Goal: Transaction & Acquisition: Purchase product/service

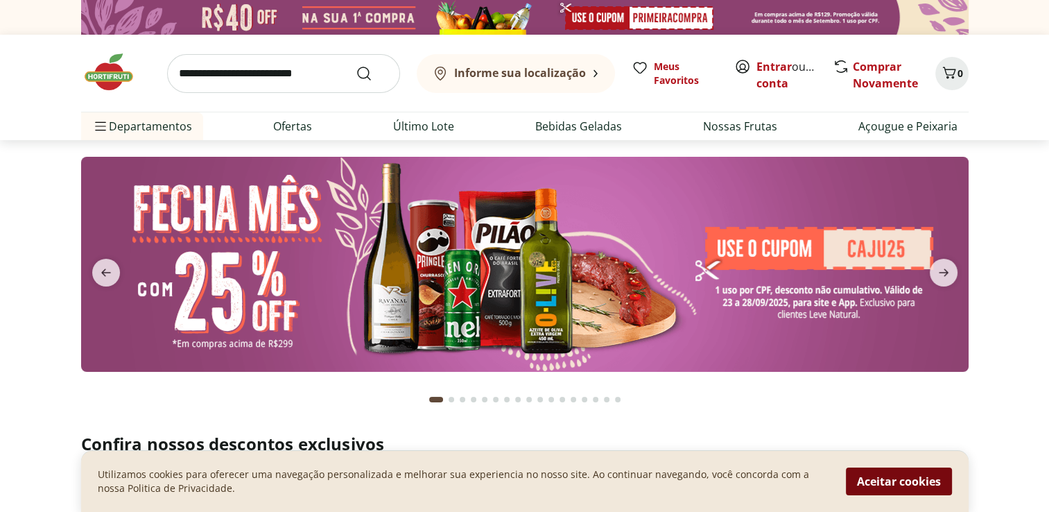
click at [877, 480] on button "Aceitar cookies" at bounding box center [899, 481] width 106 height 28
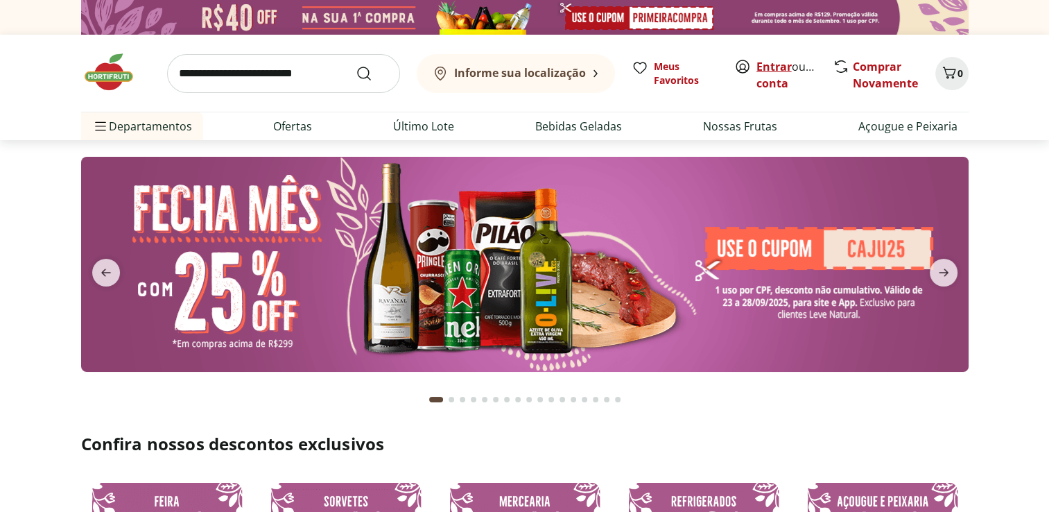
click at [772, 67] on link "Entrar" at bounding box center [773, 66] width 35 height 15
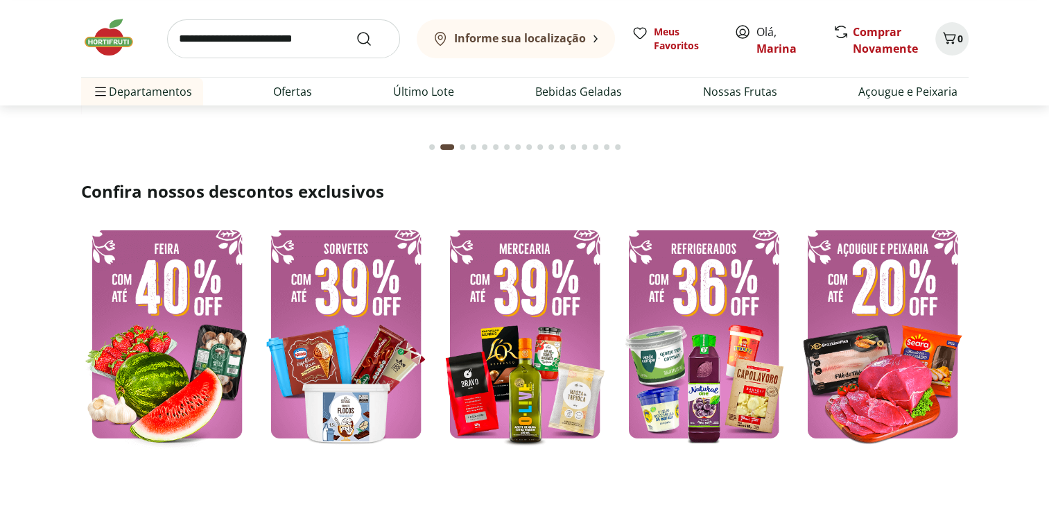
scroll to position [347, 0]
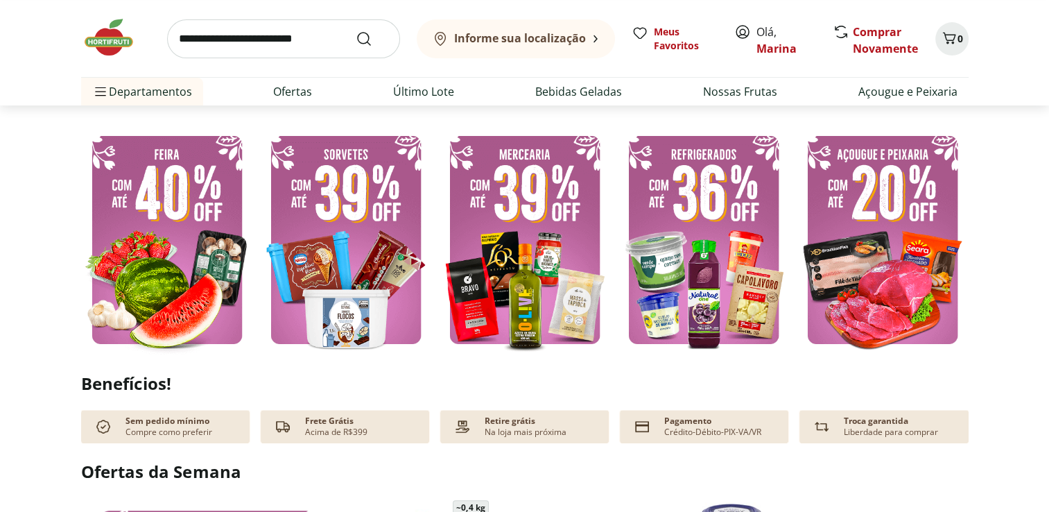
click at [339, 245] on img at bounding box center [346, 239] width 172 height 229
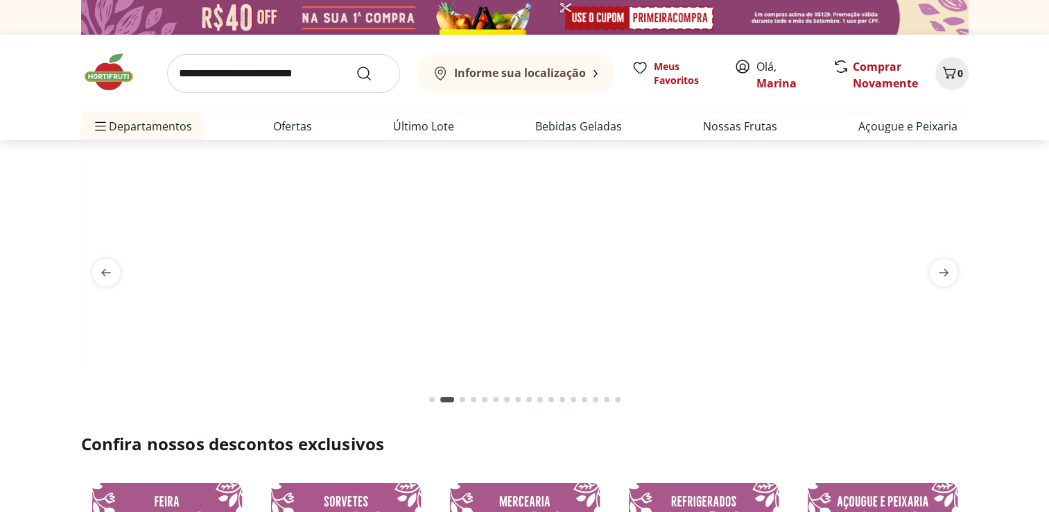
select select "**********"
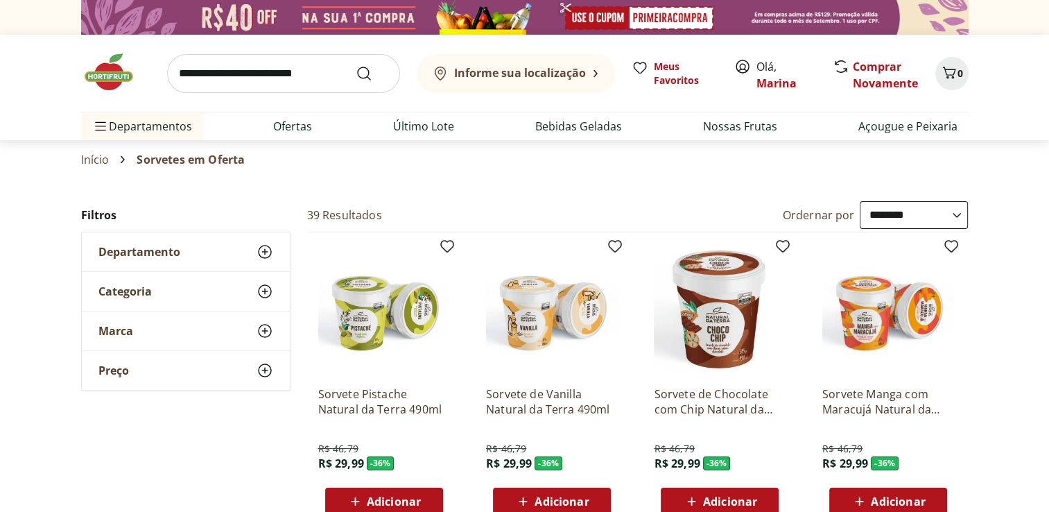
scroll to position [69, 0]
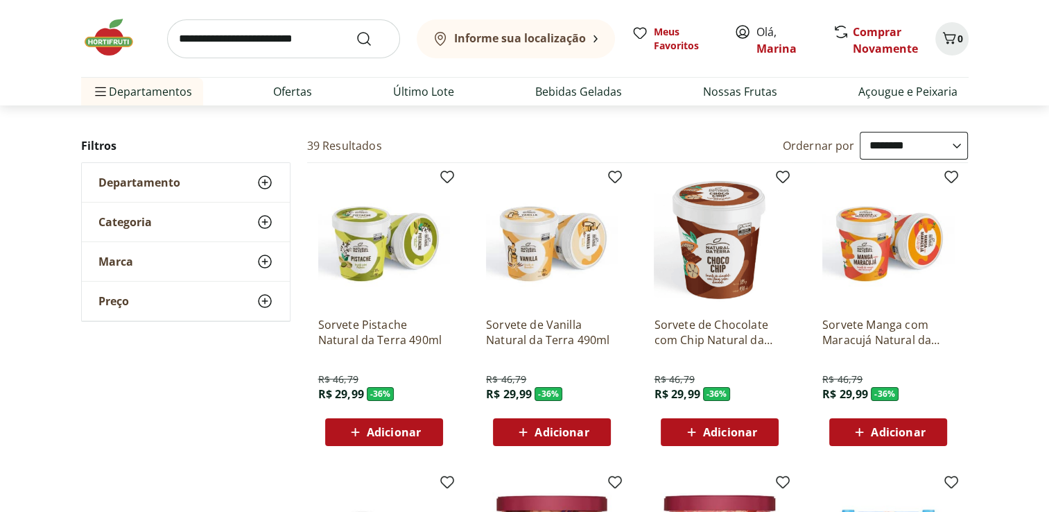
click at [742, 427] on span "Adicionar" at bounding box center [730, 431] width 54 height 11
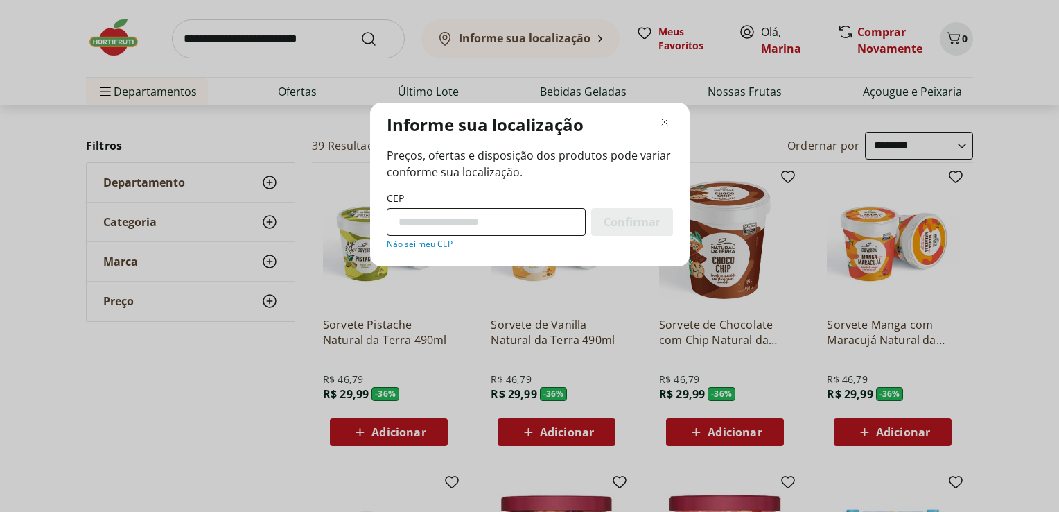
click at [486, 222] on input "CEP" at bounding box center [486, 222] width 199 height 28
type input "*********"
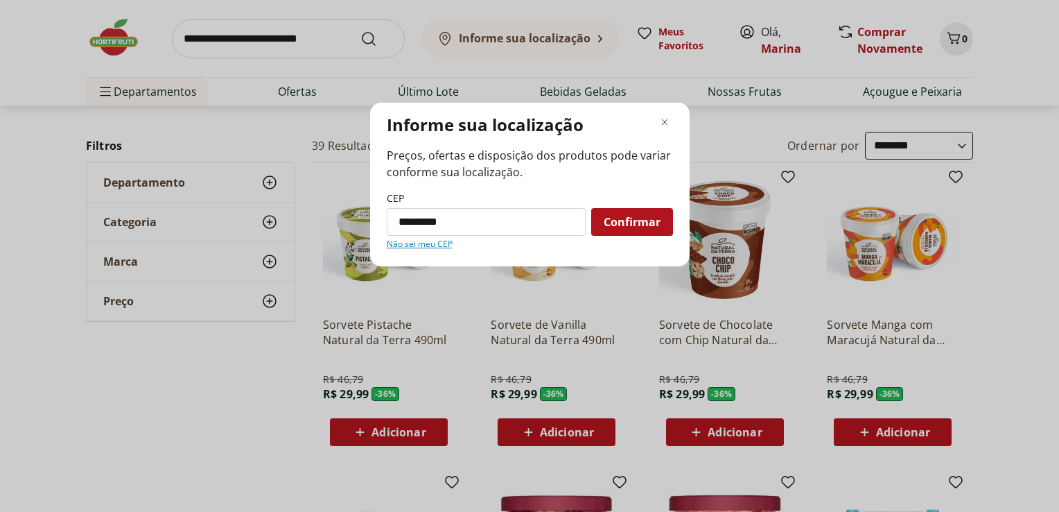
click at [635, 223] on span "Confirmar" at bounding box center [632, 221] width 57 height 11
click at [641, 220] on span "Confirmar" at bounding box center [632, 221] width 57 height 11
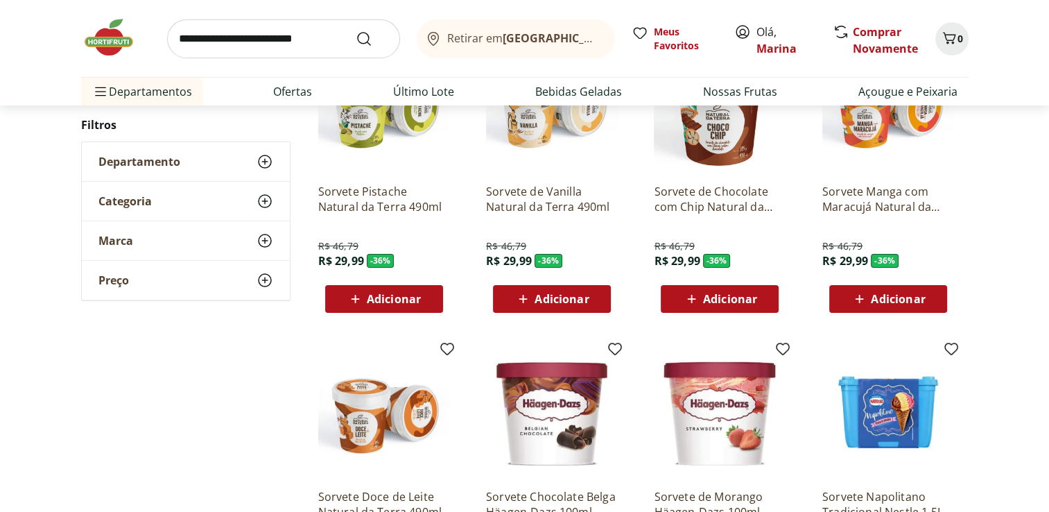
scroll to position [277, 0]
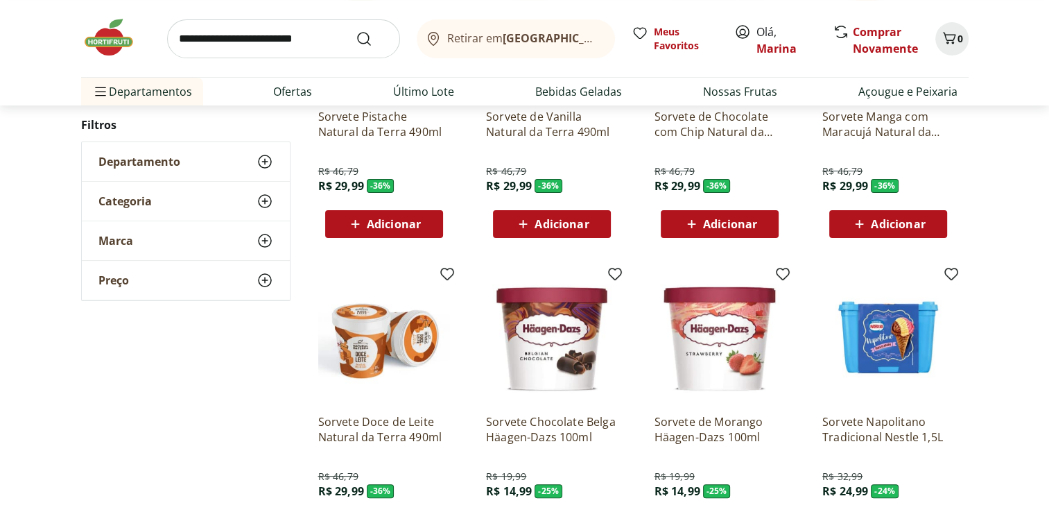
click at [566, 223] on span "Adicionar" at bounding box center [561, 223] width 54 height 11
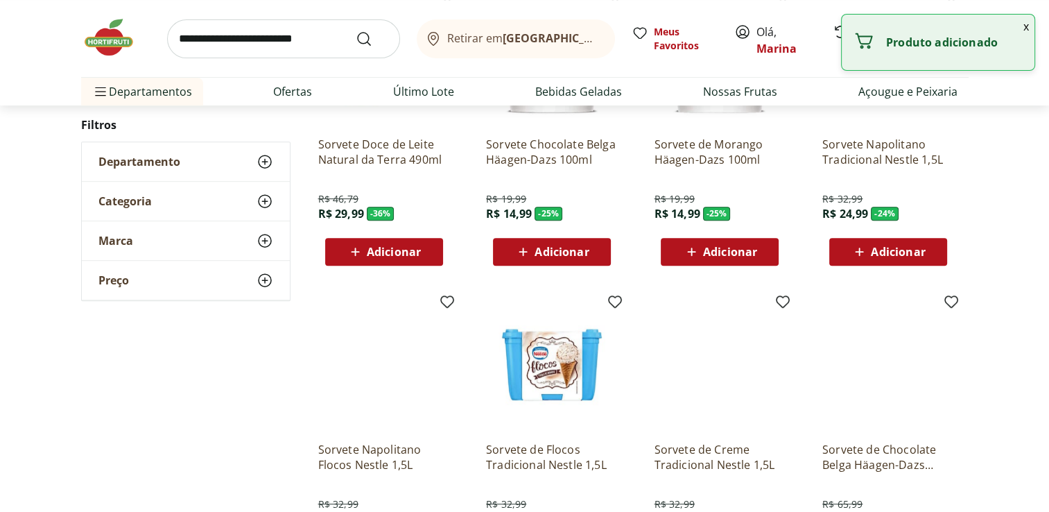
scroll to position [901, 0]
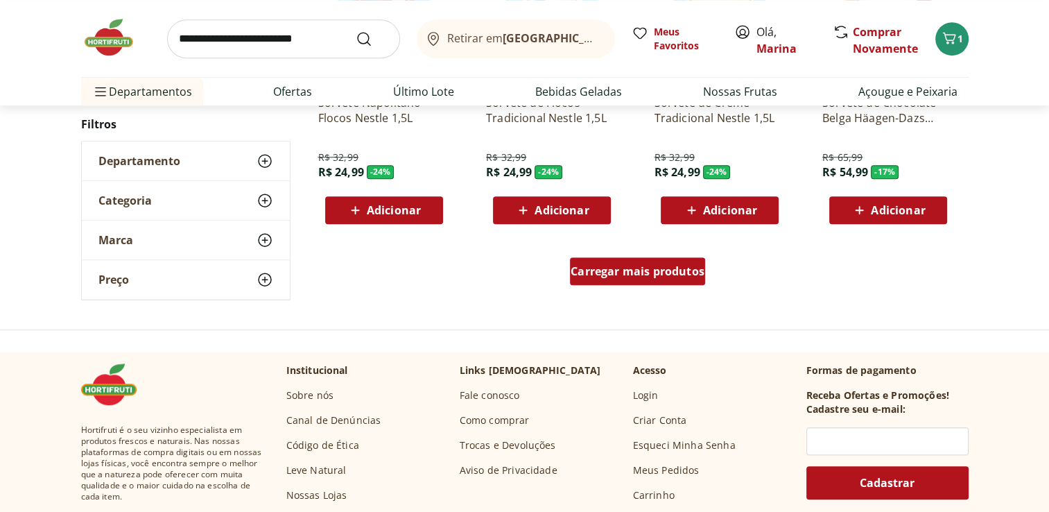
click at [665, 276] on span "Carregar mais produtos" at bounding box center [637, 270] width 134 height 11
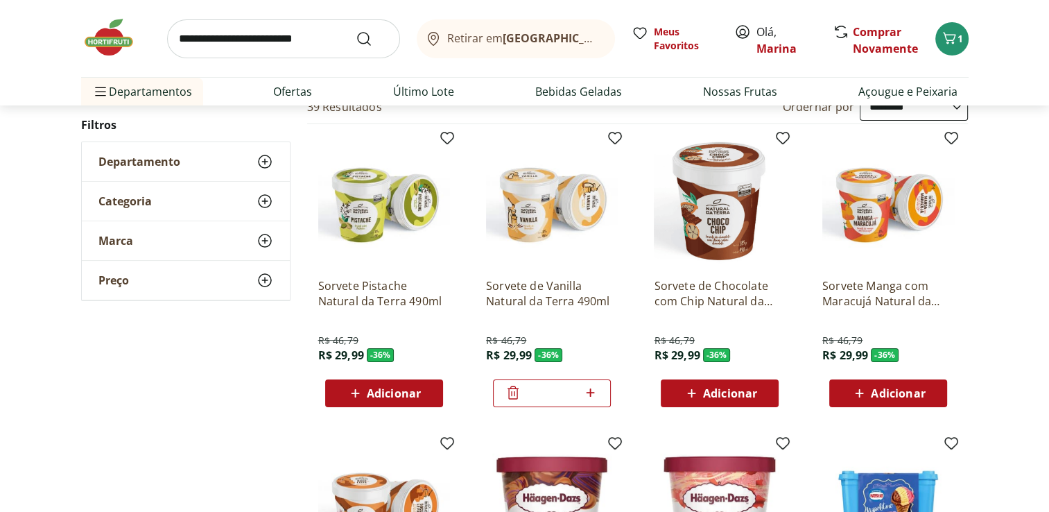
scroll to position [69, 0]
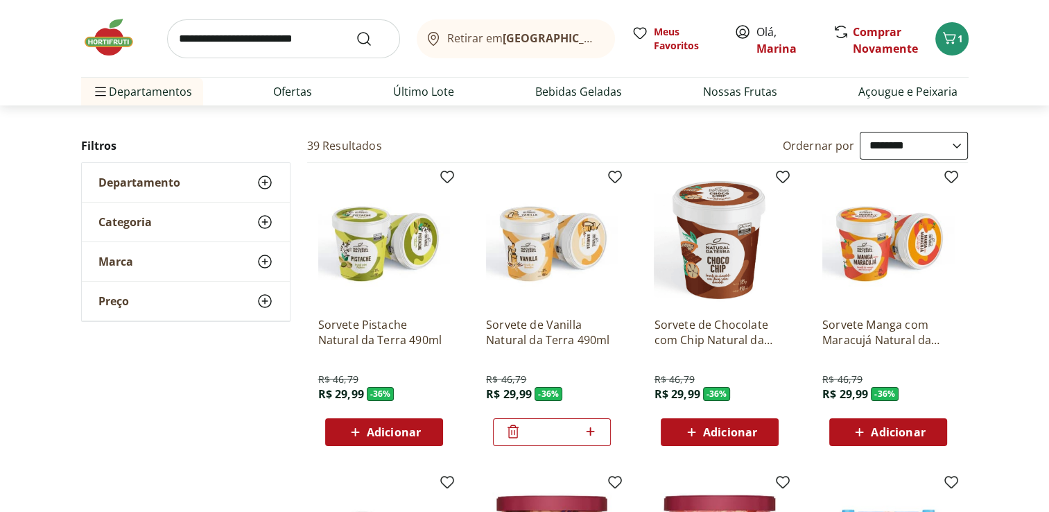
click at [393, 428] on span "Adicionar" at bounding box center [394, 431] width 54 height 11
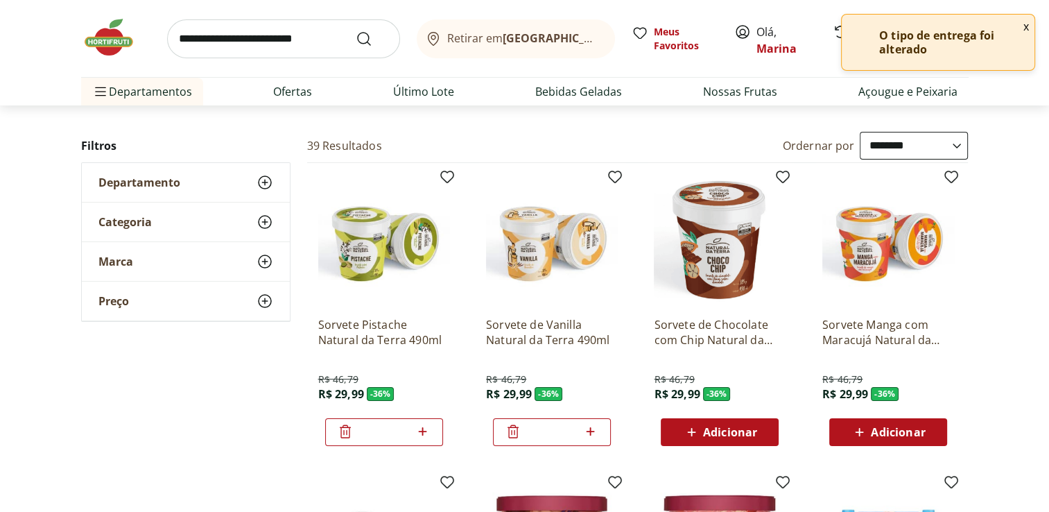
click at [1026, 26] on button "x" at bounding box center [1026, 27] width 17 height 24
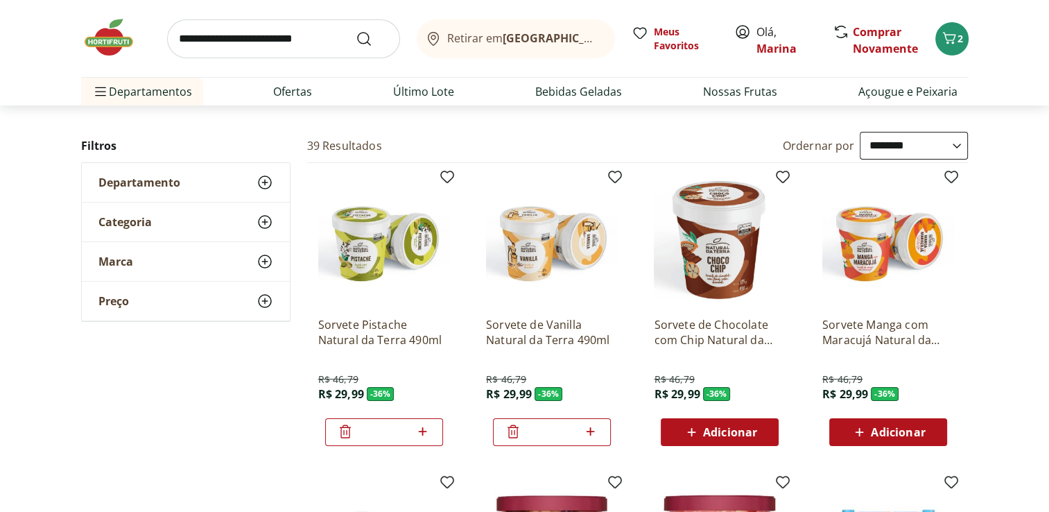
click at [732, 433] on span "Adicionar" at bounding box center [730, 431] width 54 height 11
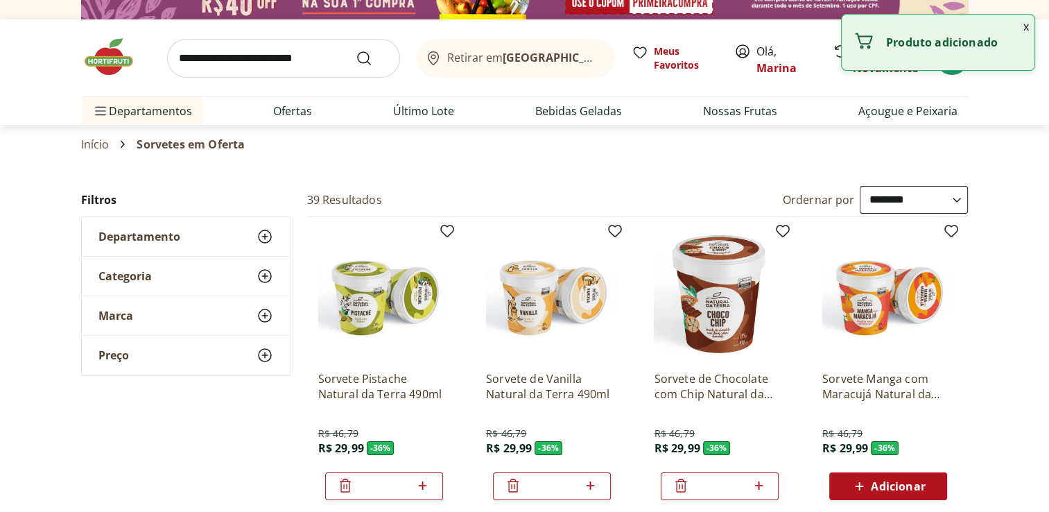
scroll to position [0, 0]
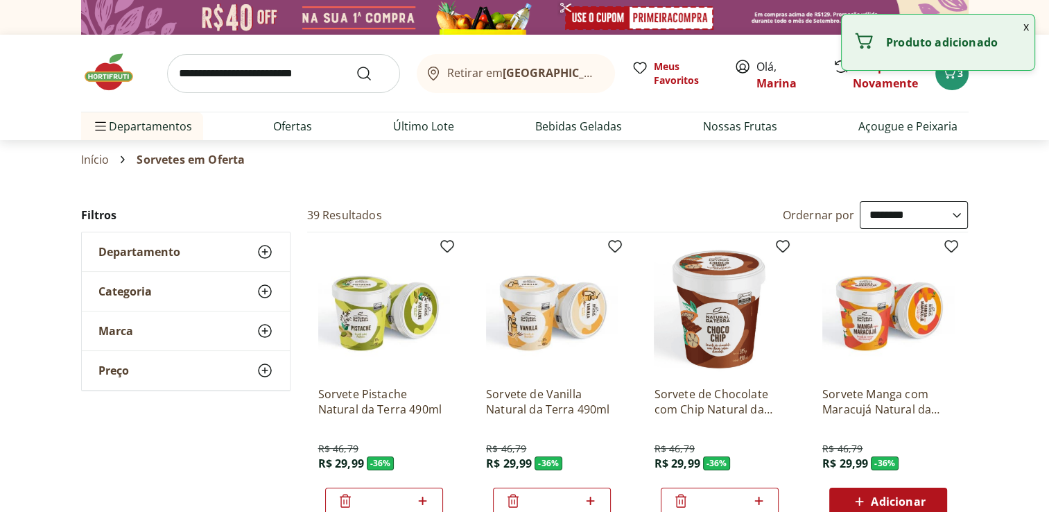
click at [116, 73] on img at bounding box center [115, 72] width 69 height 42
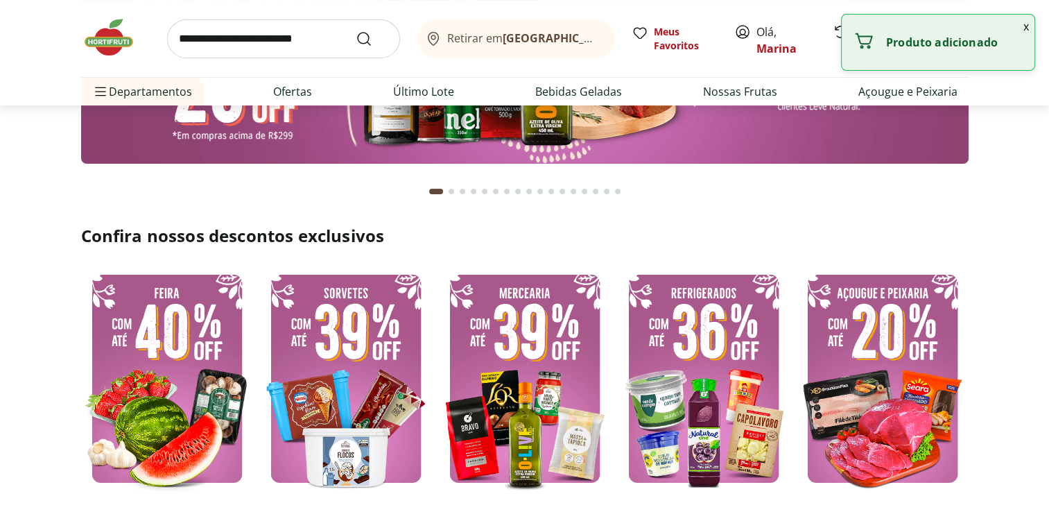
scroll to position [347, 0]
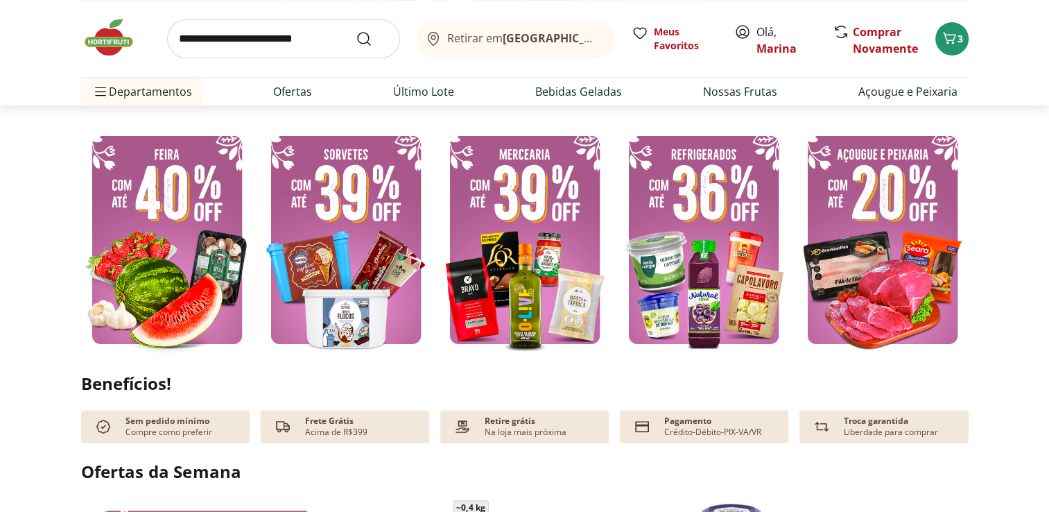
click at [141, 254] on img at bounding box center [167, 239] width 172 height 229
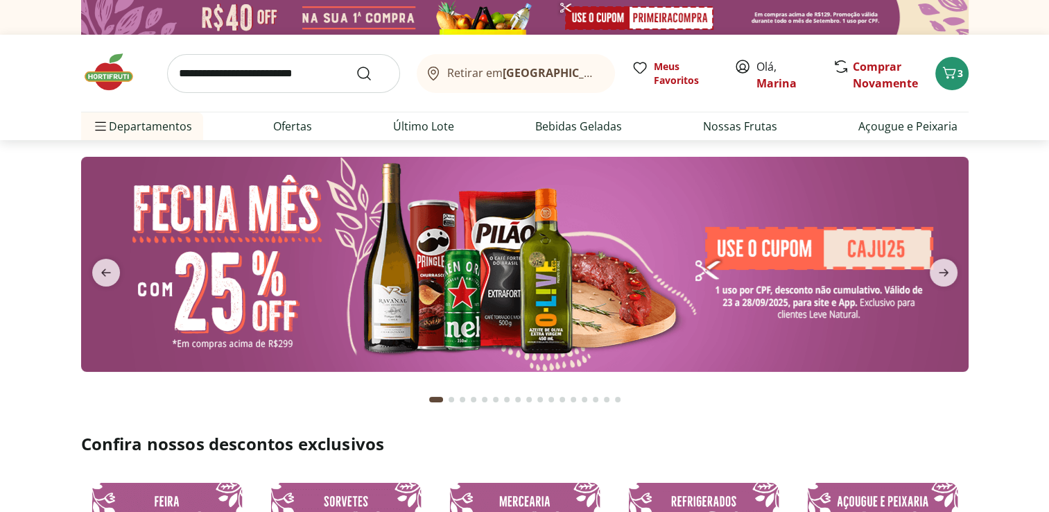
select select "**********"
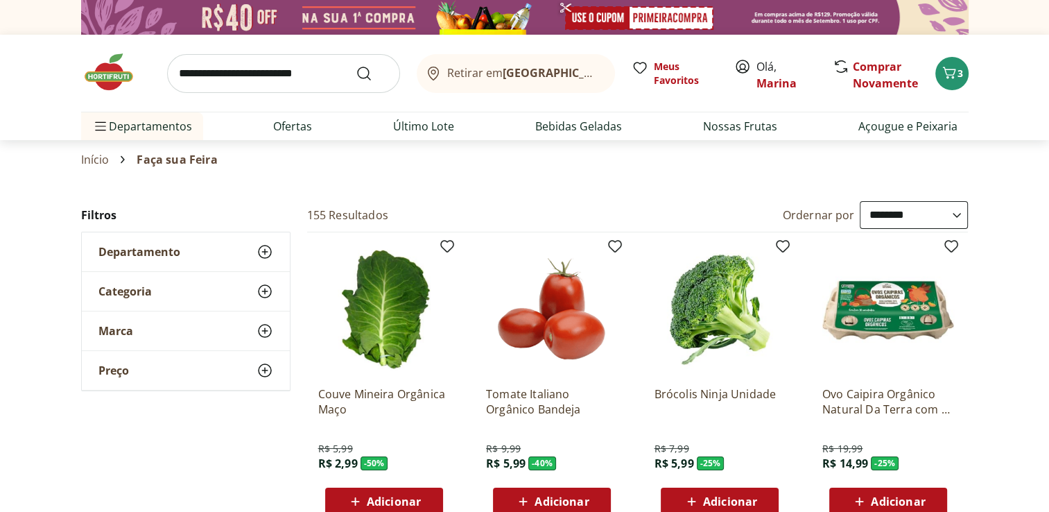
scroll to position [139, 0]
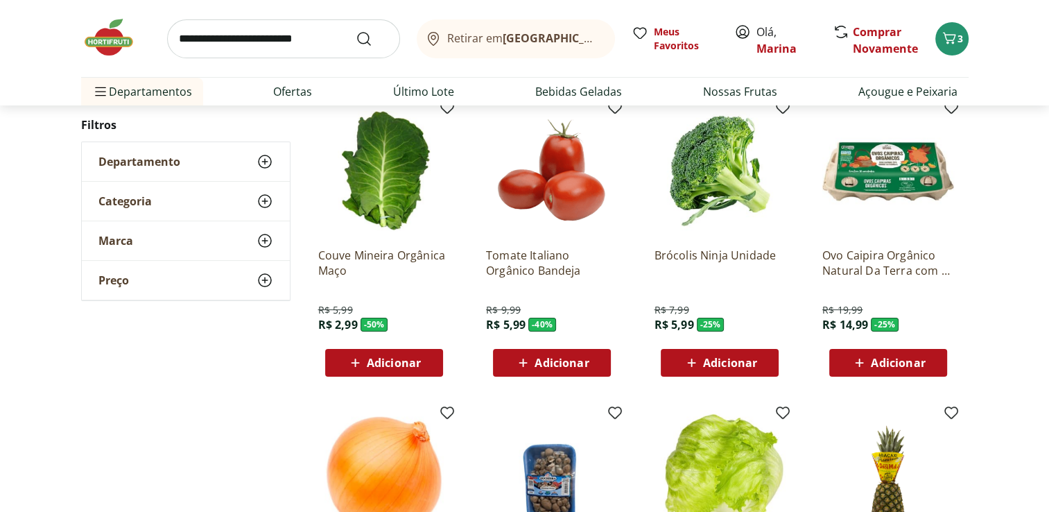
click at [713, 358] on span "Adicionar" at bounding box center [730, 362] width 54 height 11
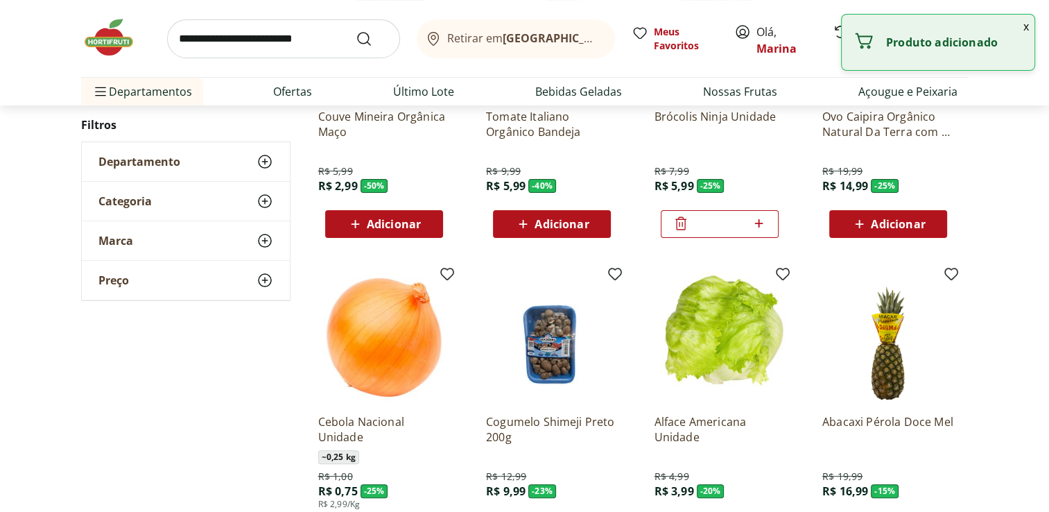
scroll to position [416, 0]
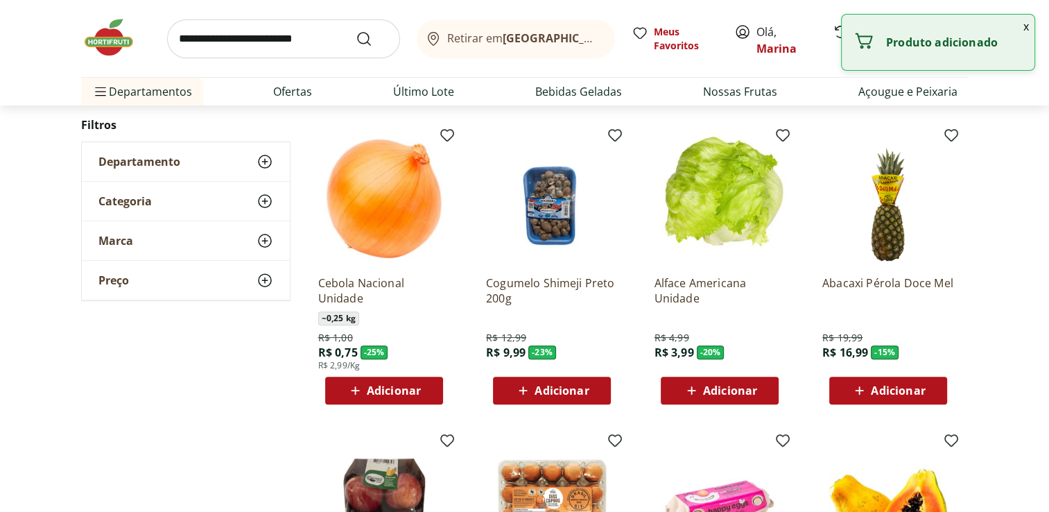
click at [401, 387] on span "Adicionar" at bounding box center [394, 390] width 54 height 11
click at [421, 387] on icon at bounding box center [423, 389] width 8 height 8
type input "*"
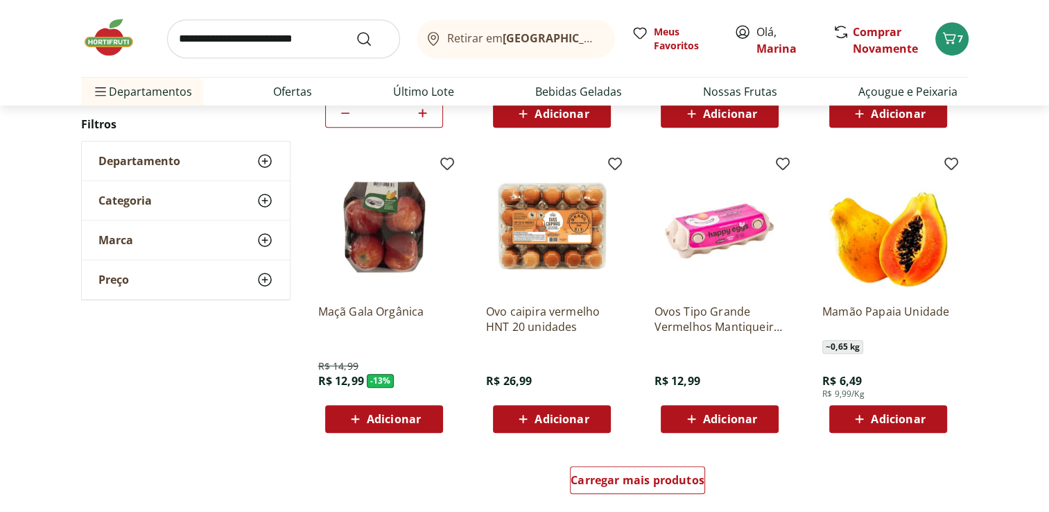
scroll to position [693, 0]
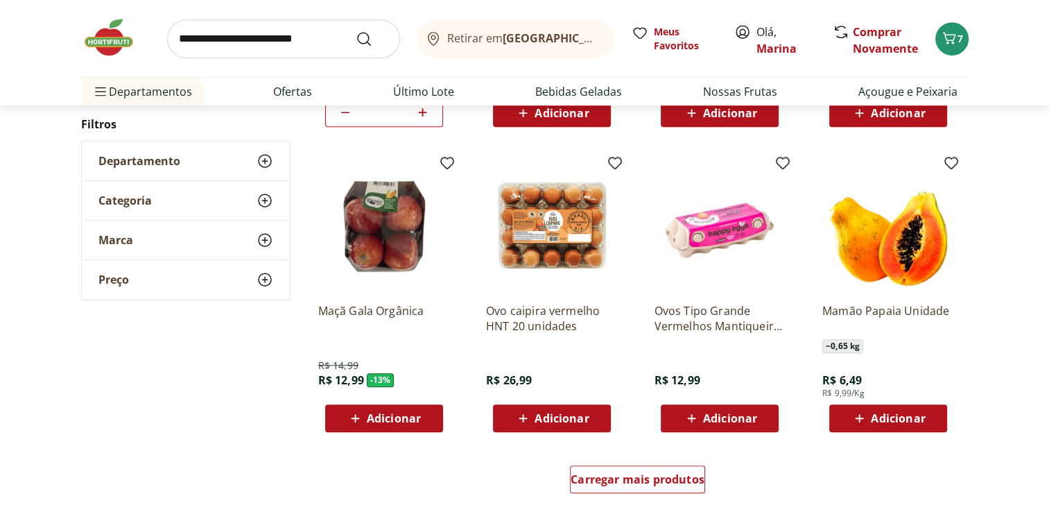
click at [919, 420] on span "Adicionar" at bounding box center [898, 417] width 54 height 11
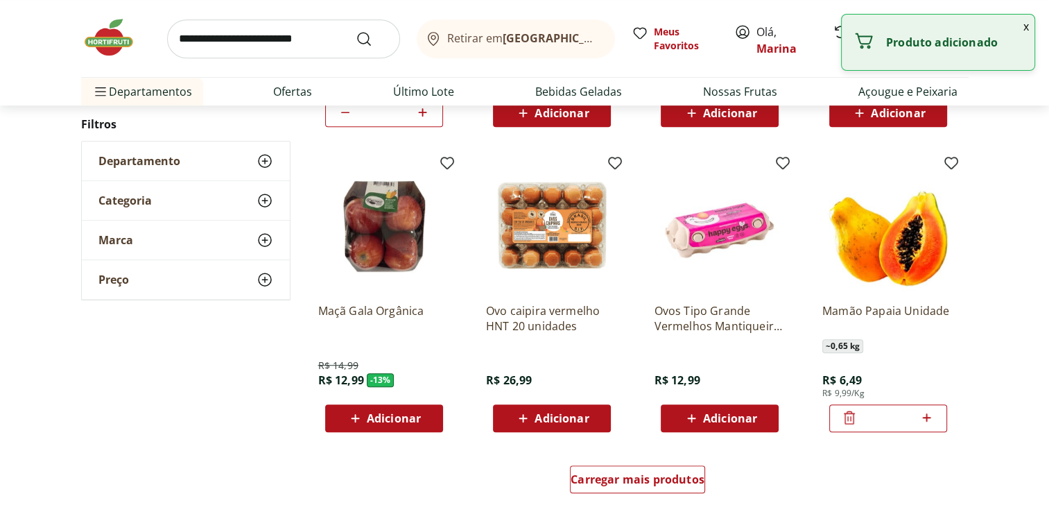
click at [931, 415] on icon at bounding box center [926, 417] width 17 height 17
type input "*"
click at [656, 481] on span "Carregar mais produtos" at bounding box center [637, 478] width 134 height 11
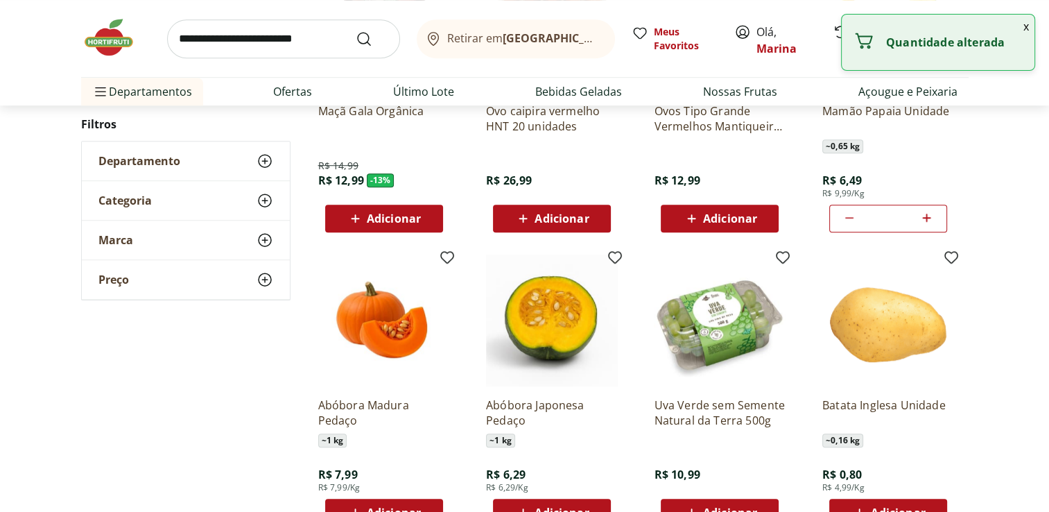
scroll to position [901, 0]
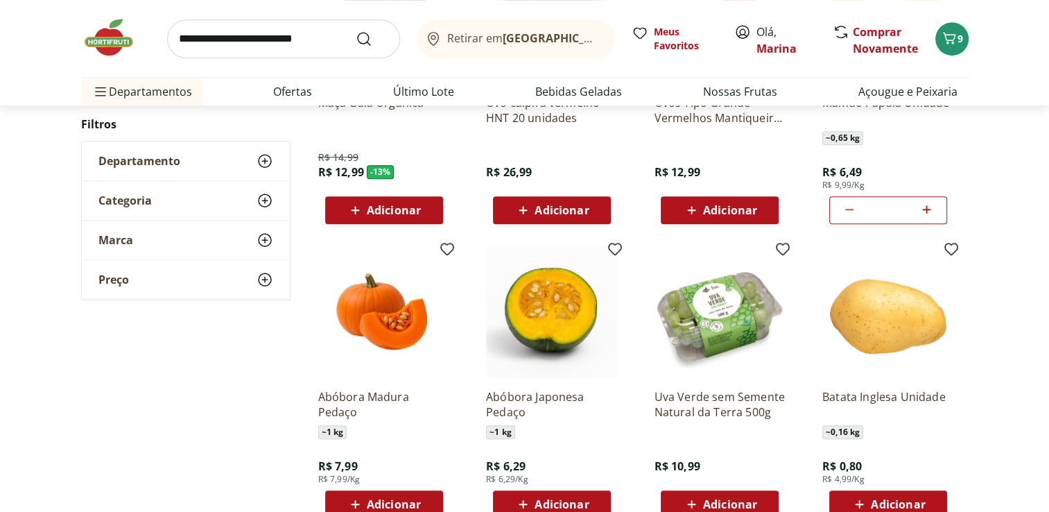
click at [551, 500] on span "Adicionar" at bounding box center [561, 503] width 54 height 11
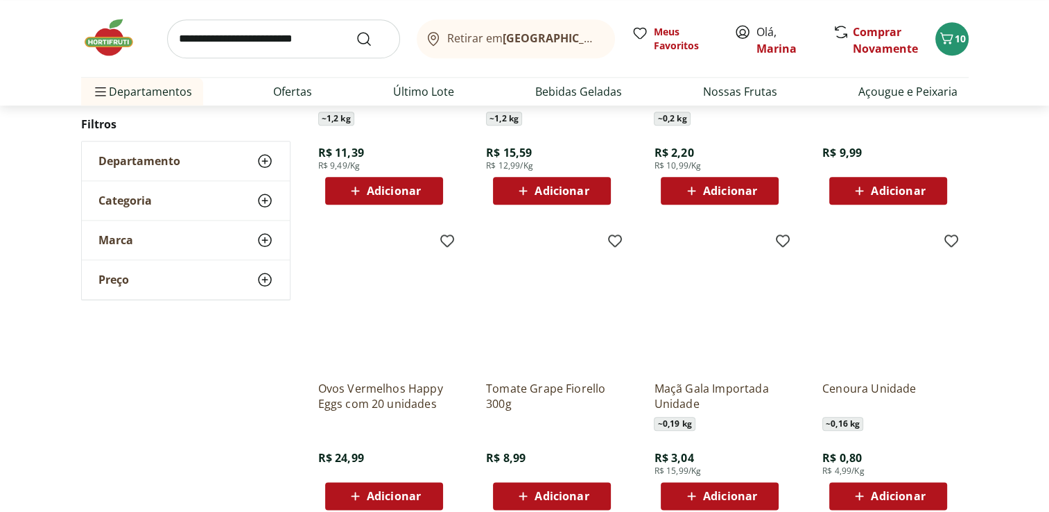
scroll to position [1594, 0]
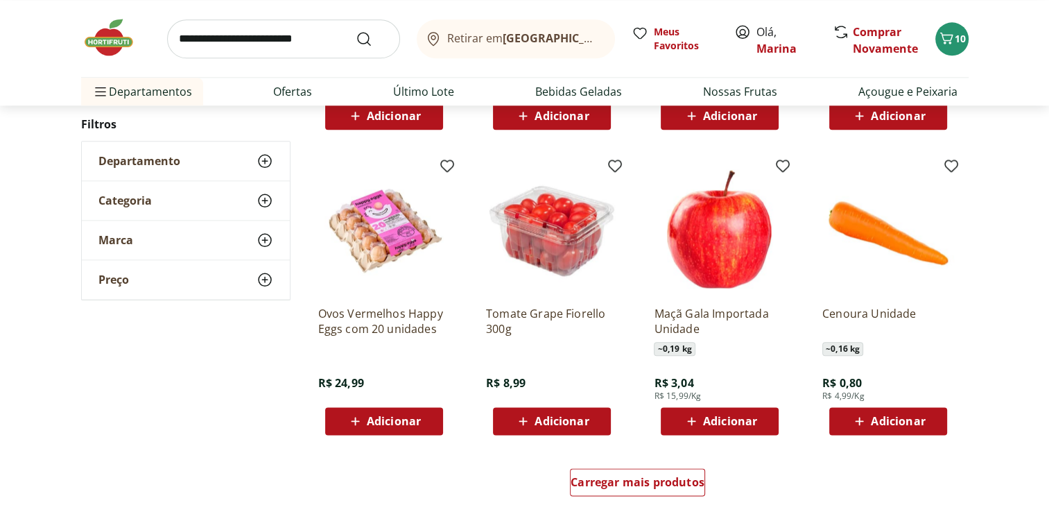
click at [404, 423] on span "Adicionar" at bounding box center [394, 420] width 54 height 11
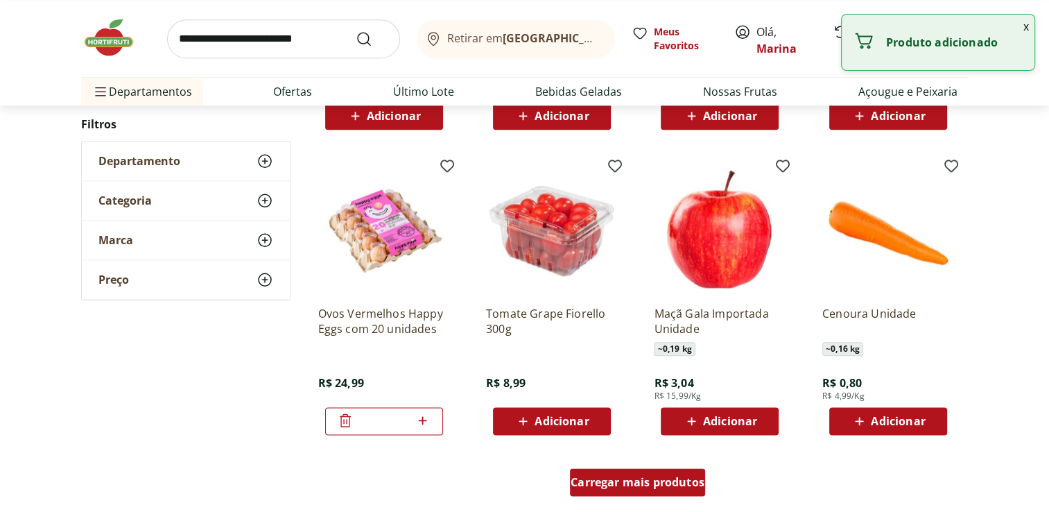
click at [655, 484] on span "Carregar mais produtos" at bounding box center [637, 481] width 134 height 11
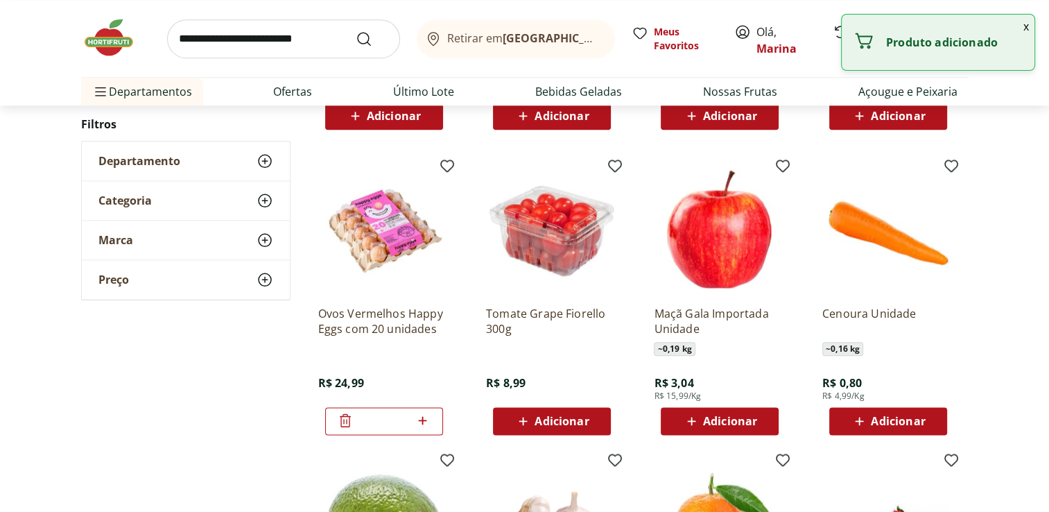
click at [913, 412] on div "Adicionar" at bounding box center [888, 420] width 96 height 25
click at [929, 420] on icon at bounding box center [927, 420] width 8 height 8
type input "*"
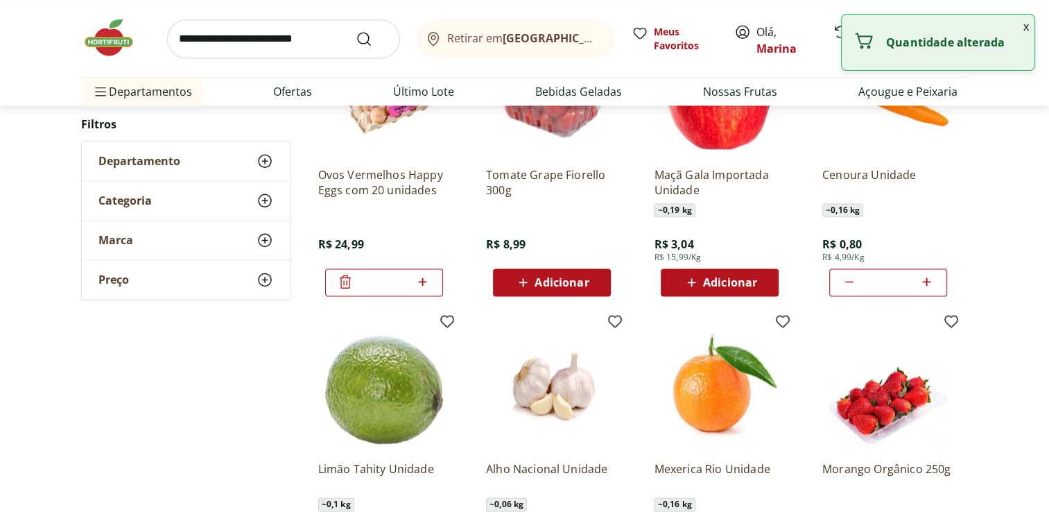
scroll to position [1872, 0]
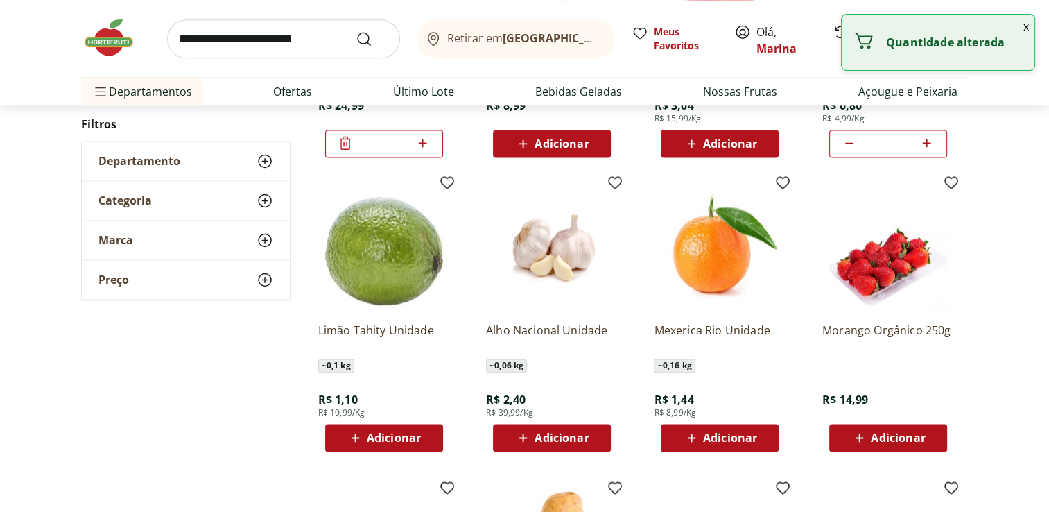
click at [415, 434] on span "Adicionar" at bounding box center [394, 437] width 54 height 11
click at [426, 431] on icon at bounding box center [422, 436] width 17 height 17
type input "*"
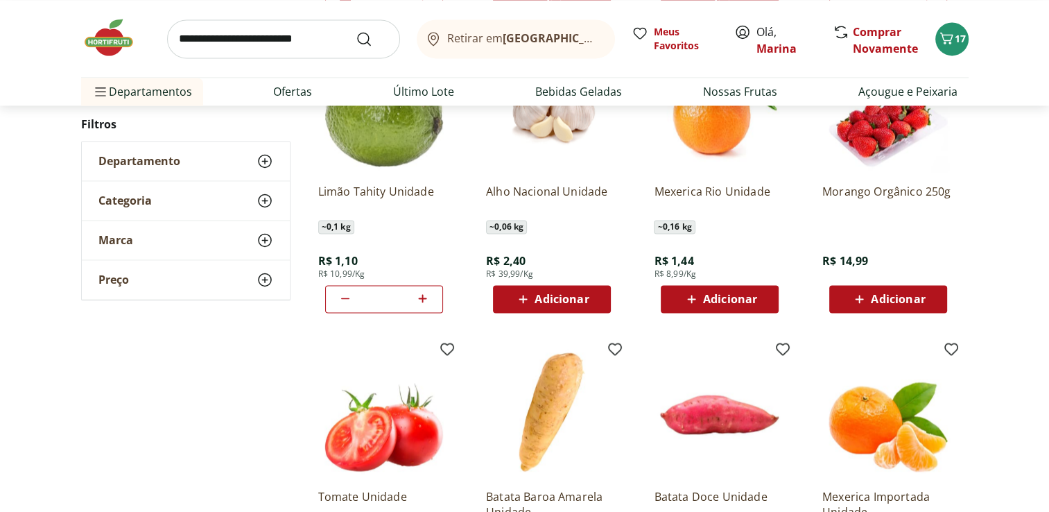
scroll to position [2149, 0]
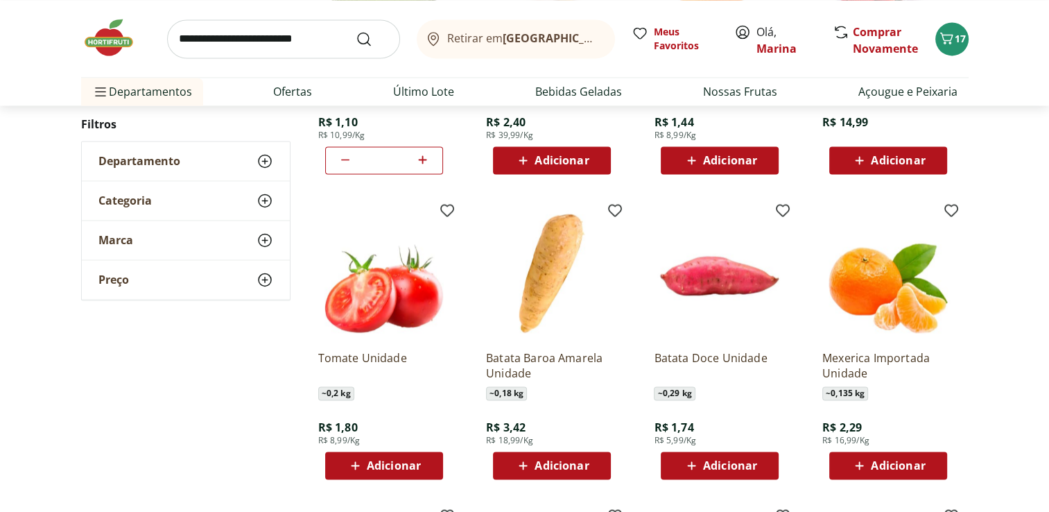
click at [749, 464] on span "Adicionar" at bounding box center [730, 465] width 54 height 11
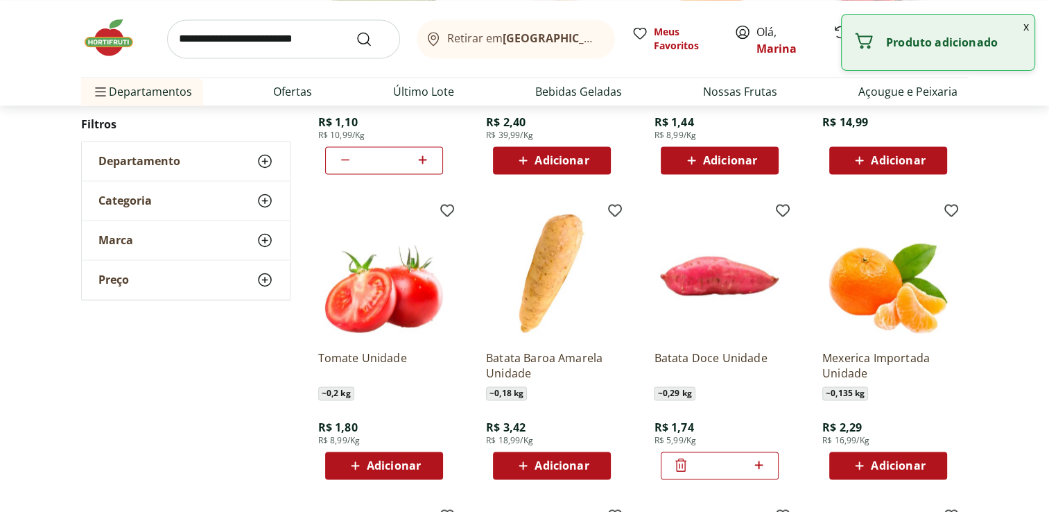
click at [757, 468] on icon at bounding box center [758, 464] width 17 height 17
type input "*"
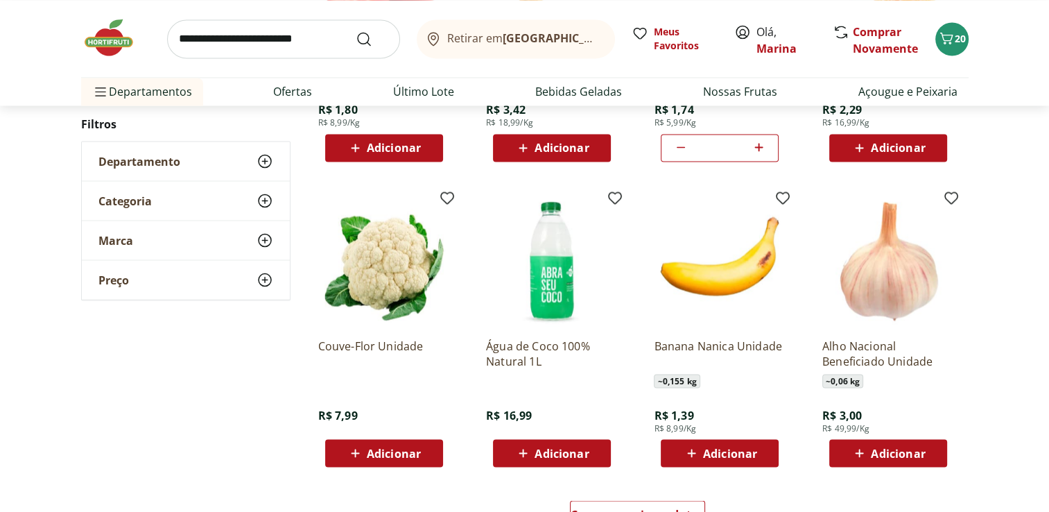
scroll to position [2495, 0]
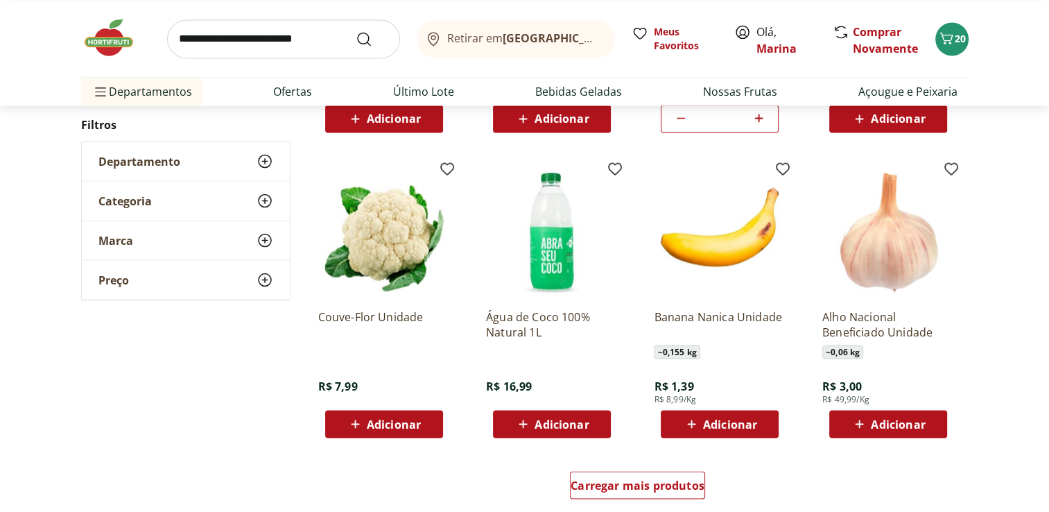
click at [585, 424] on span "Adicionar" at bounding box center [561, 423] width 54 height 11
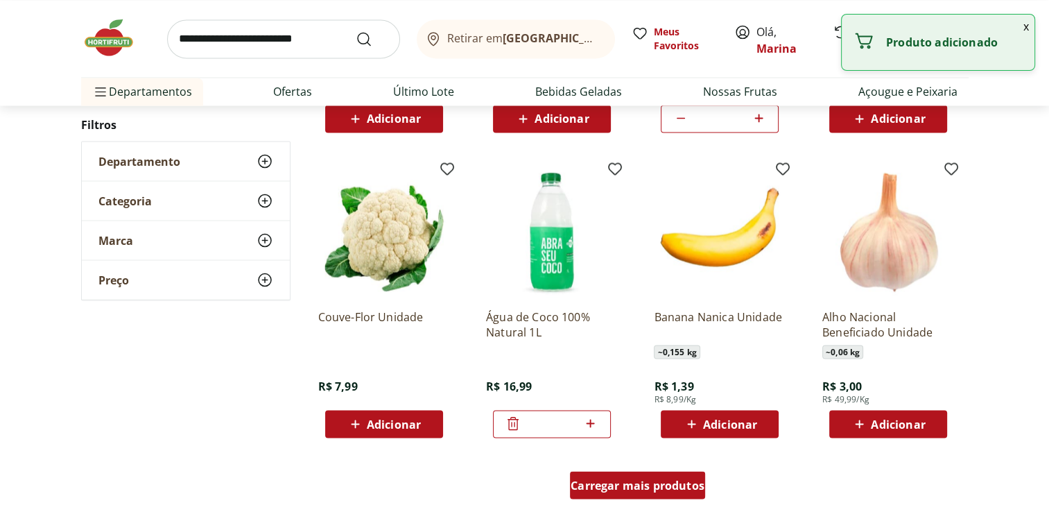
click at [638, 493] on div "Carregar mais produtos" at bounding box center [637, 485] width 135 height 28
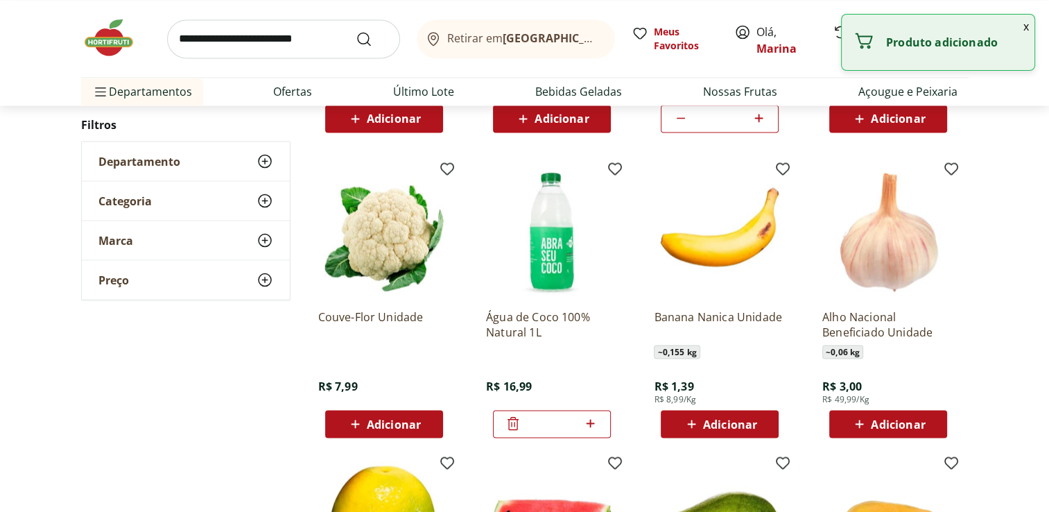
click at [902, 425] on span "Adicionar" at bounding box center [898, 423] width 54 height 11
click at [929, 425] on icon at bounding box center [926, 423] width 17 height 17
type input "*"
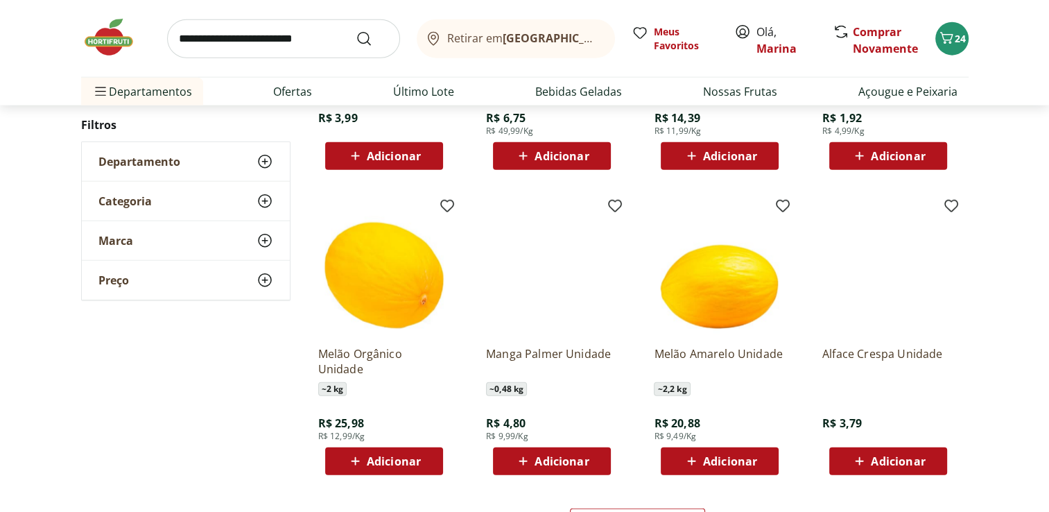
scroll to position [3466, 0]
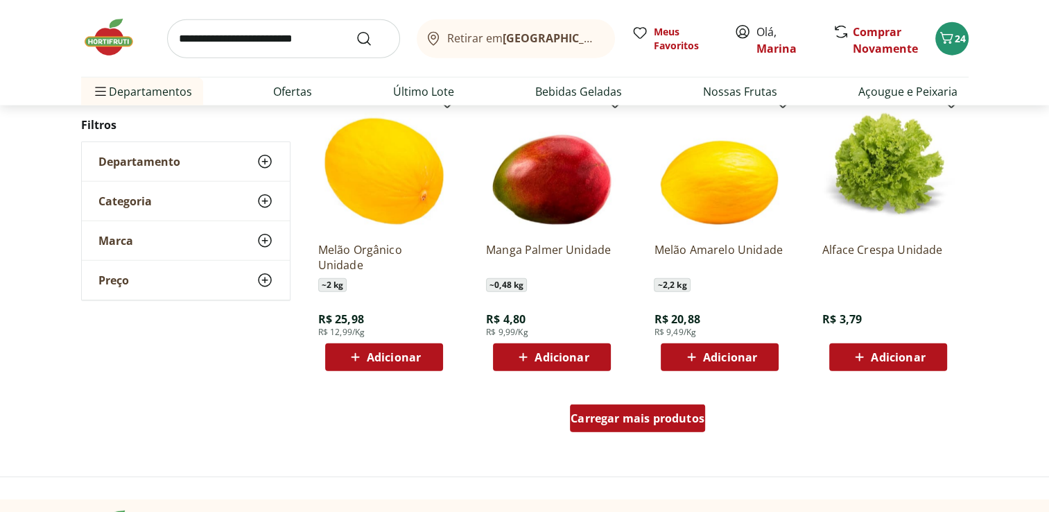
click at [652, 415] on span "Carregar mais produtos" at bounding box center [637, 417] width 134 height 11
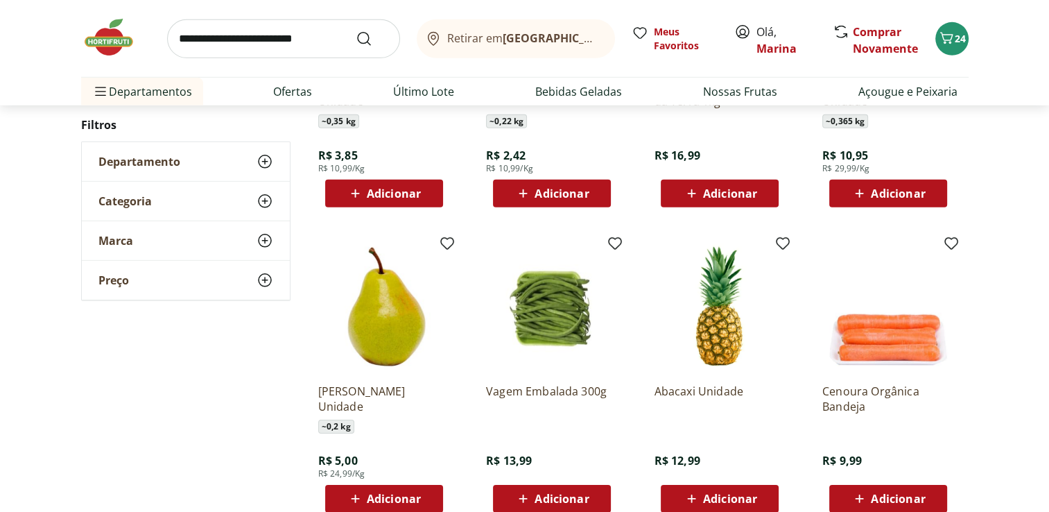
scroll to position [4505, 0]
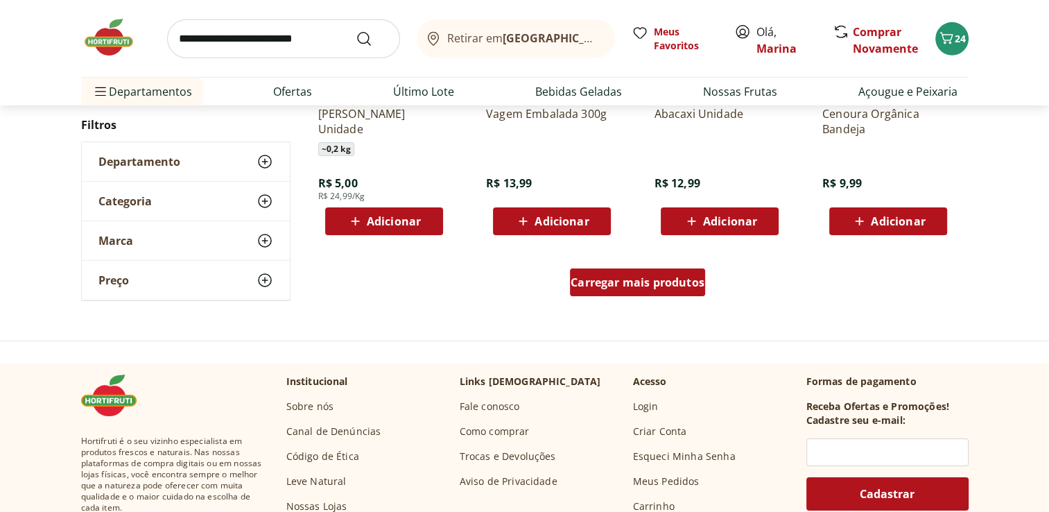
click at [649, 281] on span "Carregar mais produtos" at bounding box center [637, 282] width 134 height 11
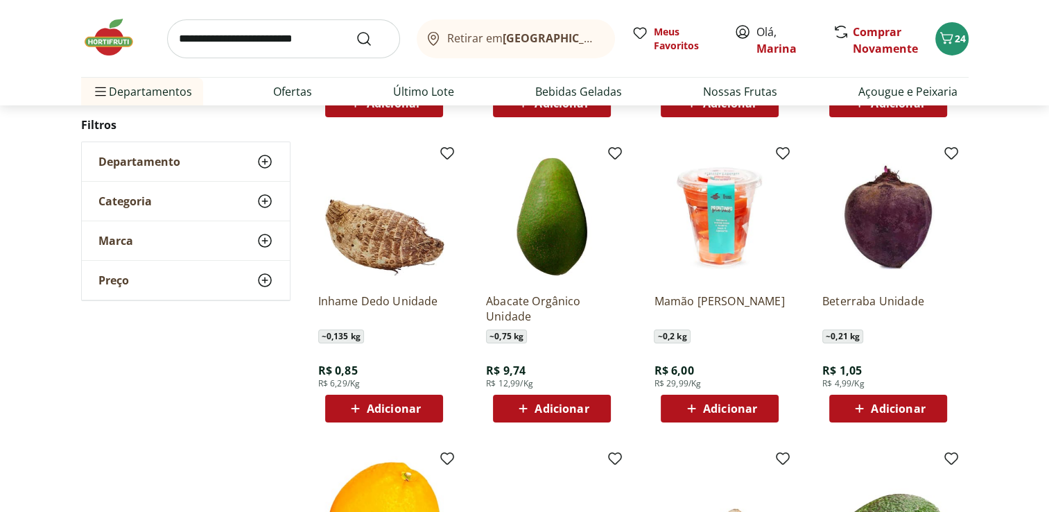
scroll to position [5060, 0]
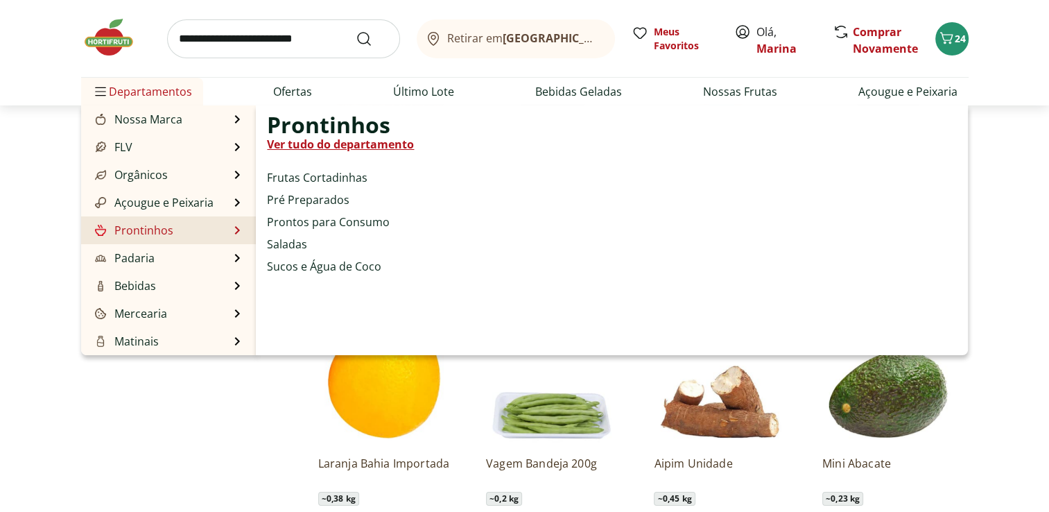
click at [162, 226] on link "Prontinhos" at bounding box center [132, 230] width 81 height 17
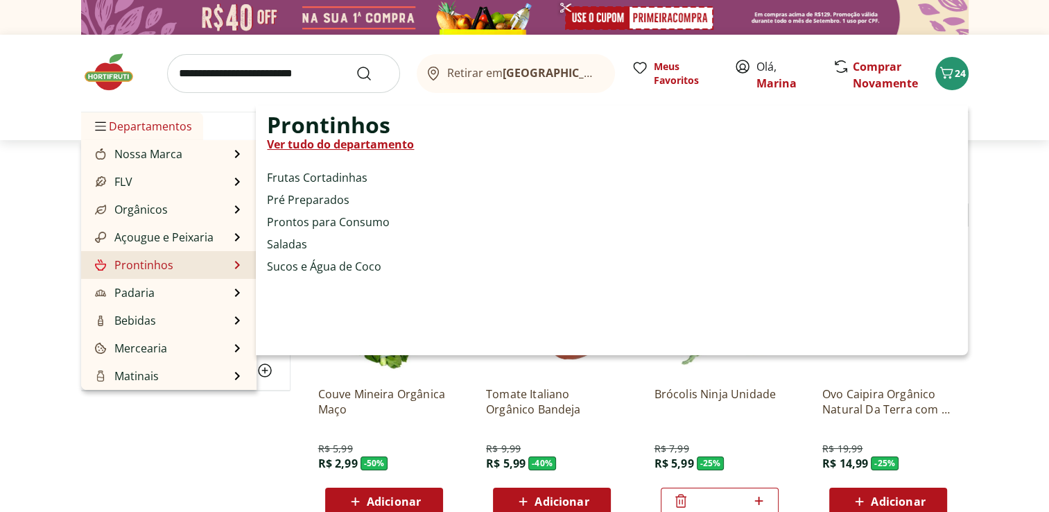
select select "**********"
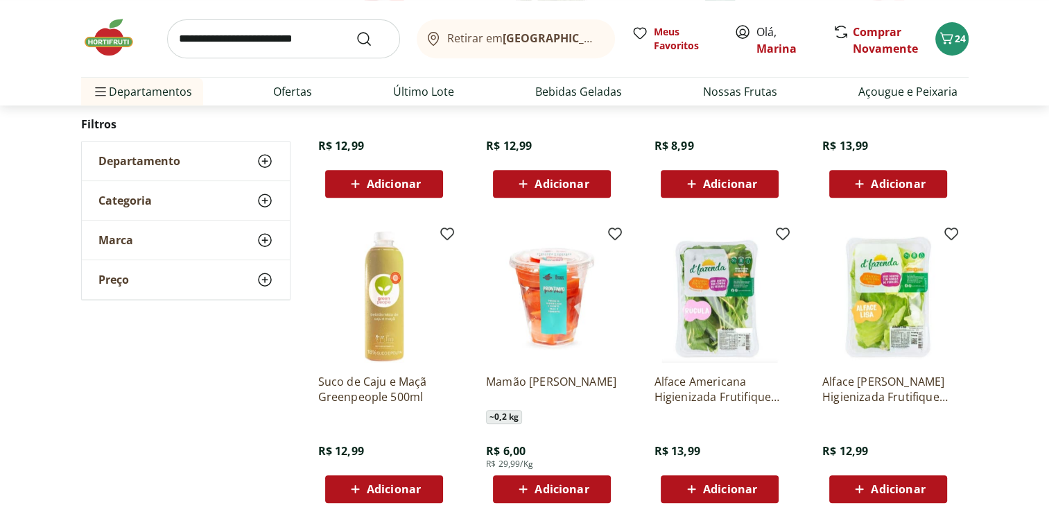
scroll to position [347, 0]
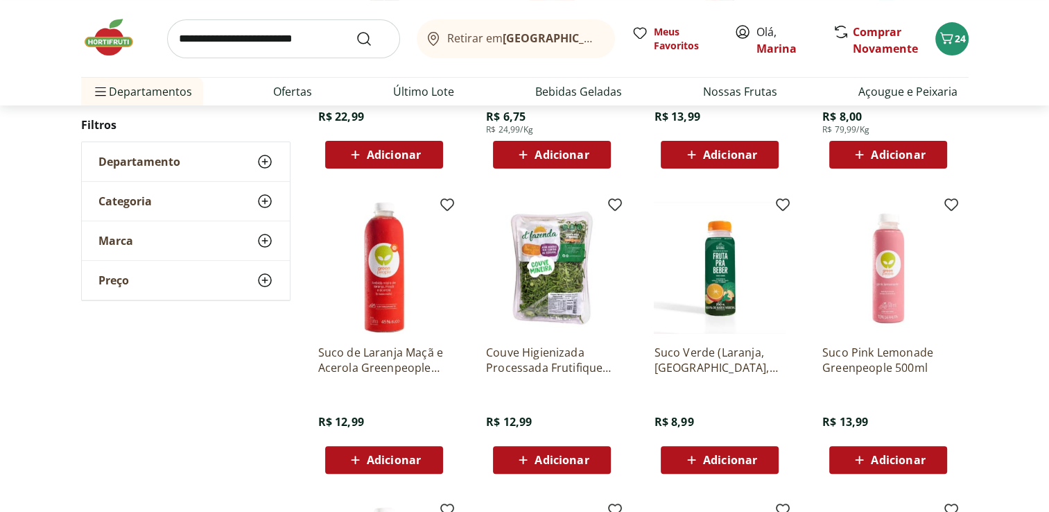
click at [559, 454] on span "Adicionar" at bounding box center [561, 459] width 54 height 11
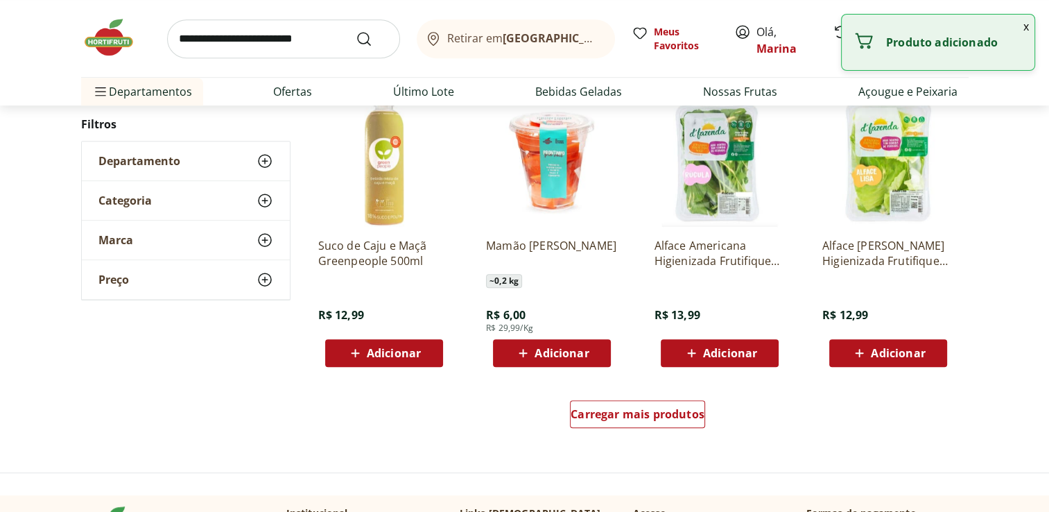
scroll to position [832, 0]
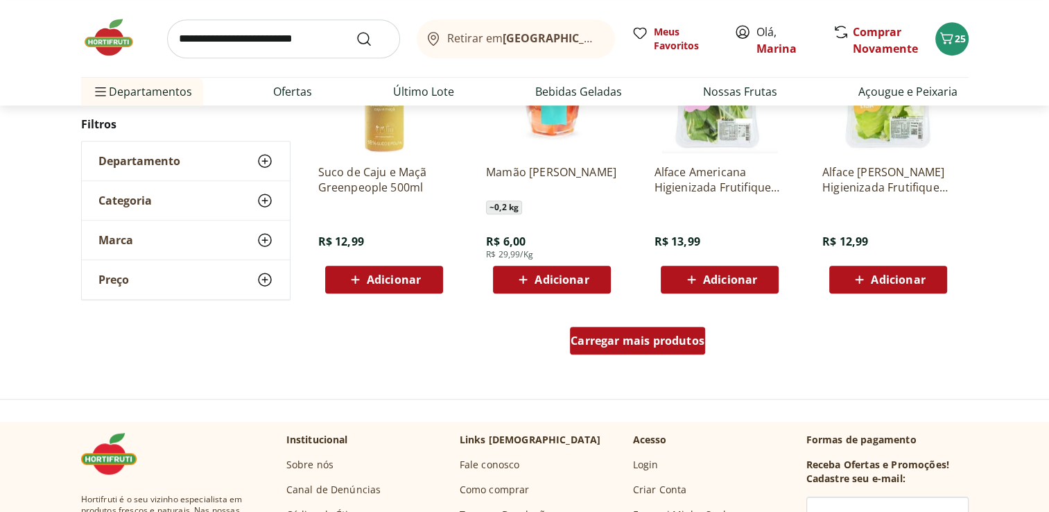
click at [674, 346] on span "Carregar mais produtos" at bounding box center [637, 340] width 134 height 11
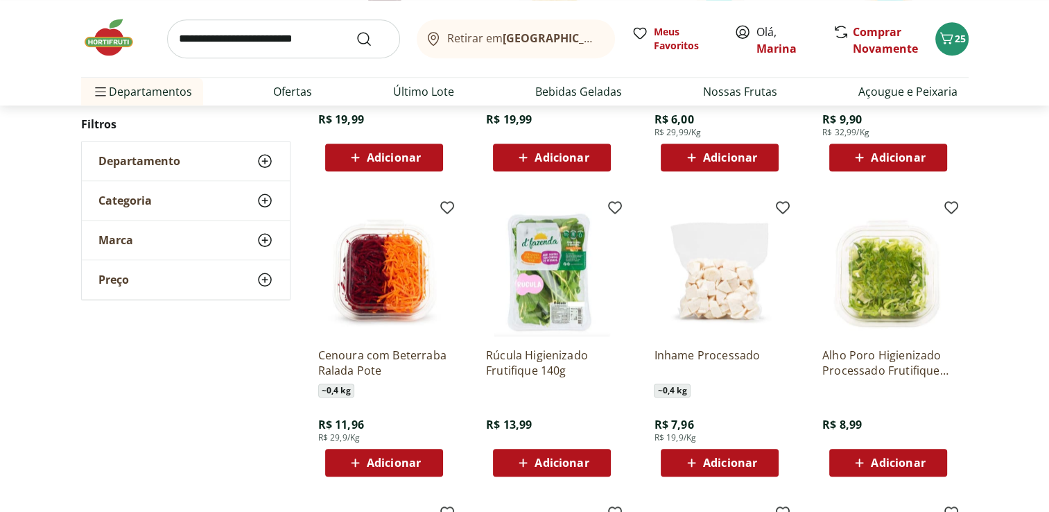
scroll to position [1386, 0]
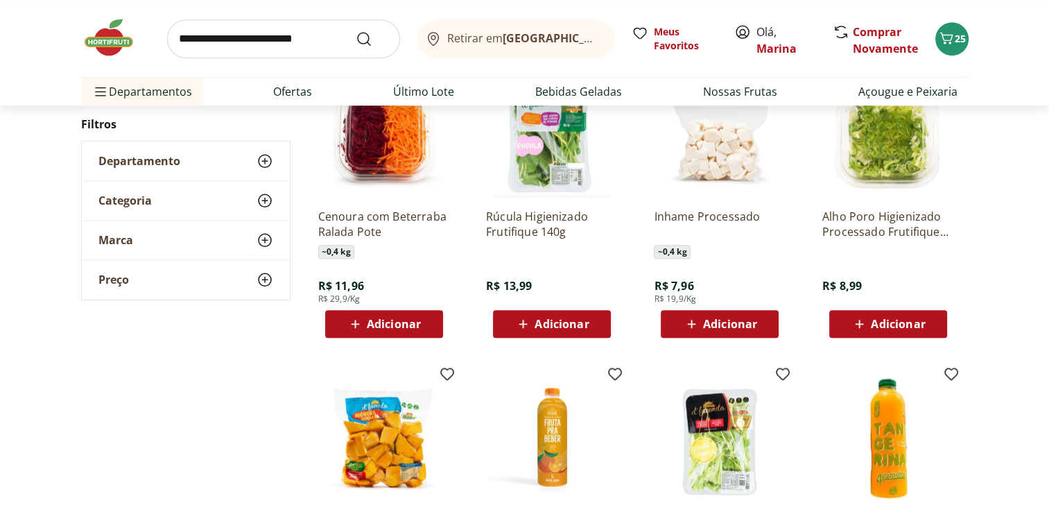
click at [399, 323] on span "Adicionar" at bounding box center [394, 323] width 54 height 11
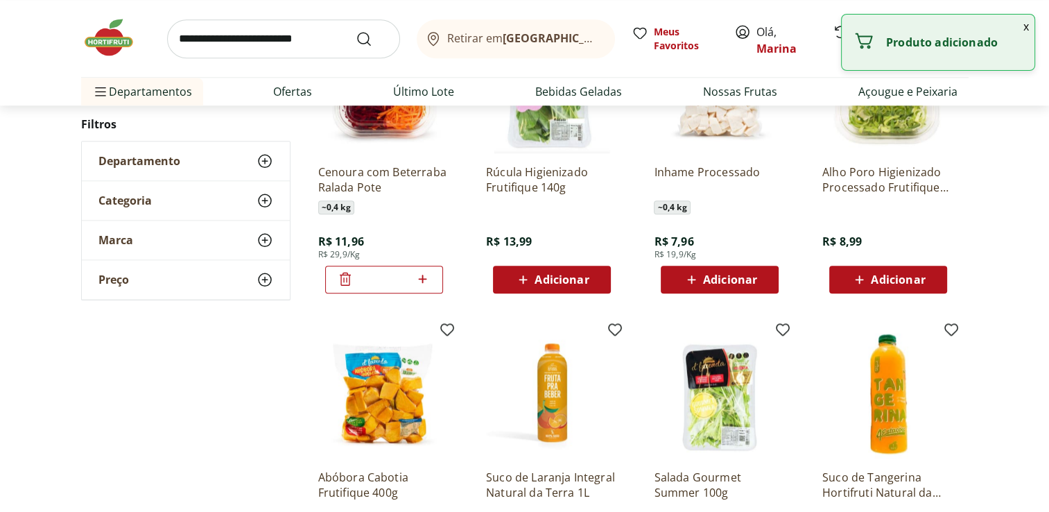
scroll to position [1525, 0]
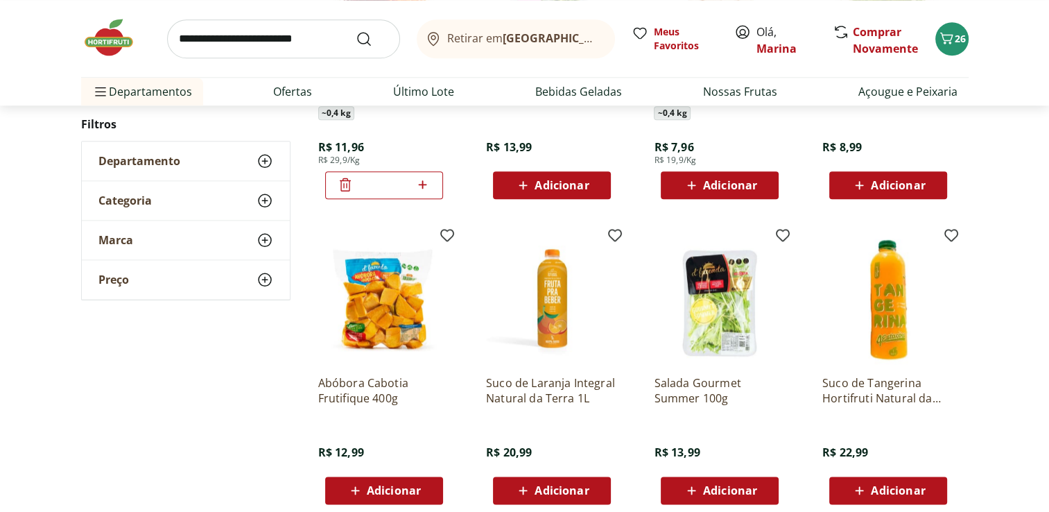
click at [269, 160] on icon at bounding box center [264, 161] width 17 height 17
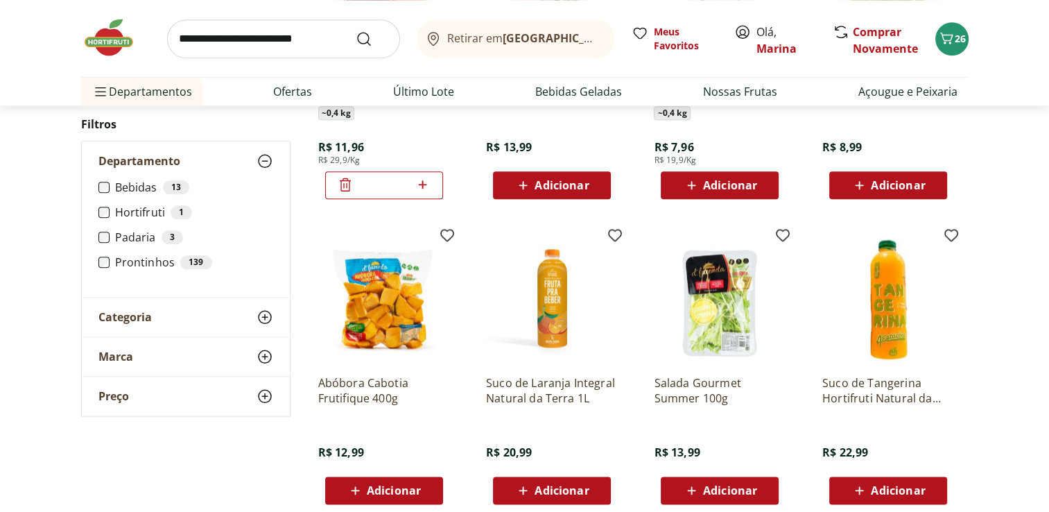
click at [243, 45] on input "search" at bounding box center [283, 38] width 233 height 39
type input "*********"
click at [356, 30] on button "Submit Search" at bounding box center [372, 38] width 33 height 17
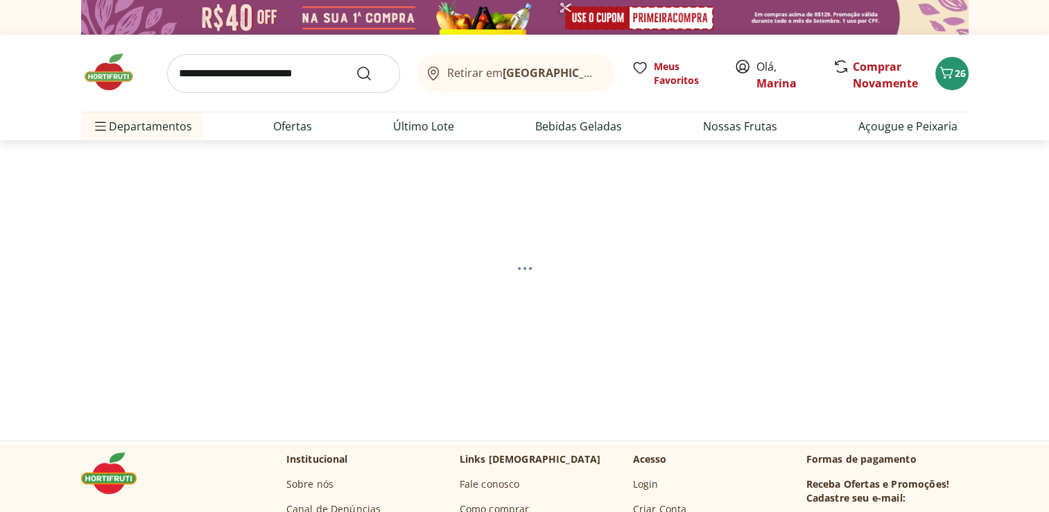
select select "**********"
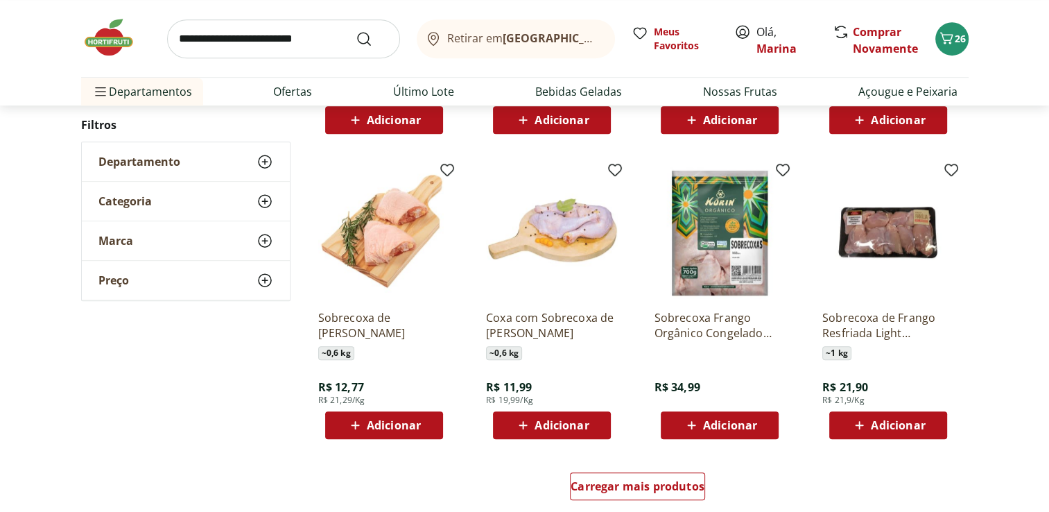
scroll to position [762, 0]
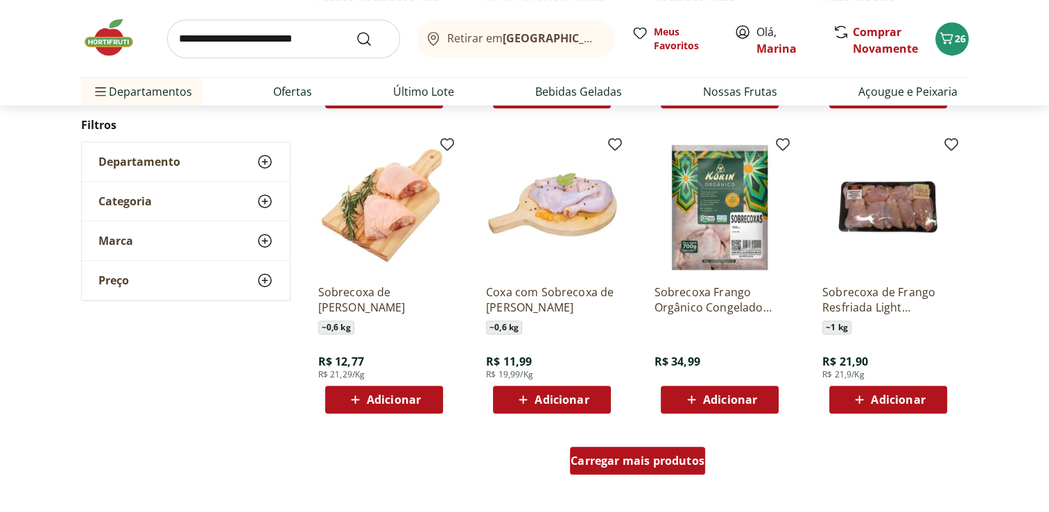
click at [631, 463] on span "Carregar mais produtos" at bounding box center [637, 460] width 134 height 11
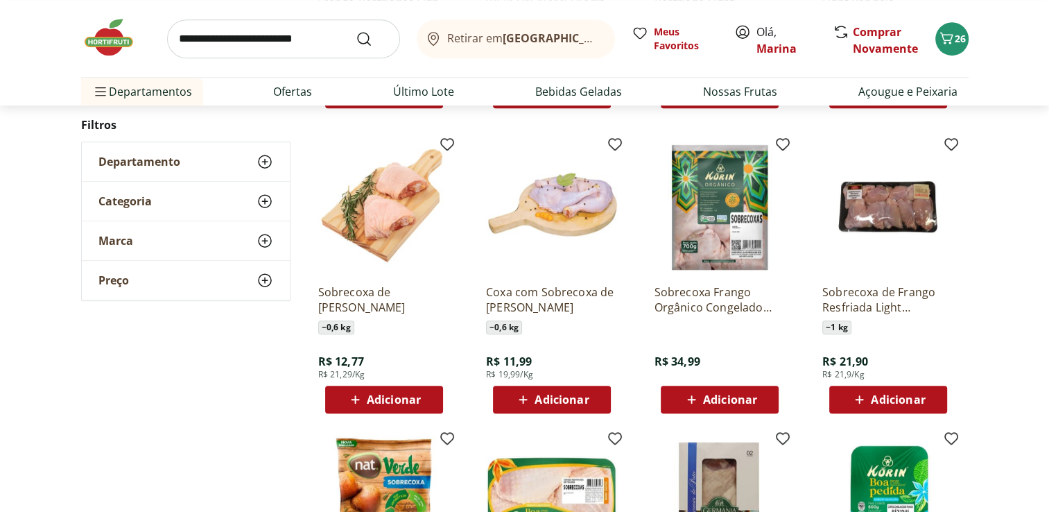
scroll to position [826, 0]
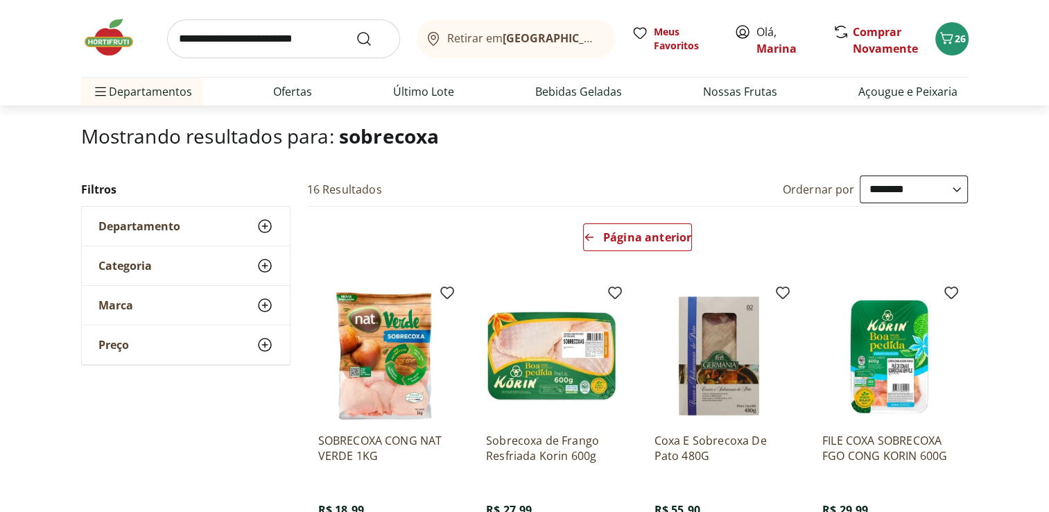
scroll to position [141, 0]
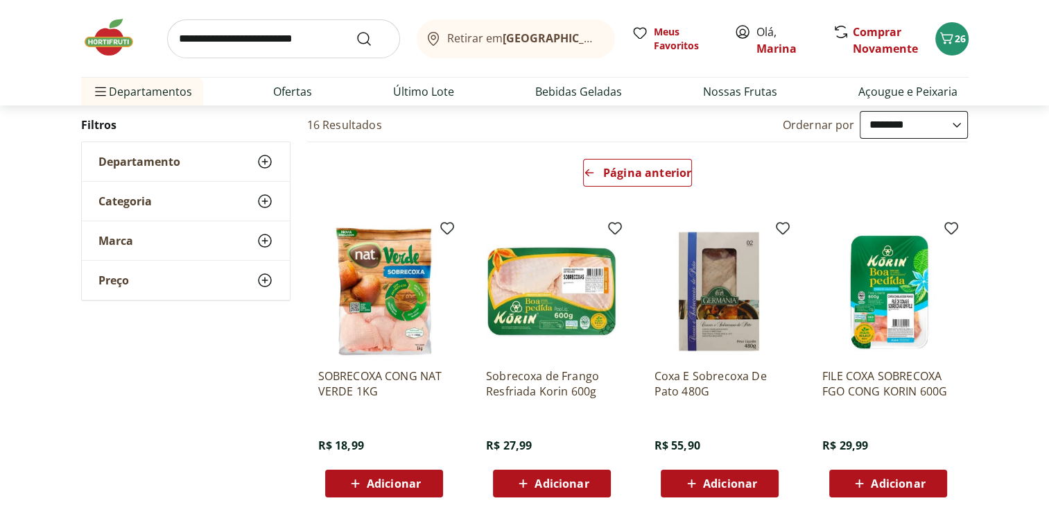
click at [887, 478] on span "Adicionar" at bounding box center [898, 483] width 54 height 11
click at [295, 92] on link "Ofertas" at bounding box center [292, 91] width 39 height 17
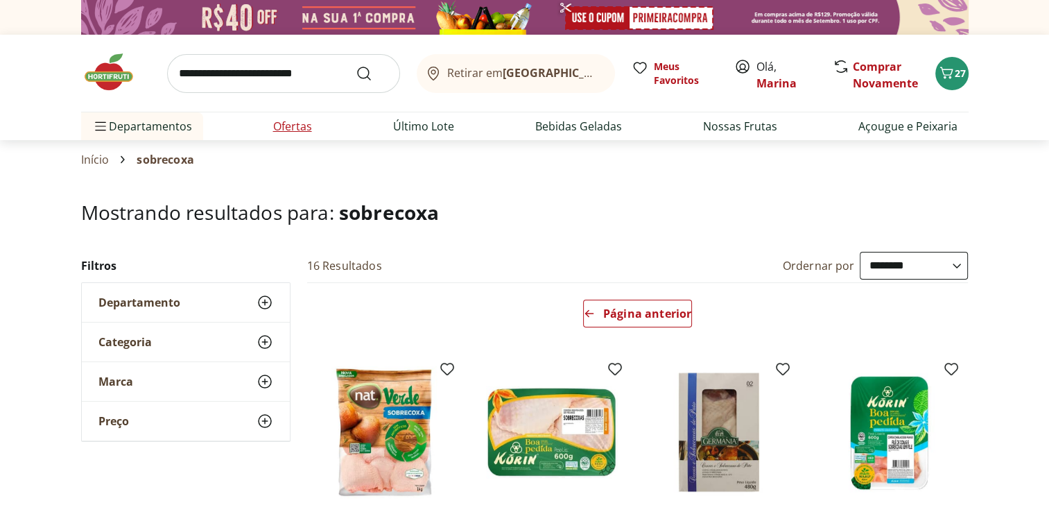
select select "**********"
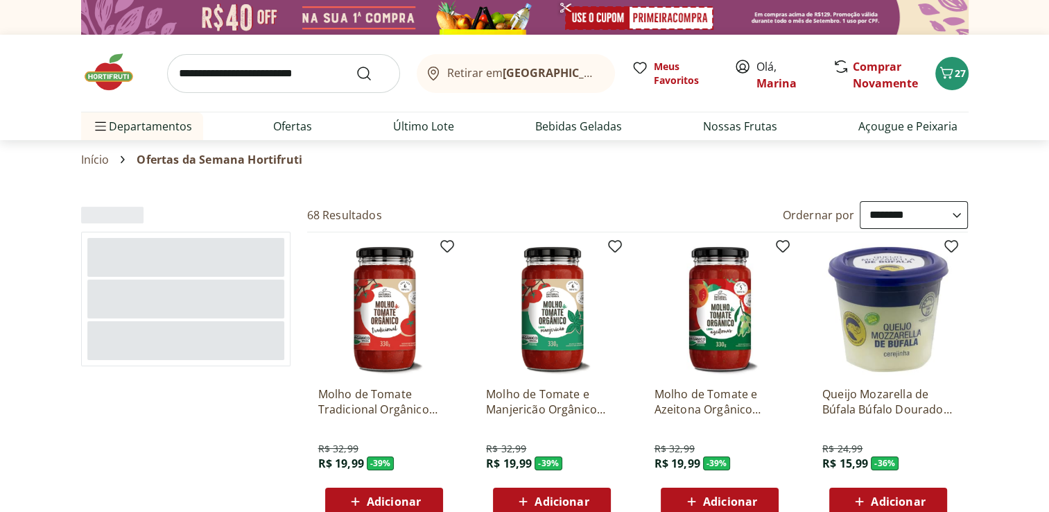
scroll to position [69, 0]
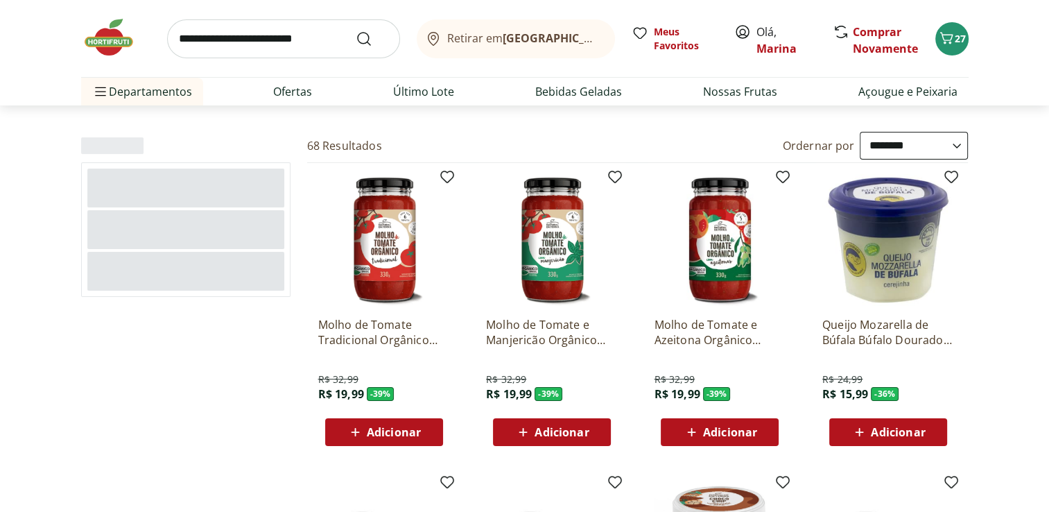
click at [397, 432] on span "Adicionar" at bounding box center [394, 431] width 54 height 11
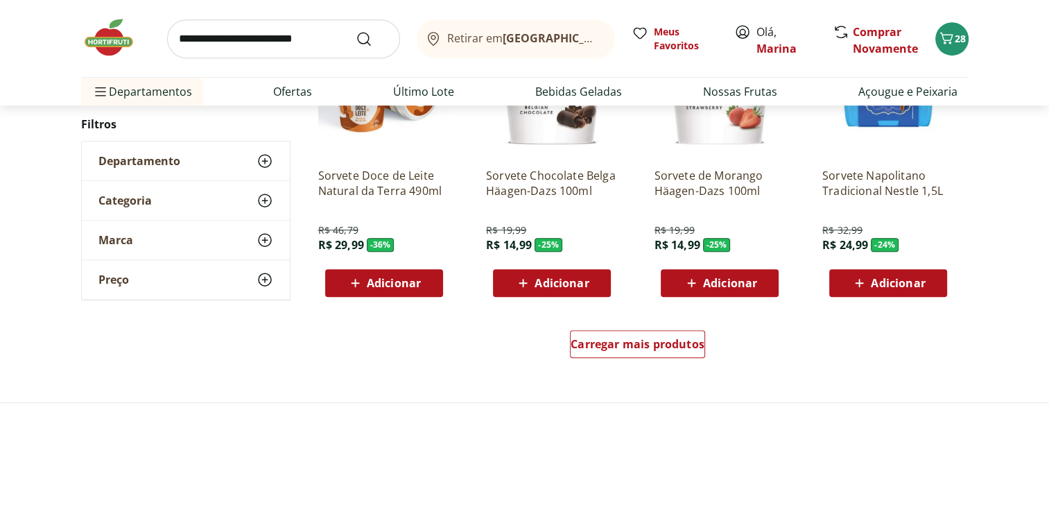
scroll to position [832, 0]
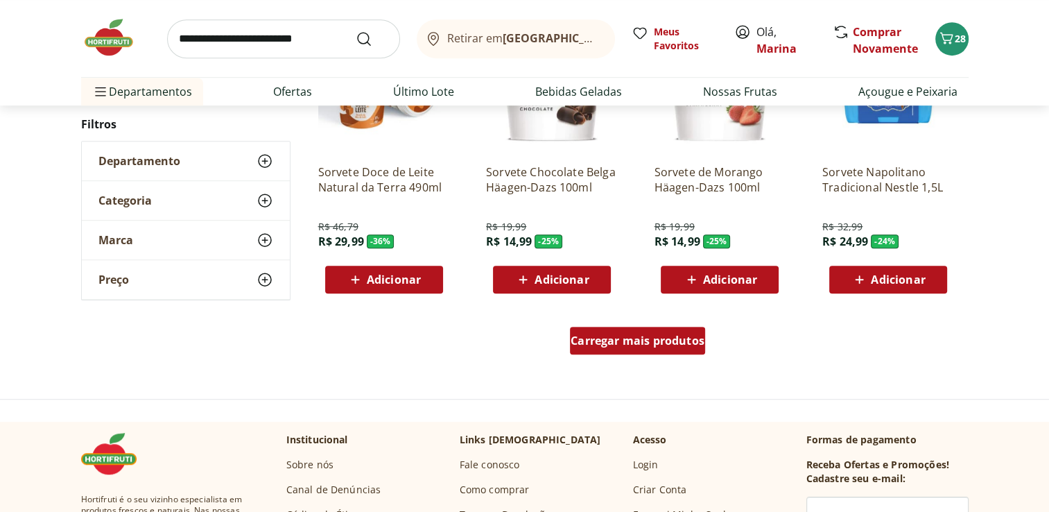
click at [606, 335] on span "Carregar mais produtos" at bounding box center [637, 340] width 134 height 11
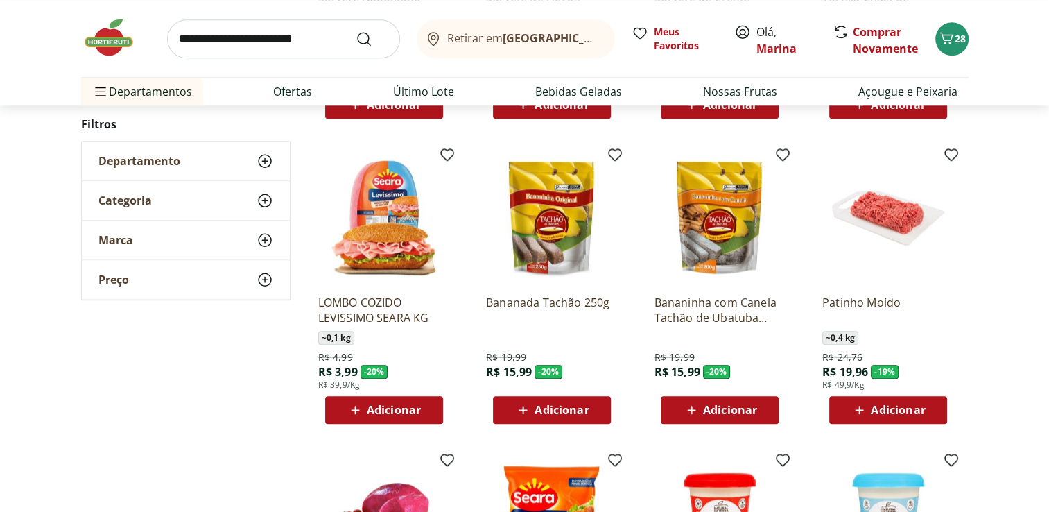
scroll to position [1317, 0]
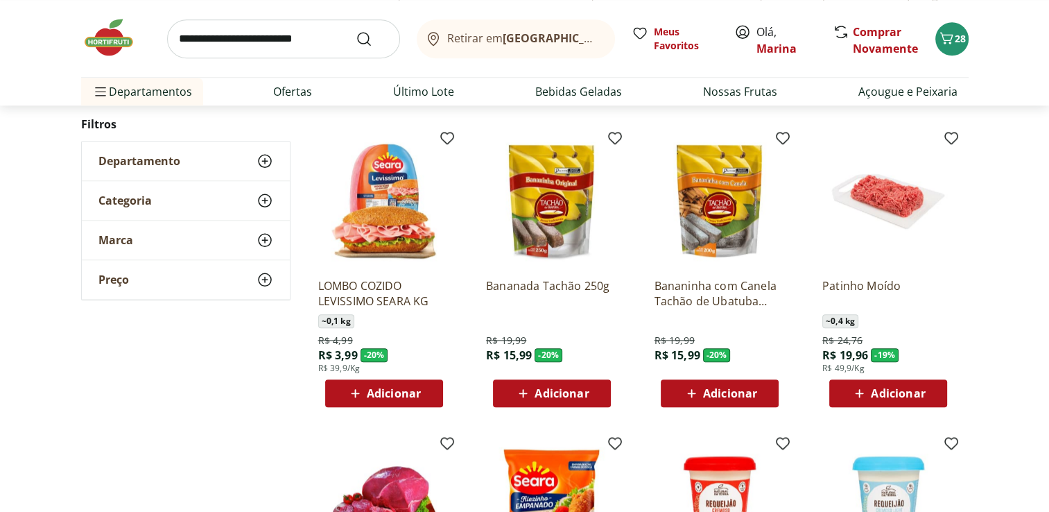
click at [568, 391] on span "Adicionar" at bounding box center [561, 392] width 54 height 11
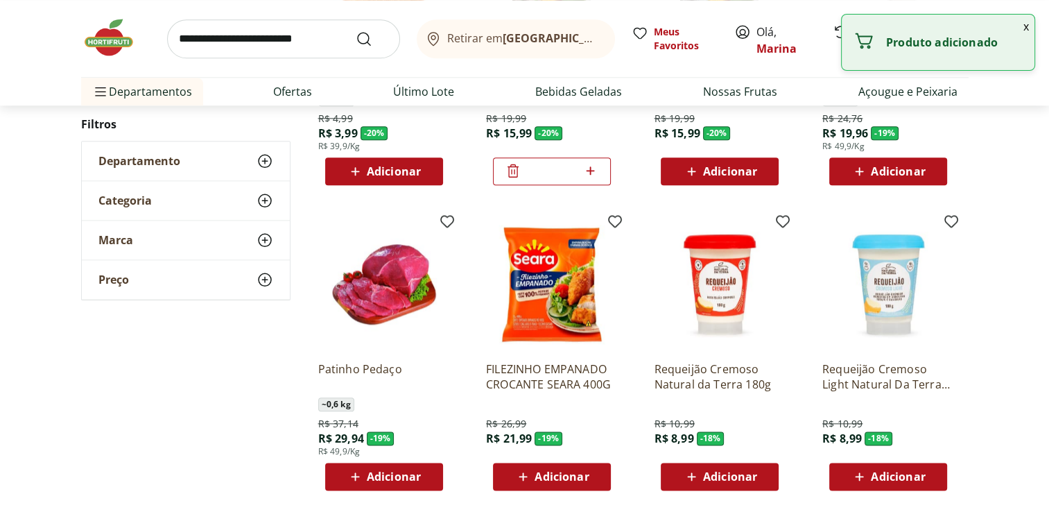
scroll to position [1594, 0]
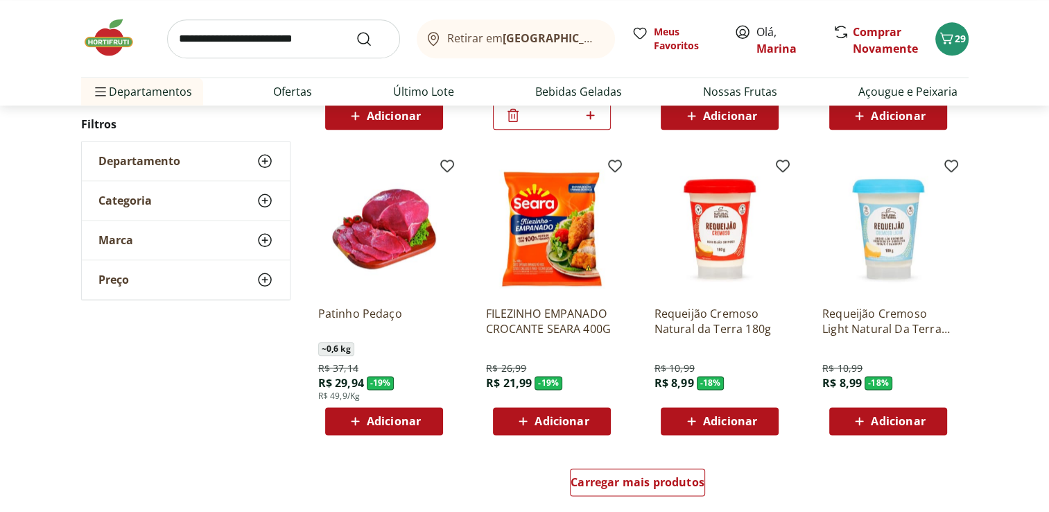
click at [902, 421] on span "Adicionar" at bounding box center [898, 420] width 54 height 11
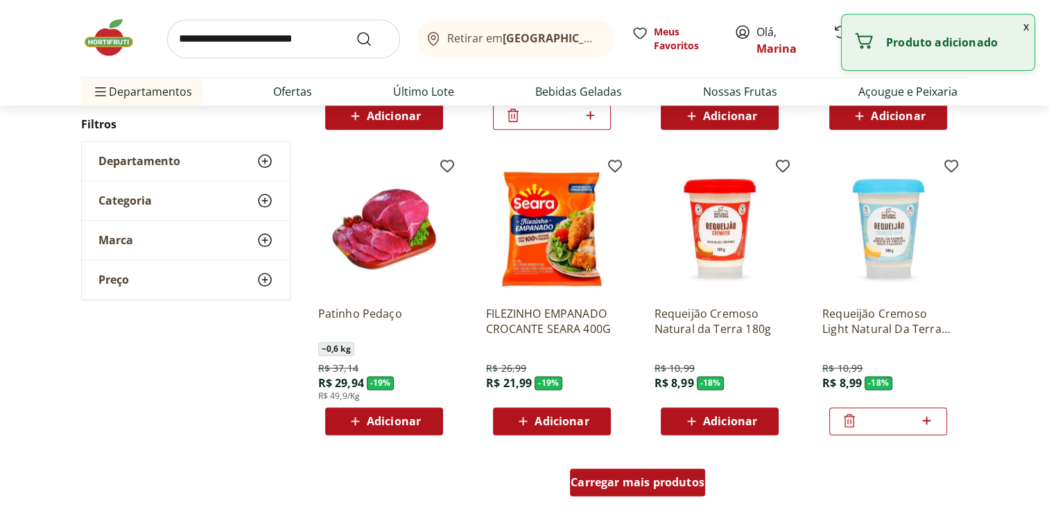
click at [639, 487] on span "Carregar mais produtos" at bounding box center [637, 481] width 134 height 11
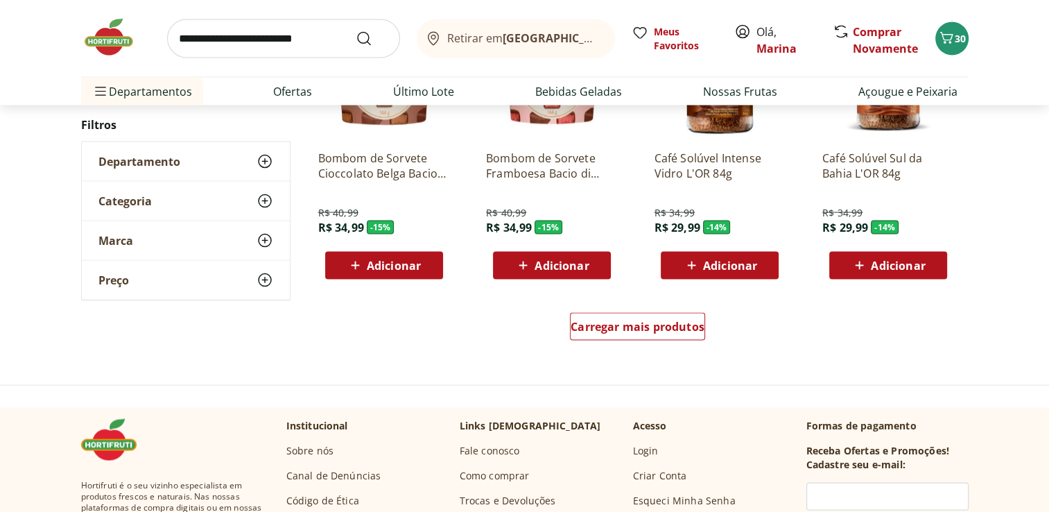
scroll to position [2703, 0]
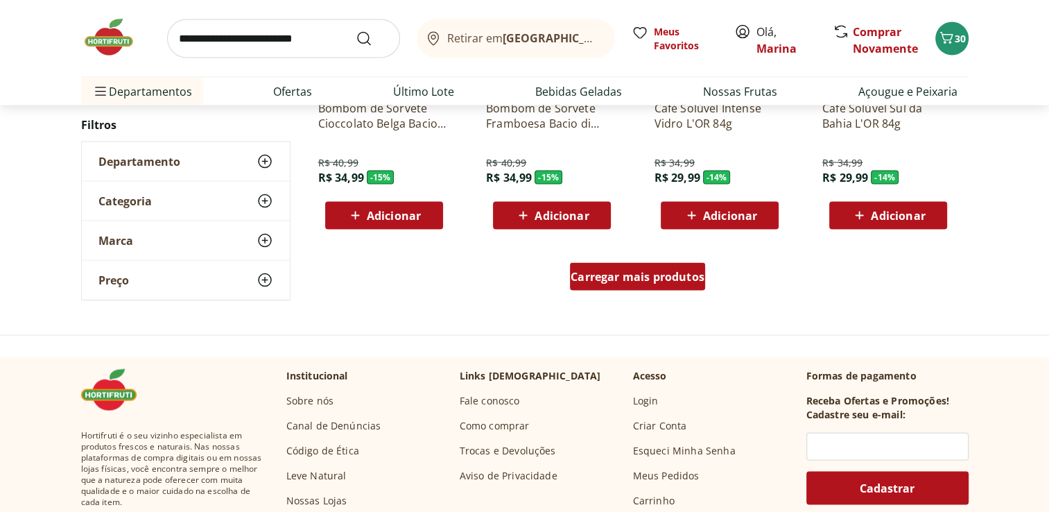
click at [668, 272] on span "Carregar mais produtos" at bounding box center [637, 276] width 134 height 11
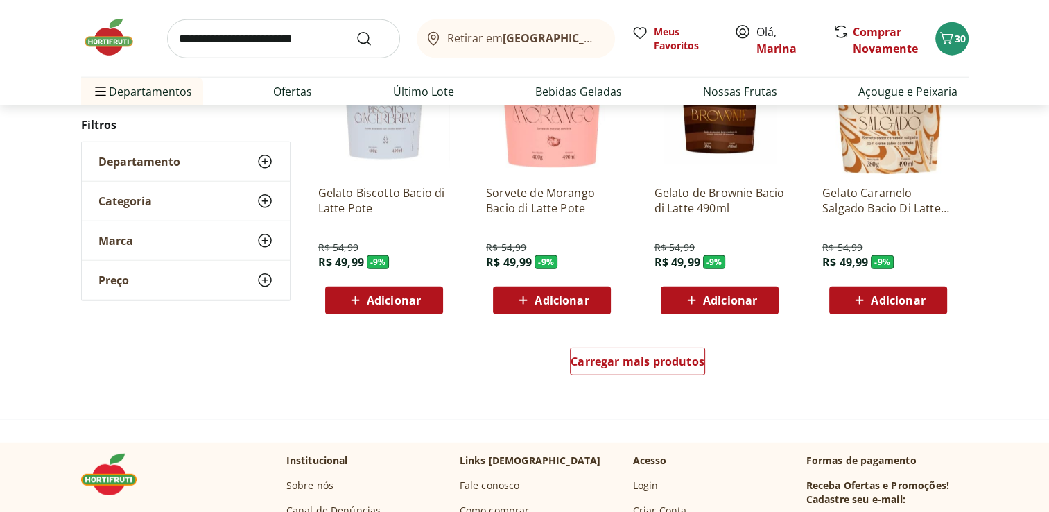
scroll to position [3535, 0]
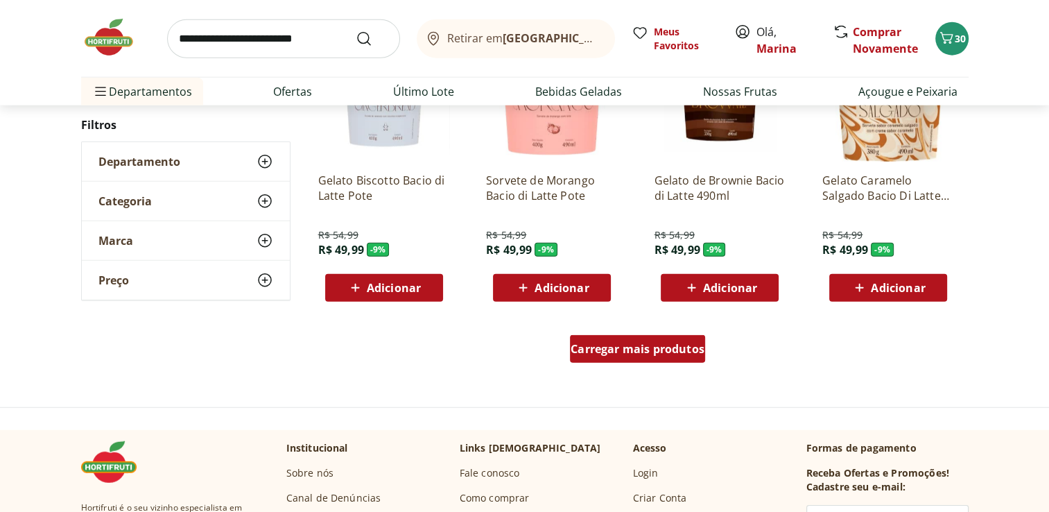
click at [665, 351] on span "Carregar mais produtos" at bounding box center [637, 348] width 134 height 11
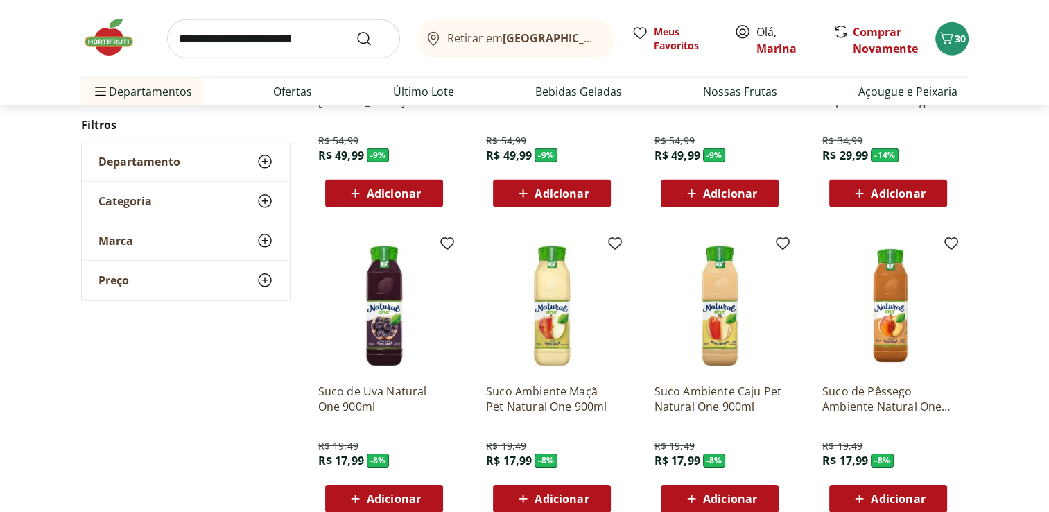
scroll to position [4505, 0]
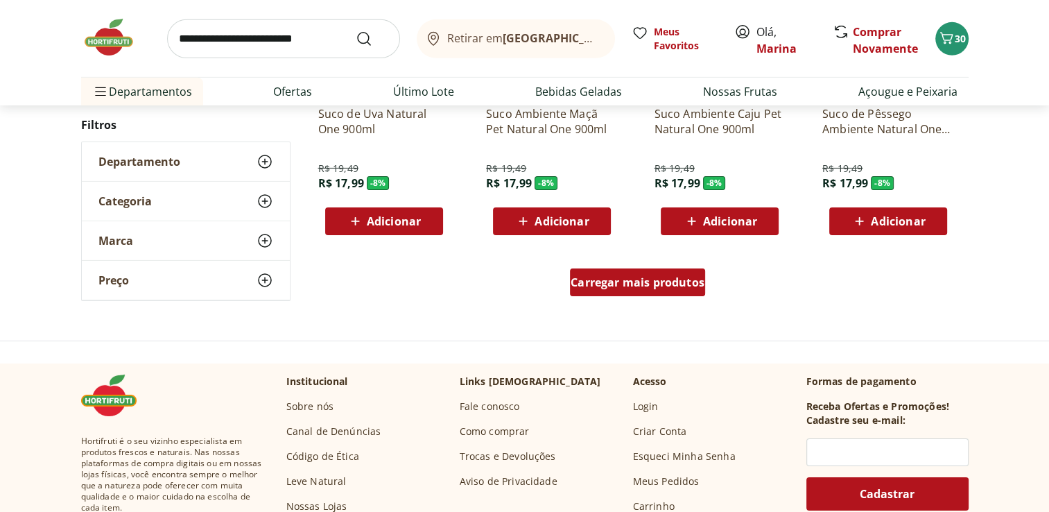
click at [672, 281] on span "Carregar mais produtos" at bounding box center [637, 282] width 134 height 11
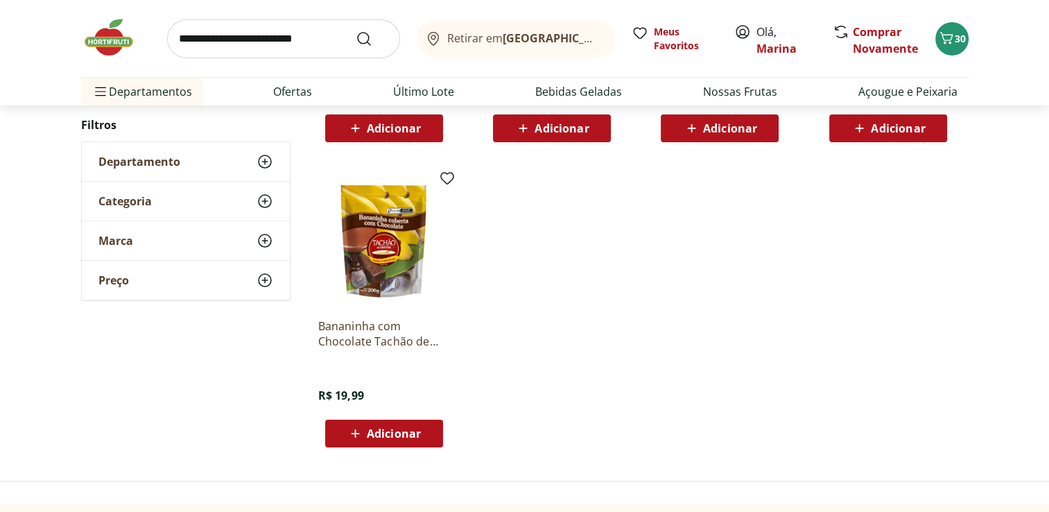
scroll to position [5199, 0]
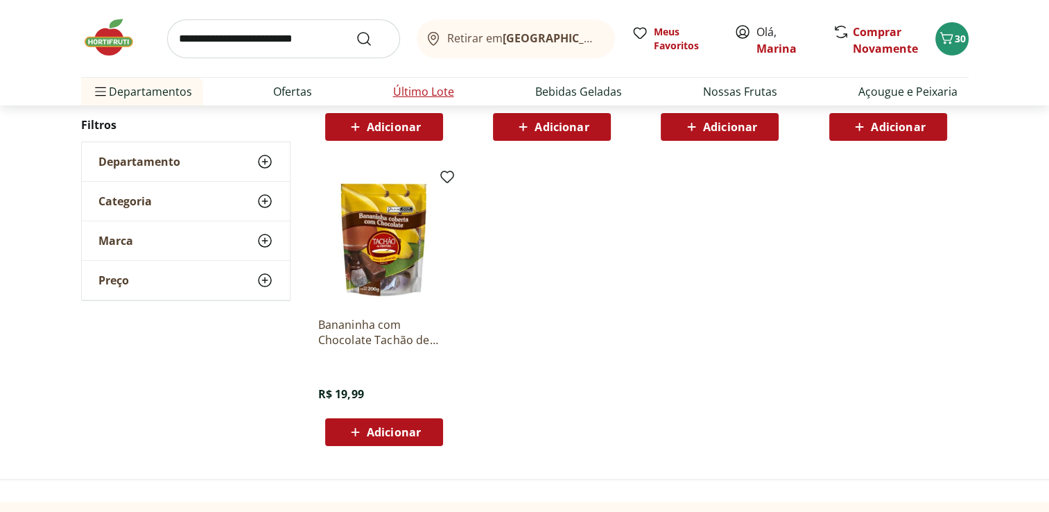
click at [427, 96] on link "Último Lote" at bounding box center [423, 91] width 61 height 17
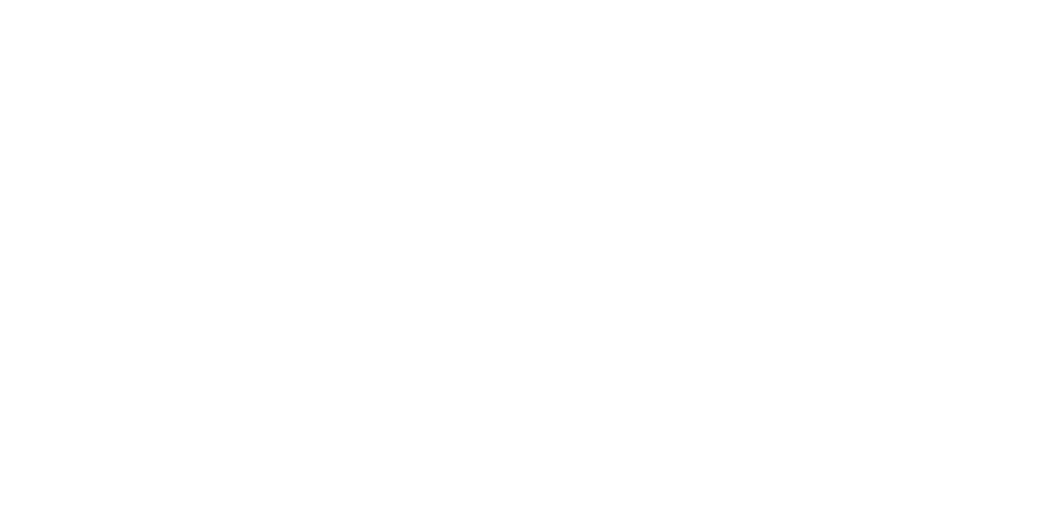
select select "**********"
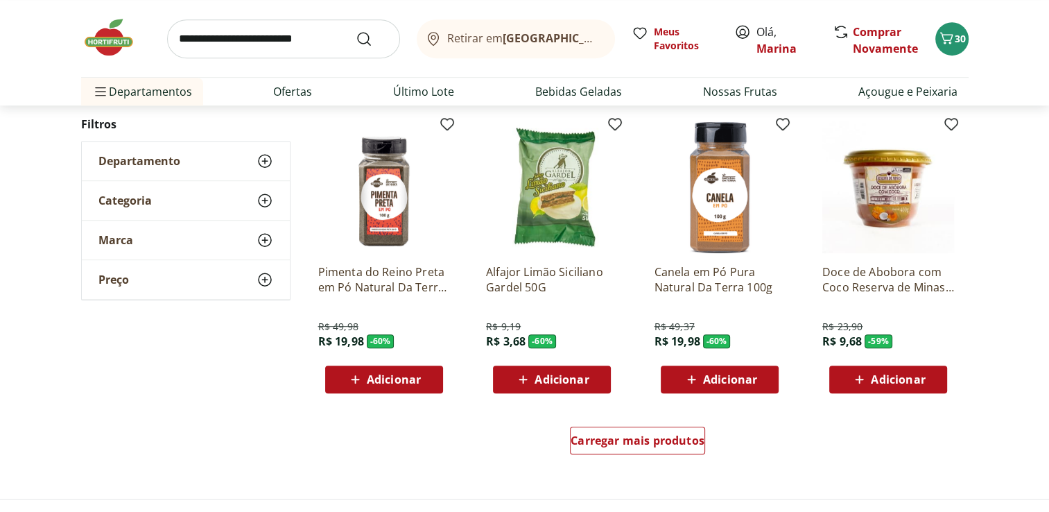
scroll to position [832, 0]
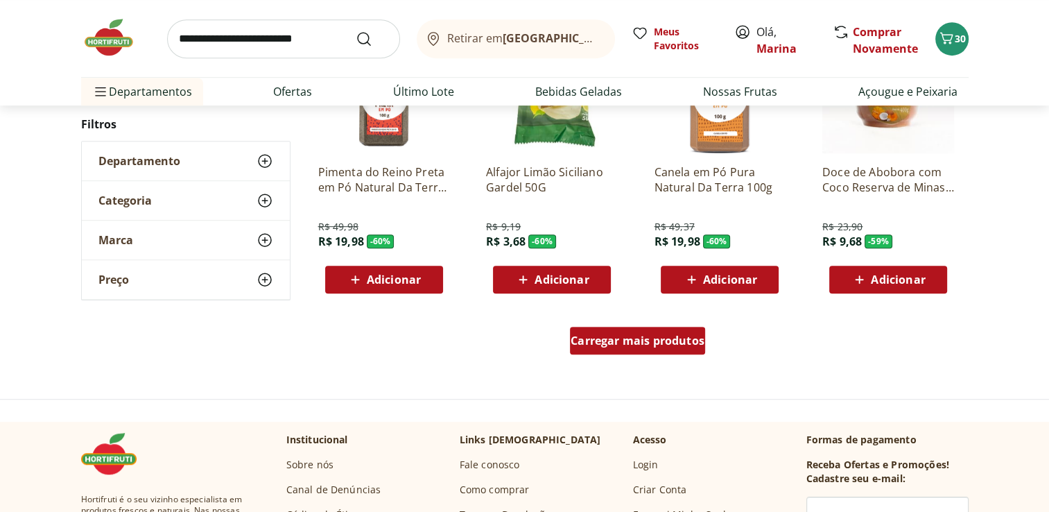
click at [609, 342] on span "Carregar mais produtos" at bounding box center [637, 340] width 134 height 11
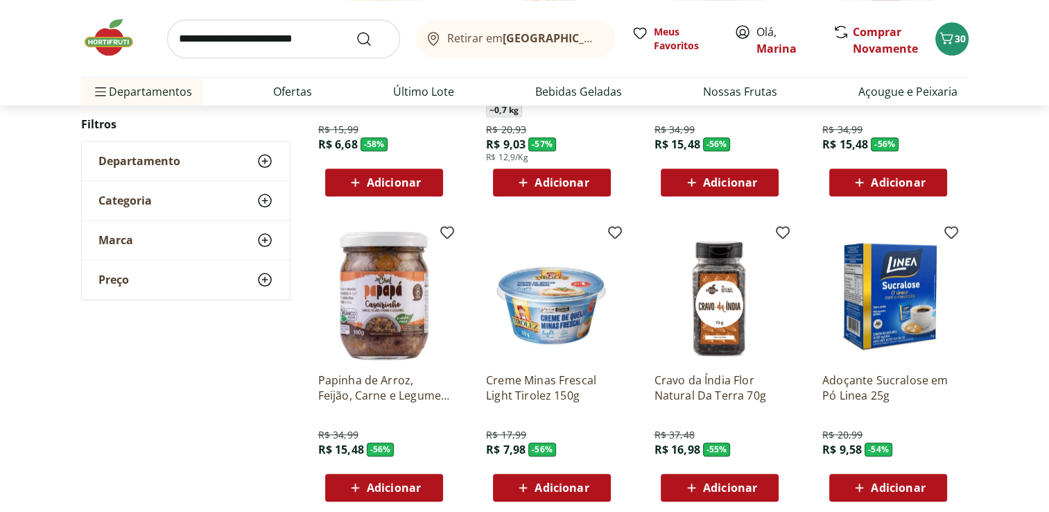
scroll to position [1248, 0]
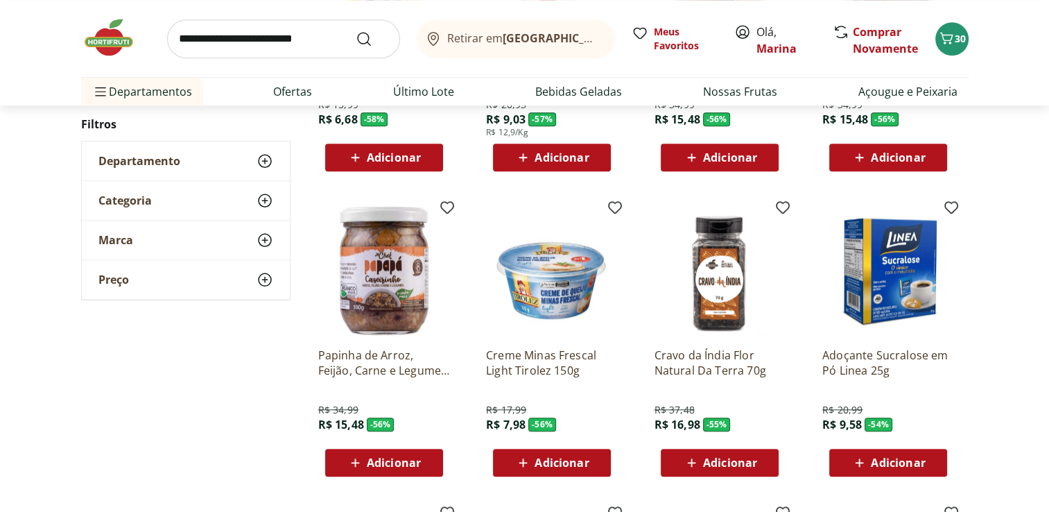
click at [557, 457] on span "Adicionar" at bounding box center [561, 462] width 54 height 11
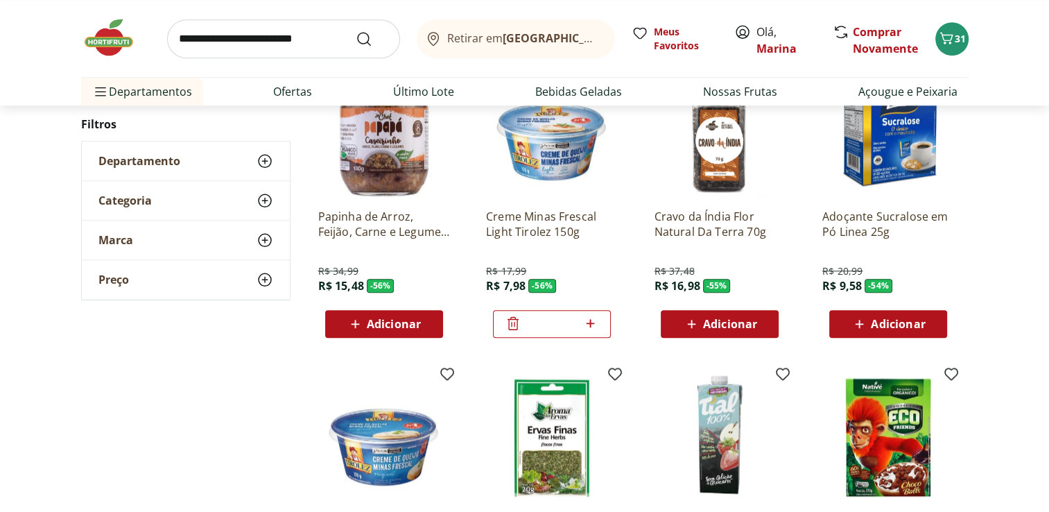
scroll to position [1664, 0]
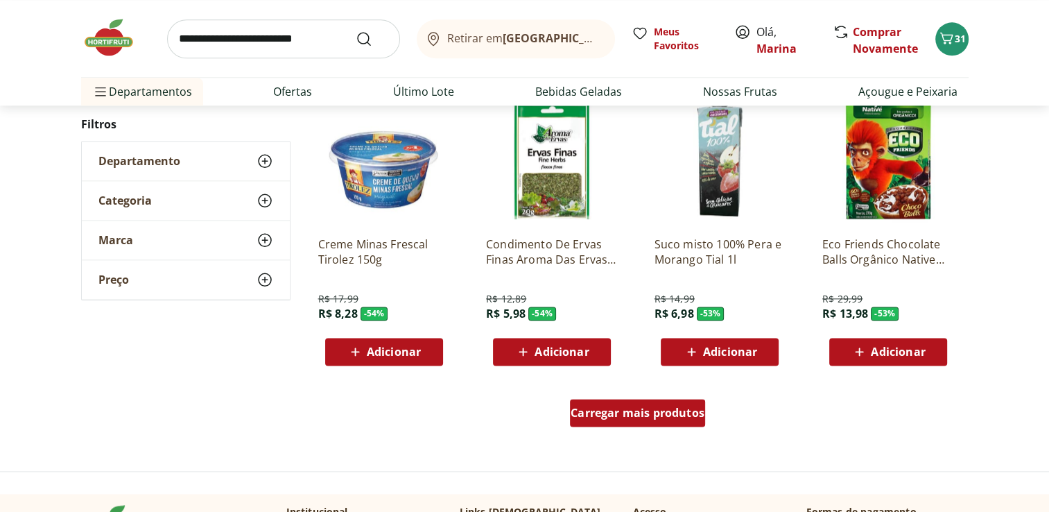
click at [631, 418] on span "Carregar mais produtos" at bounding box center [637, 412] width 134 height 11
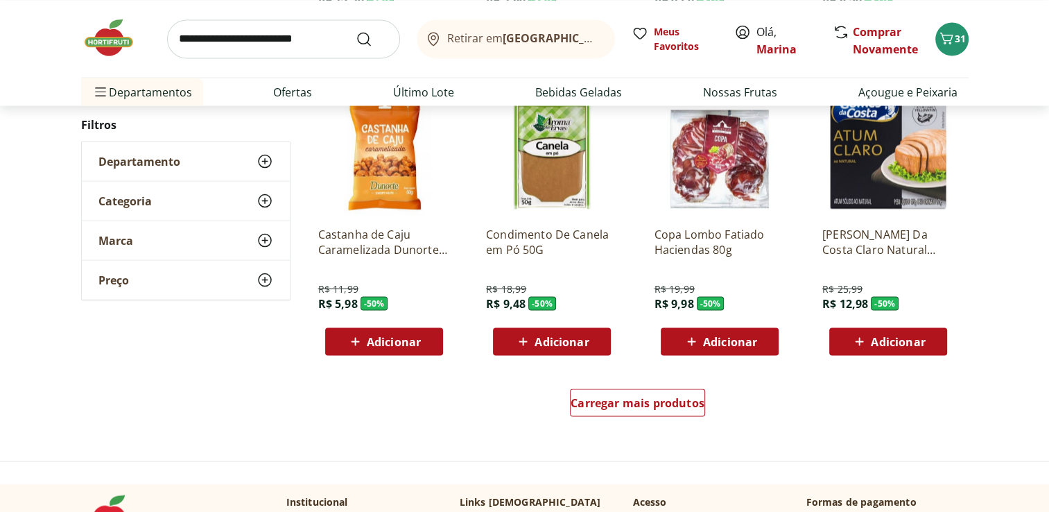
scroll to position [2634, 0]
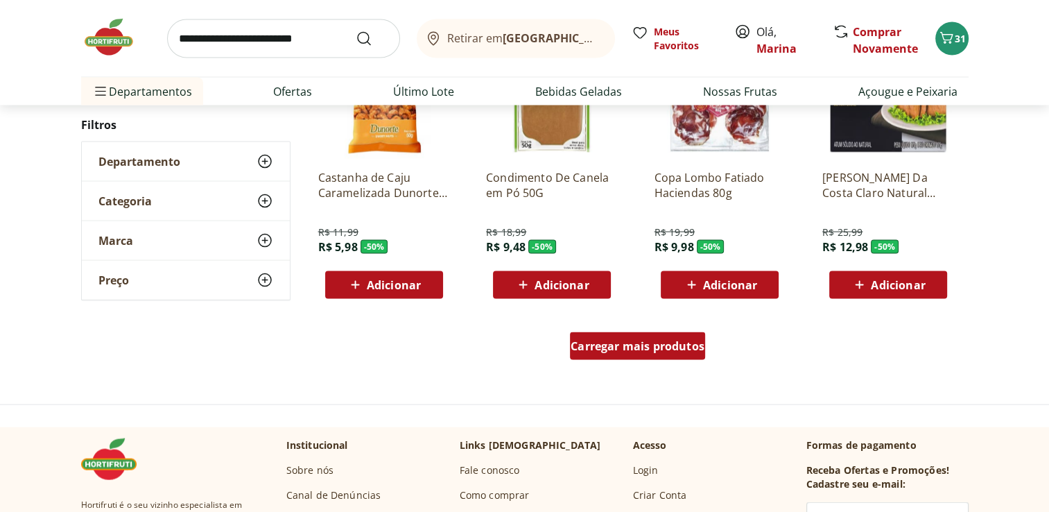
click at [646, 348] on span "Carregar mais produtos" at bounding box center [637, 345] width 134 height 11
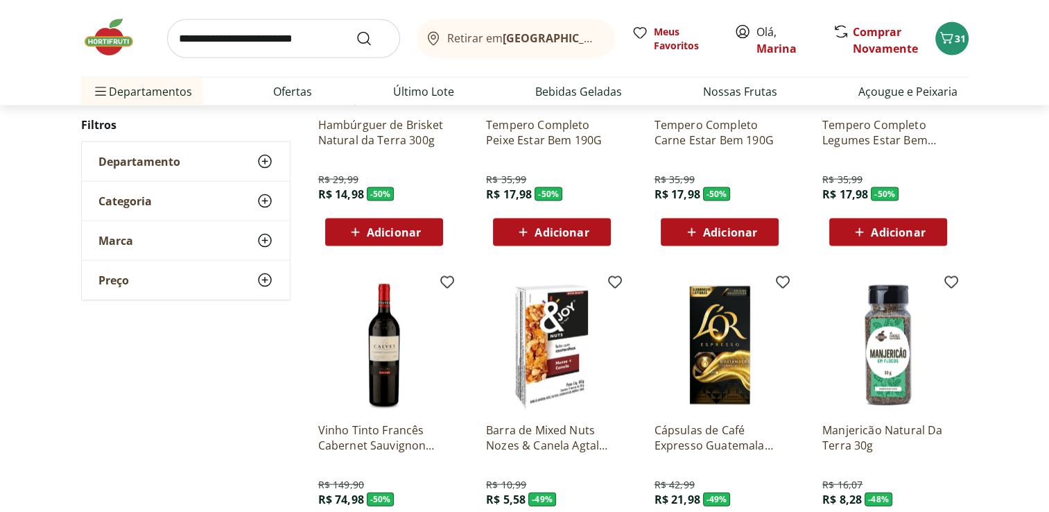
scroll to position [3188, 0]
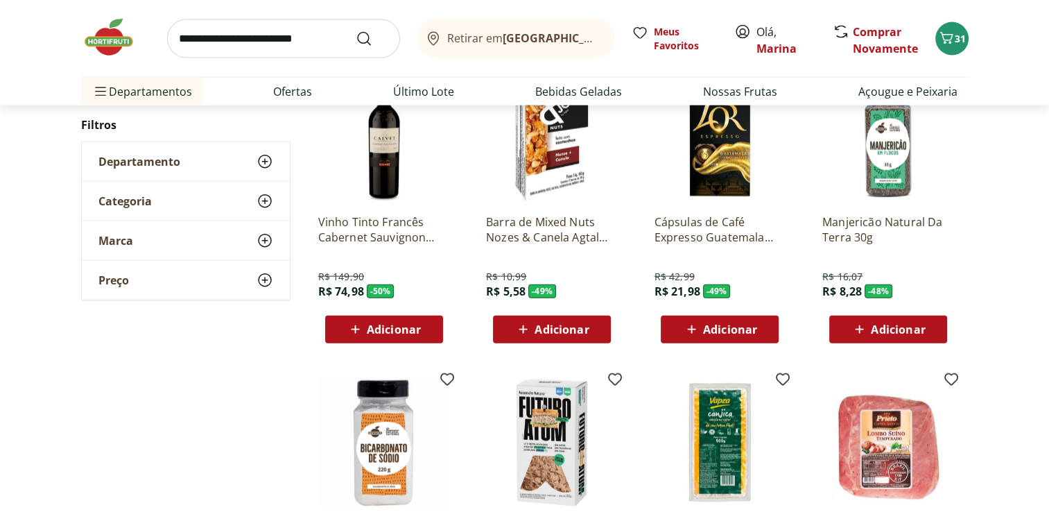
click at [932, 334] on div "Adicionar" at bounding box center [888, 329] width 96 height 25
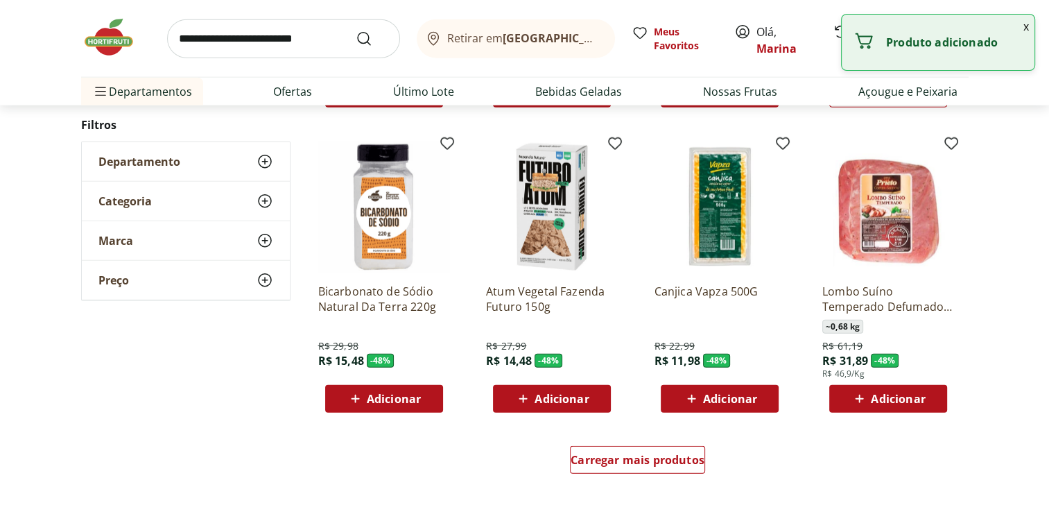
scroll to position [3535, 0]
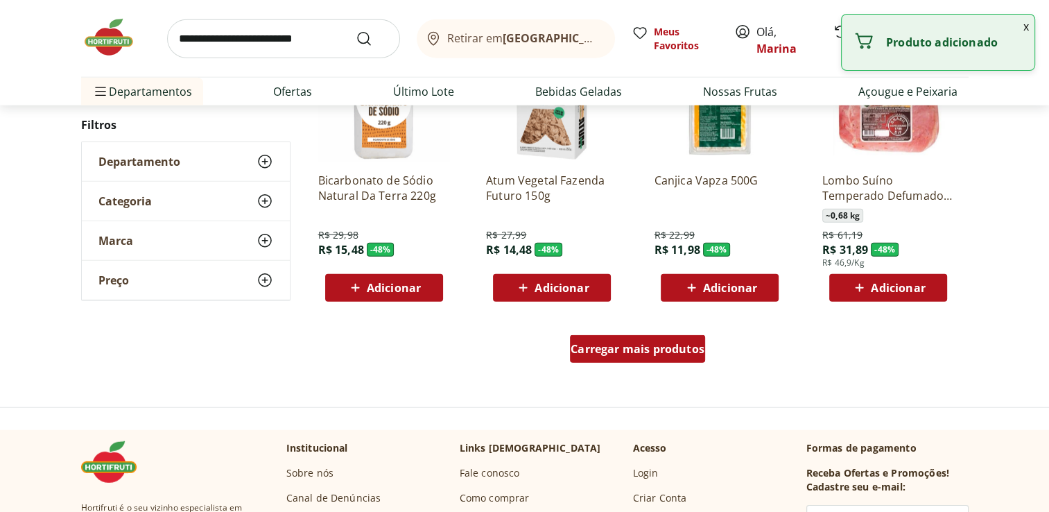
click at [618, 354] on span "Carregar mais produtos" at bounding box center [637, 348] width 134 height 11
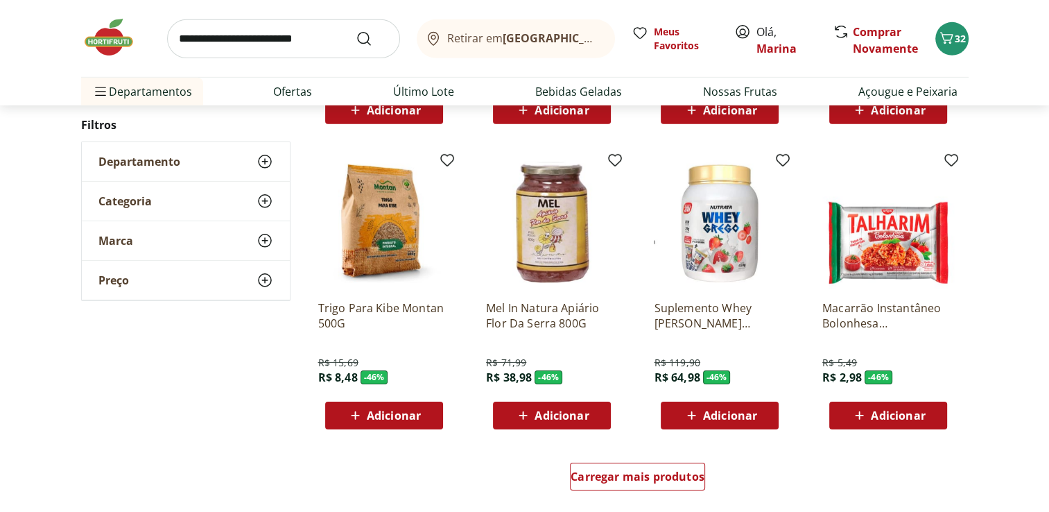
scroll to position [4367, 0]
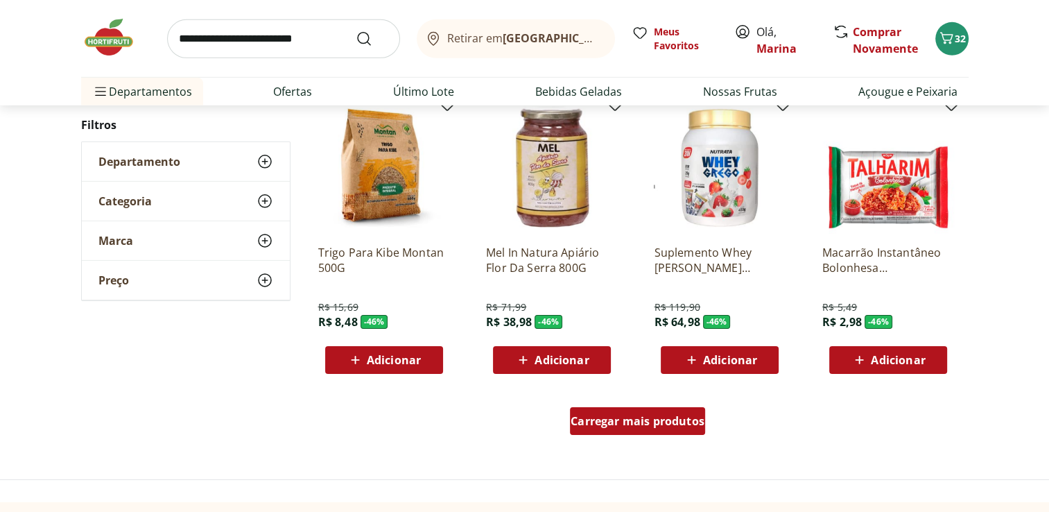
click at [645, 424] on span "Carregar mais produtos" at bounding box center [637, 420] width 134 height 11
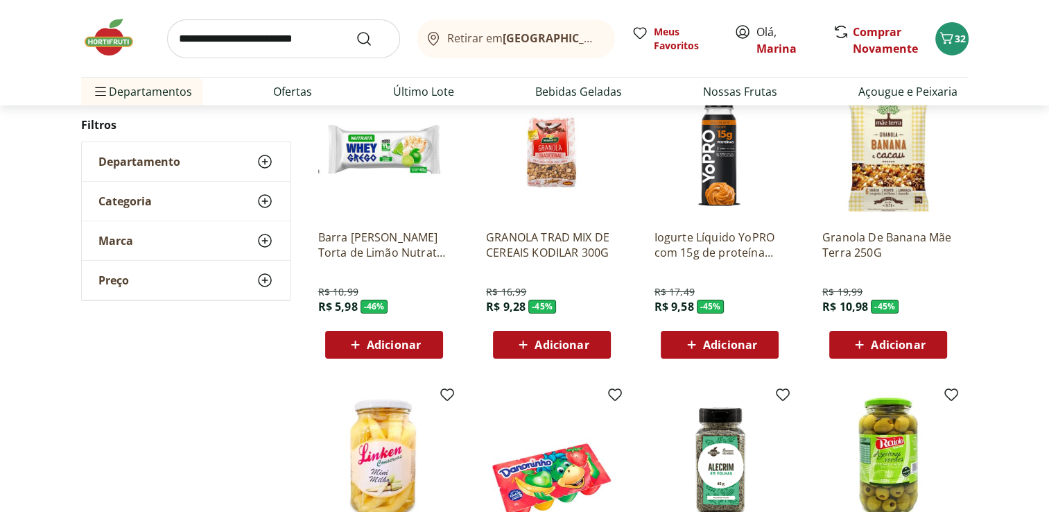
scroll to position [4644, 0]
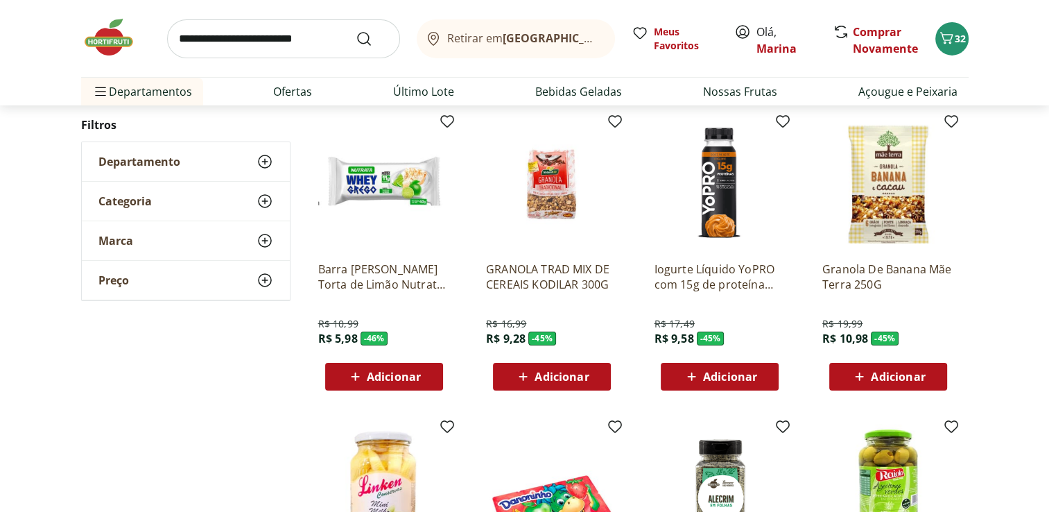
click at [893, 376] on span "Adicionar" at bounding box center [898, 376] width 54 height 11
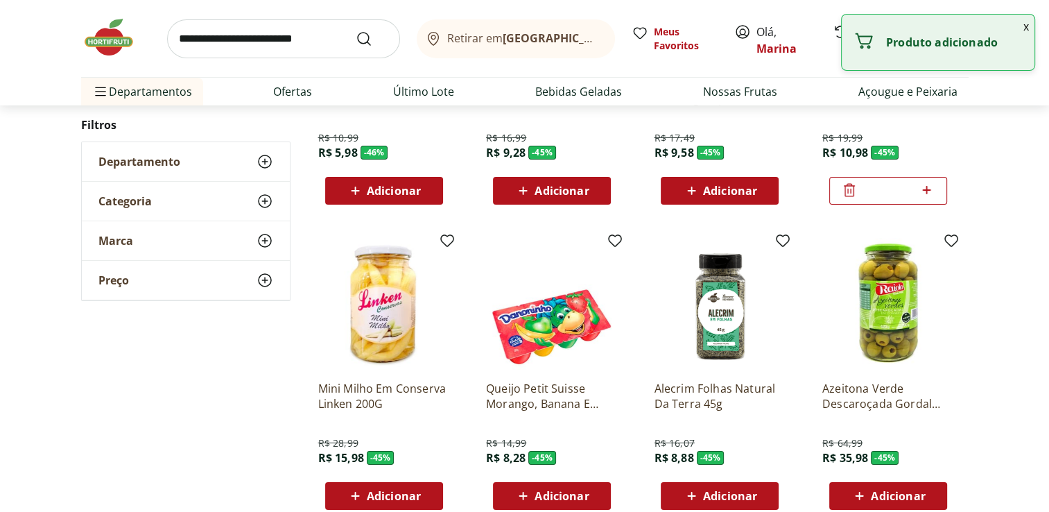
scroll to position [4852, 0]
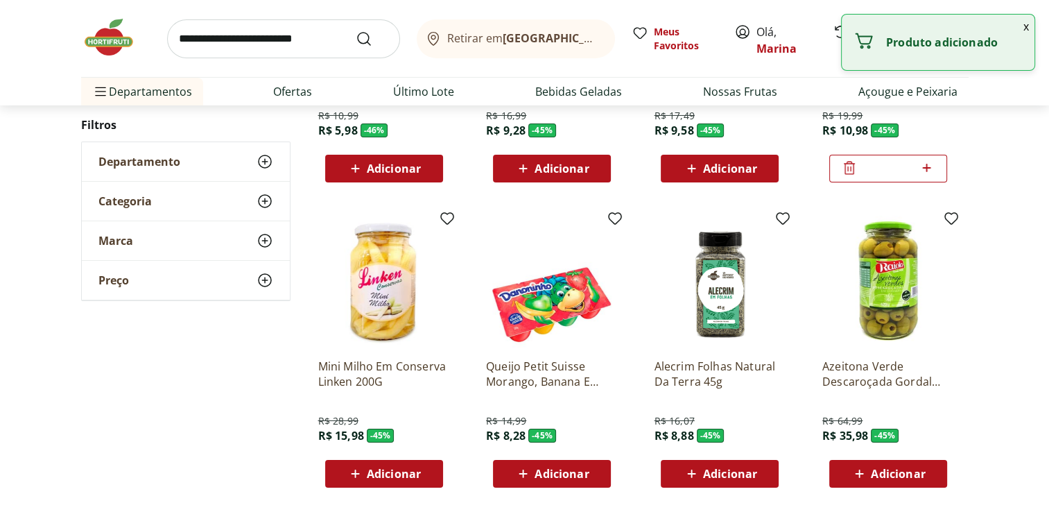
click at [738, 478] on span "Adicionar" at bounding box center [730, 473] width 54 height 11
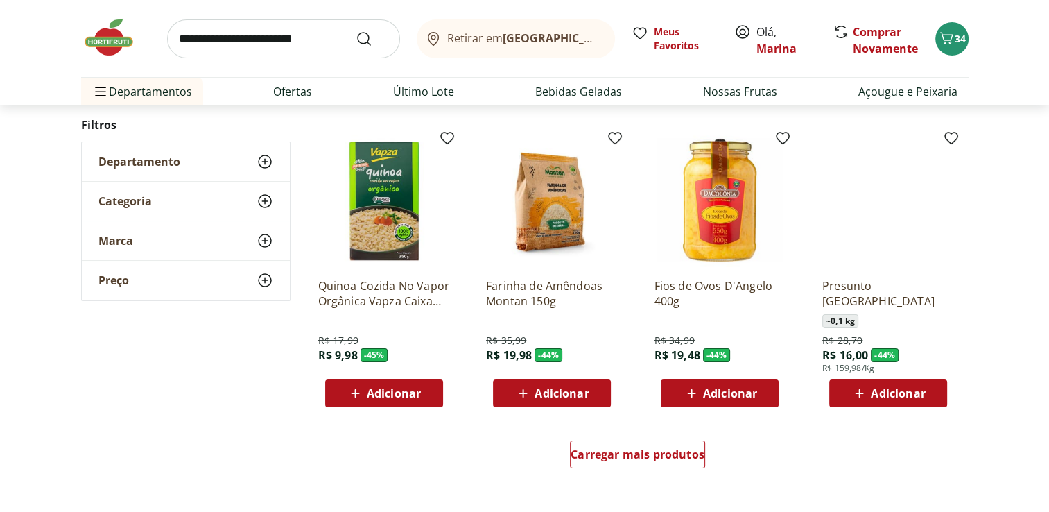
scroll to position [5268, 0]
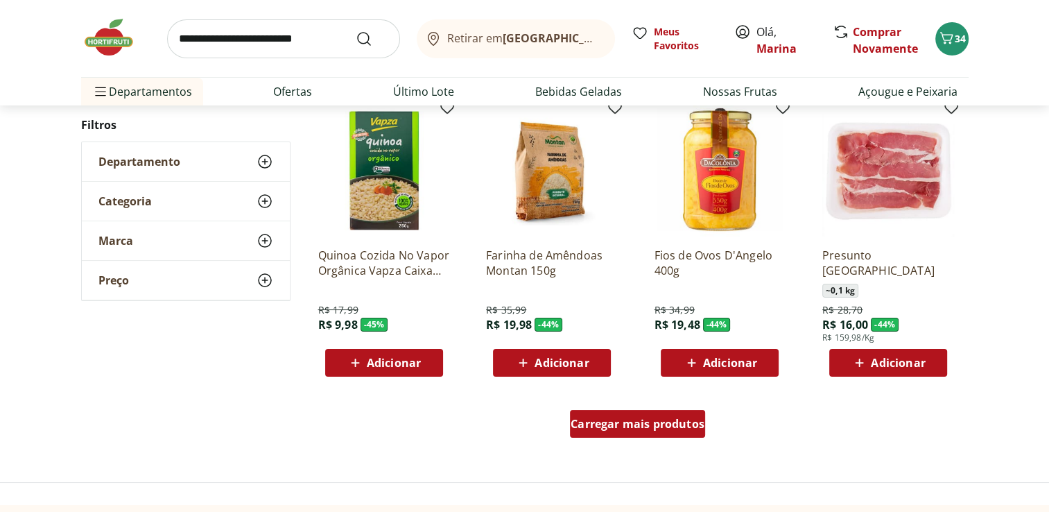
click at [628, 422] on span "Carregar mais produtos" at bounding box center [637, 423] width 134 height 11
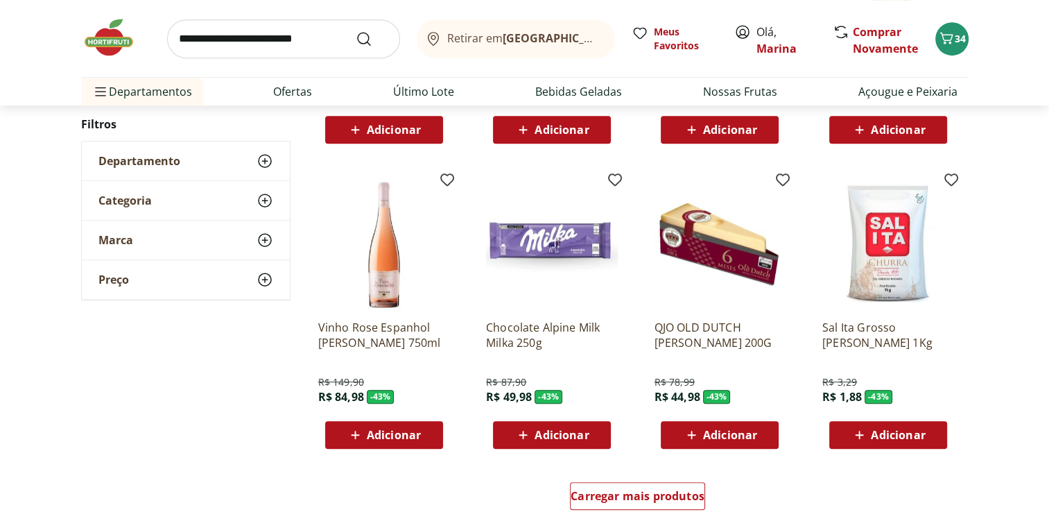
scroll to position [6169, 0]
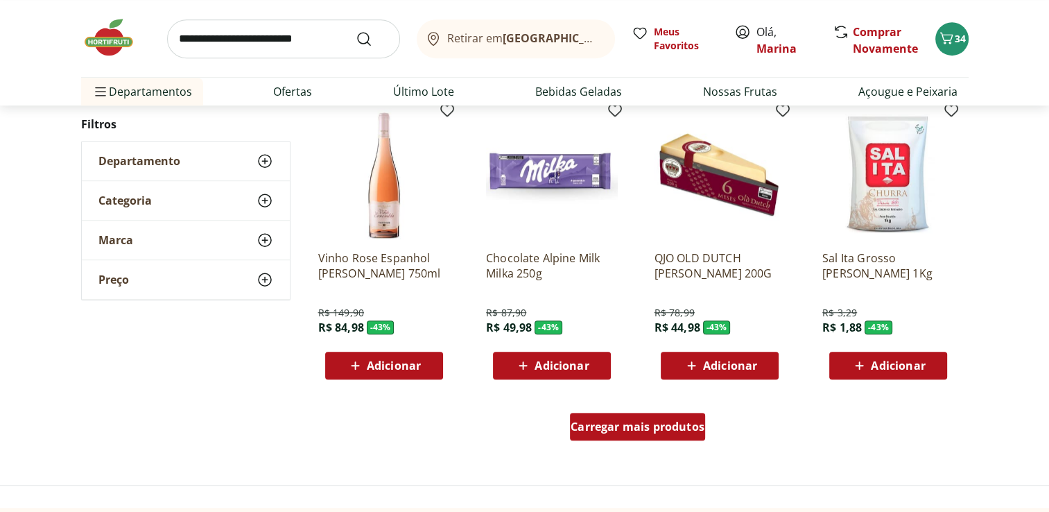
click at [648, 431] on span "Carregar mais produtos" at bounding box center [637, 426] width 134 height 11
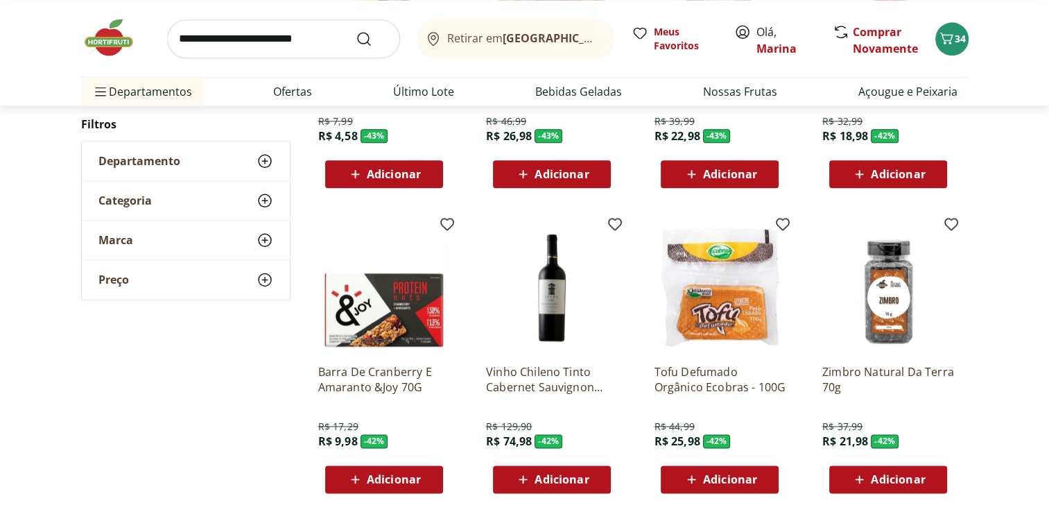
scroll to position [7070, 0]
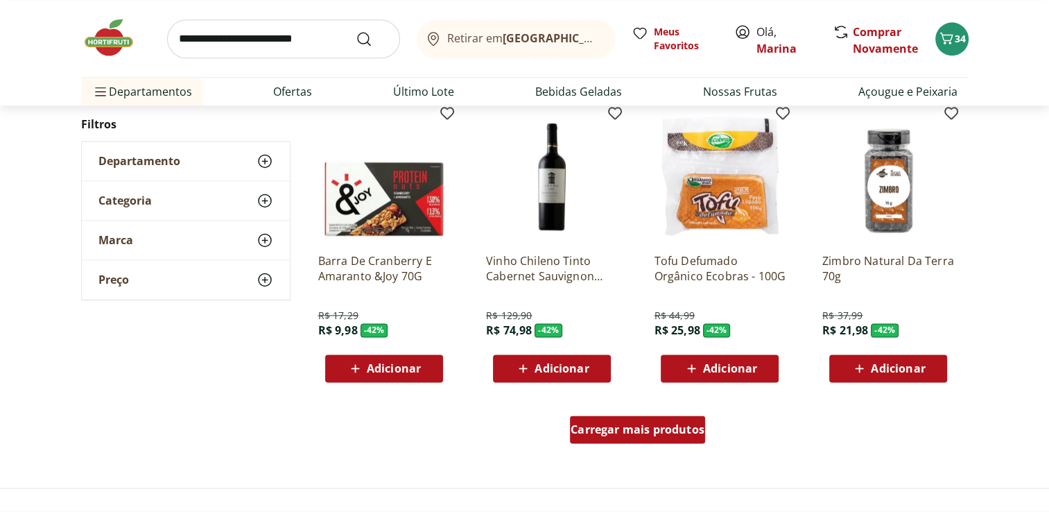
click at [632, 436] on div "Carregar mais produtos" at bounding box center [637, 429] width 135 height 28
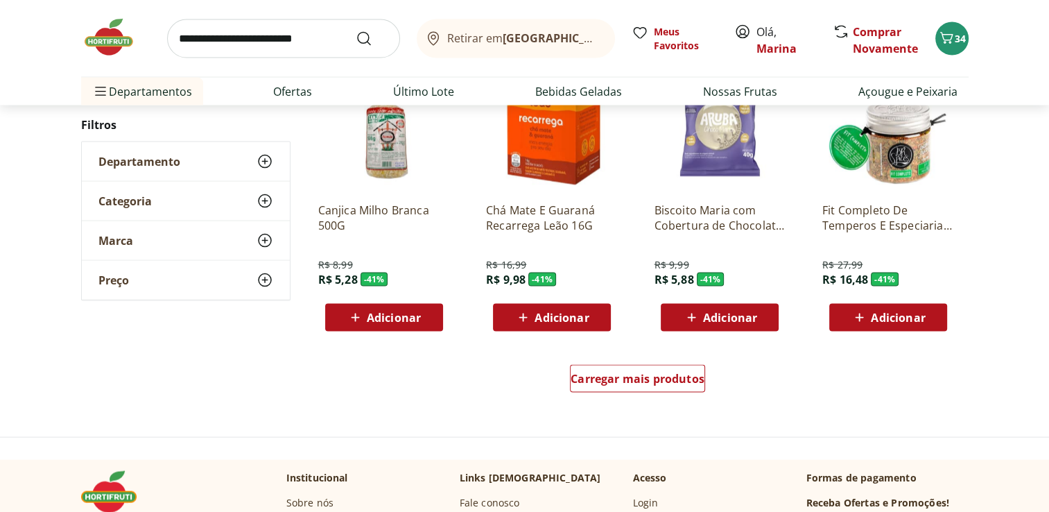
scroll to position [8041, 0]
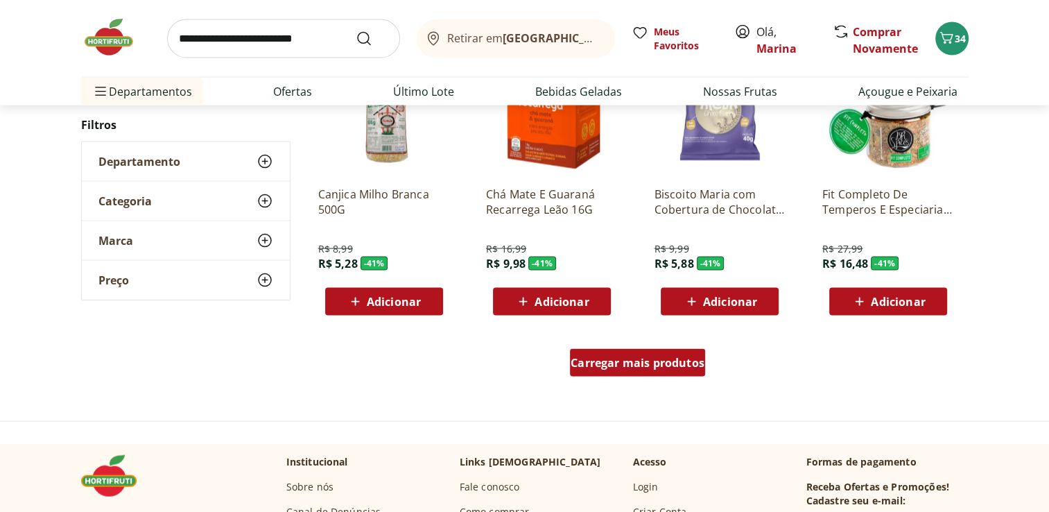
click at [616, 365] on span "Carregar mais produtos" at bounding box center [637, 362] width 134 height 11
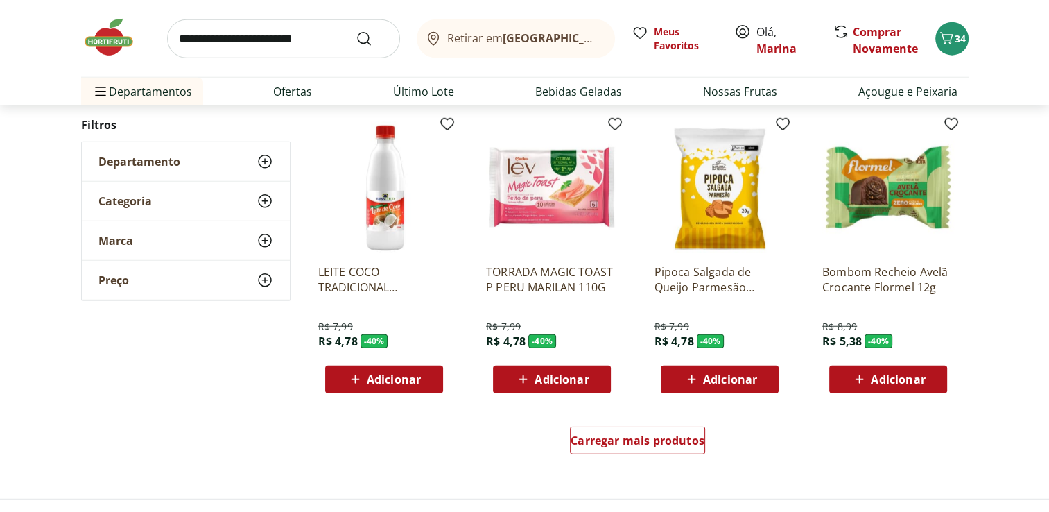
scroll to position [8872, 0]
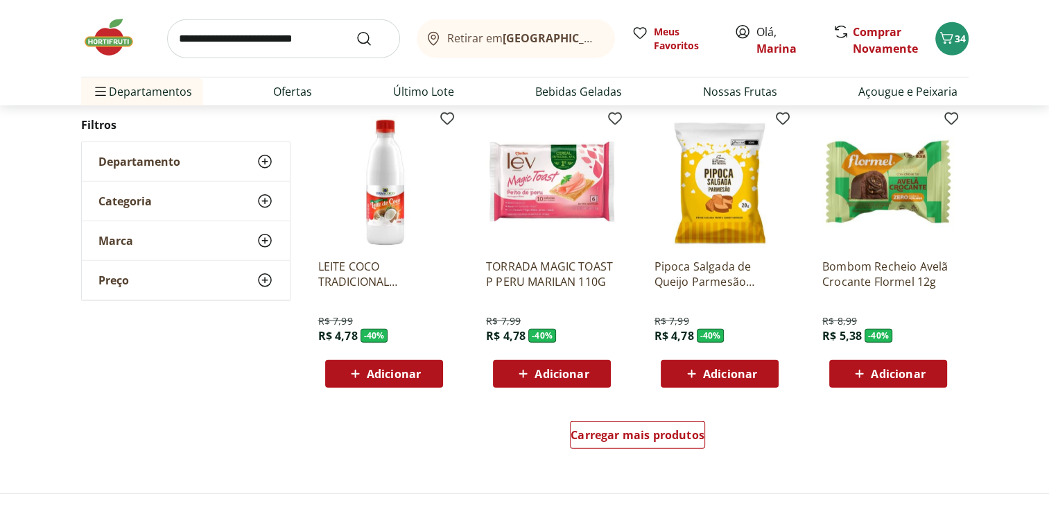
click at [734, 373] on span "Adicionar" at bounding box center [730, 373] width 54 height 11
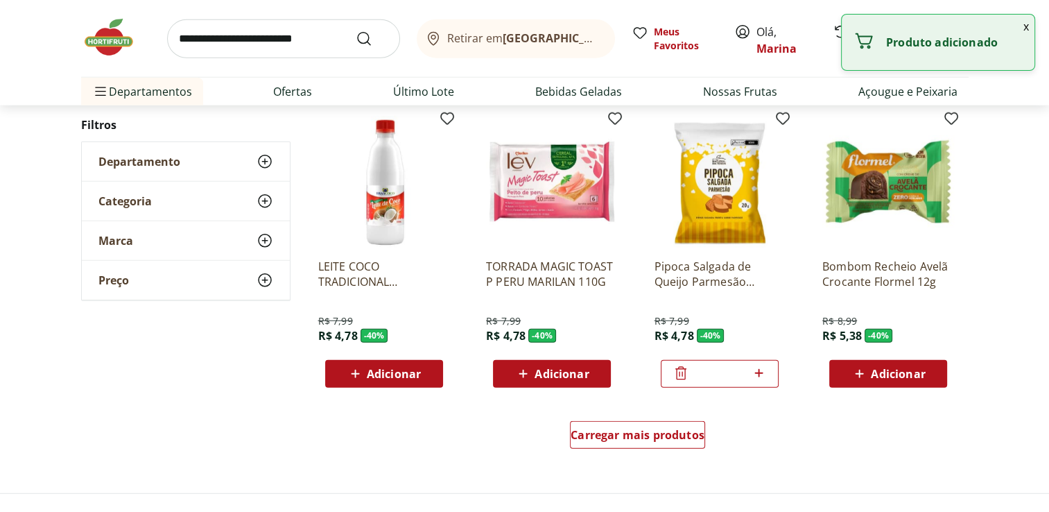
click at [762, 374] on icon at bounding box center [758, 373] width 17 height 17
type input "*"
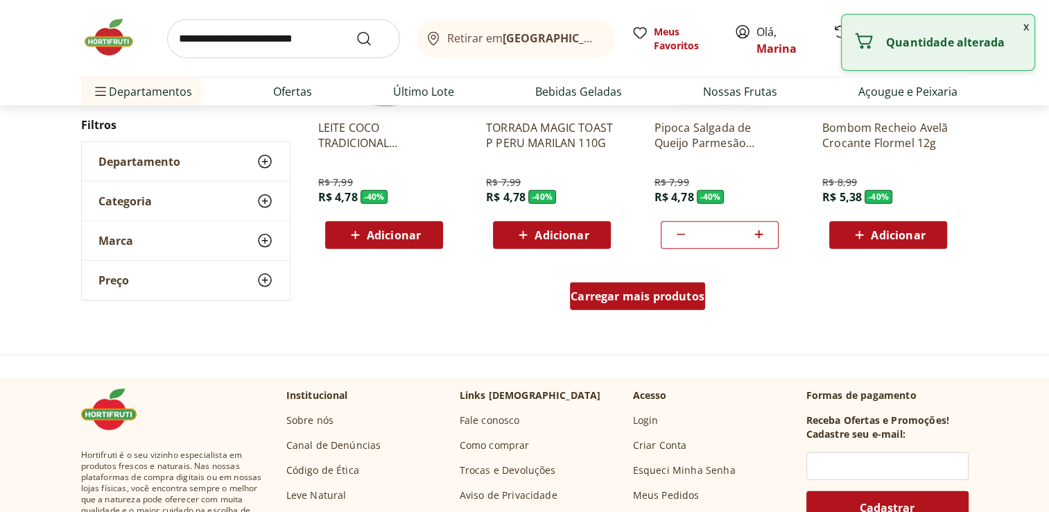
click at [643, 299] on span "Carregar mais produtos" at bounding box center [637, 295] width 134 height 11
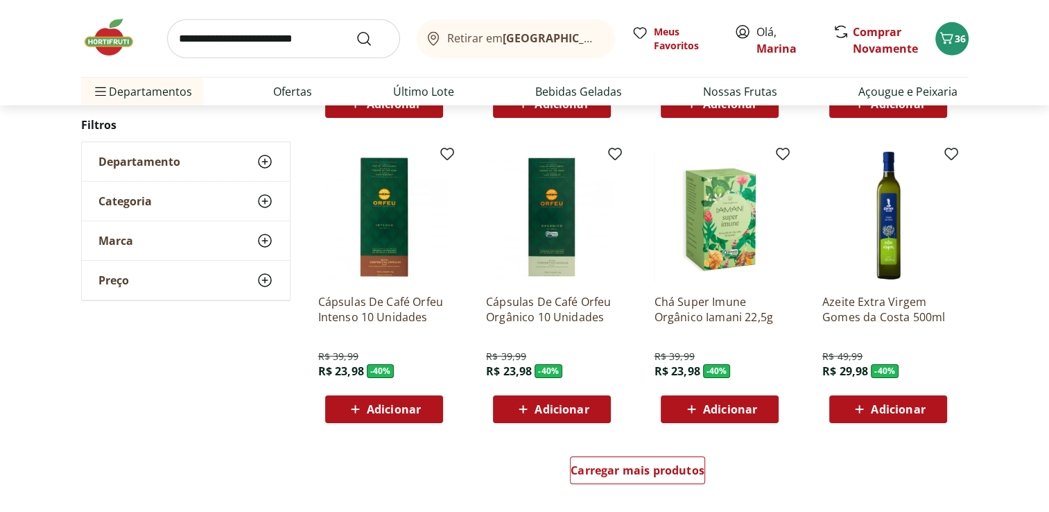
scroll to position [9773, 0]
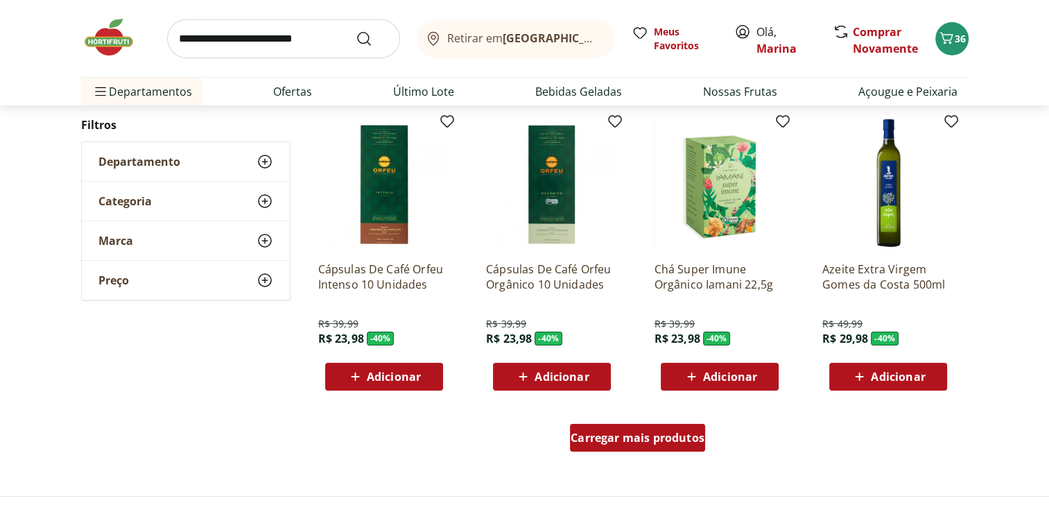
click at [631, 439] on span "Carregar mais produtos" at bounding box center [637, 437] width 134 height 11
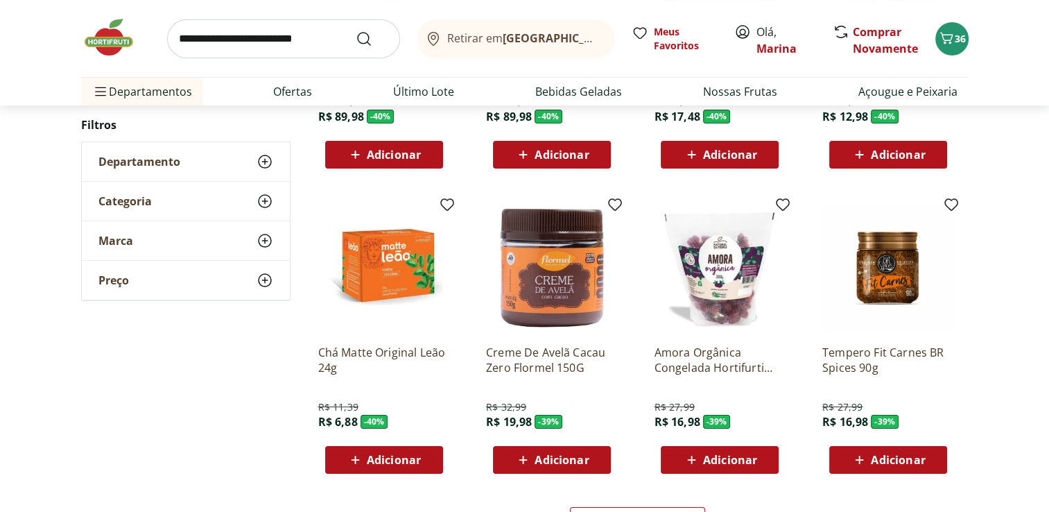
scroll to position [10674, 0]
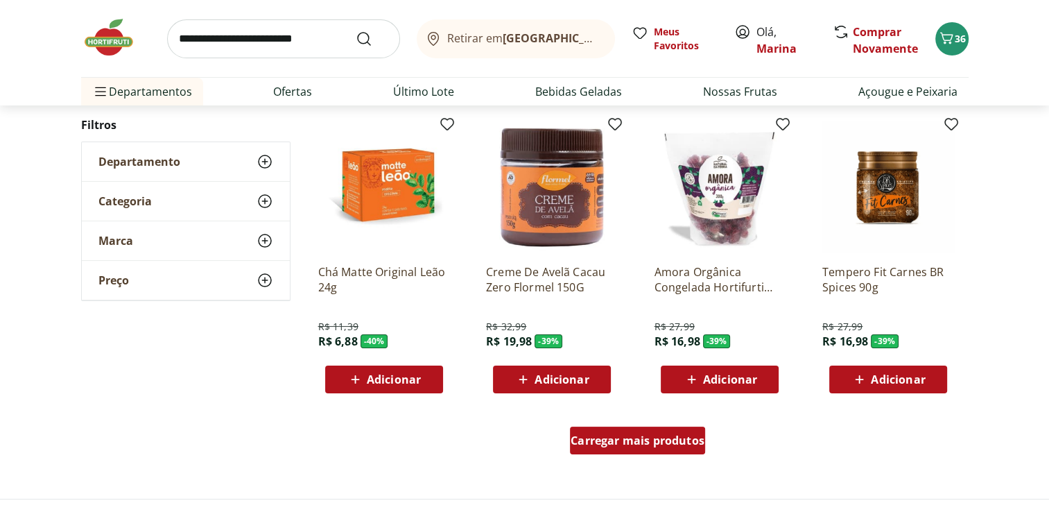
click at [668, 440] on span "Carregar mais produtos" at bounding box center [637, 440] width 134 height 11
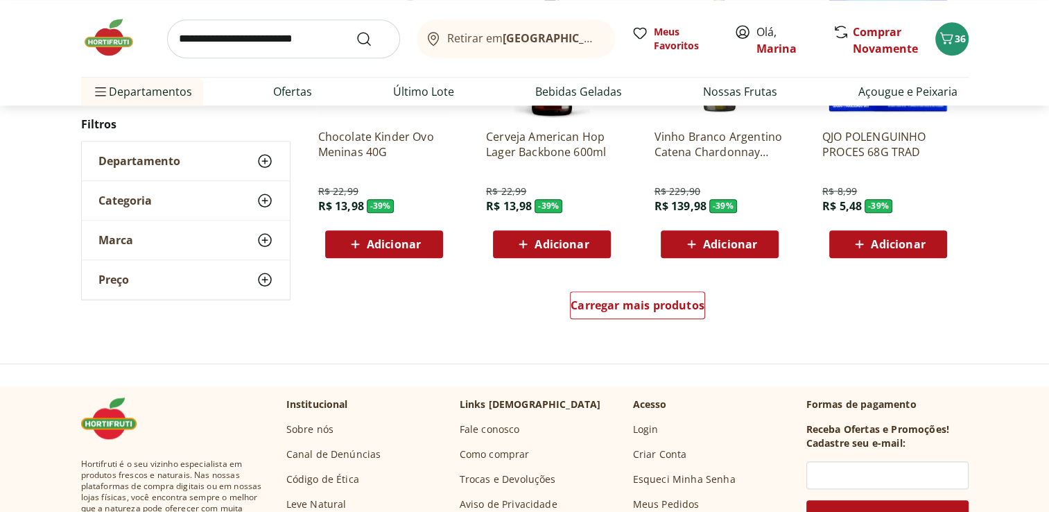
scroll to position [11714, 0]
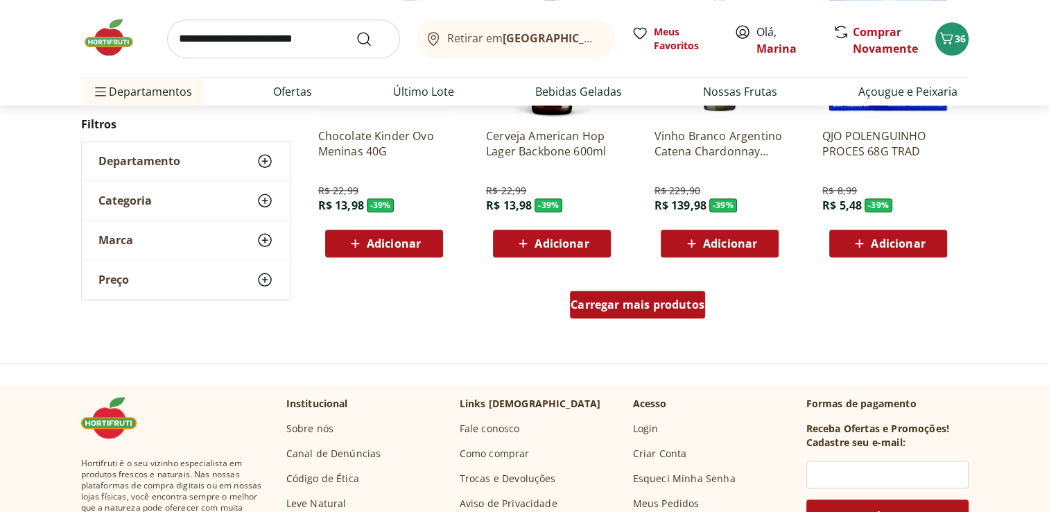
click at [622, 313] on div "Carregar mais produtos" at bounding box center [637, 304] width 135 height 28
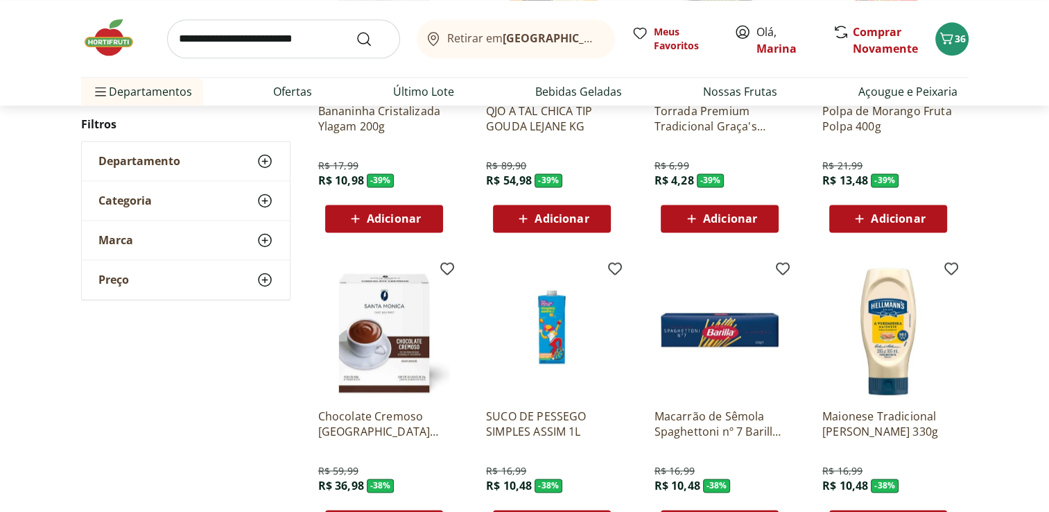
scroll to position [12546, 0]
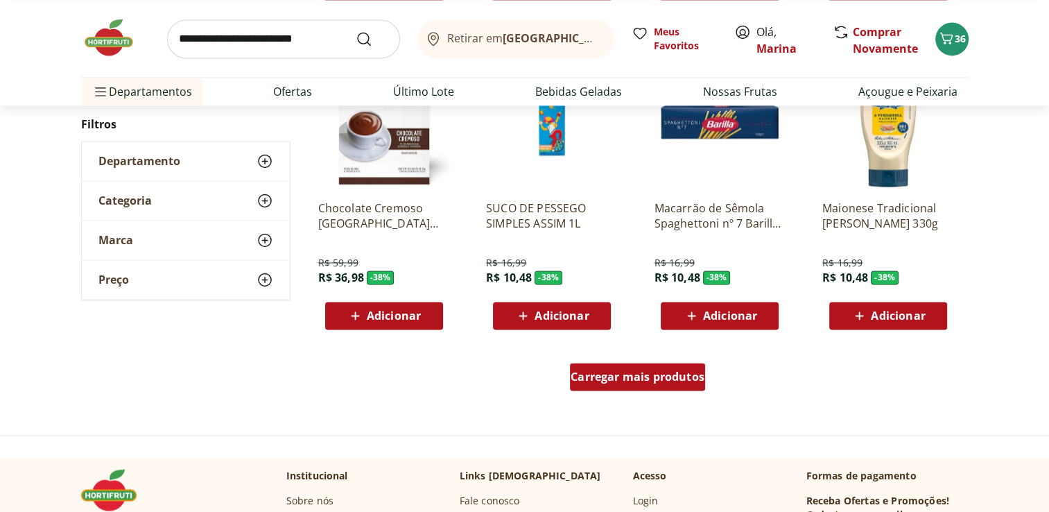
click at [626, 372] on span "Carregar mais produtos" at bounding box center [637, 376] width 134 height 11
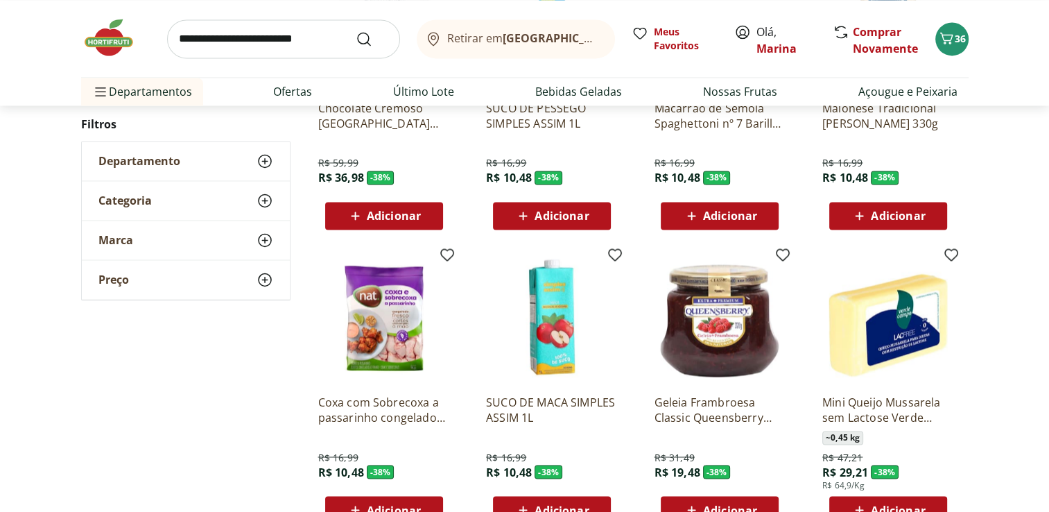
scroll to position [12685, 0]
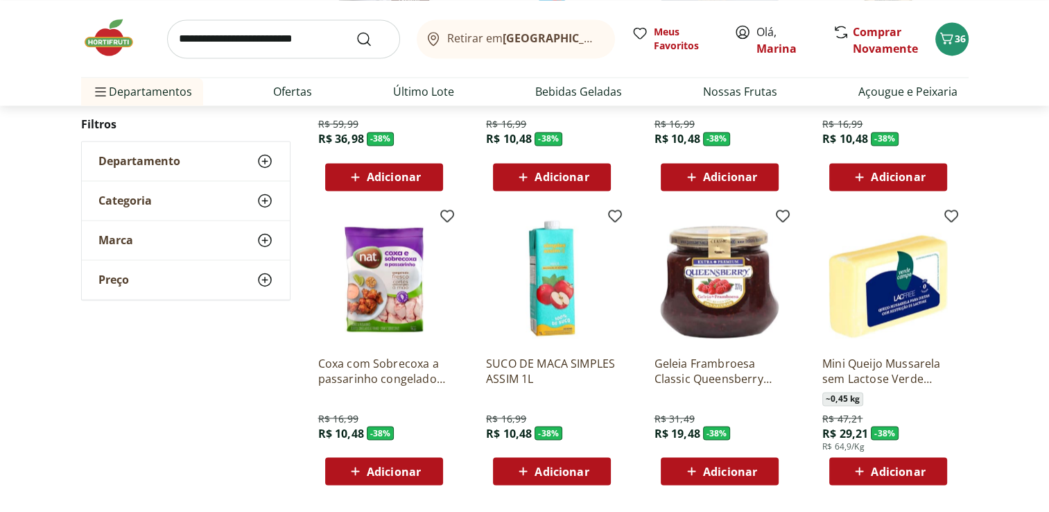
click at [738, 475] on span "Adicionar" at bounding box center [730, 470] width 54 height 11
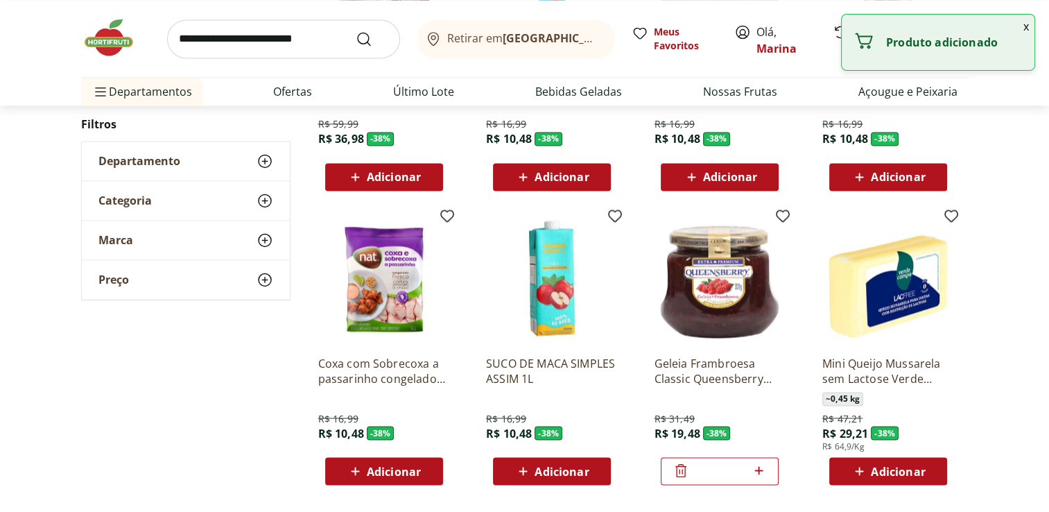
scroll to position [12962, 0]
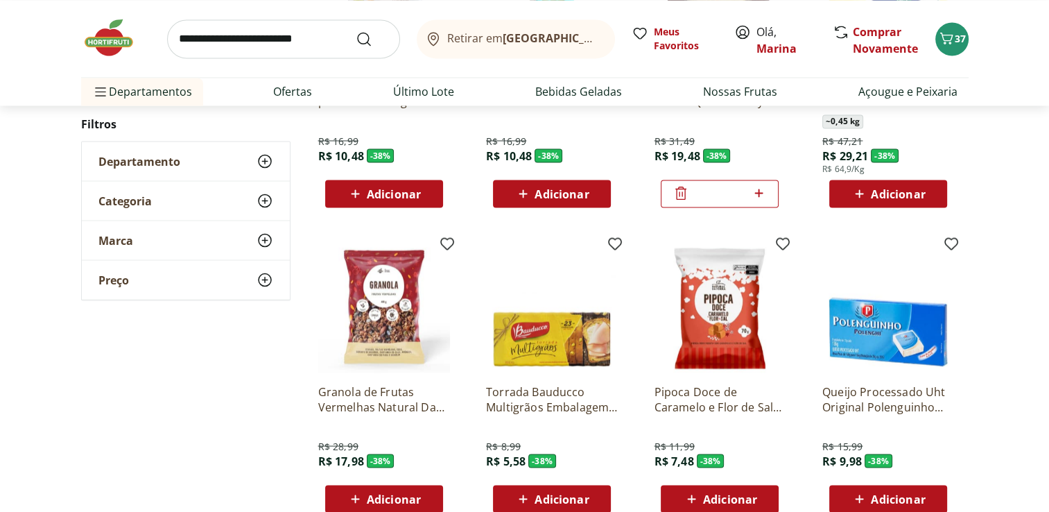
click at [560, 495] on span "Adicionar" at bounding box center [561, 498] width 54 height 11
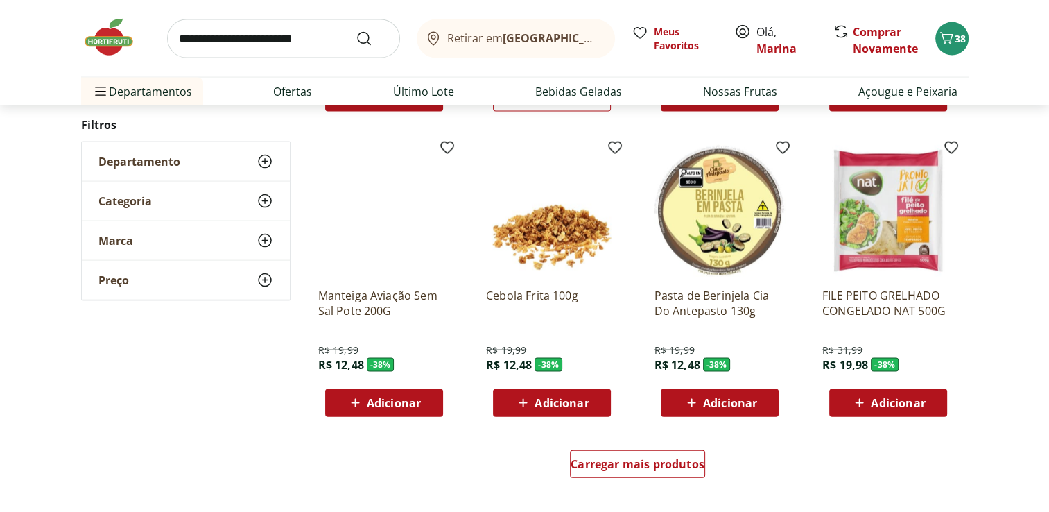
scroll to position [13378, 0]
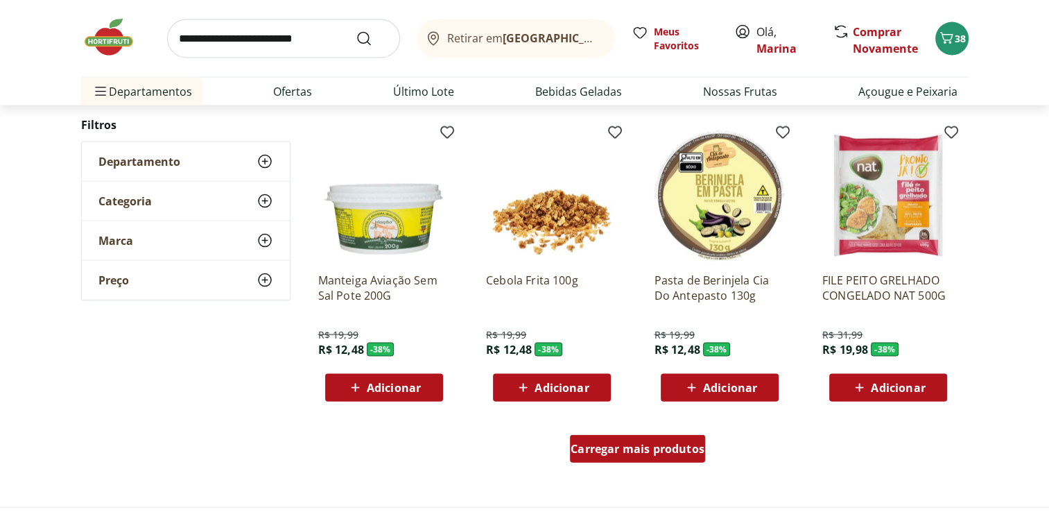
click at [627, 451] on span "Carregar mais produtos" at bounding box center [637, 448] width 134 height 11
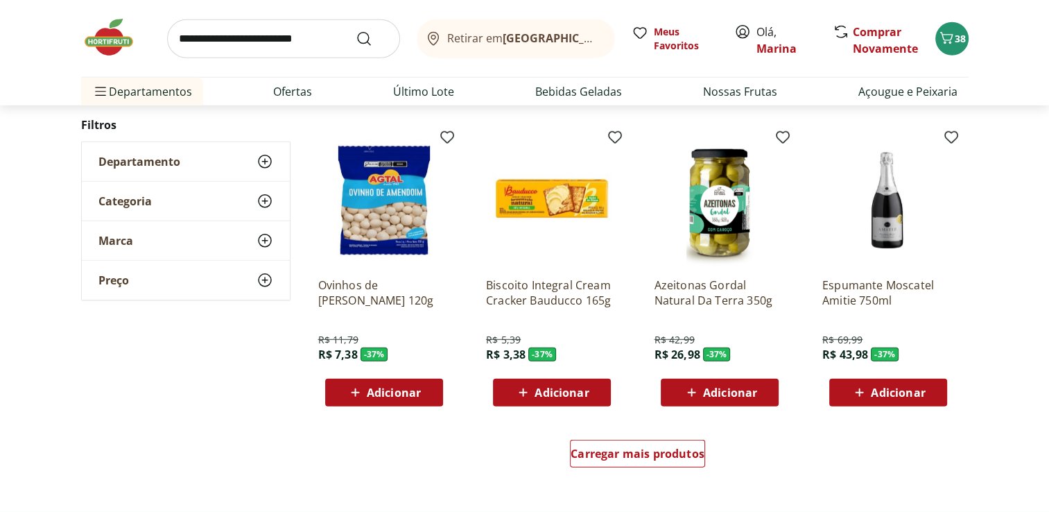
scroll to position [14279, 0]
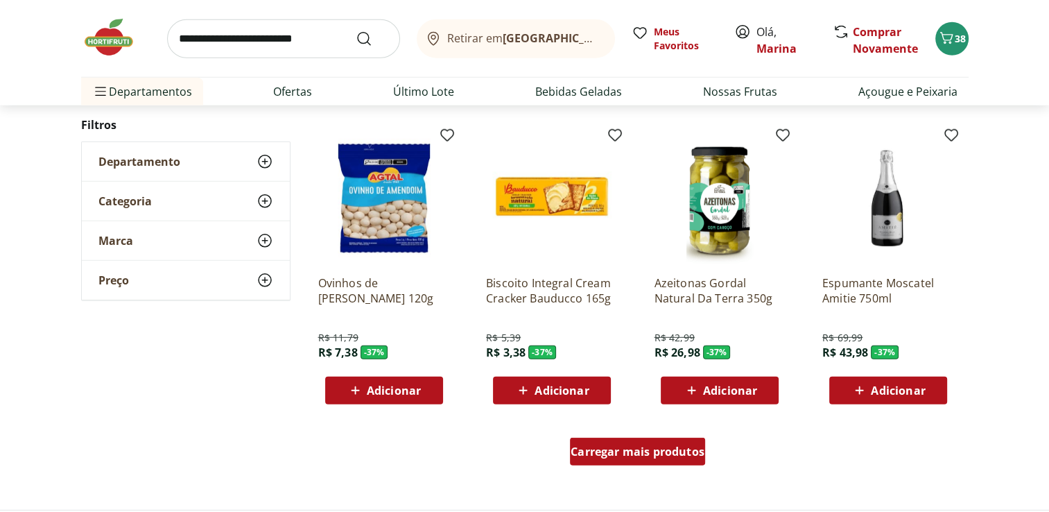
click at [624, 452] on span "Carregar mais produtos" at bounding box center [637, 451] width 134 height 11
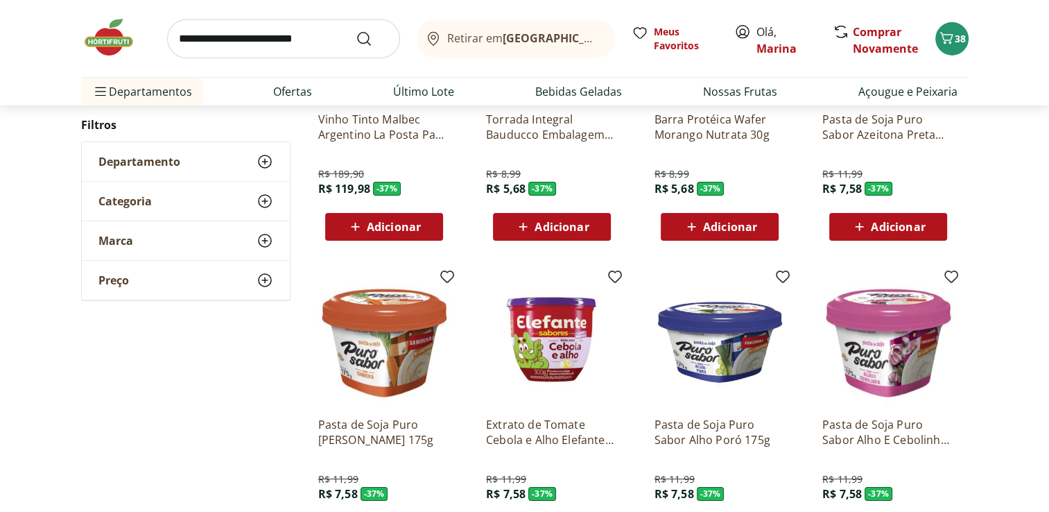
scroll to position [15319, 0]
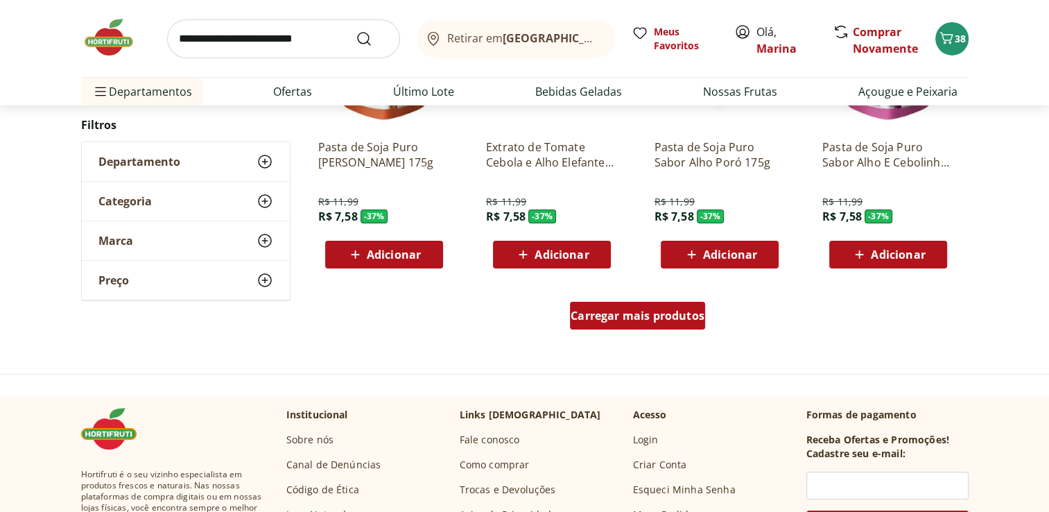
click at [652, 317] on span "Carregar mais produtos" at bounding box center [637, 315] width 134 height 11
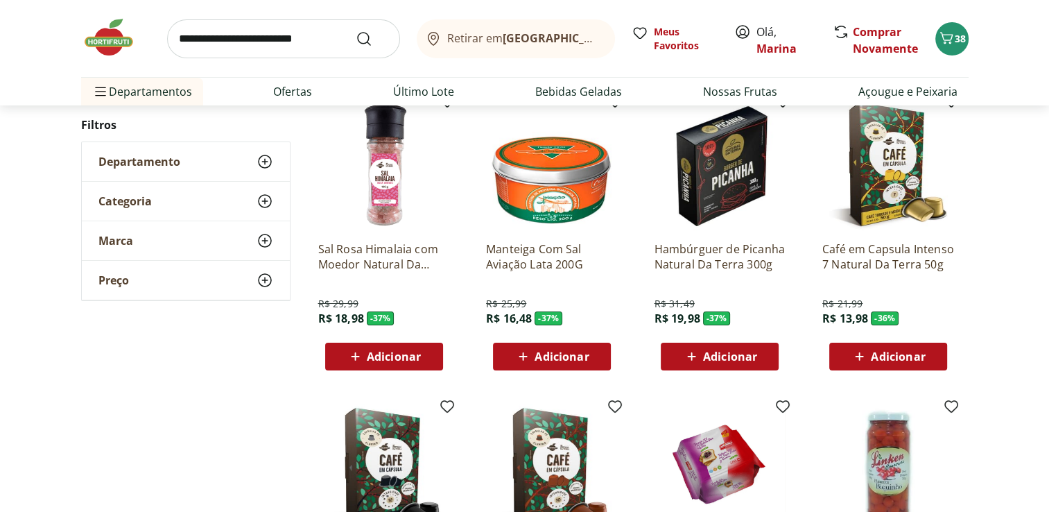
scroll to position [15527, 0]
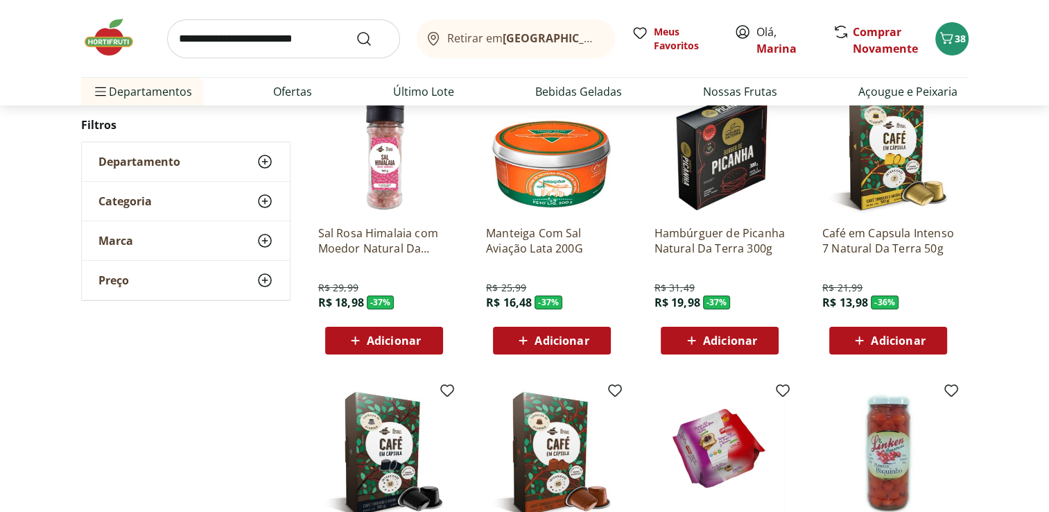
click at [579, 337] on span "Adicionar" at bounding box center [561, 340] width 54 height 11
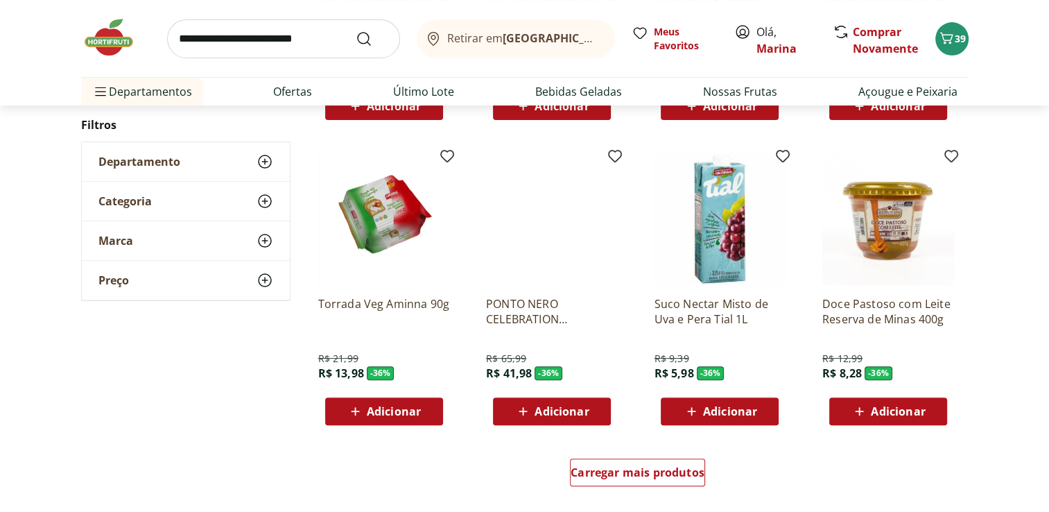
scroll to position [16220, 0]
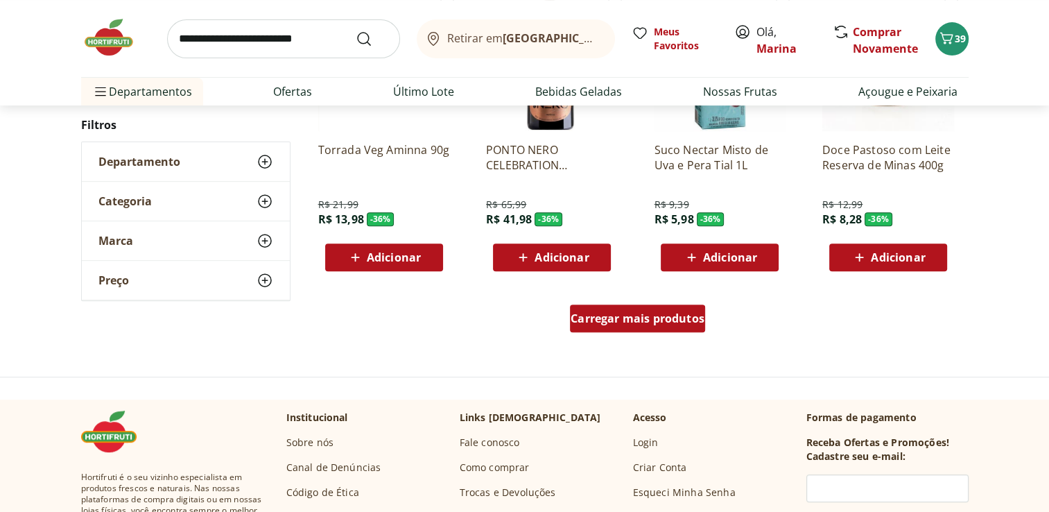
click at [635, 315] on span "Carregar mais produtos" at bounding box center [637, 318] width 134 height 11
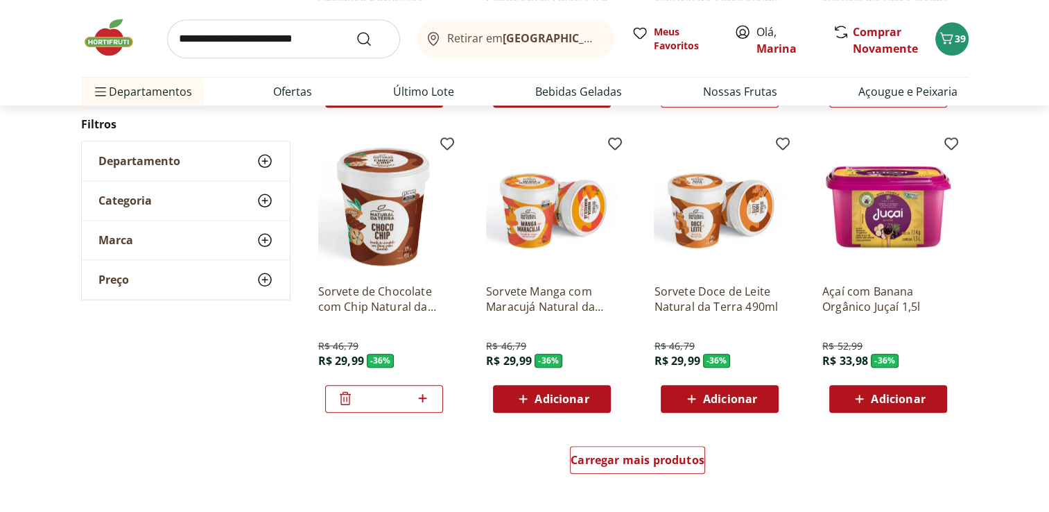
scroll to position [17121, 0]
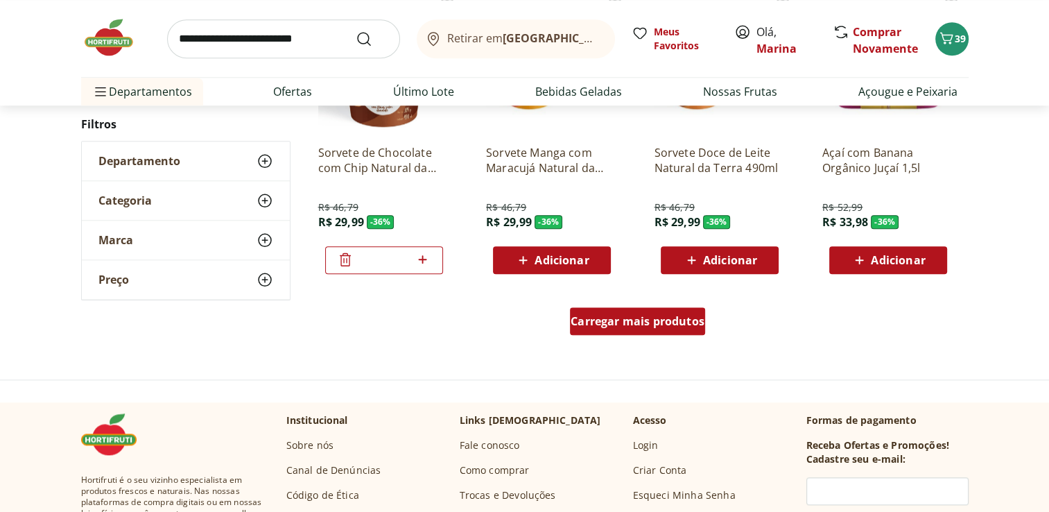
click at [600, 326] on span "Carregar mais produtos" at bounding box center [637, 320] width 134 height 11
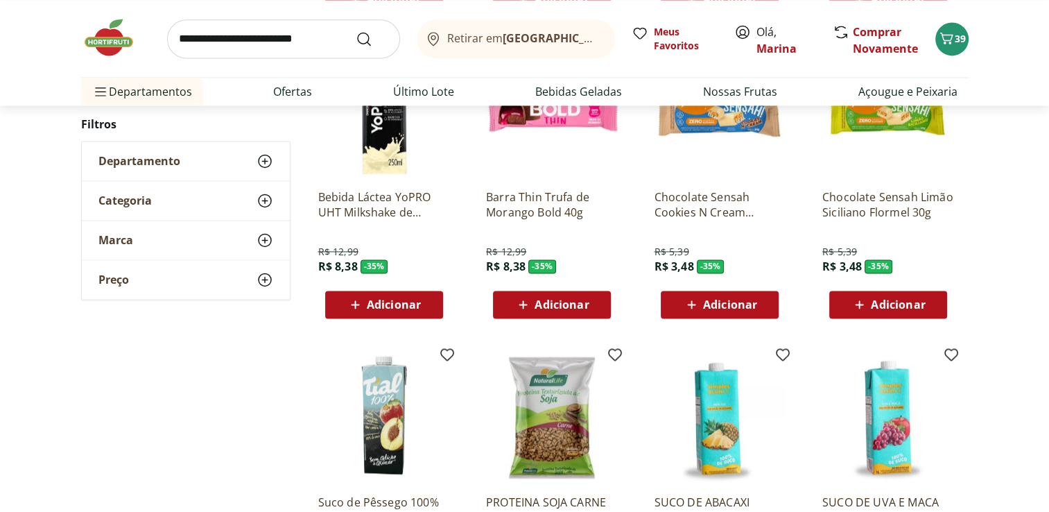
scroll to position [17606, 0]
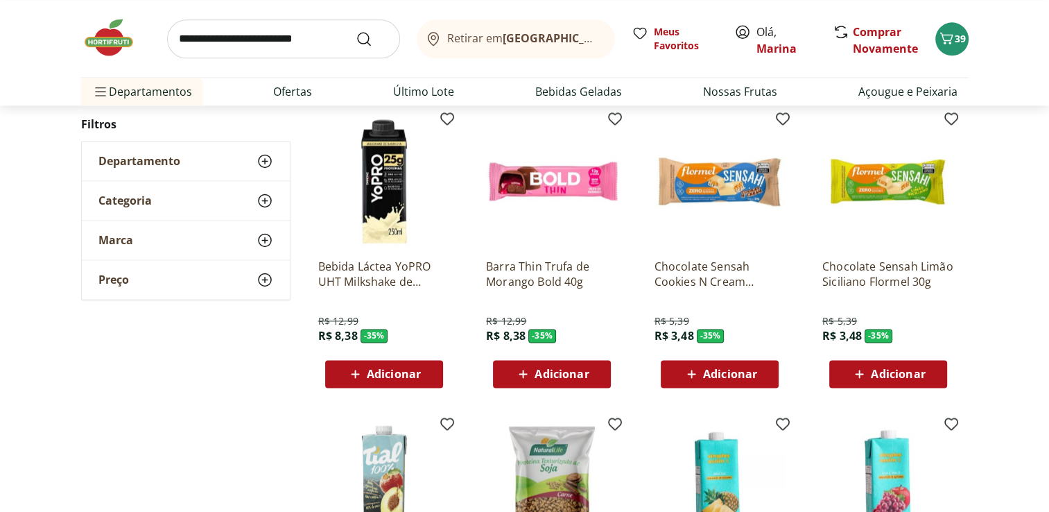
click at [906, 376] on span "Adicionar" at bounding box center [898, 373] width 54 height 11
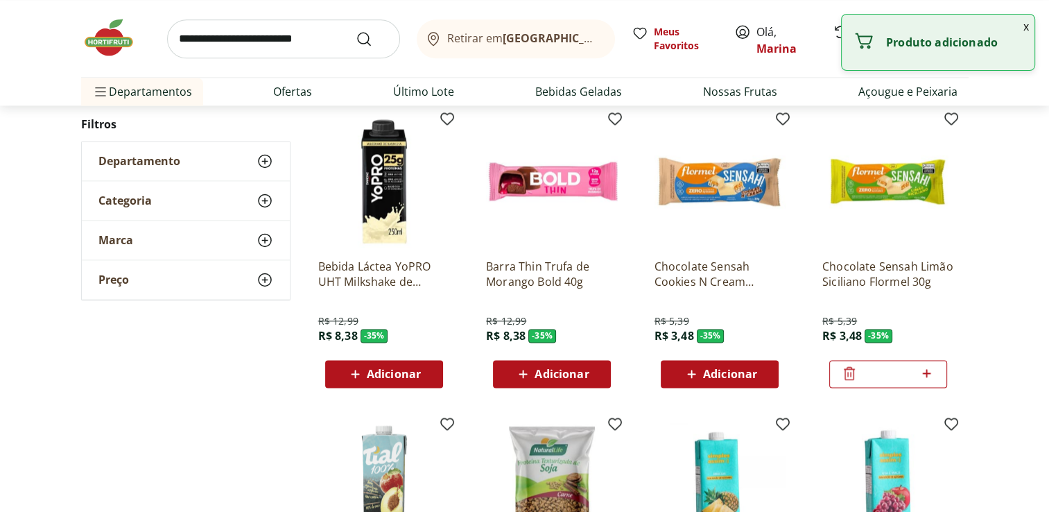
click at [743, 373] on span "Adicionar" at bounding box center [730, 373] width 54 height 11
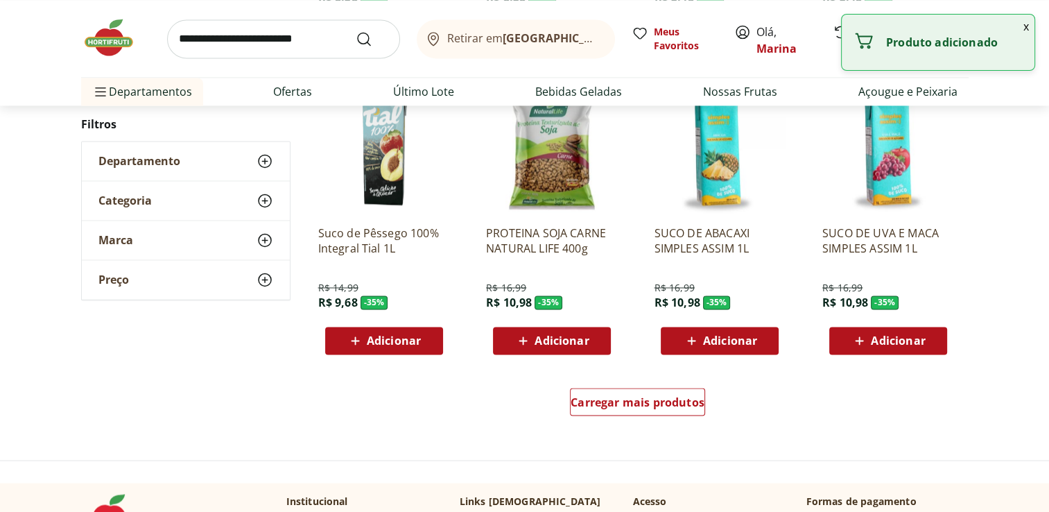
scroll to position [17953, 0]
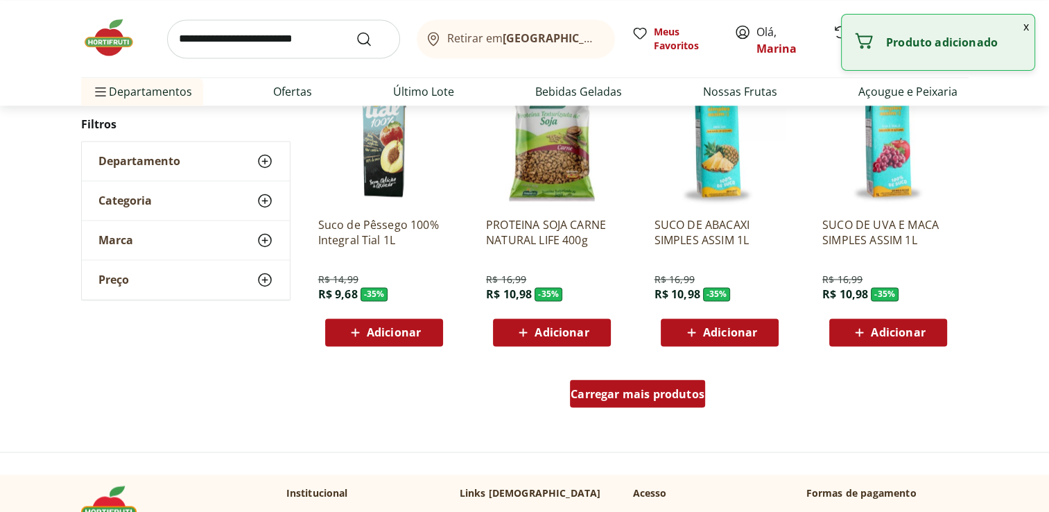
click at [641, 387] on span "Carregar mais produtos" at bounding box center [637, 392] width 134 height 11
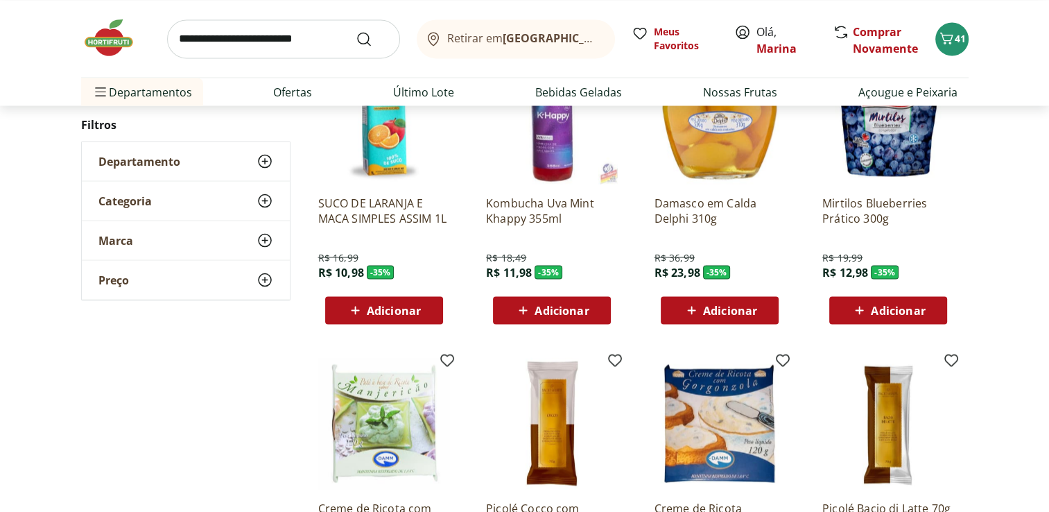
scroll to position [18299, 0]
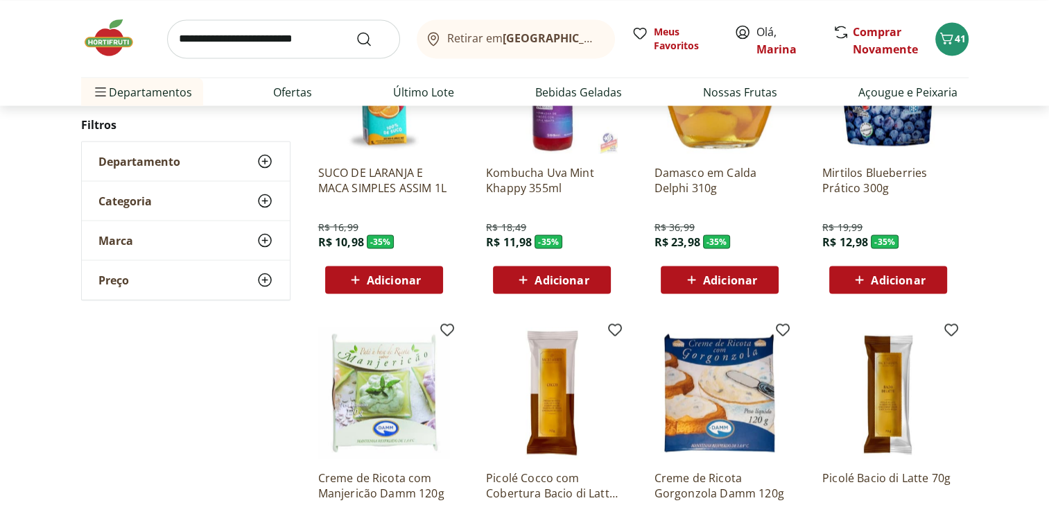
click at [901, 275] on span "Adicionar" at bounding box center [898, 279] width 54 height 11
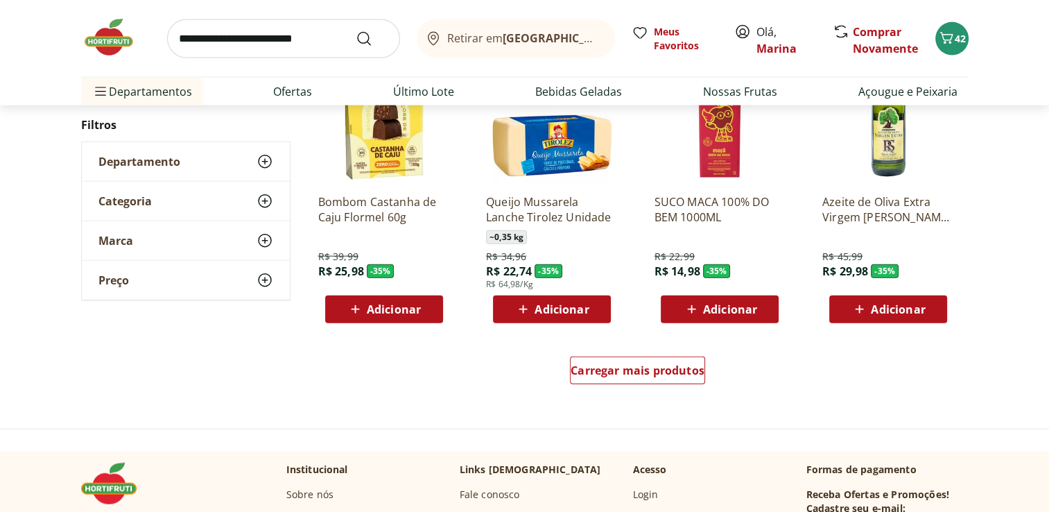
scroll to position [18923, 0]
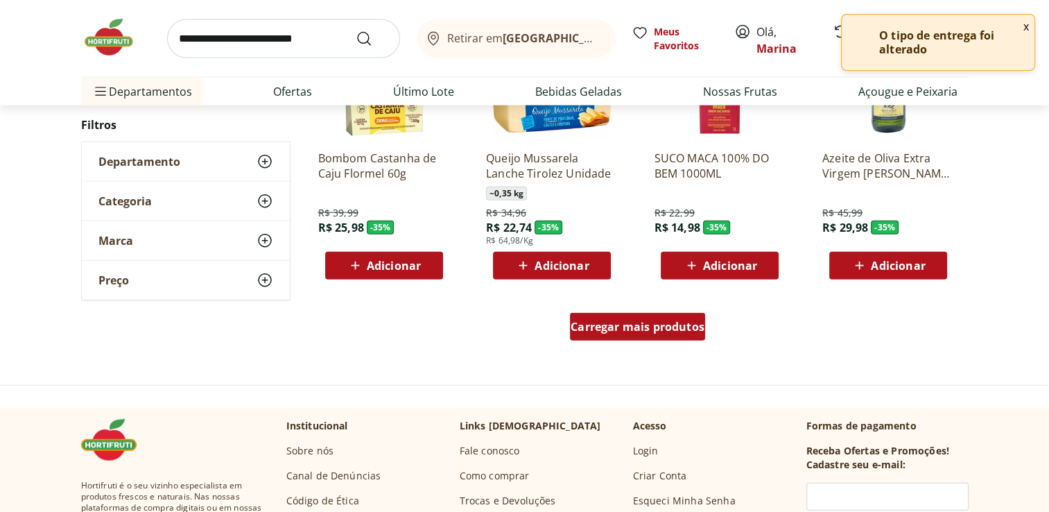
click at [647, 336] on div "Carregar mais produtos" at bounding box center [637, 327] width 135 height 28
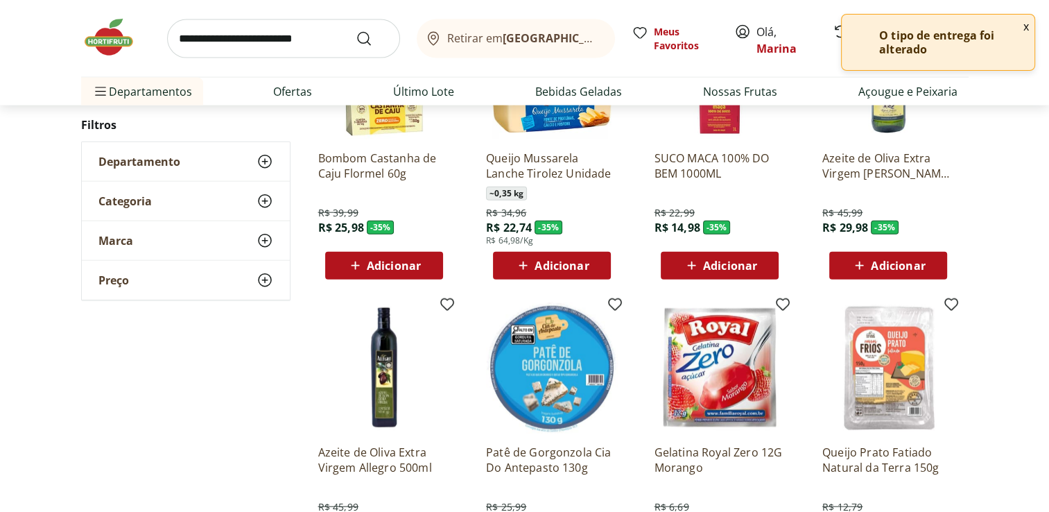
scroll to position [19062, 0]
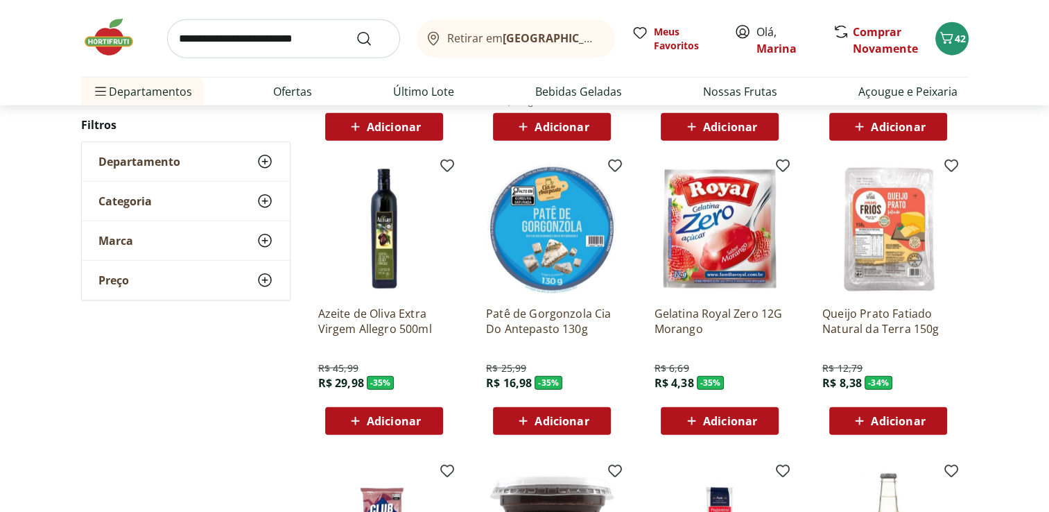
click at [905, 424] on span "Adicionar" at bounding box center [898, 420] width 54 height 11
click at [929, 421] on icon at bounding box center [926, 420] width 17 height 17
type input "*"
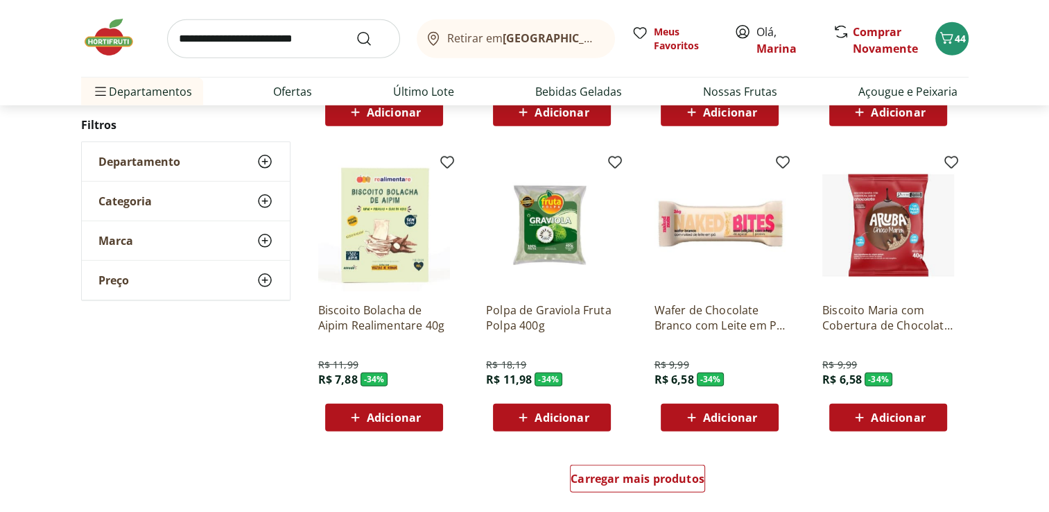
scroll to position [19685, 0]
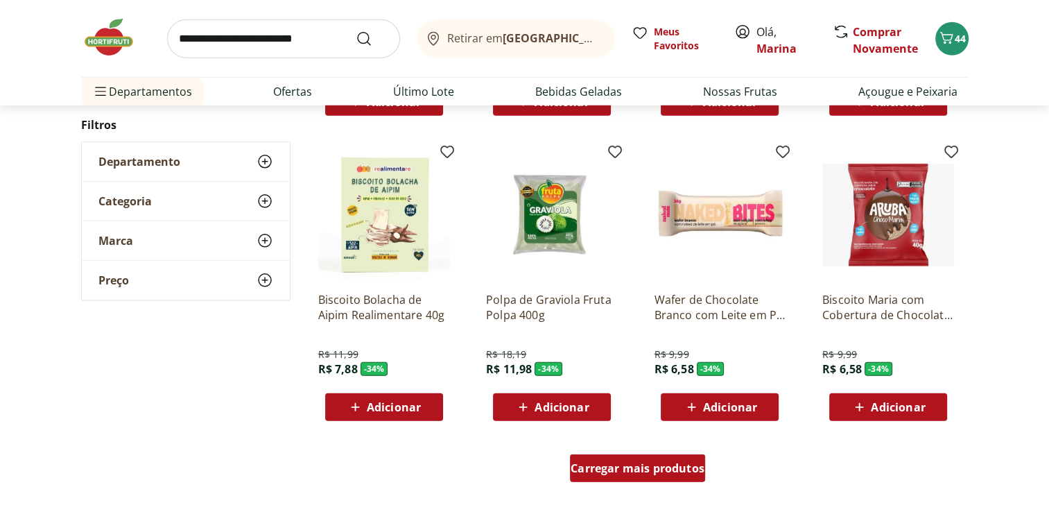
click at [629, 473] on span "Carregar mais produtos" at bounding box center [637, 467] width 134 height 11
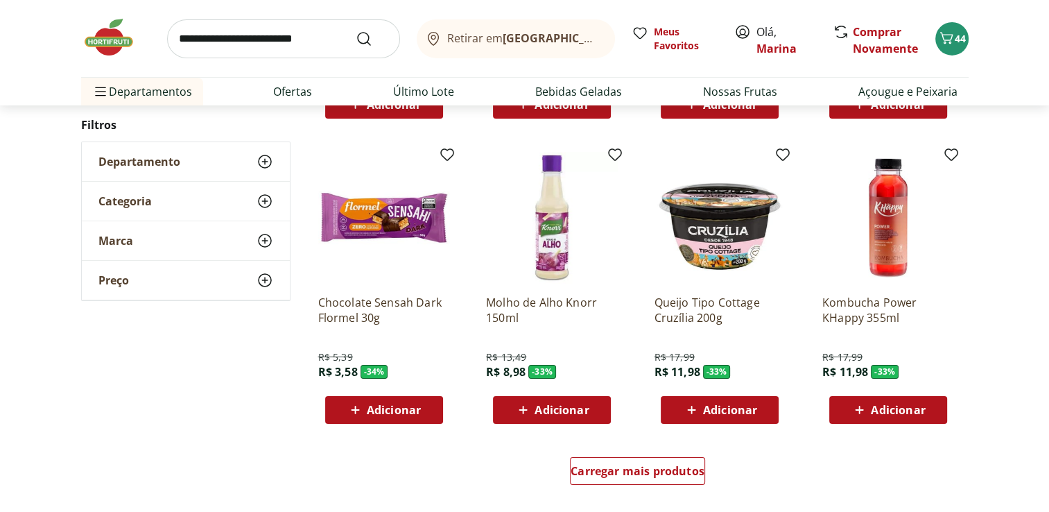
scroll to position [20725, 0]
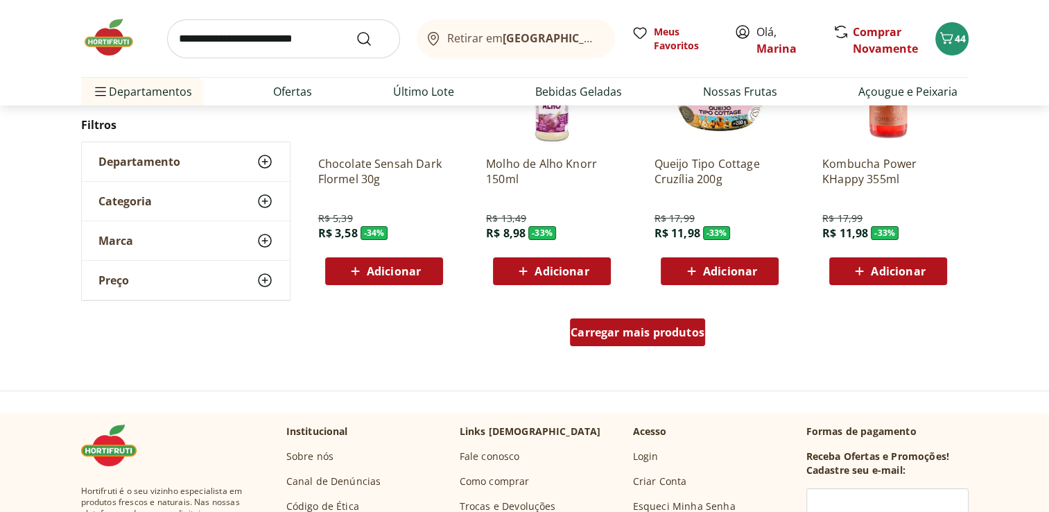
click at [630, 331] on span "Carregar mais produtos" at bounding box center [637, 331] width 134 height 11
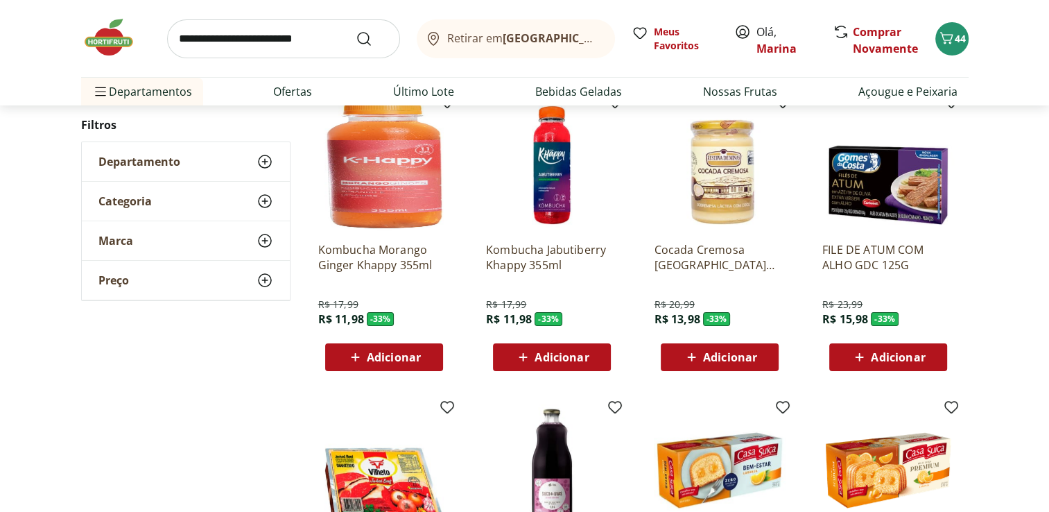
scroll to position [21141, 0]
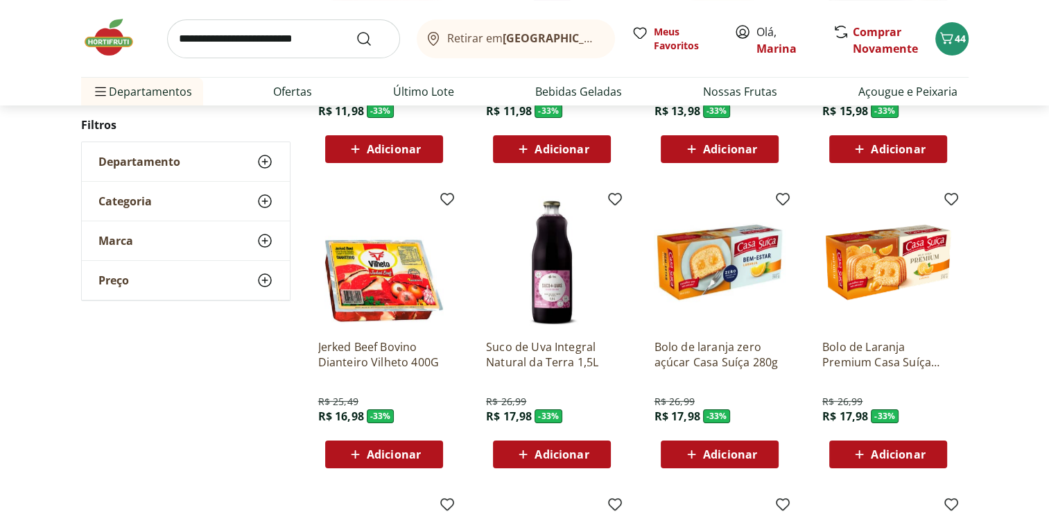
click at [735, 451] on span "Adicionar" at bounding box center [730, 453] width 54 height 11
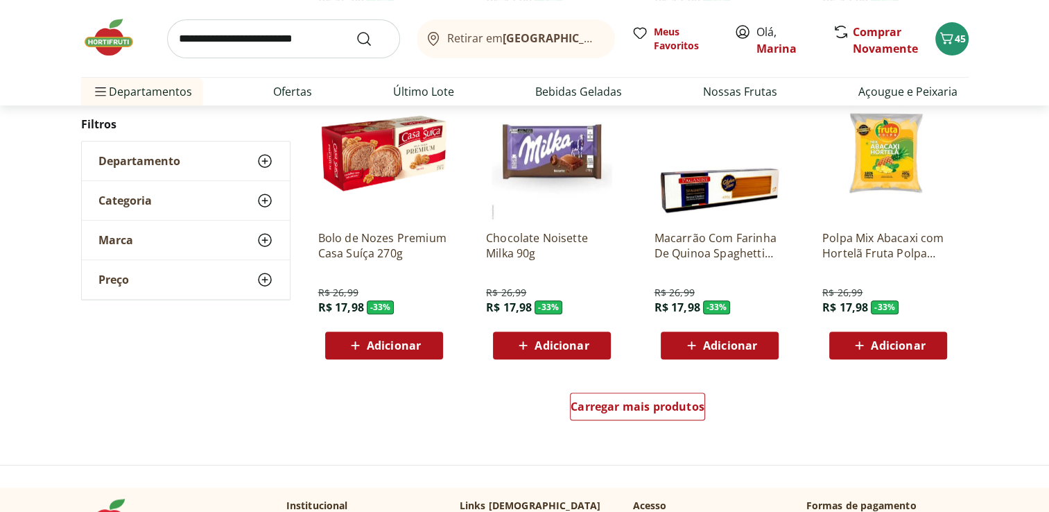
scroll to position [21557, 0]
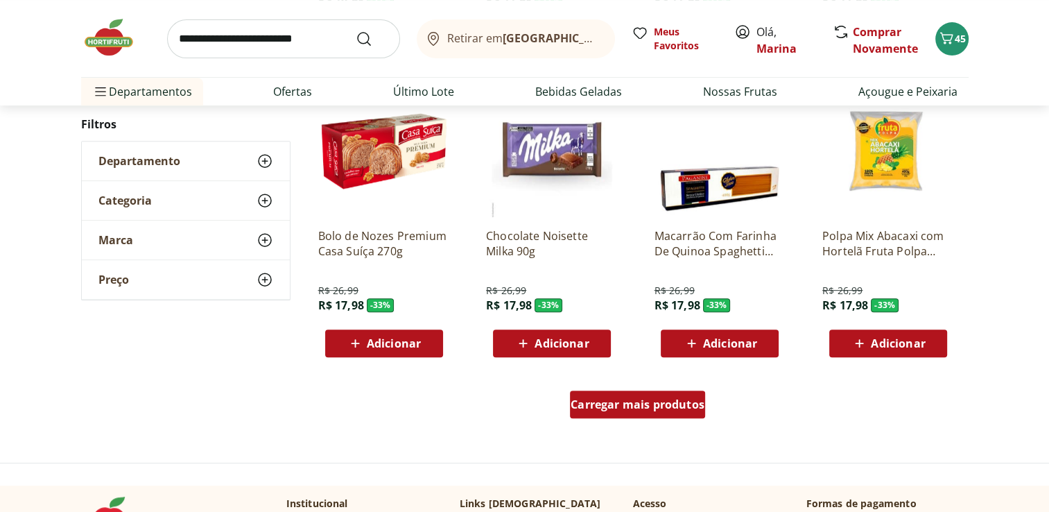
click at [633, 409] on span "Carregar mais produtos" at bounding box center [637, 404] width 134 height 11
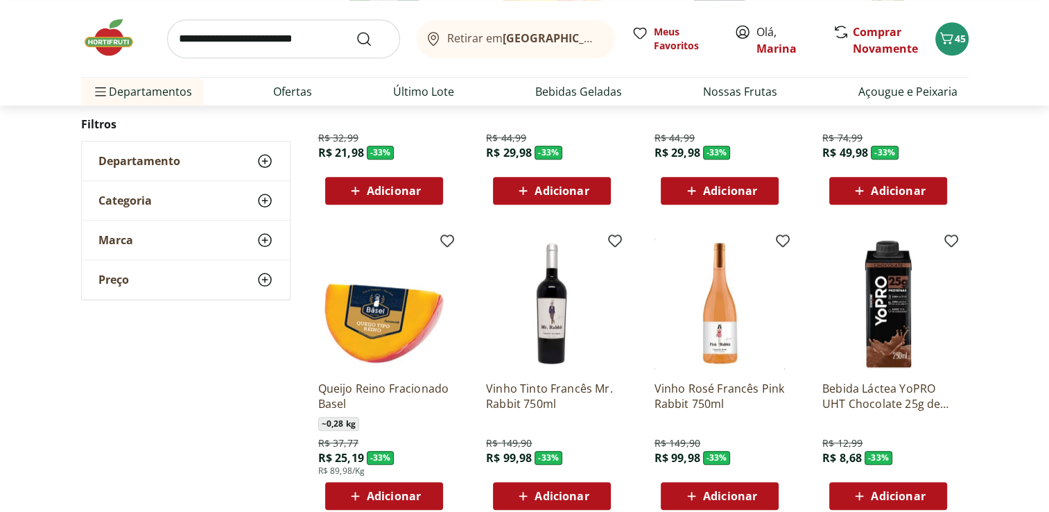
scroll to position [22389, 0]
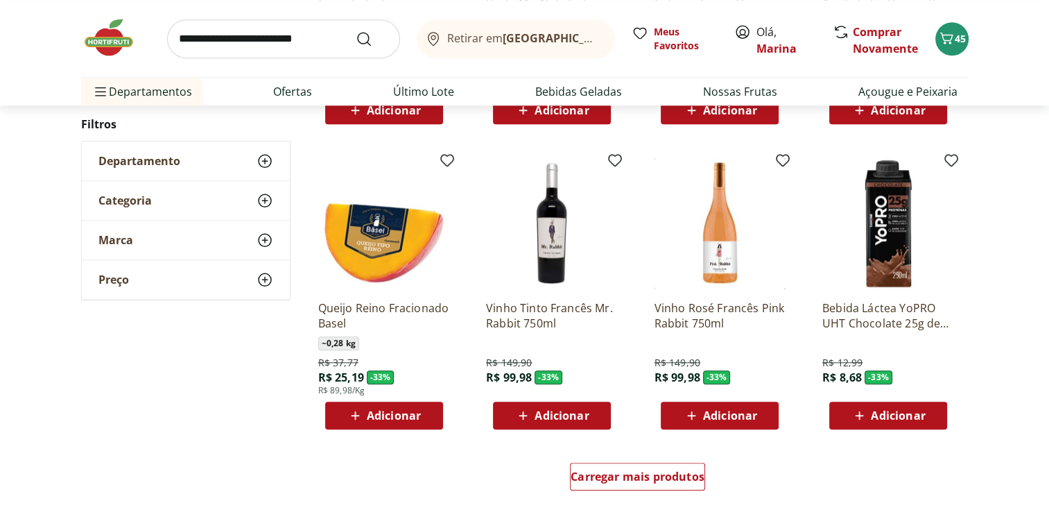
click at [913, 411] on span "Adicionar" at bounding box center [898, 415] width 54 height 11
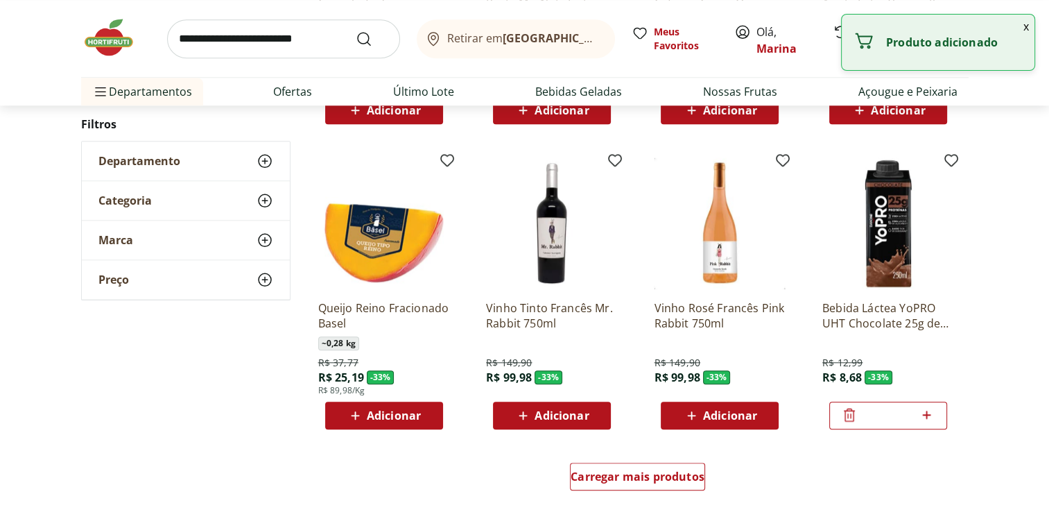
click at [930, 412] on icon at bounding box center [926, 414] width 17 height 17
type input "*"
click at [629, 471] on span "Carregar mais produtos" at bounding box center [637, 476] width 134 height 11
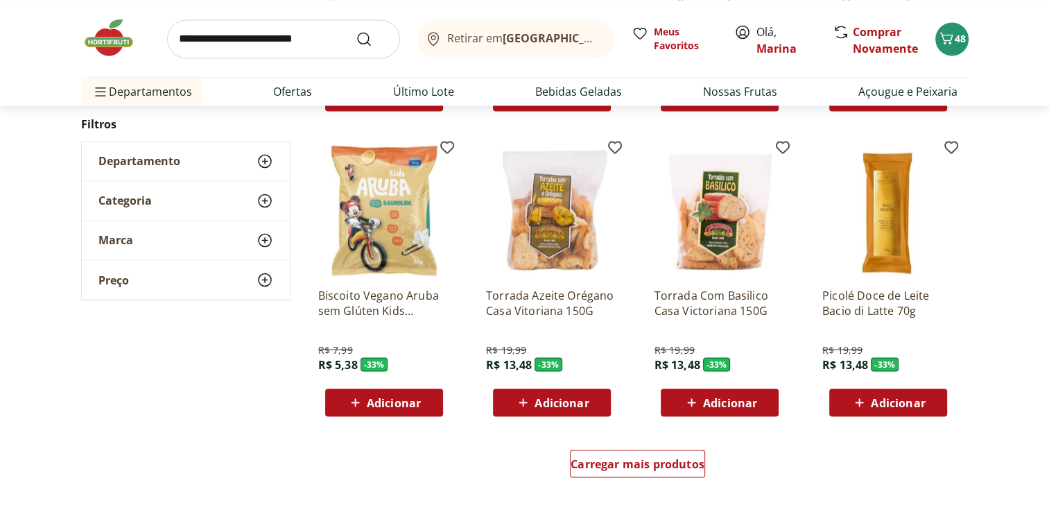
scroll to position [23428, 0]
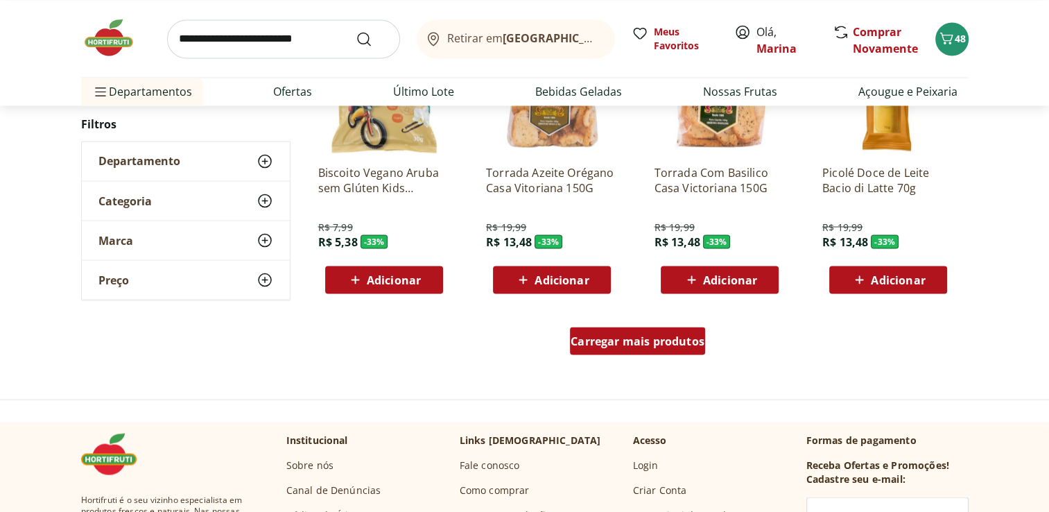
click at [659, 337] on span "Carregar mais produtos" at bounding box center [637, 340] width 134 height 11
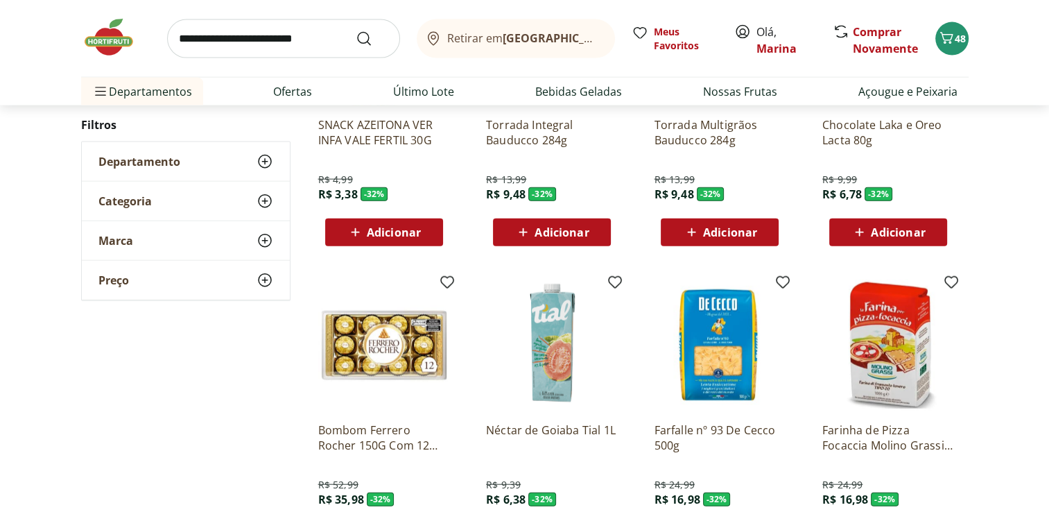
scroll to position [24191, 0]
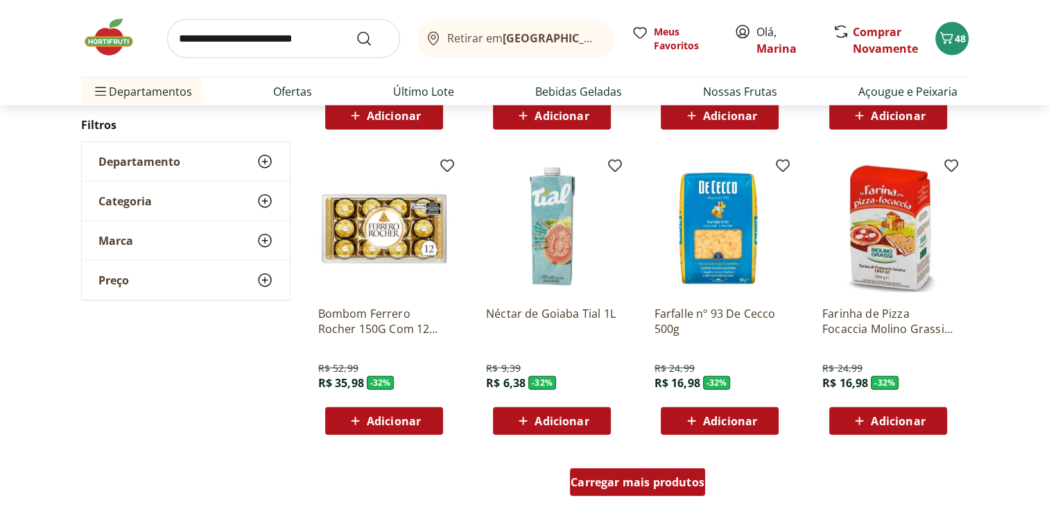
click at [650, 472] on div "Carregar mais produtos" at bounding box center [637, 482] width 135 height 28
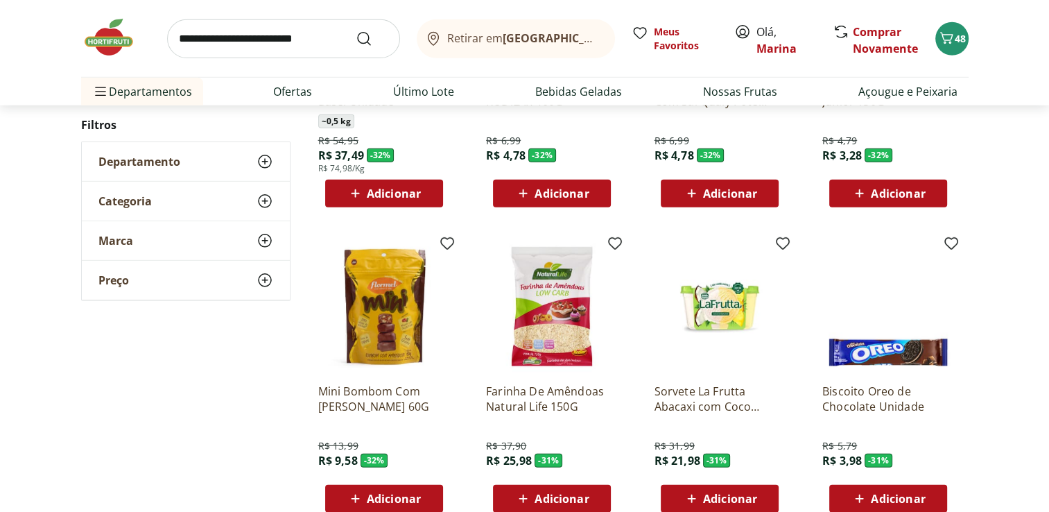
scroll to position [25161, 0]
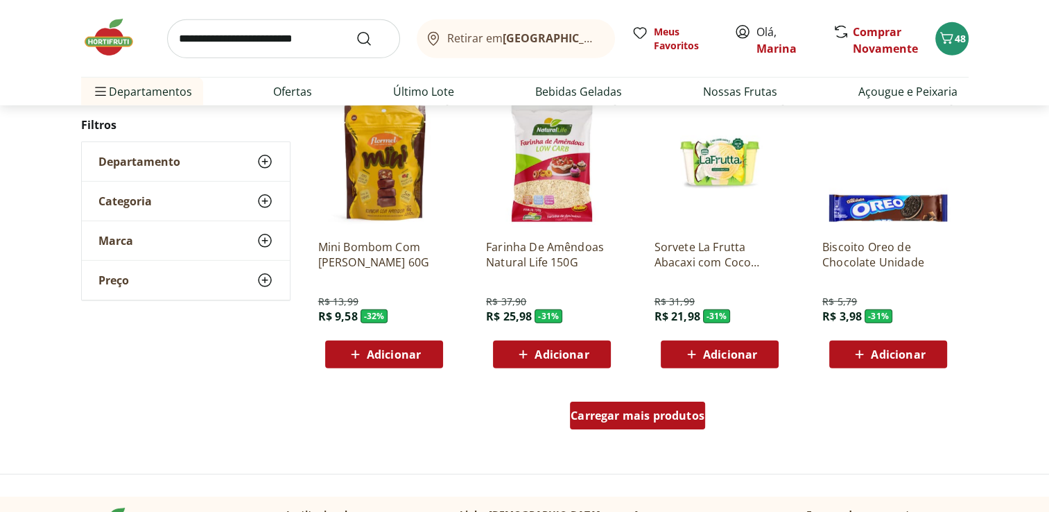
click at [640, 417] on span "Carregar mais produtos" at bounding box center [637, 415] width 134 height 11
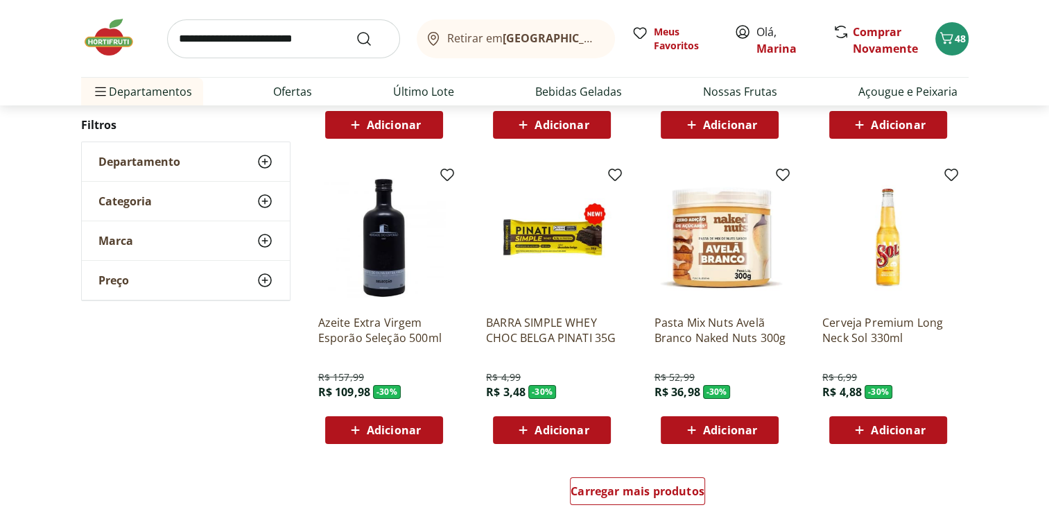
scroll to position [25993, 0]
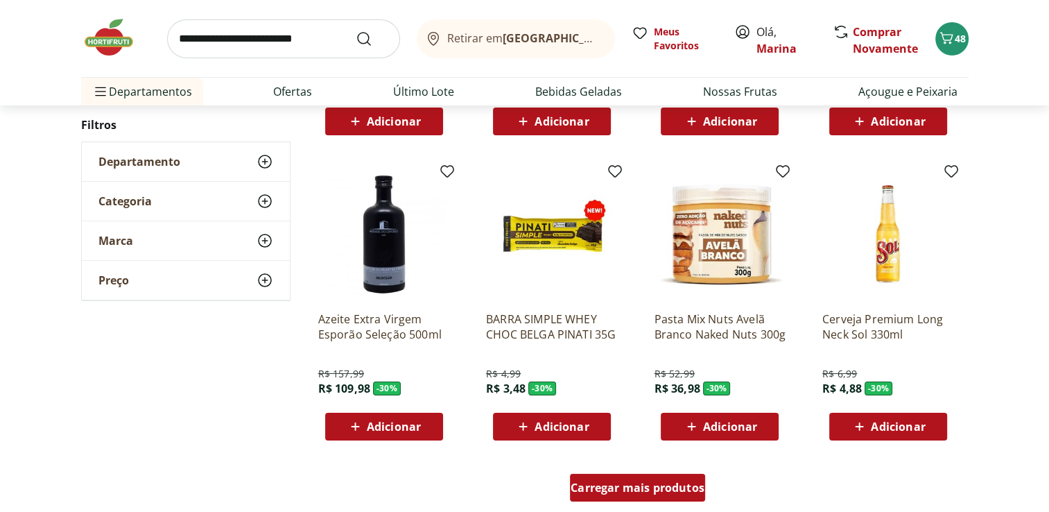
click at [652, 486] on span "Carregar mais produtos" at bounding box center [637, 487] width 134 height 11
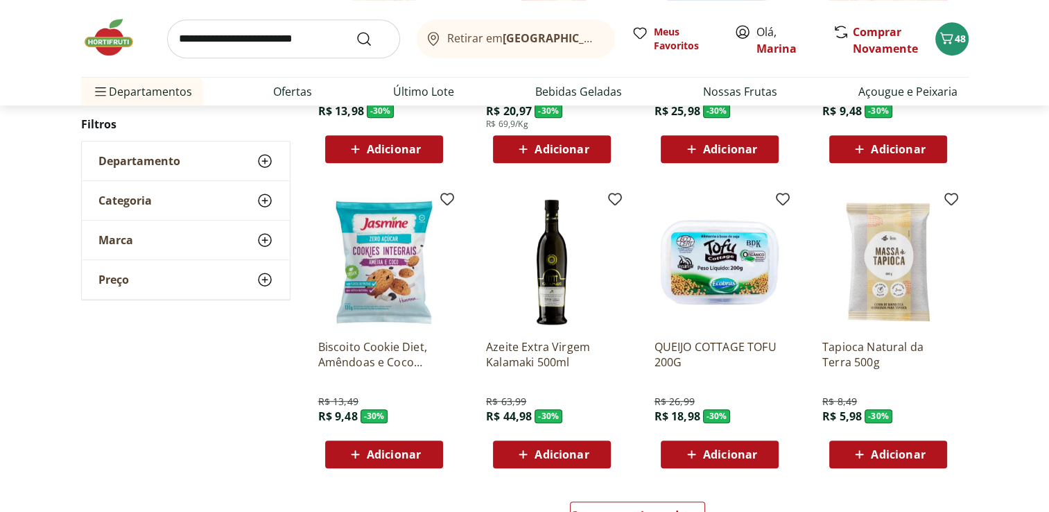
scroll to position [26963, 0]
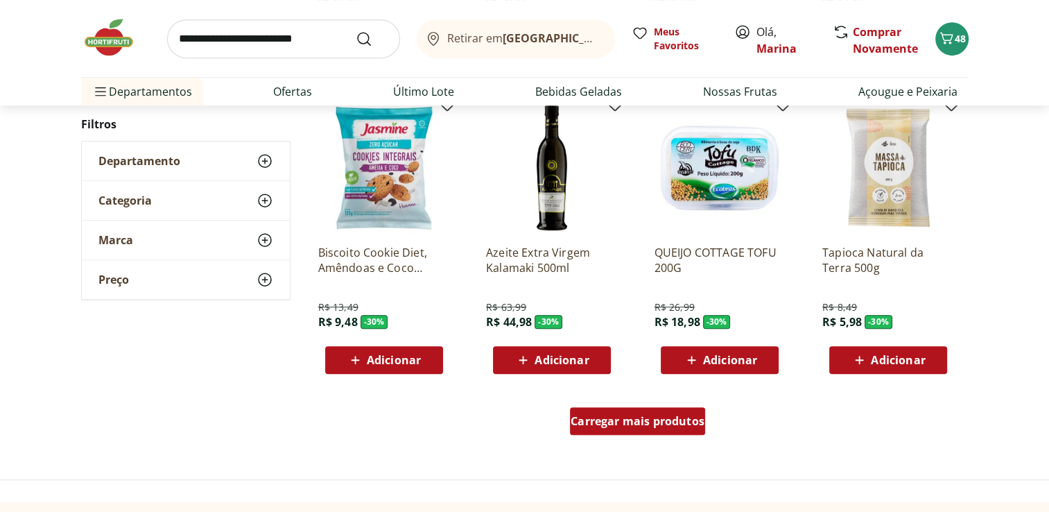
click at [646, 424] on span "Carregar mais produtos" at bounding box center [637, 420] width 134 height 11
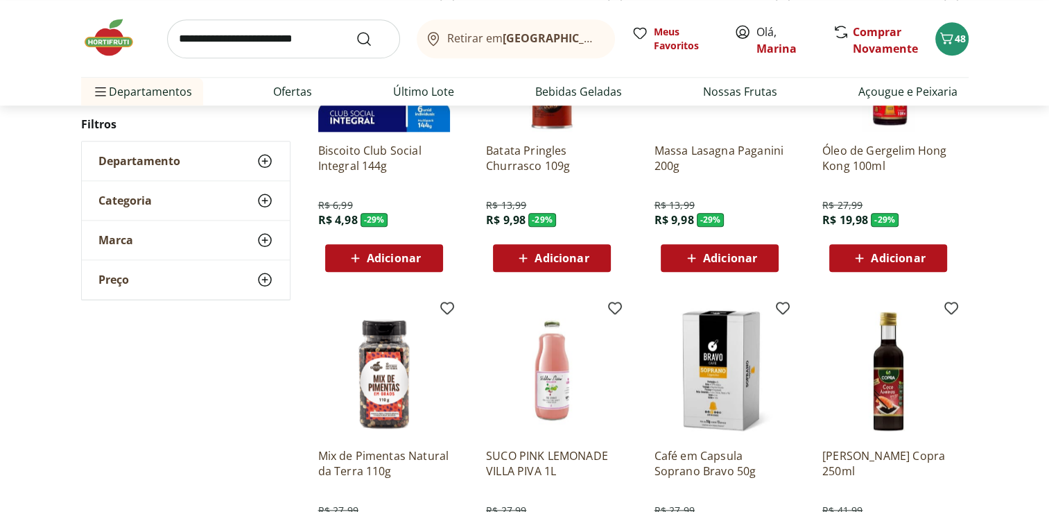
scroll to position [27795, 0]
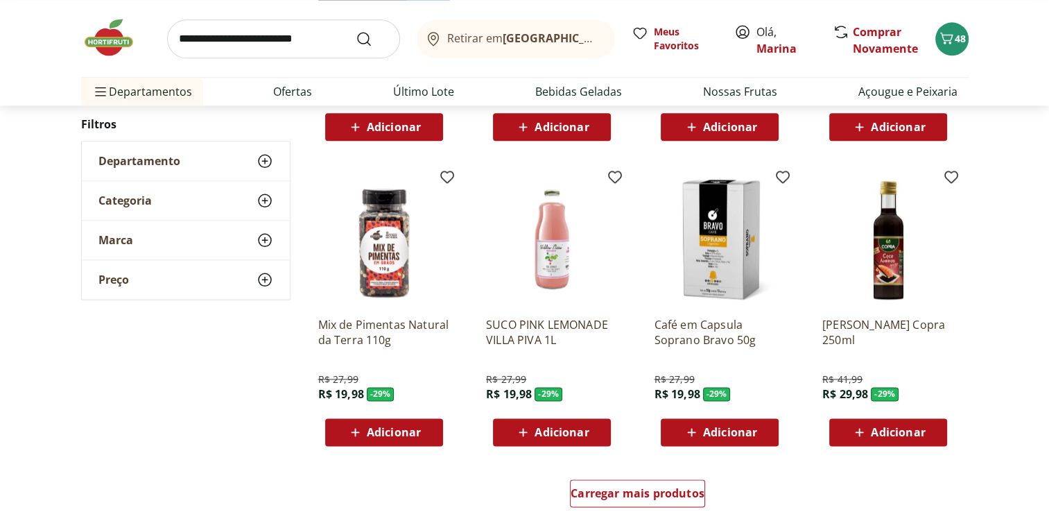
click at [578, 439] on span "Adicionar" at bounding box center [551, 432] width 74 height 17
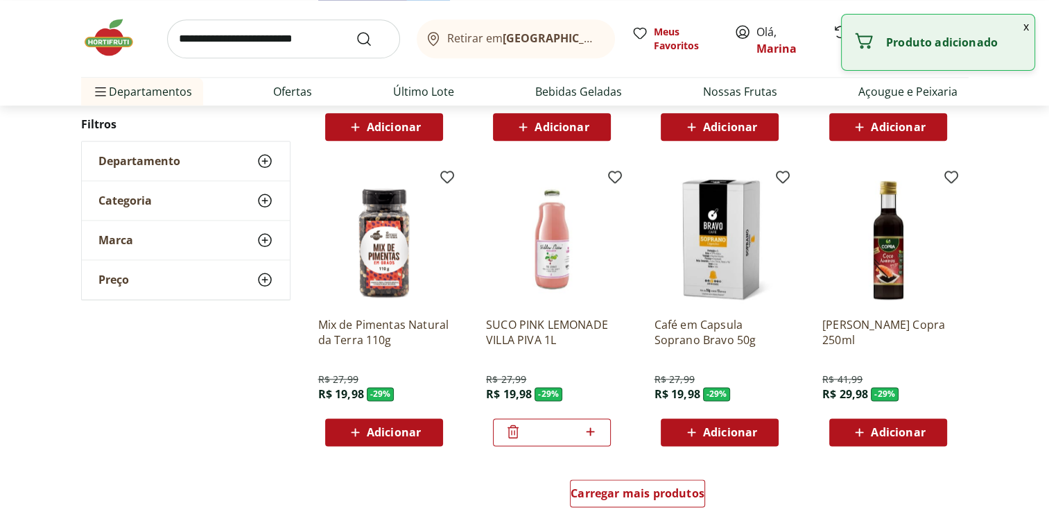
scroll to position [27865, 0]
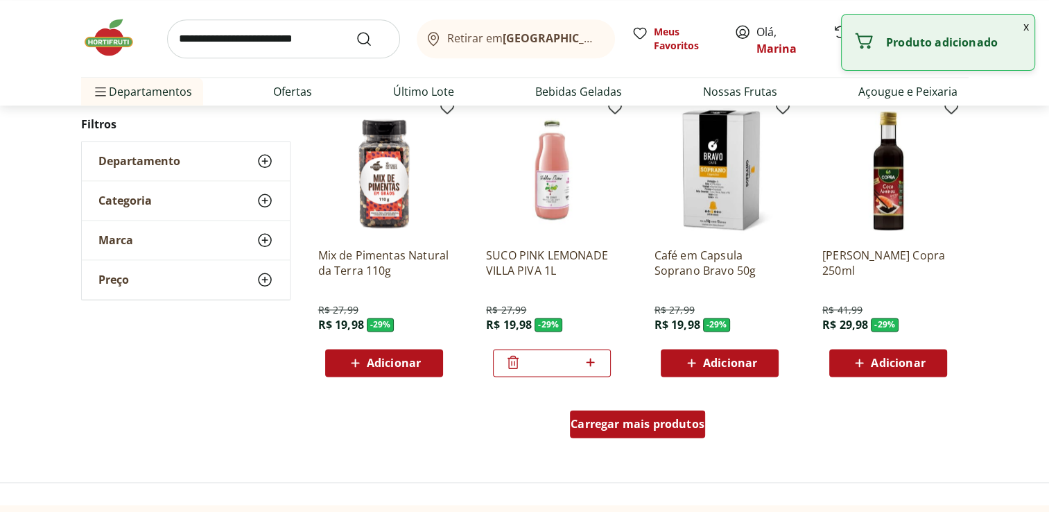
click at [663, 423] on span "Carregar mais produtos" at bounding box center [637, 423] width 134 height 11
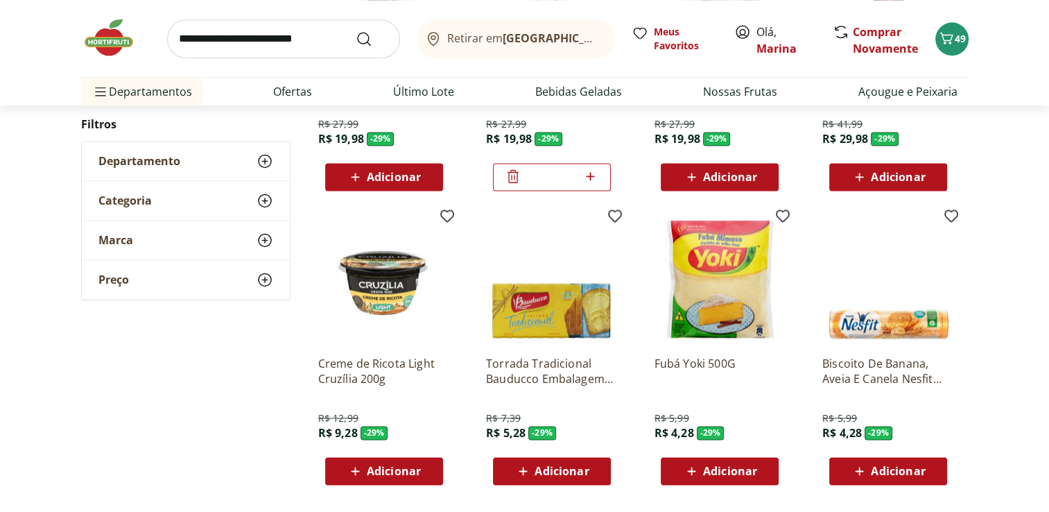
scroll to position [28073, 0]
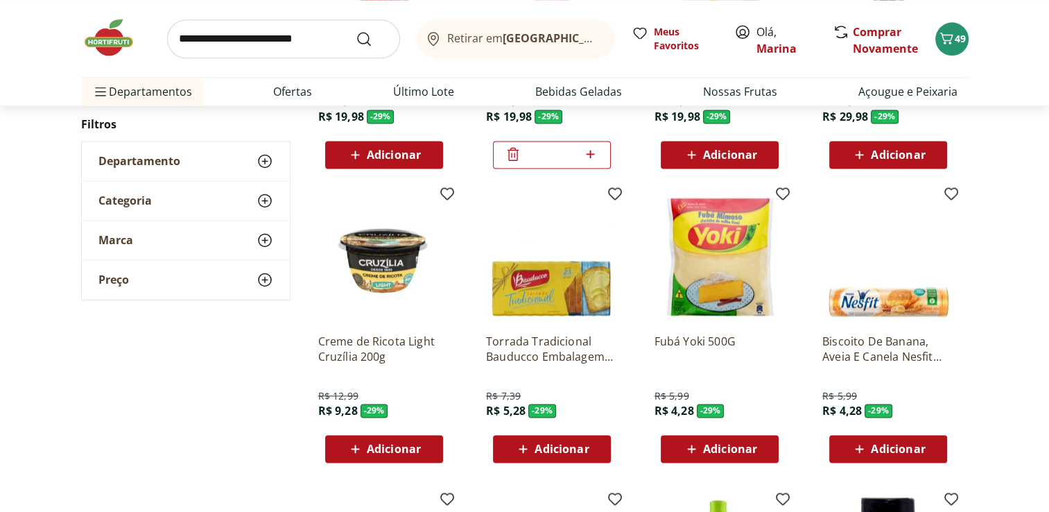
click at [403, 453] on span "Adicionar" at bounding box center [394, 448] width 54 height 11
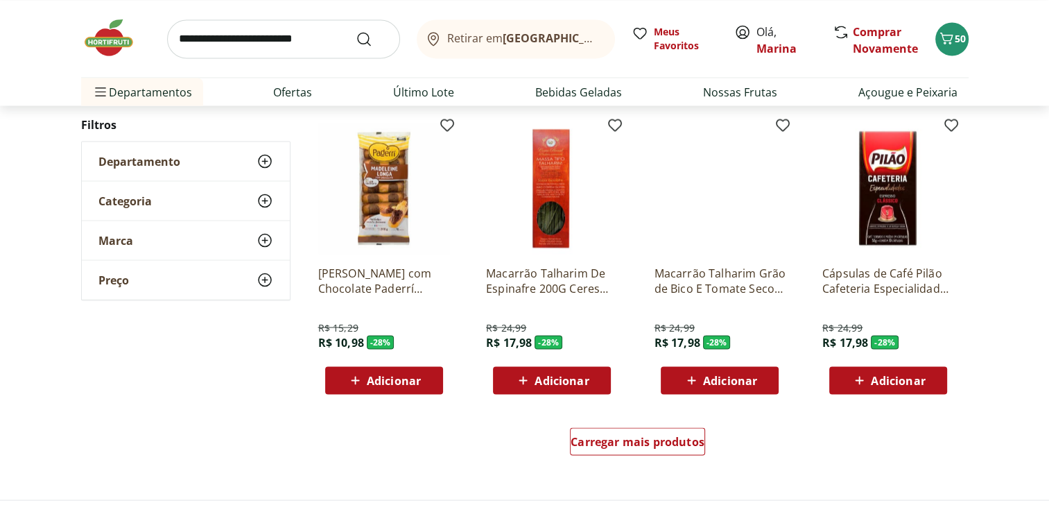
scroll to position [28835, 0]
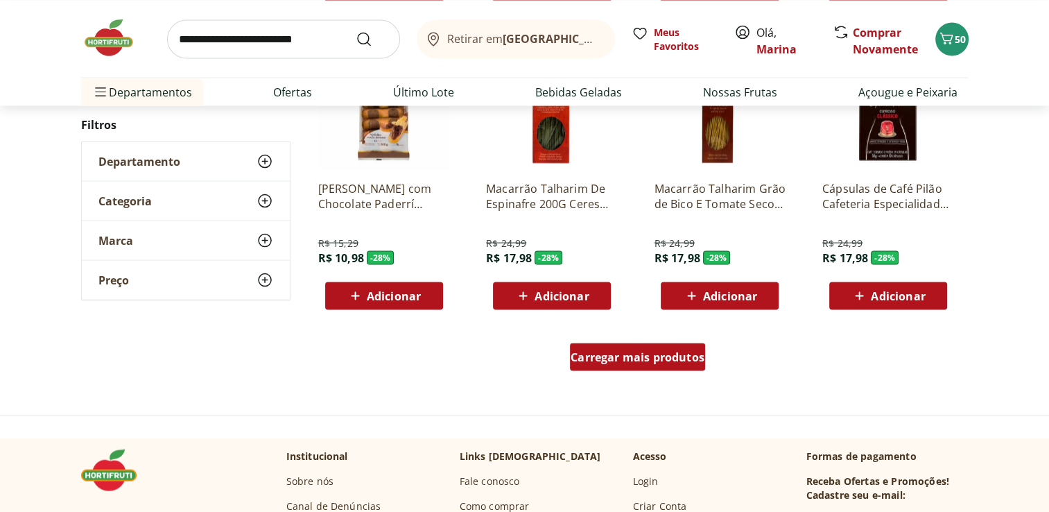
click at [662, 362] on span "Carregar mais produtos" at bounding box center [637, 356] width 134 height 11
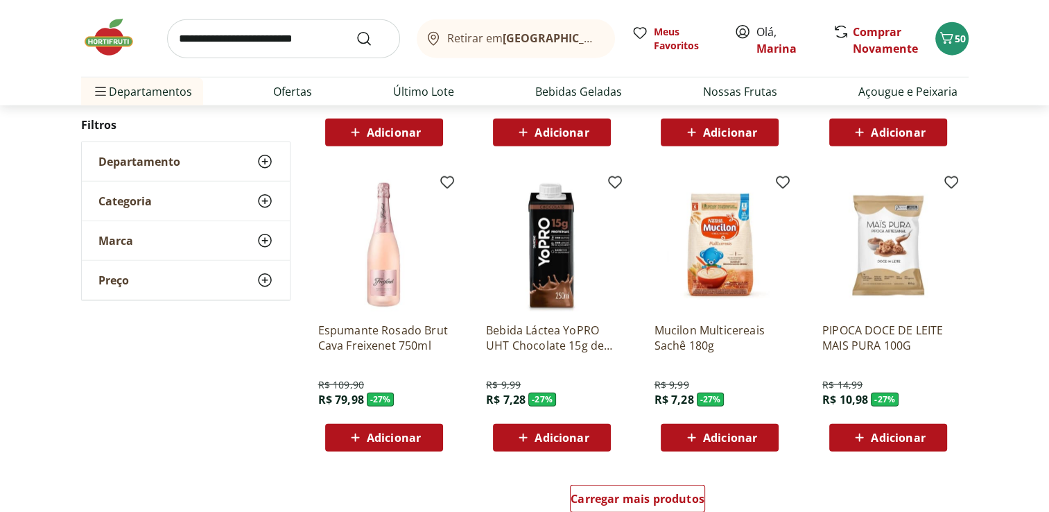
scroll to position [29736, 0]
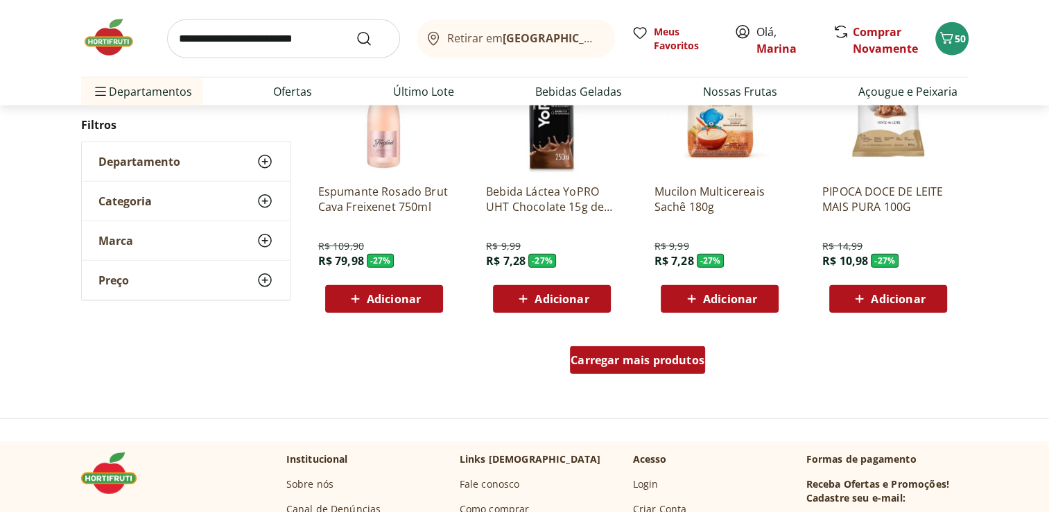
click at [648, 365] on span "Carregar mais produtos" at bounding box center [637, 359] width 134 height 11
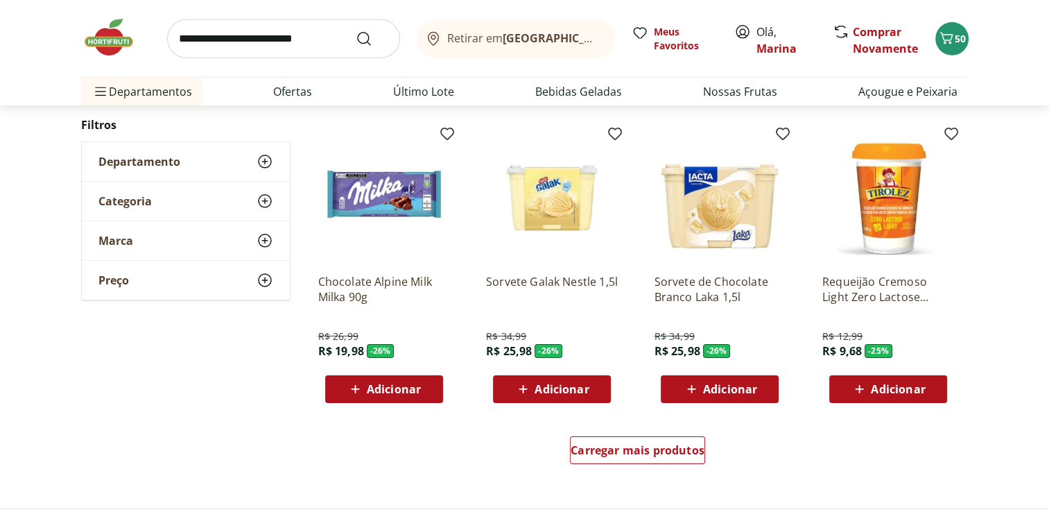
scroll to position [30706, 0]
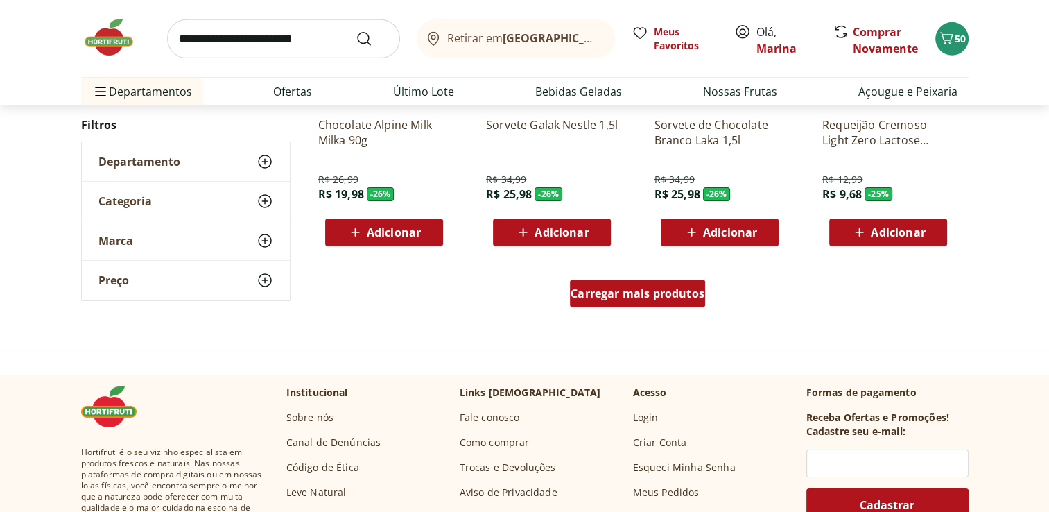
click at [670, 297] on span "Carregar mais produtos" at bounding box center [637, 293] width 134 height 11
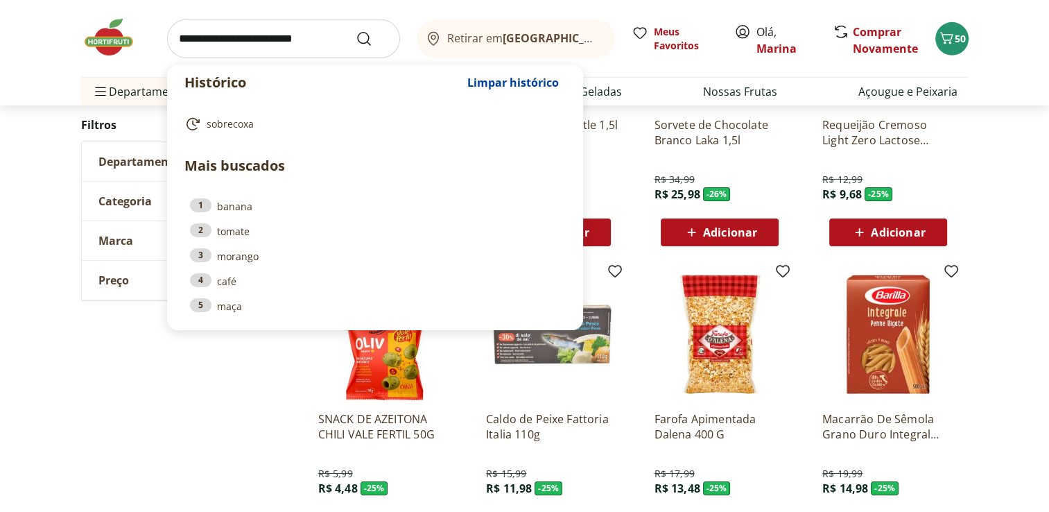
click at [283, 44] on input "search" at bounding box center [283, 38] width 233 height 39
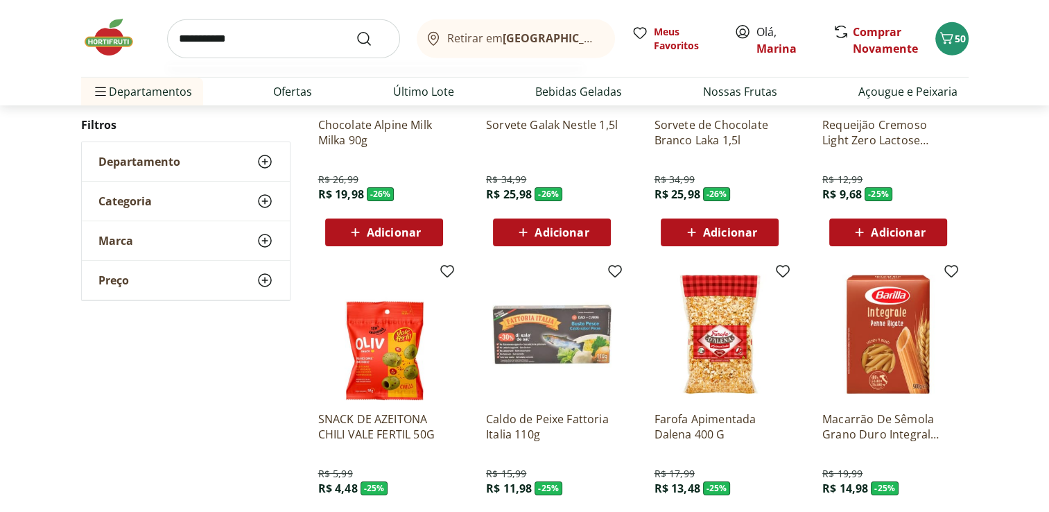
type input "**********"
click at [356, 30] on button "Submit Search" at bounding box center [372, 38] width 33 height 17
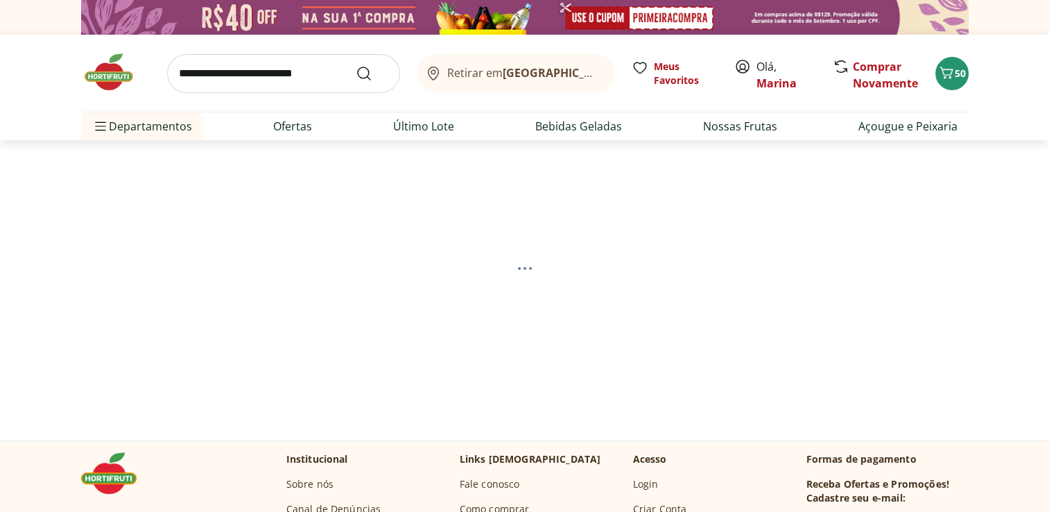
select select "**********"
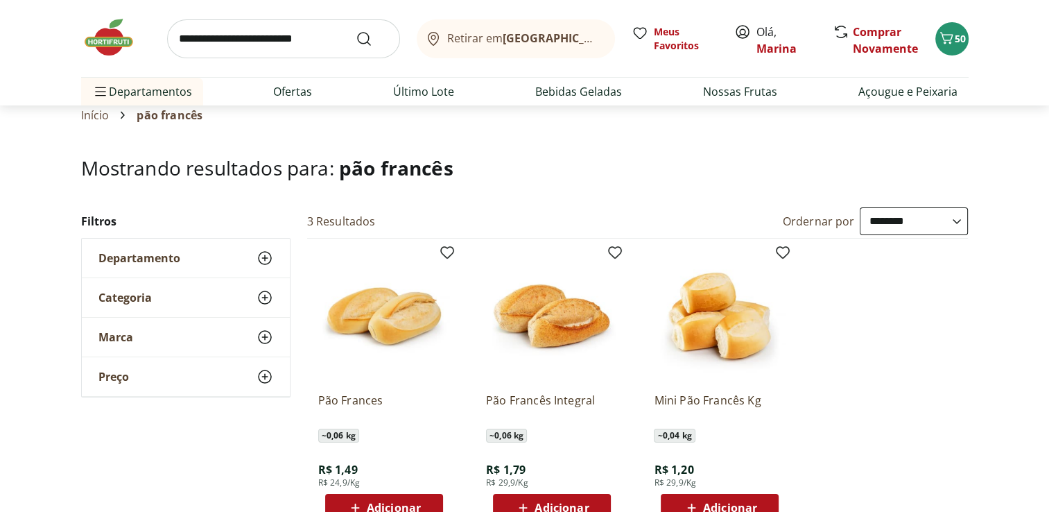
scroll to position [139, 0]
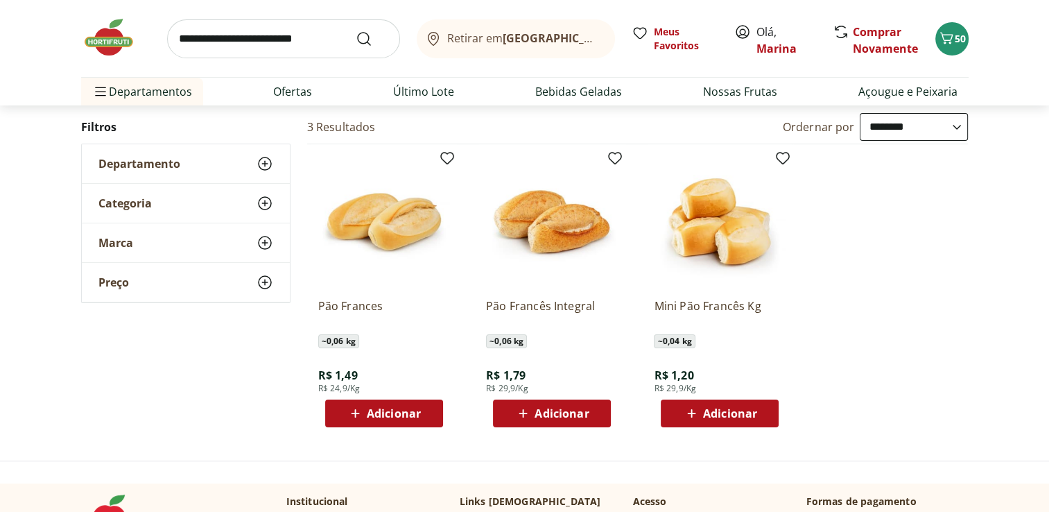
click at [407, 417] on span "Adicionar" at bounding box center [394, 413] width 54 height 11
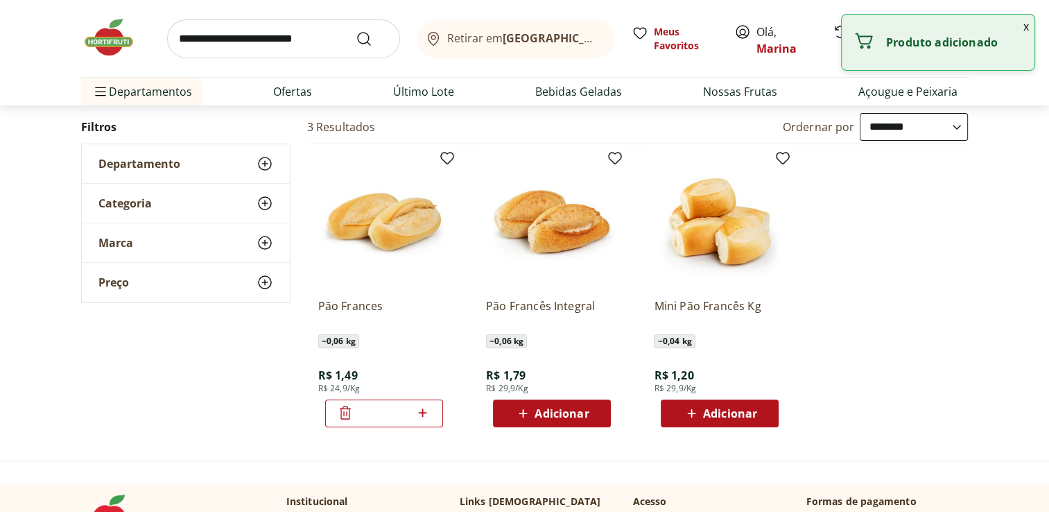
click at [424, 412] on icon at bounding box center [423, 412] width 8 height 8
type input "*"
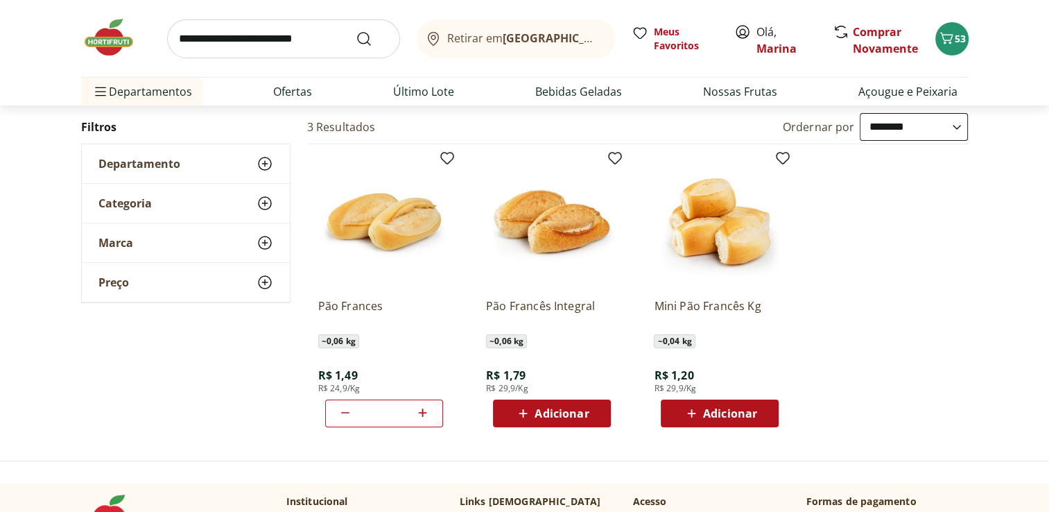
click at [115, 40] on img at bounding box center [115, 38] width 69 height 42
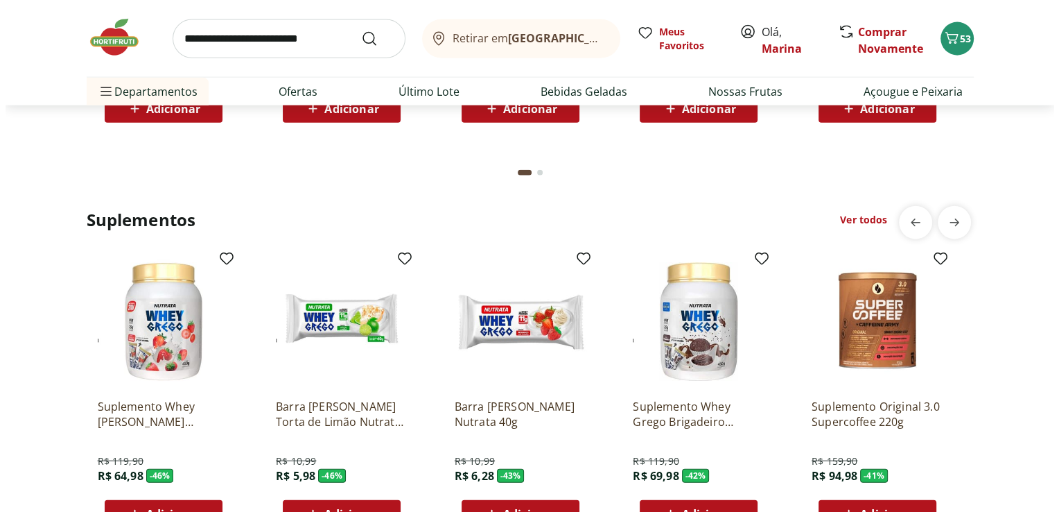
scroll to position [3050, 0]
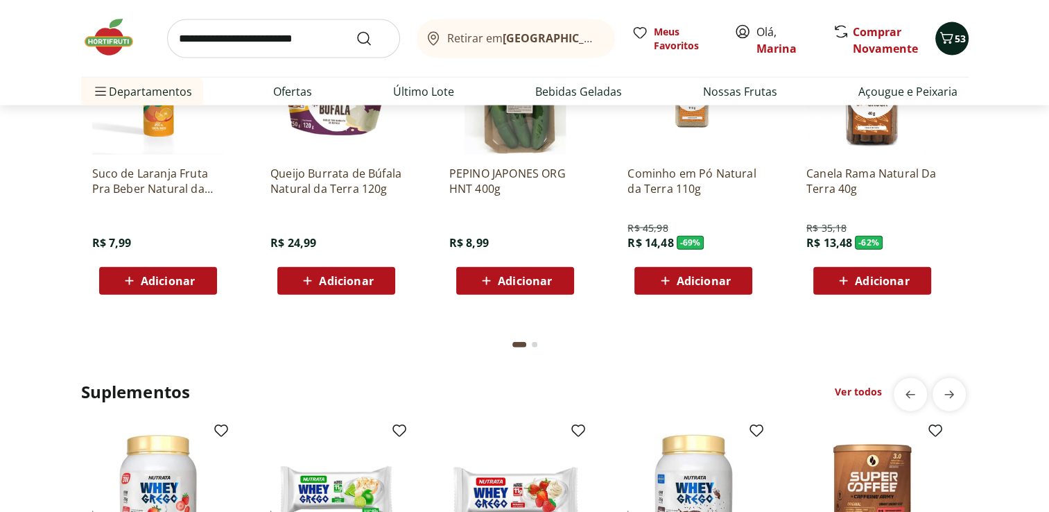
click at [957, 35] on span "53" at bounding box center [959, 38] width 11 height 13
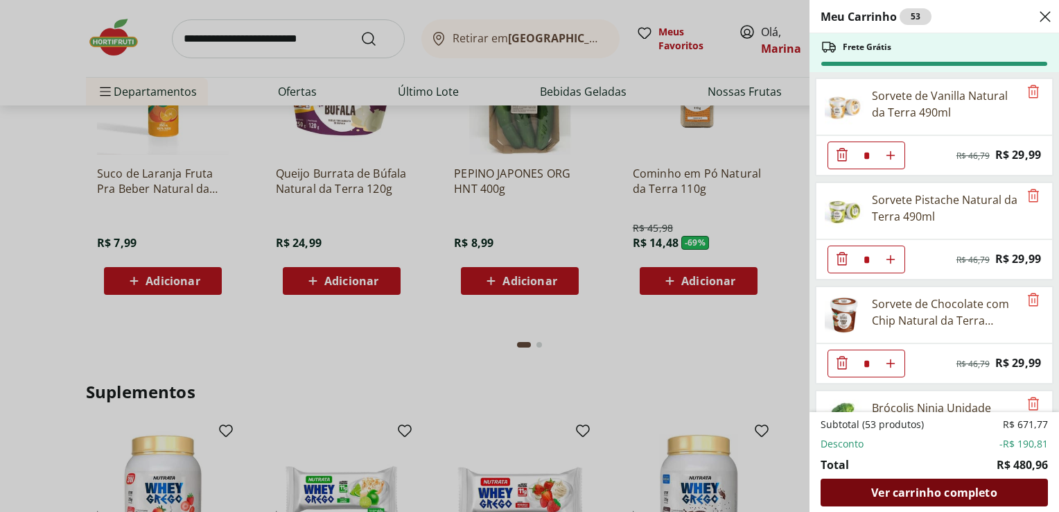
click at [923, 489] on span "Ver carrinho completo" at bounding box center [933, 492] width 125 height 11
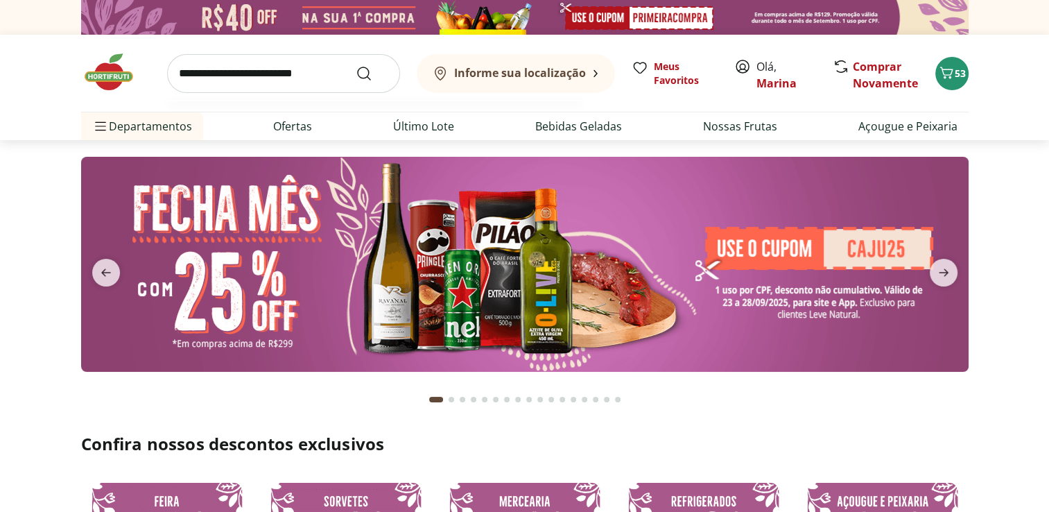
click at [325, 78] on input "search" at bounding box center [283, 73] width 233 height 39
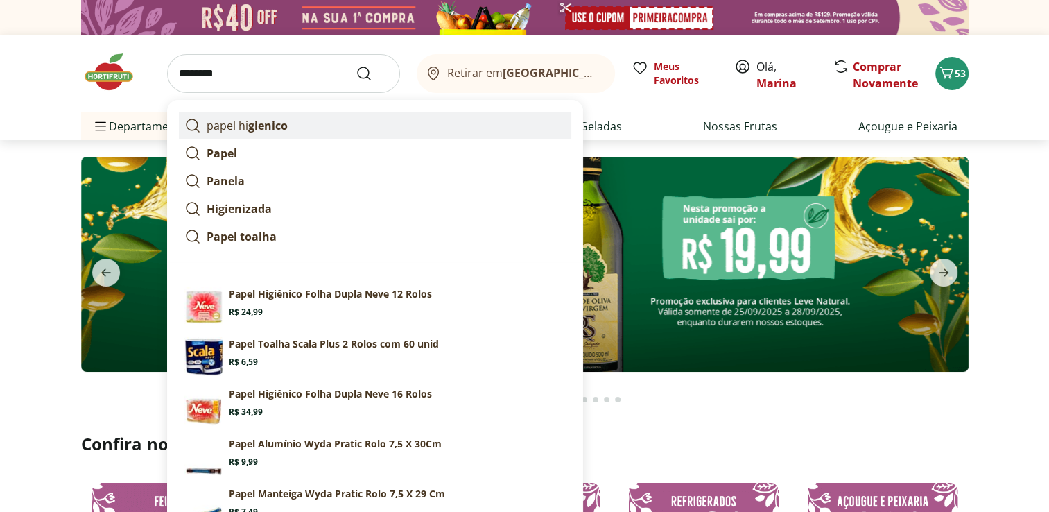
click at [287, 131] on link "papel hi gienico" at bounding box center [375, 126] width 392 height 28
type input "**********"
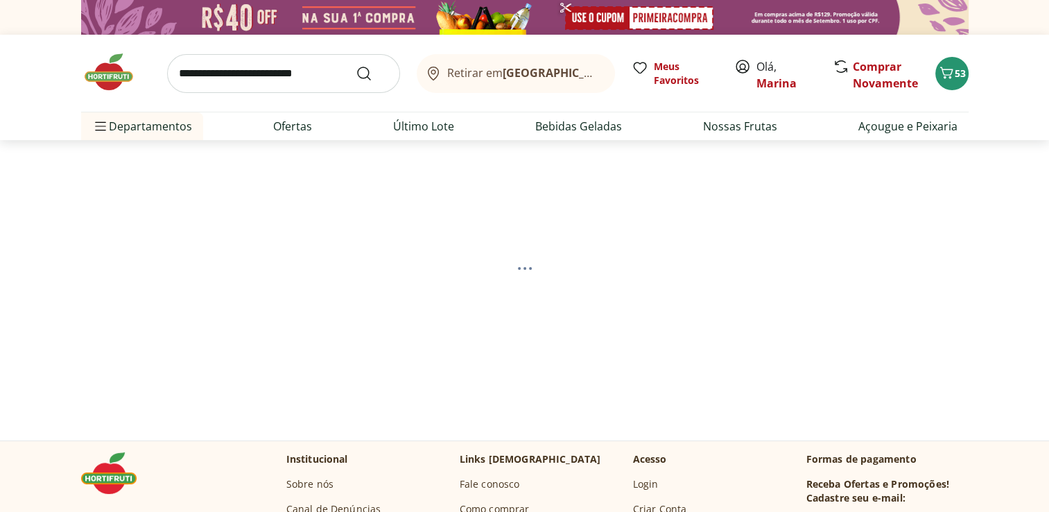
select select "**********"
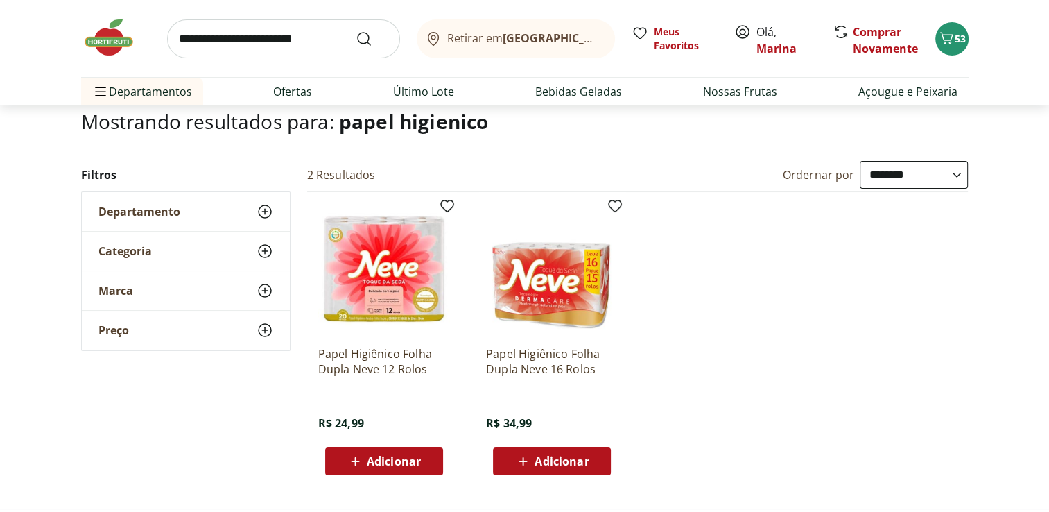
scroll to position [139, 0]
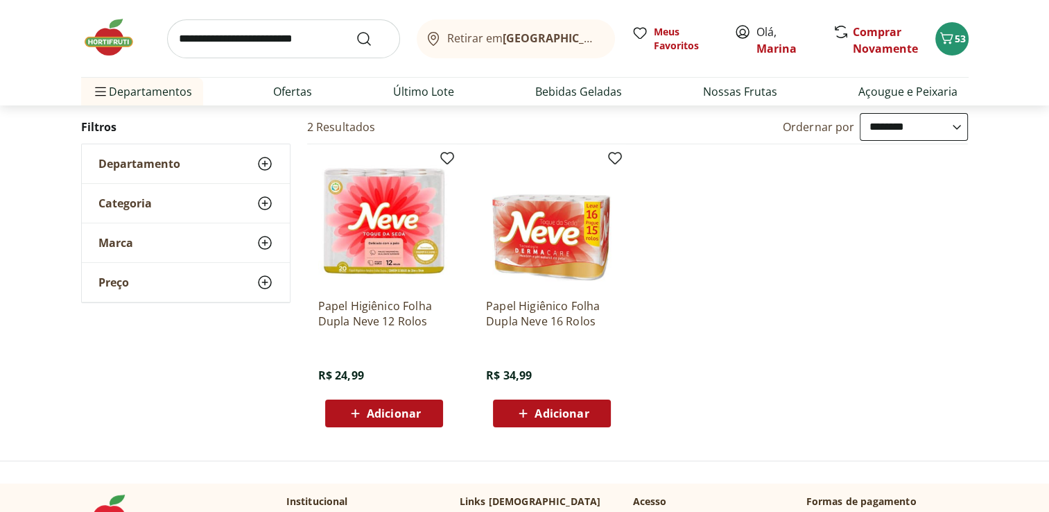
click at [386, 410] on span "Adicionar" at bounding box center [394, 413] width 54 height 11
click at [274, 49] on input "search" at bounding box center [283, 38] width 233 height 39
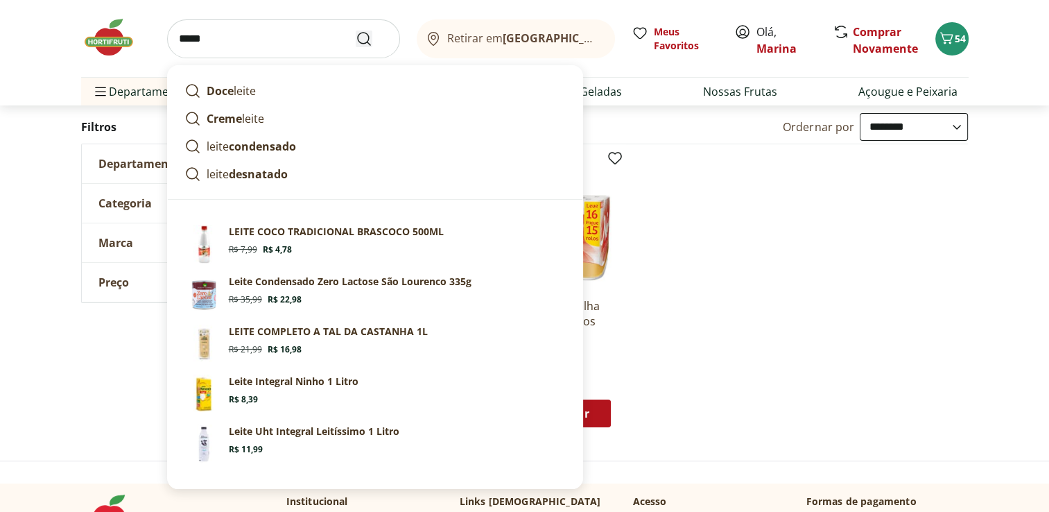
type input "*****"
click at [363, 36] on icon "Submit Search" at bounding box center [364, 38] width 17 height 17
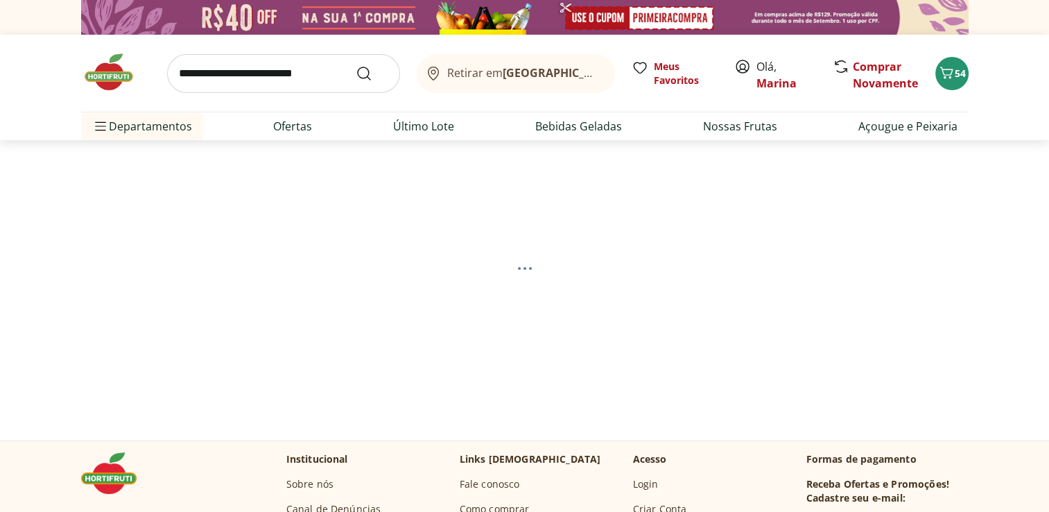
select select "**********"
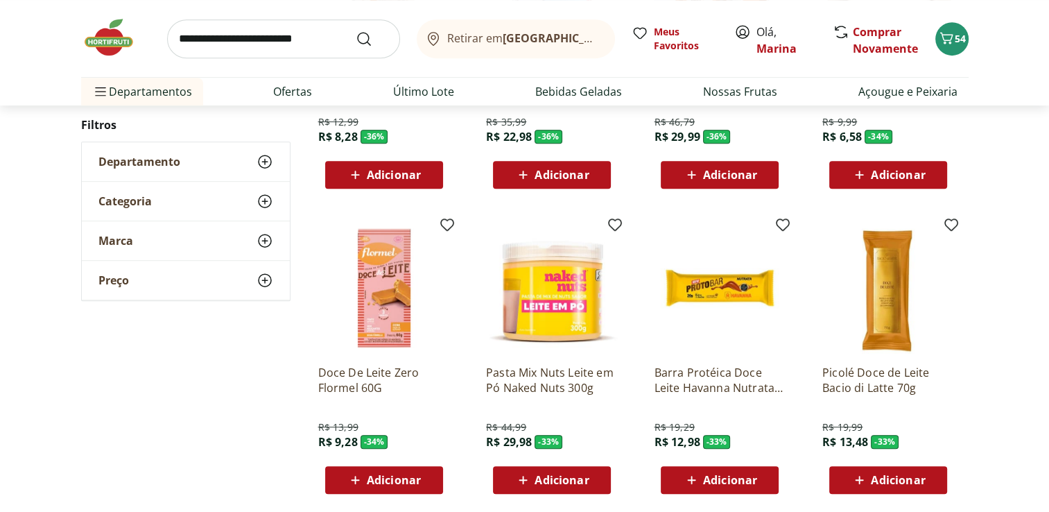
scroll to position [832, 0]
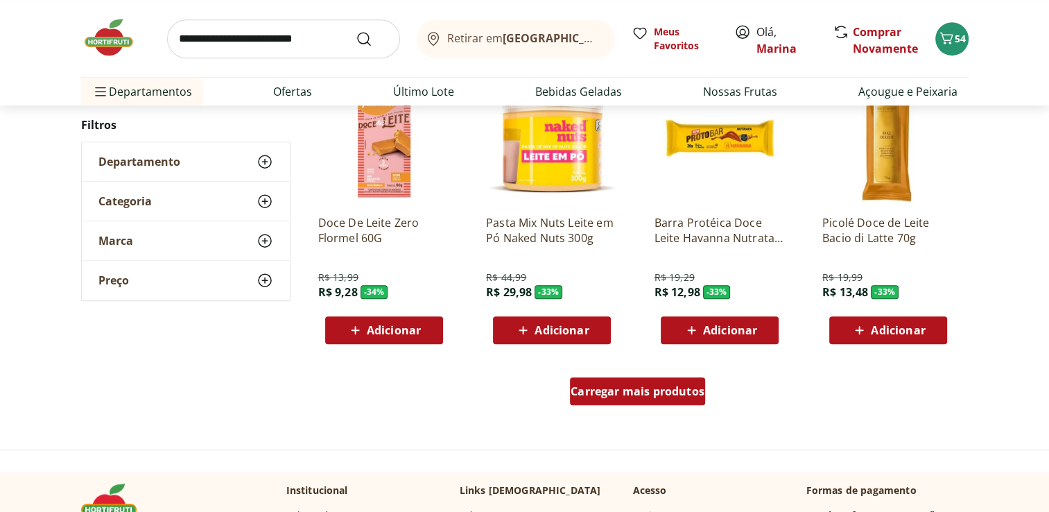
click at [638, 396] on span "Carregar mais produtos" at bounding box center [637, 390] width 134 height 11
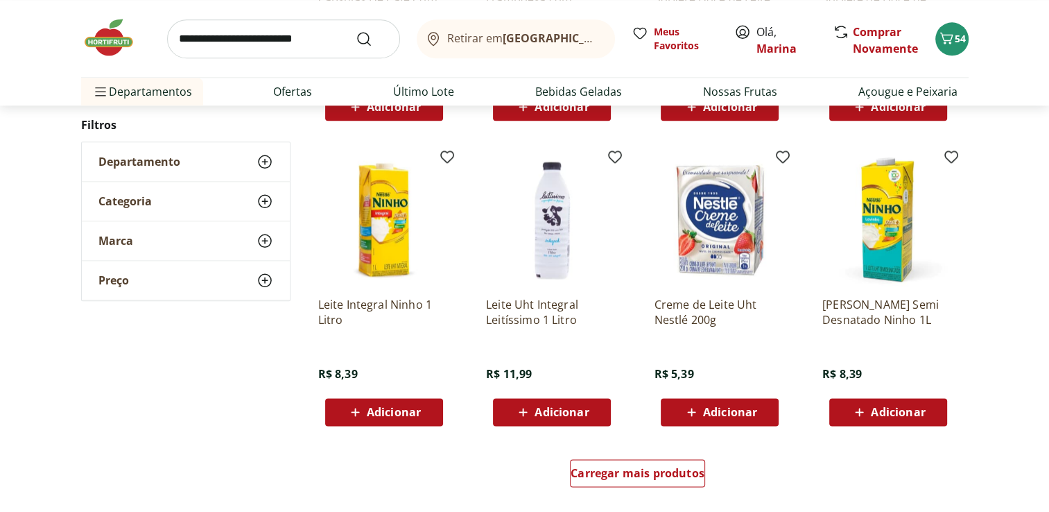
scroll to position [1802, 0]
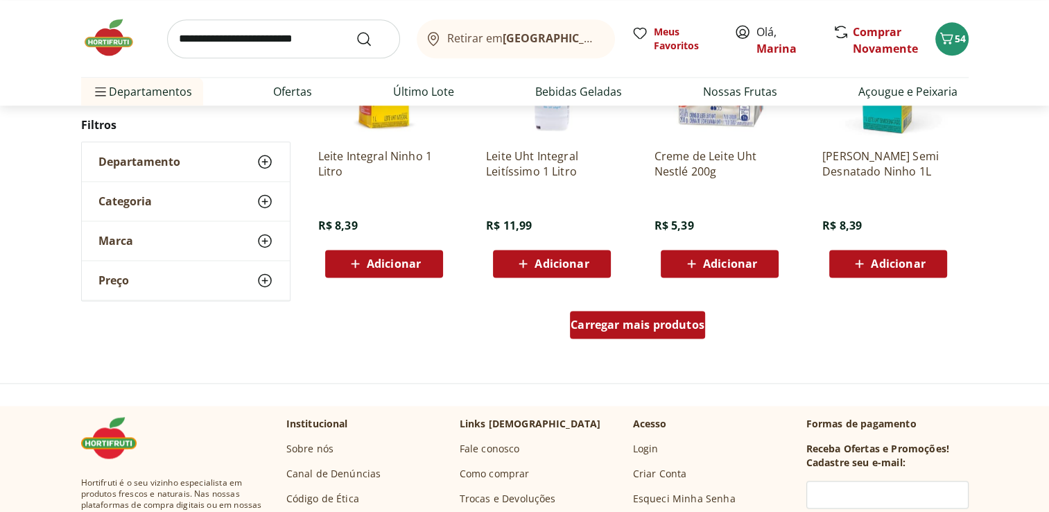
click at [636, 329] on span "Carregar mais produtos" at bounding box center [637, 324] width 134 height 11
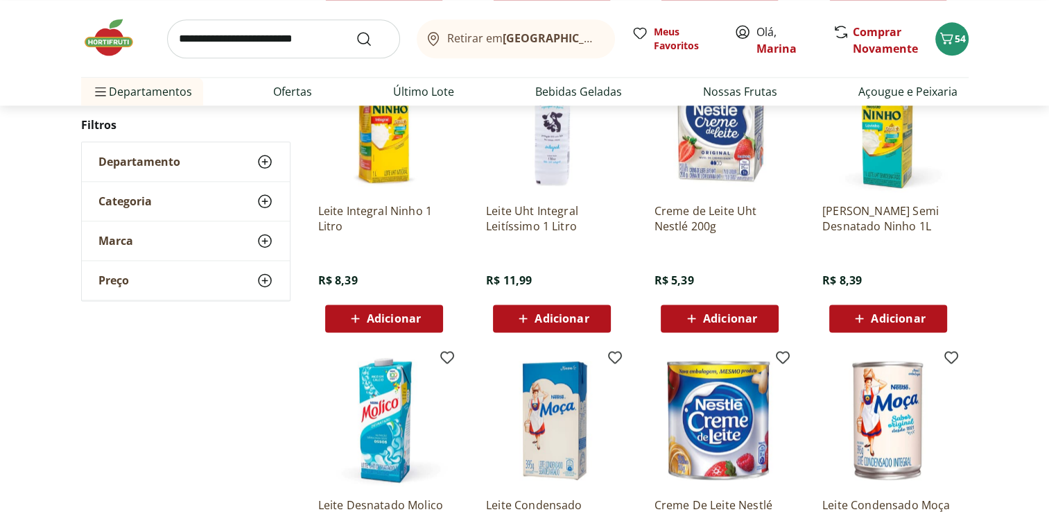
scroll to position [1664, 0]
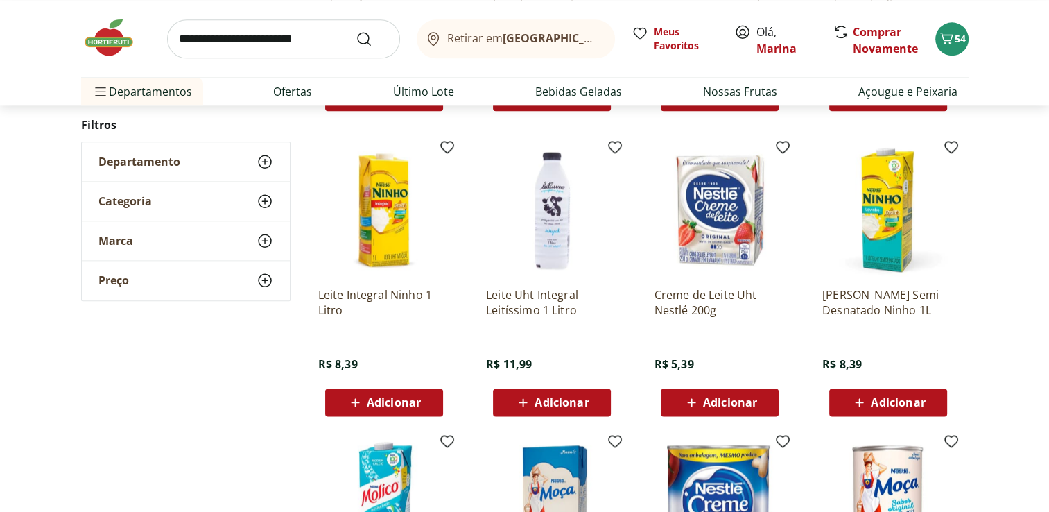
click at [890, 396] on span "Adicionar" at bounding box center [898, 401] width 54 height 11
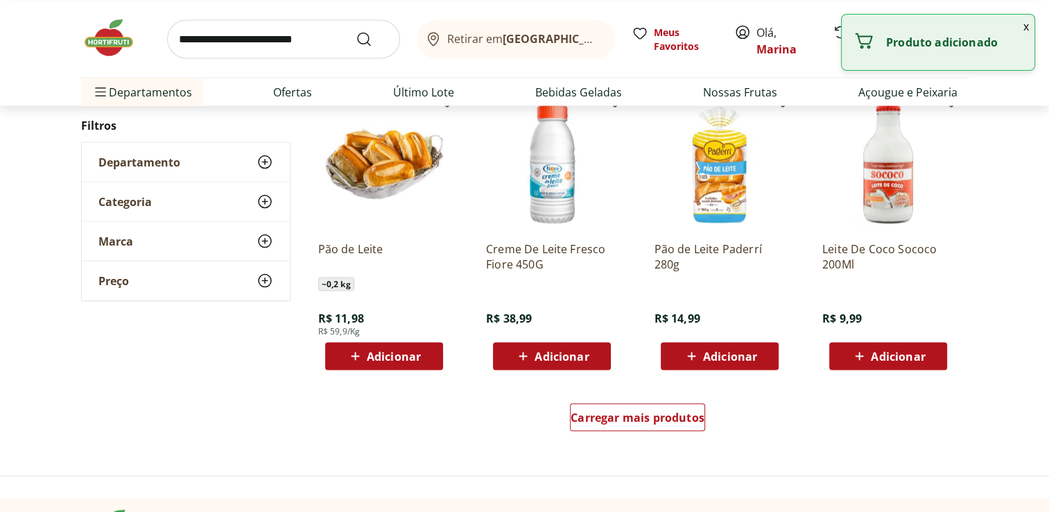
scroll to position [2773, 0]
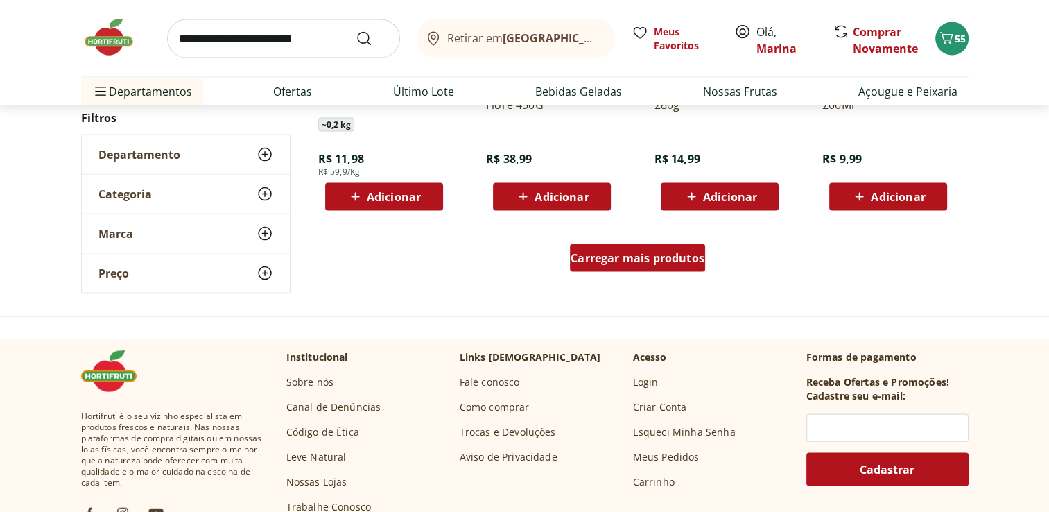
click at [600, 261] on span "Carregar mais produtos" at bounding box center [637, 257] width 134 height 11
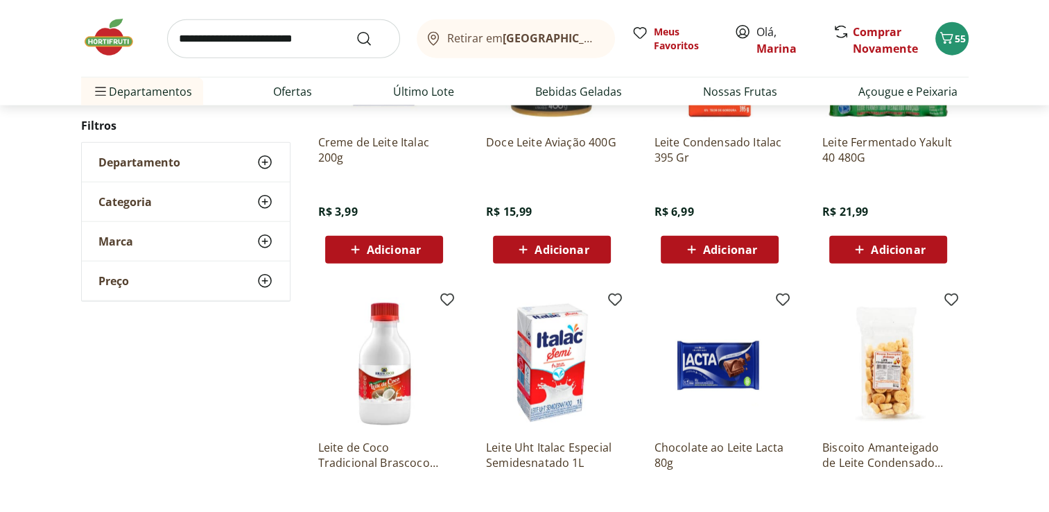
scroll to position [3535, 0]
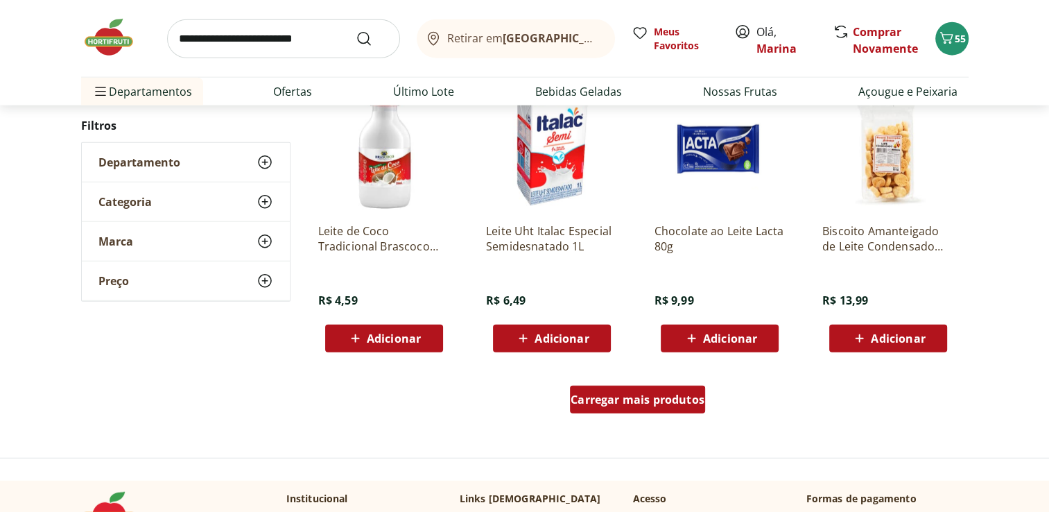
click at [667, 407] on div "Carregar mais produtos" at bounding box center [637, 399] width 135 height 28
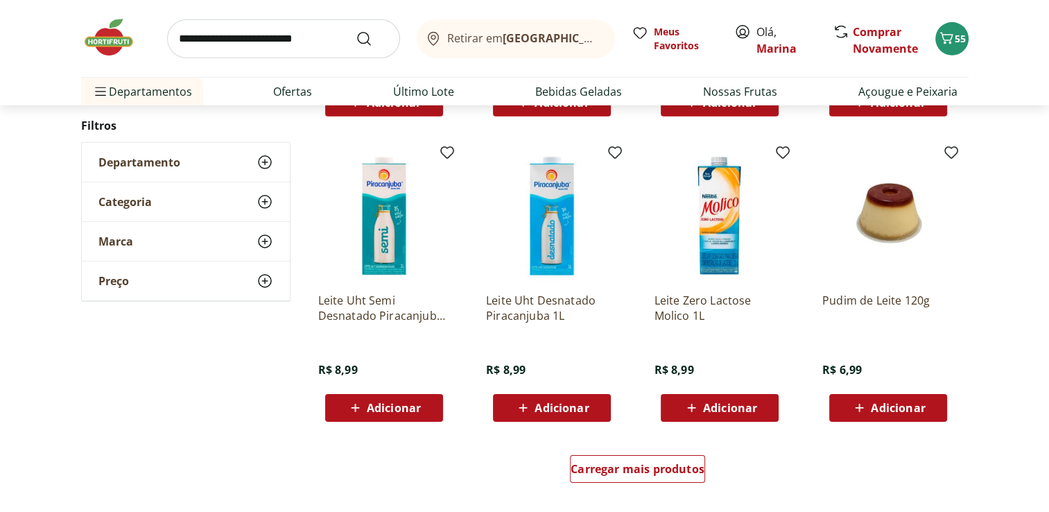
scroll to position [4367, 0]
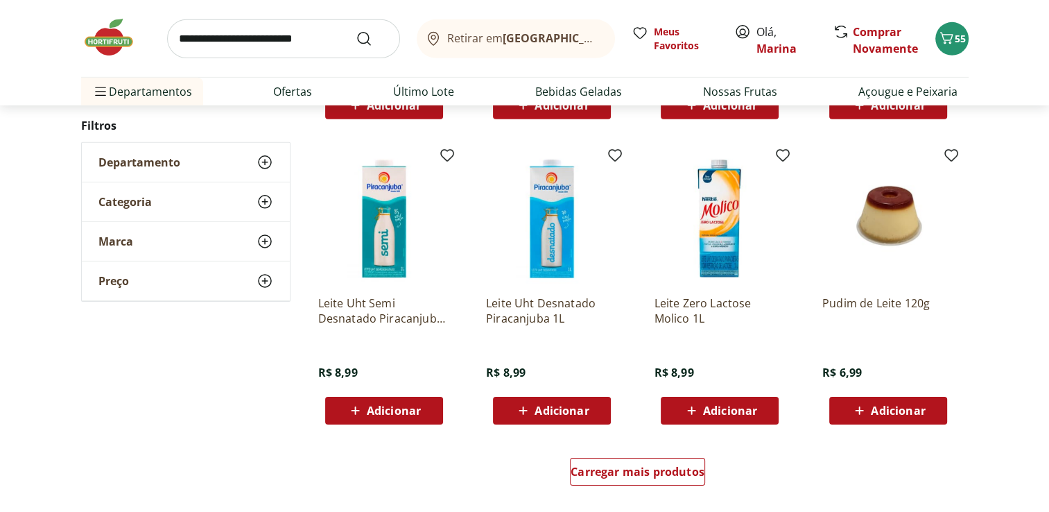
click at [268, 202] on icon at bounding box center [264, 201] width 17 height 17
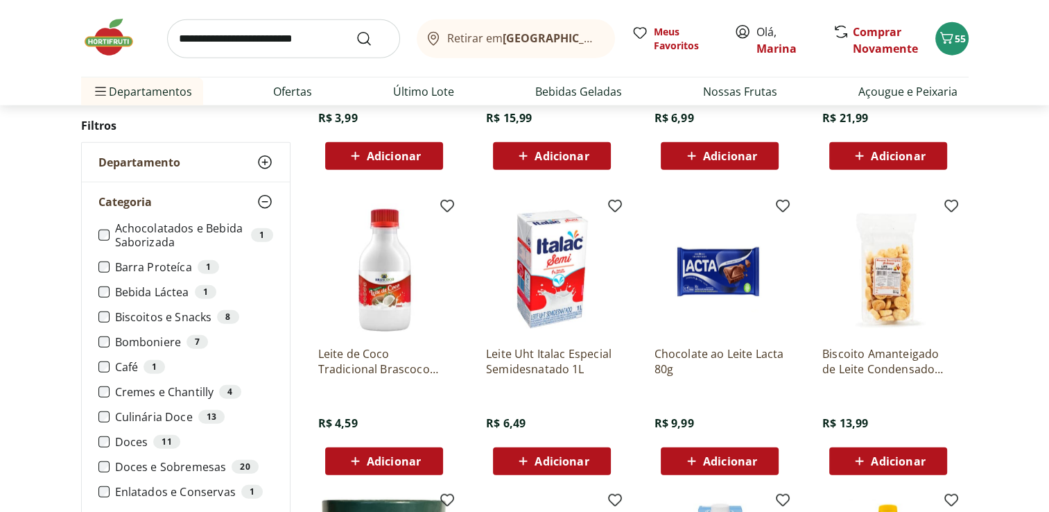
scroll to position [3119, 0]
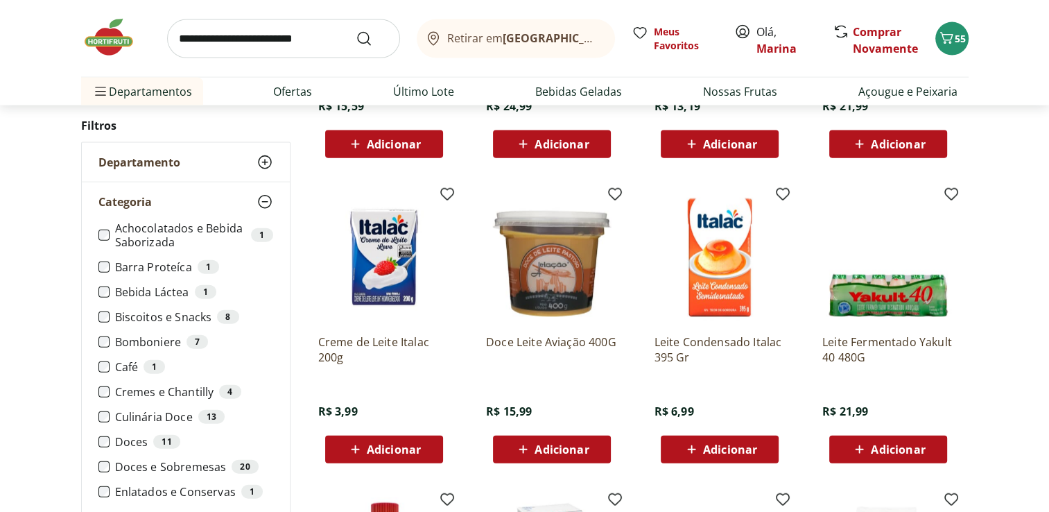
click at [114, 29] on img at bounding box center [115, 38] width 69 height 42
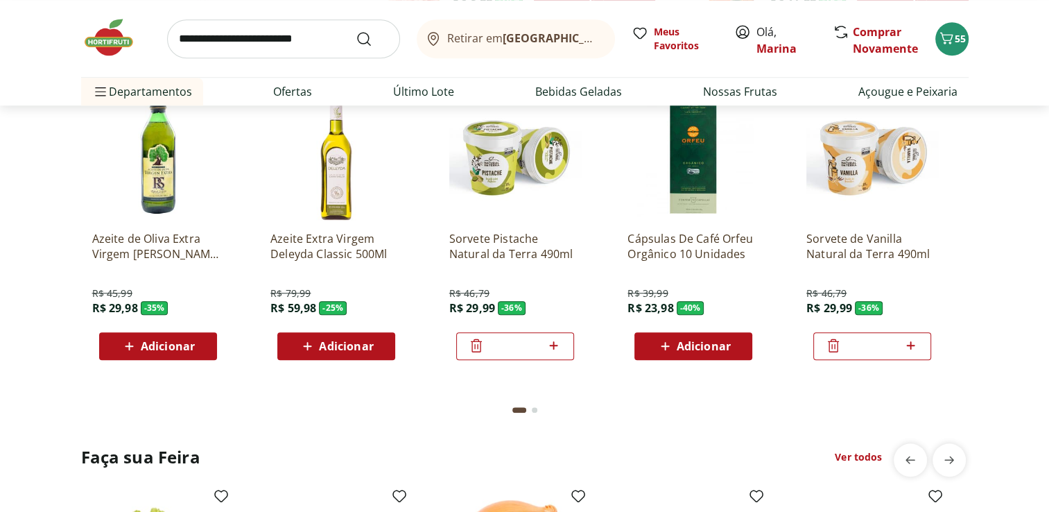
scroll to position [1178, 0]
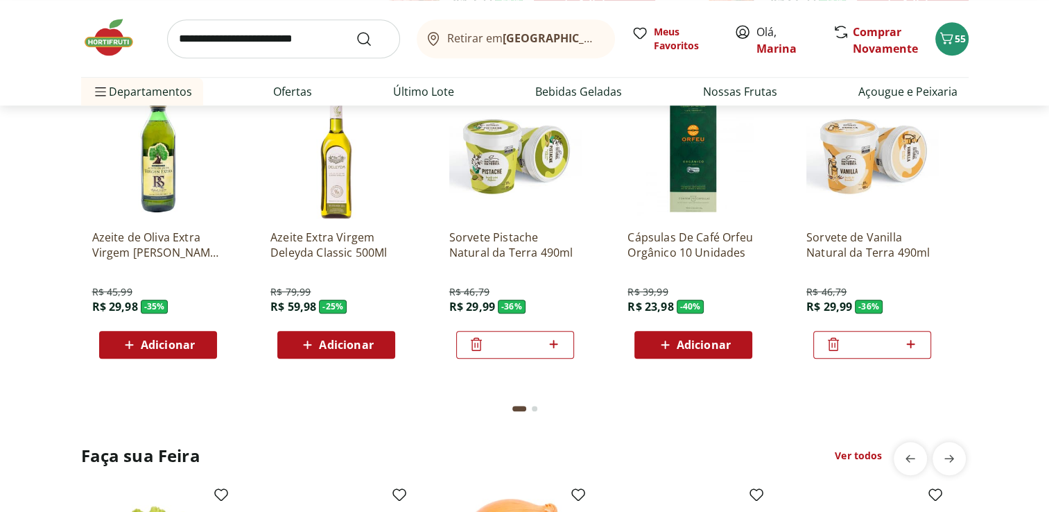
click at [144, 342] on span "Adicionar" at bounding box center [168, 344] width 54 height 11
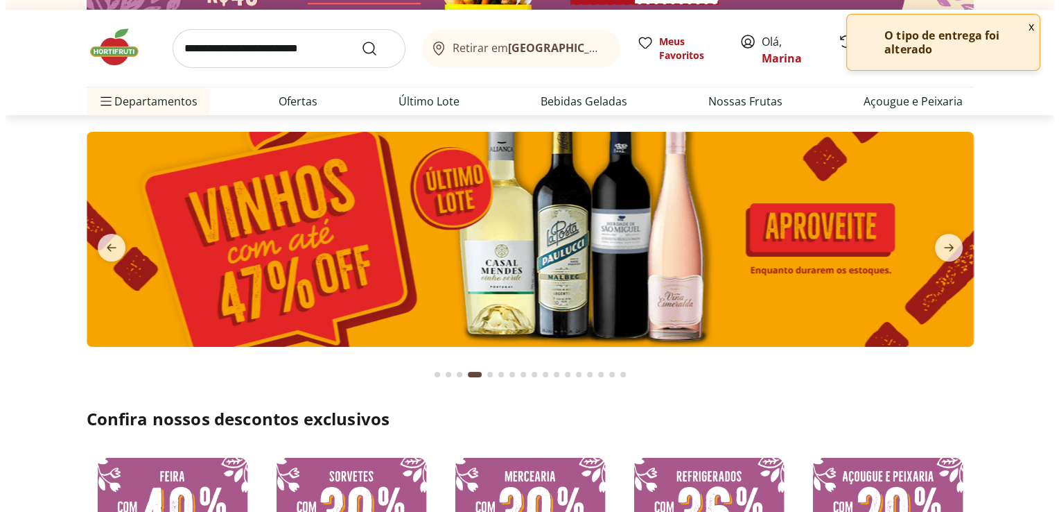
scroll to position [0, 0]
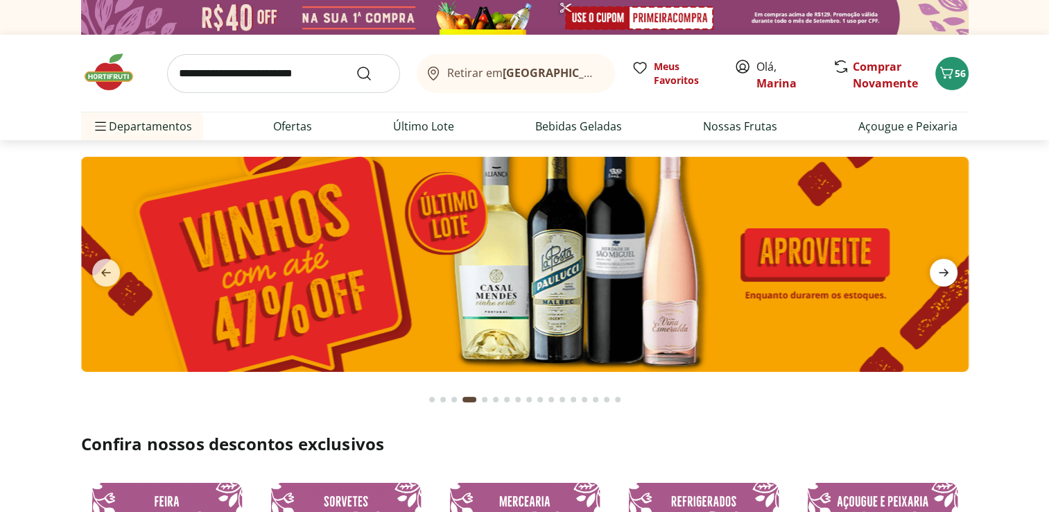
click at [939, 272] on icon "next" at bounding box center [944, 273] width 10 height 8
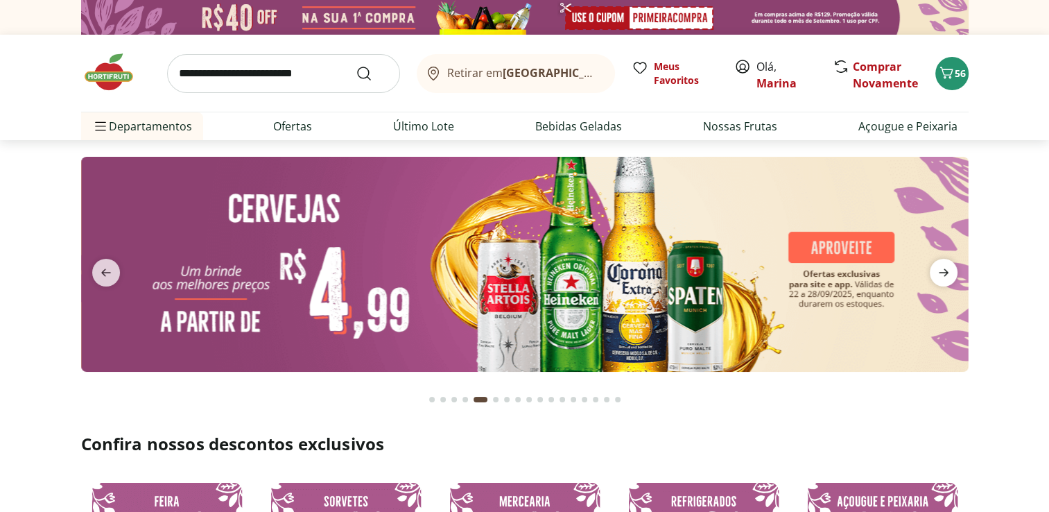
click at [939, 272] on icon "next" at bounding box center [944, 273] width 10 height 8
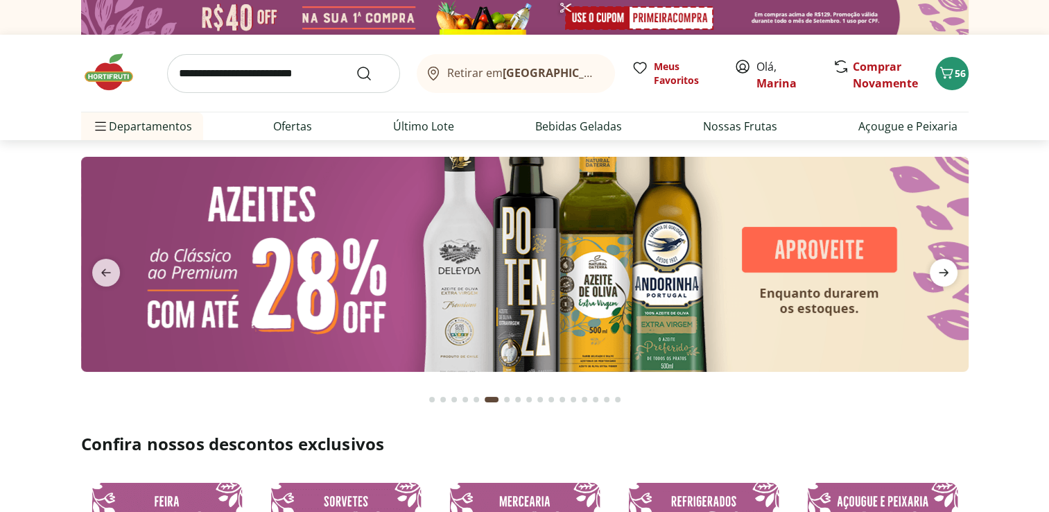
click at [939, 272] on icon "next" at bounding box center [944, 273] width 10 height 8
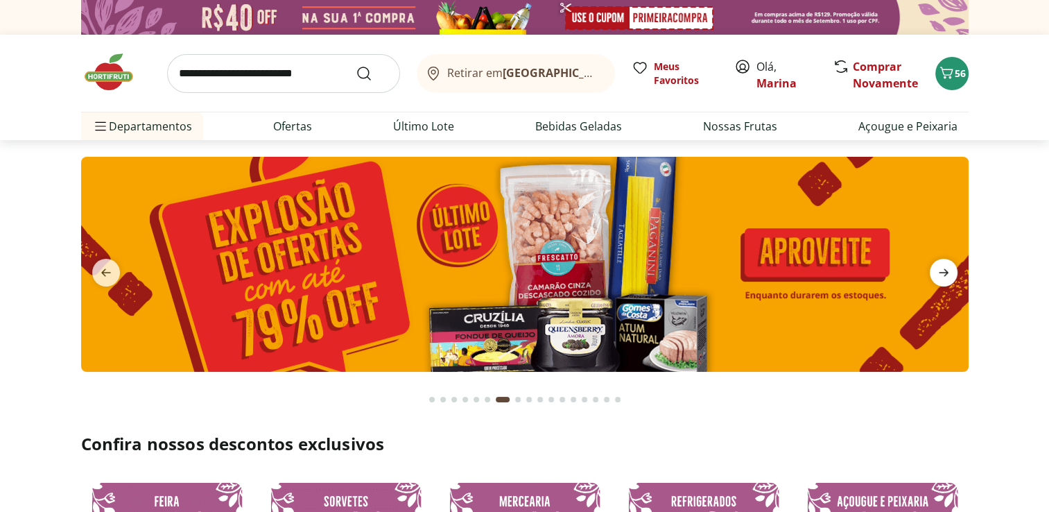
click at [939, 272] on icon "next" at bounding box center [944, 273] width 10 height 8
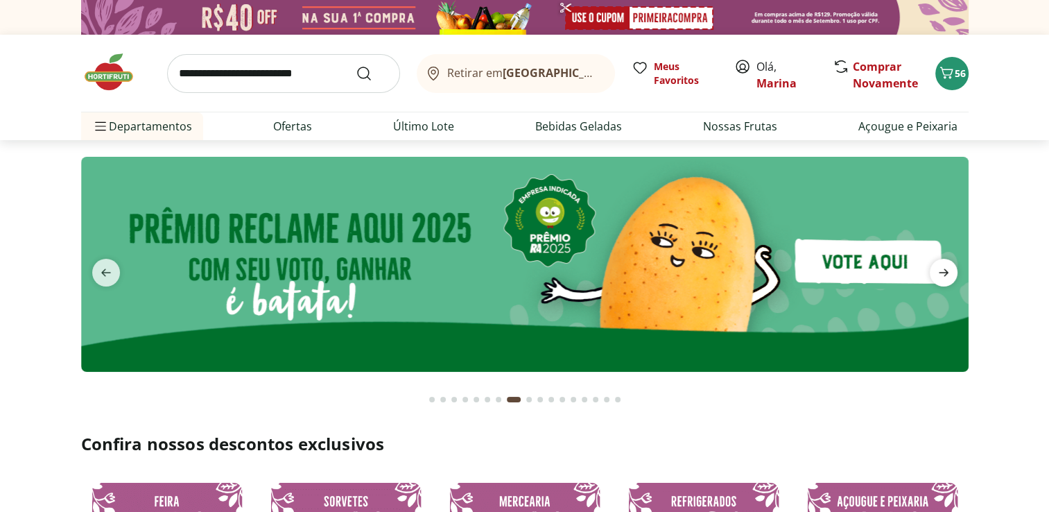
click at [939, 272] on icon "next" at bounding box center [944, 273] width 10 height 8
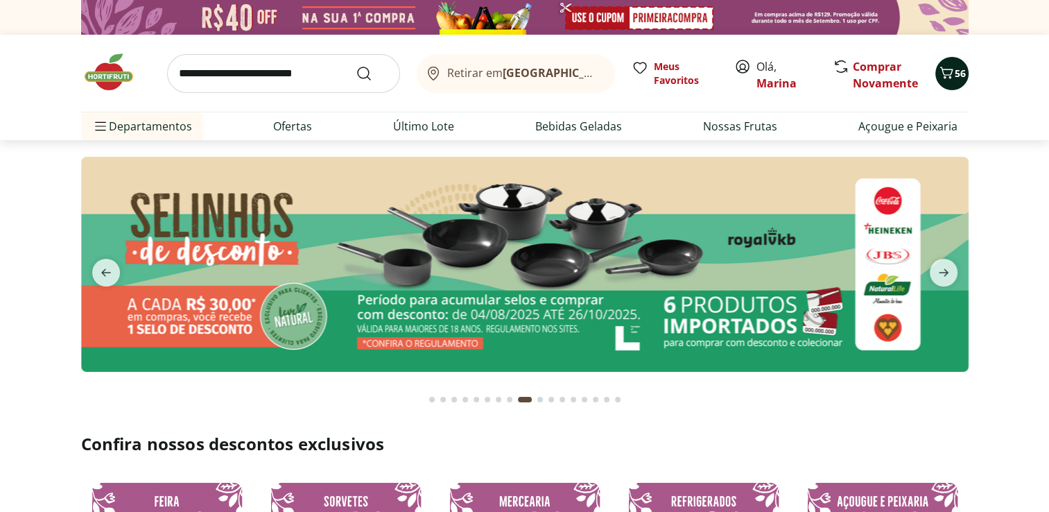
click at [957, 80] on div "56" at bounding box center [951, 73] width 11 height 22
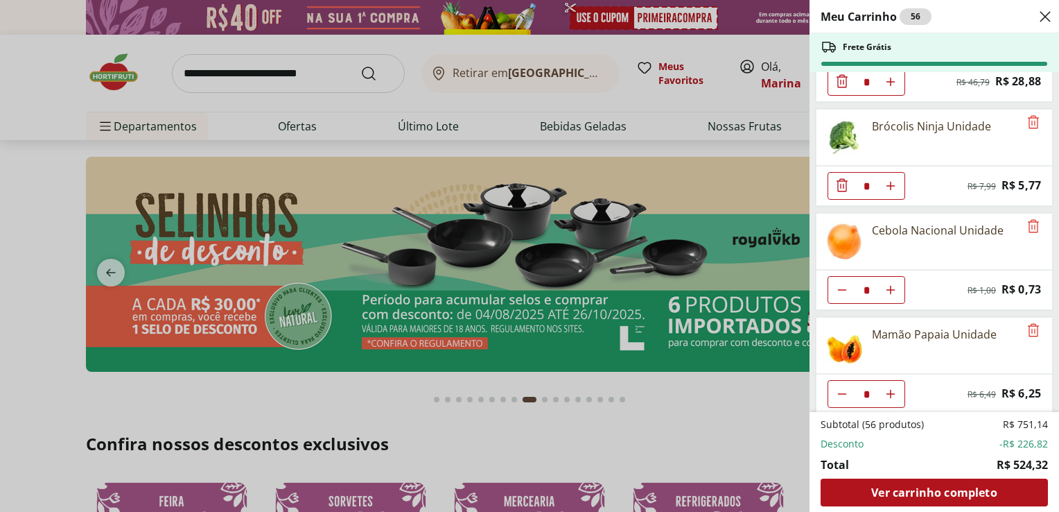
scroll to position [555, 0]
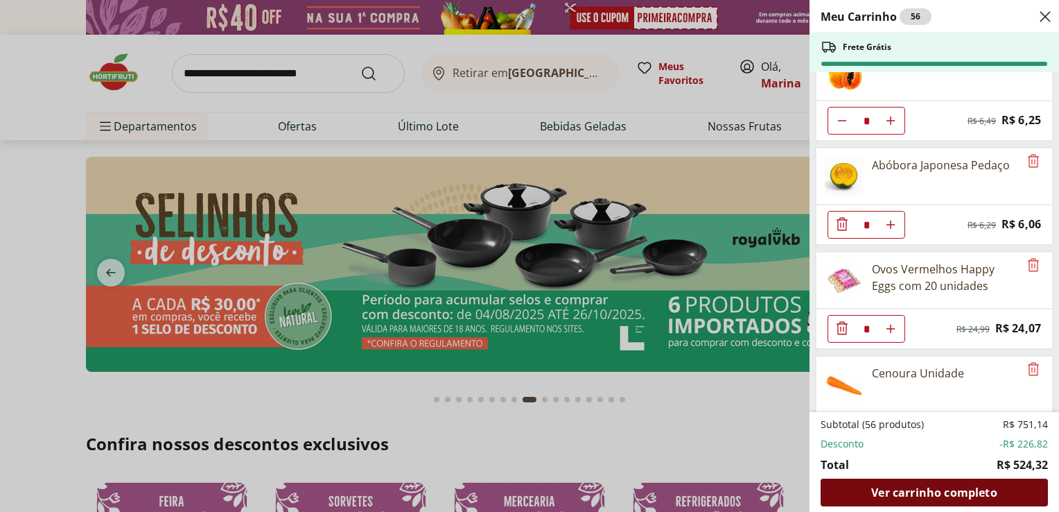
click at [934, 487] on span "Ver carrinho completo" at bounding box center [933, 492] width 125 height 11
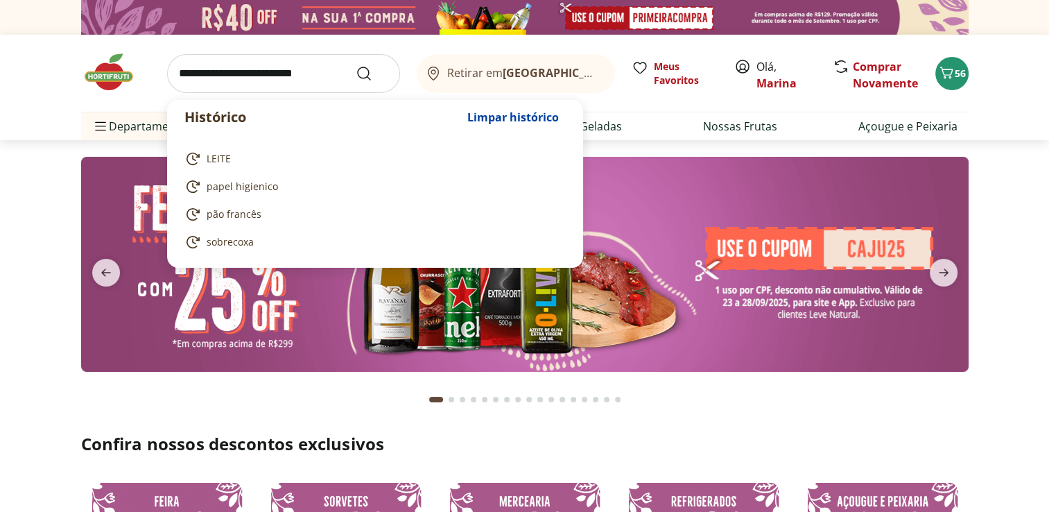
click at [283, 71] on input "search" at bounding box center [283, 73] width 233 height 39
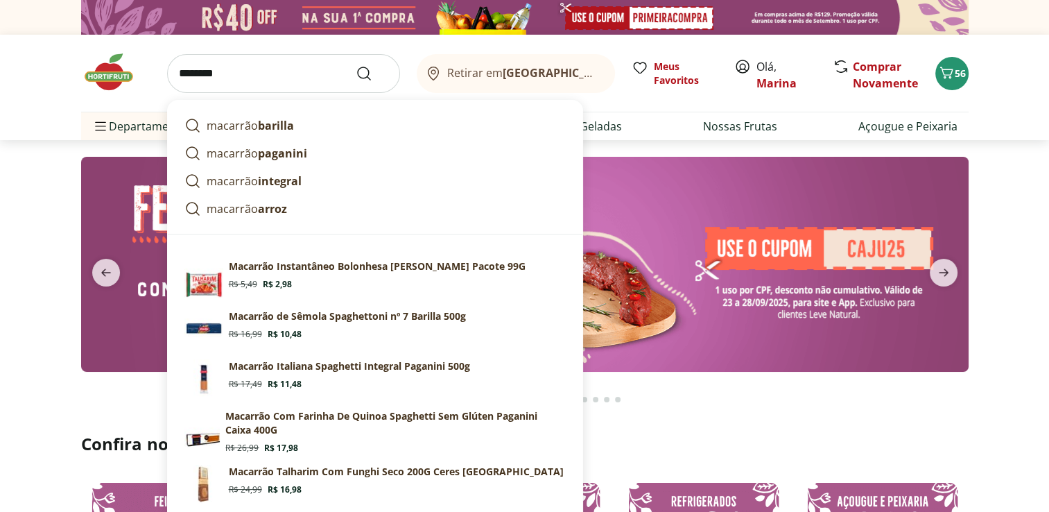
type input "********"
click at [356, 65] on button "Submit Search" at bounding box center [372, 73] width 33 height 17
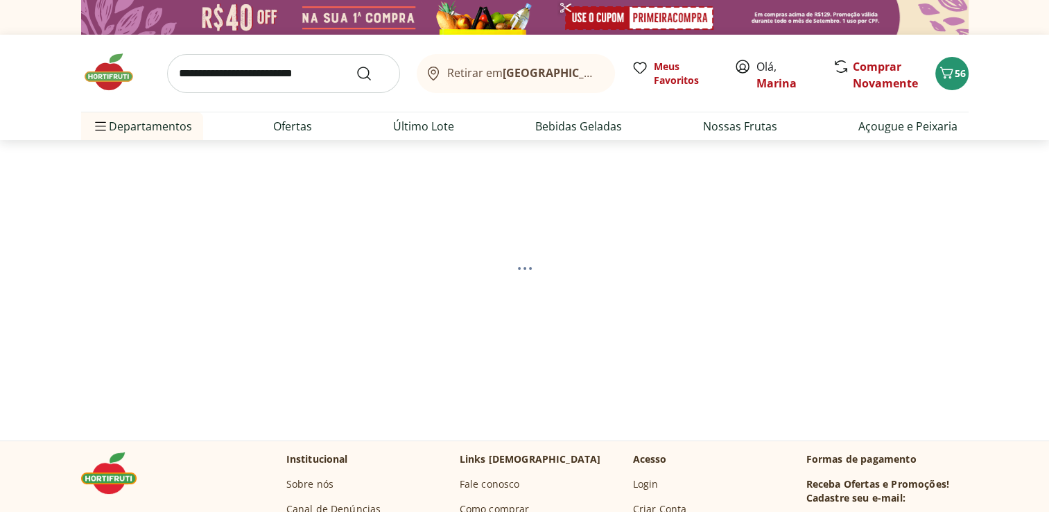
select select "**********"
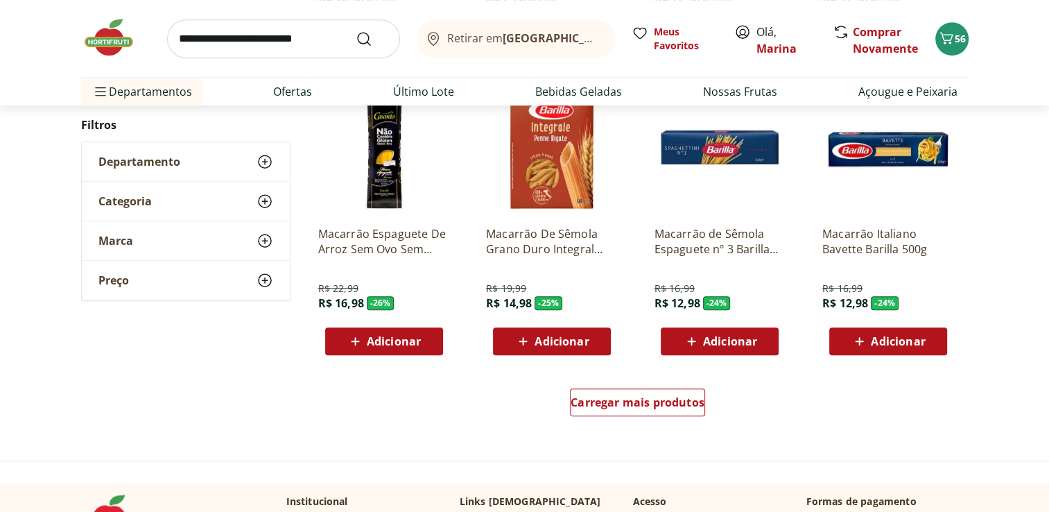
scroll to position [832, 0]
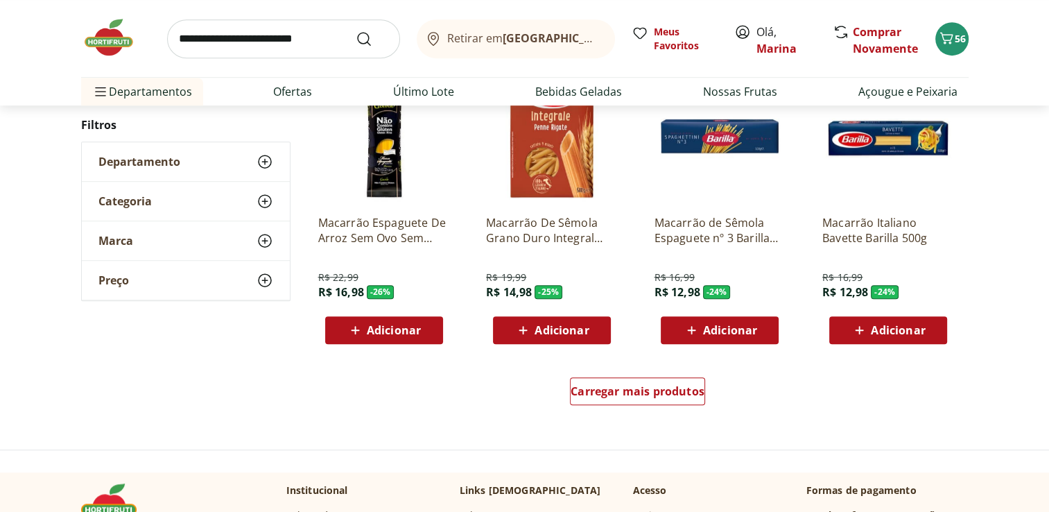
click at [634, 368] on div "Carregar mais produtos" at bounding box center [638, 393] width 672 height 67
click at [627, 387] on span "Carregar mais produtos" at bounding box center [637, 390] width 134 height 11
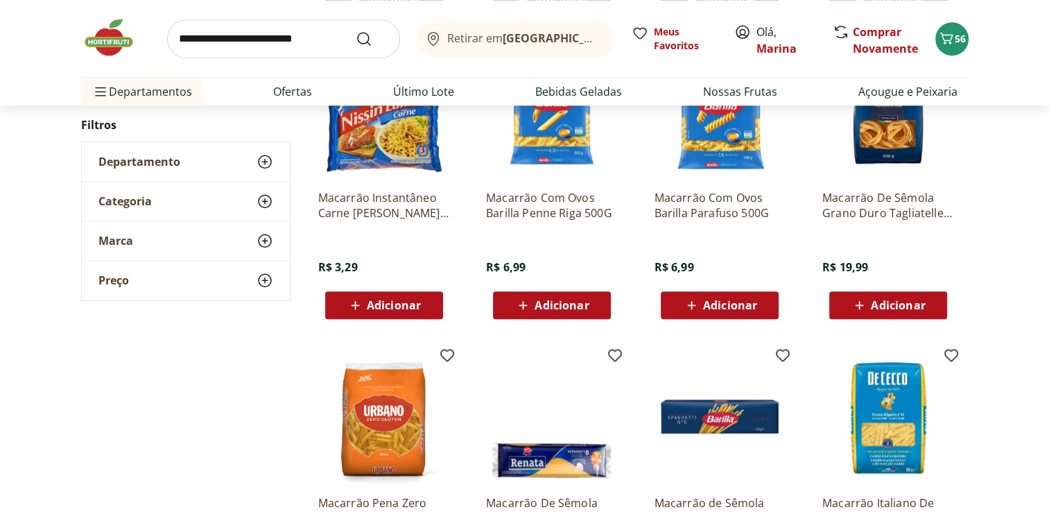
scroll to position [1733, 0]
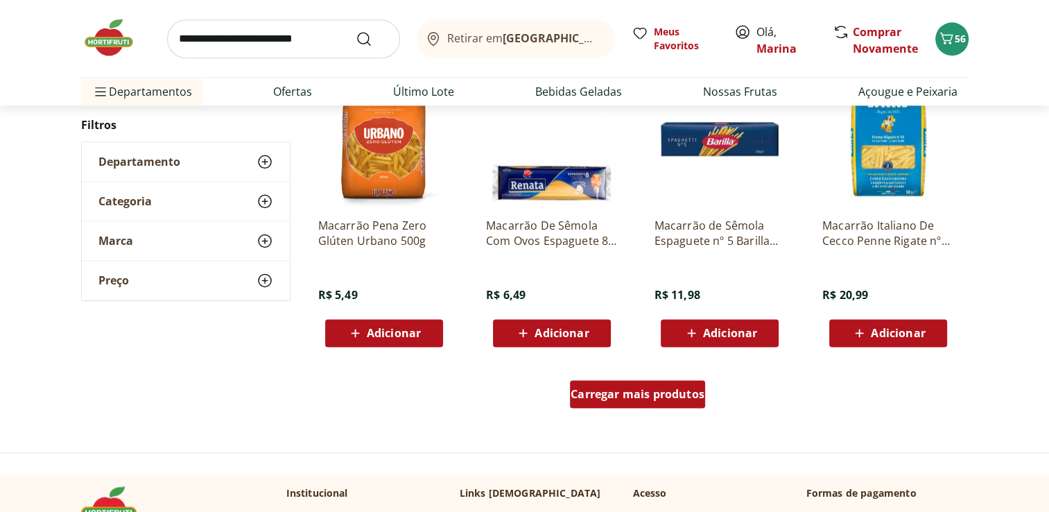
click at [604, 394] on span "Carregar mais produtos" at bounding box center [637, 393] width 134 height 11
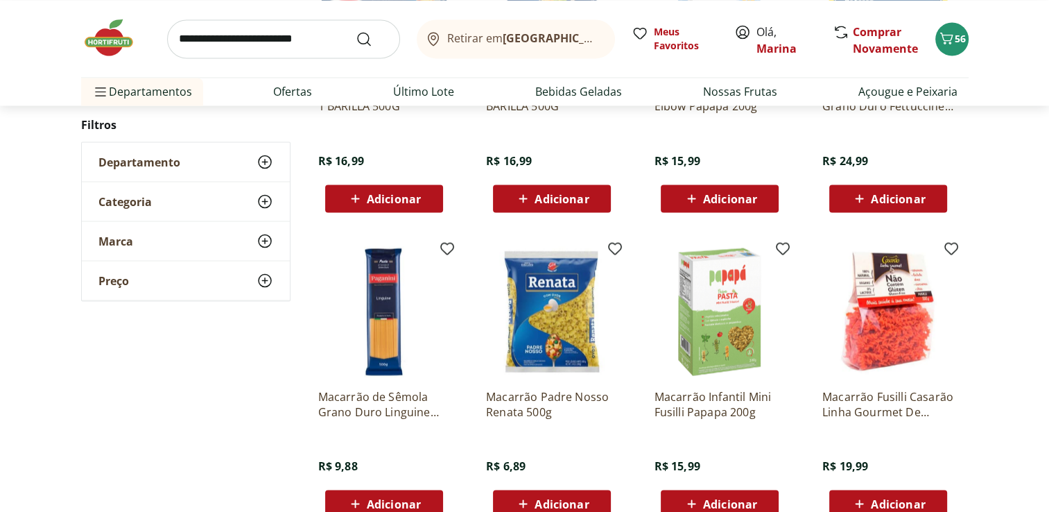
scroll to position [2565, 0]
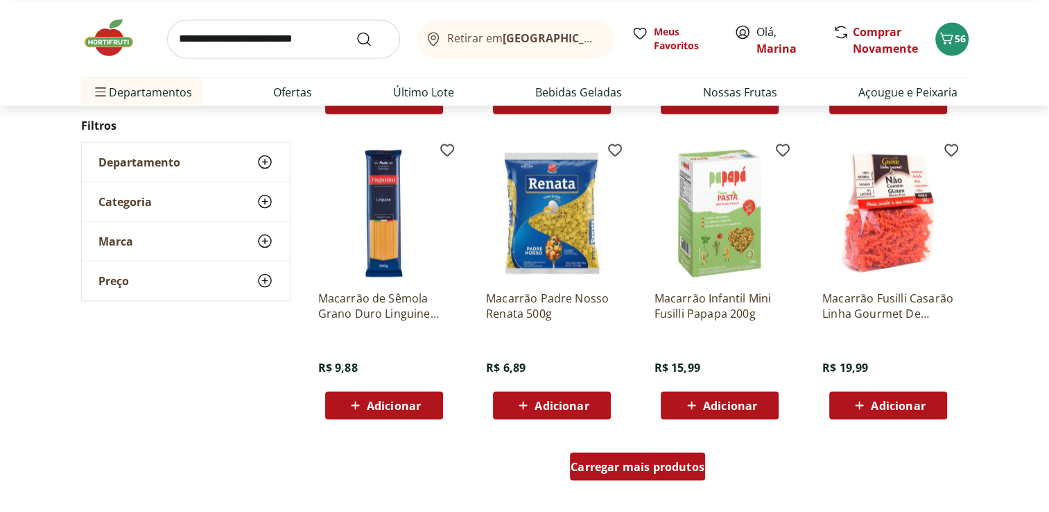
click at [600, 464] on span "Carregar mais produtos" at bounding box center [637, 465] width 134 height 11
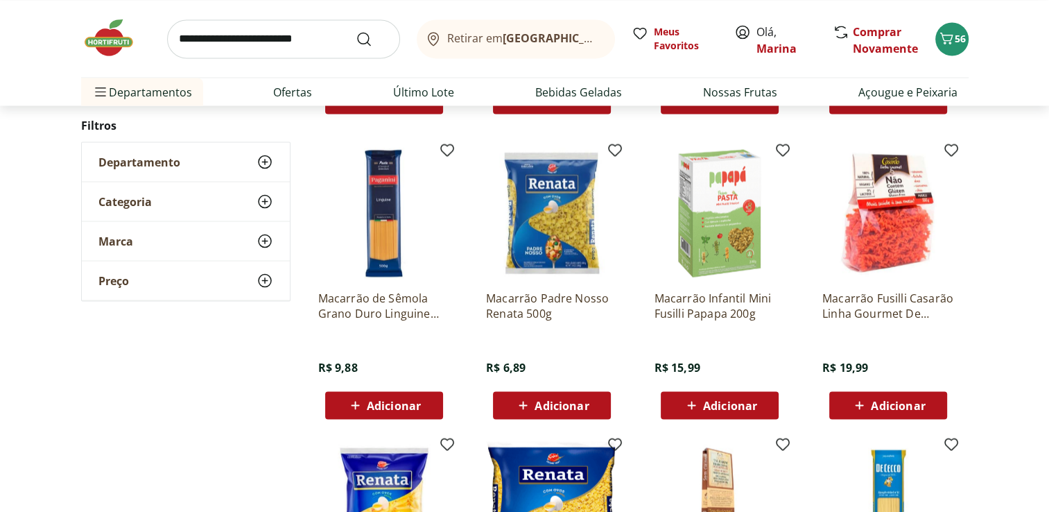
scroll to position [2773, 0]
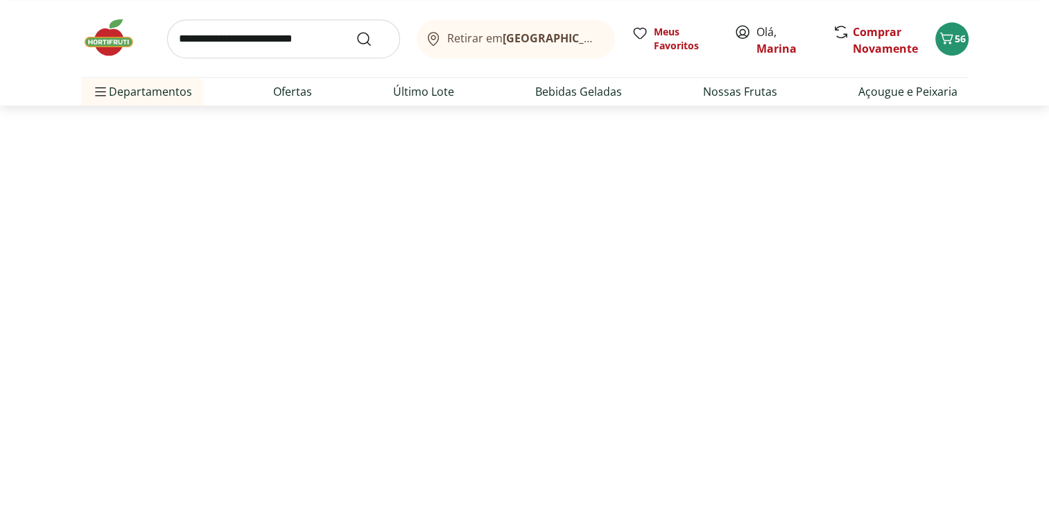
scroll to position [480, 0]
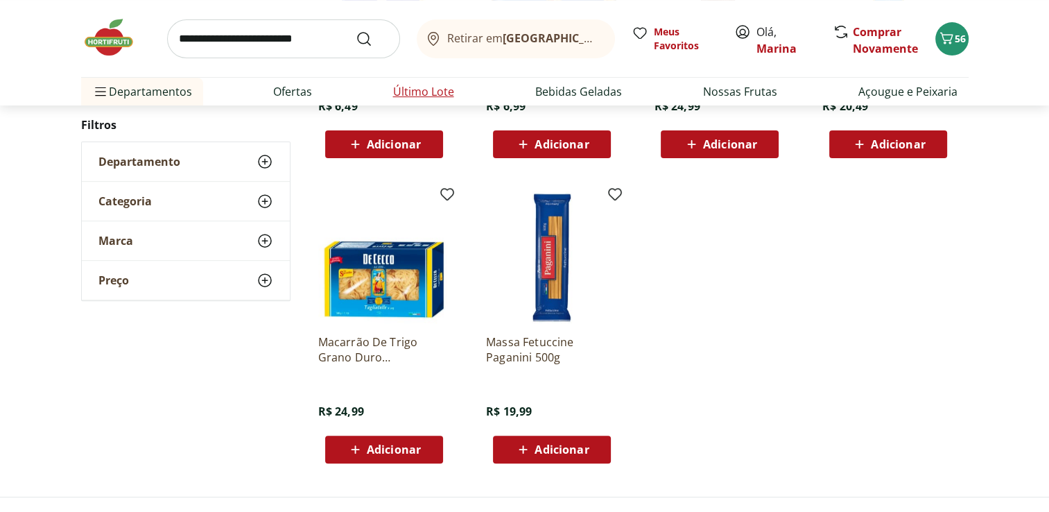
click at [419, 97] on link "Último Lote" at bounding box center [423, 91] width 61 height 17
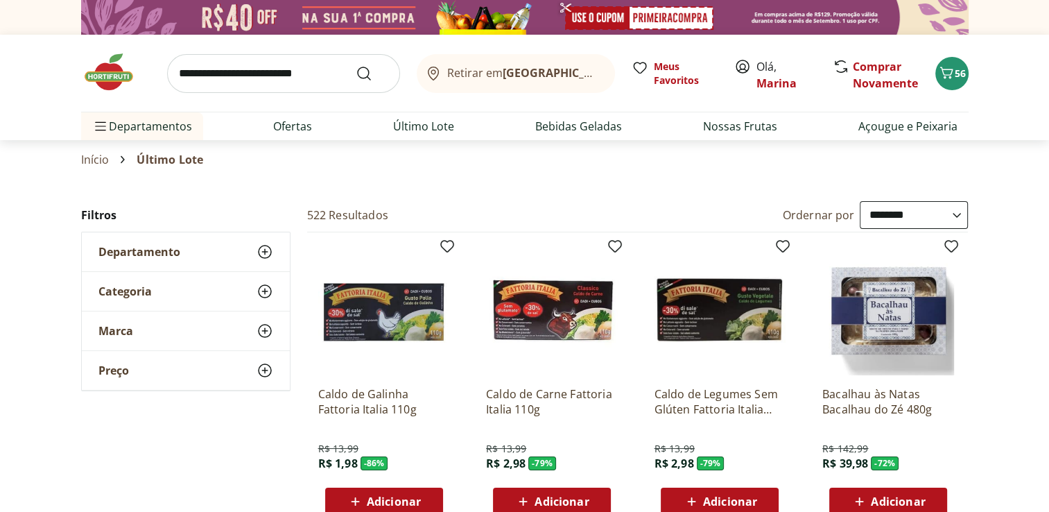
click at [908, 218] on select "**********" at bounding box center [914, 215] width 108 height 28
select select "*********"
click at [860, 201] on select "**********" at bounding box center [914, 215] width 108 height 28
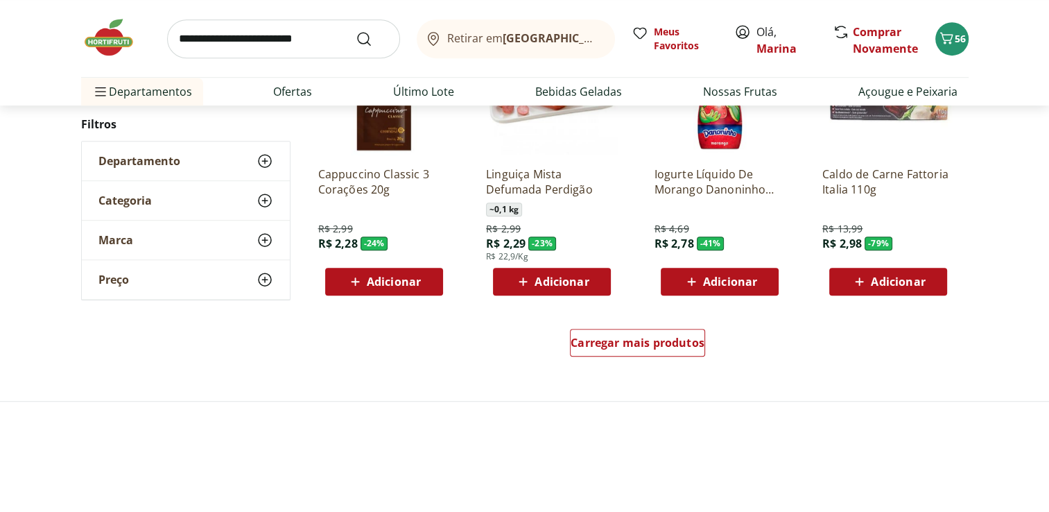
scroll to position [901, 0]
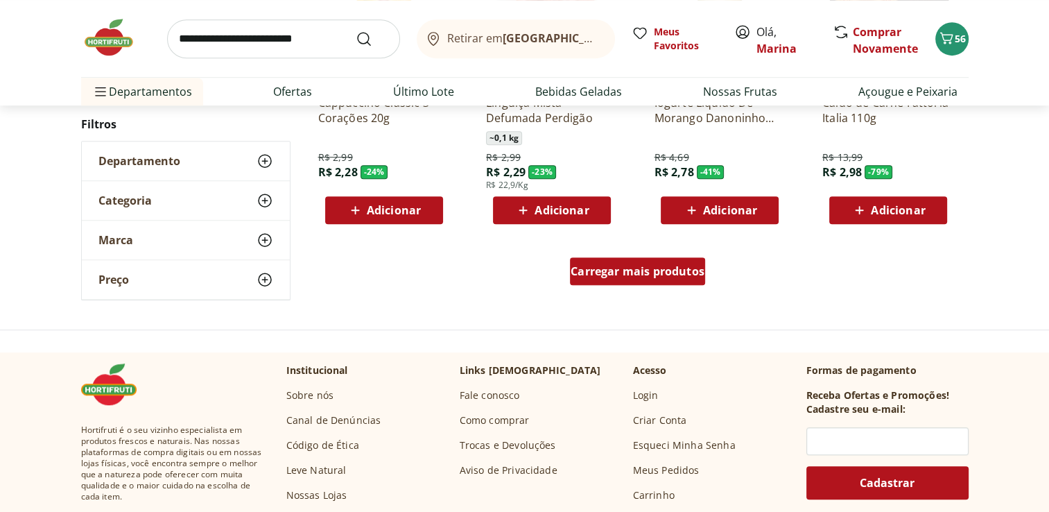
click at [664, 269] on span "Carregar mais produtos" at bounding box center [637, 270] width 134 height 11
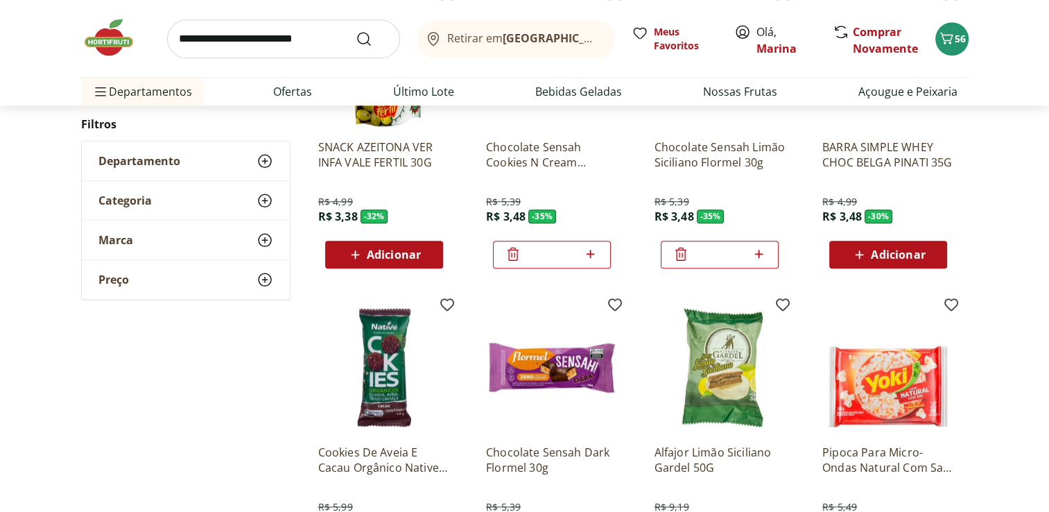
scroll to position [1733, 0]
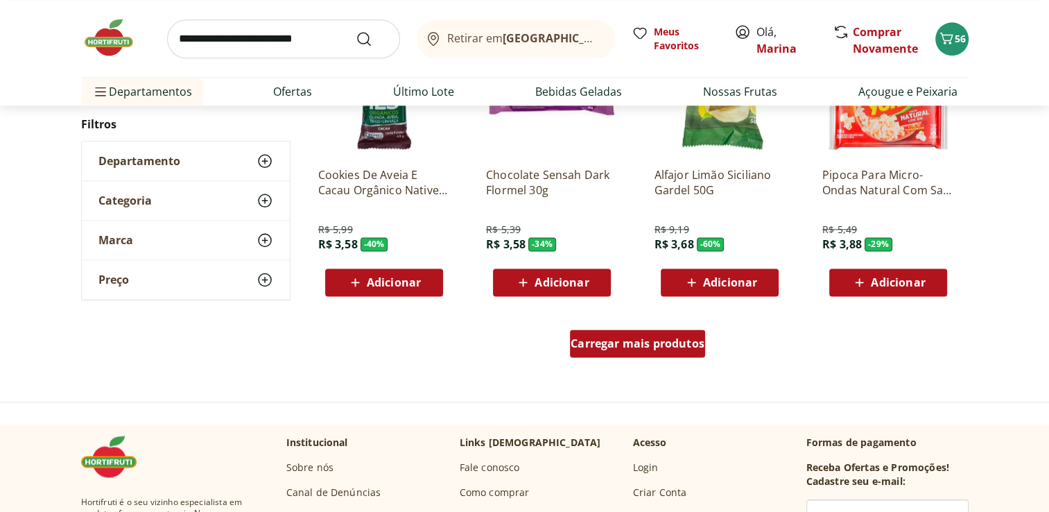
click at [649, 339] on span "Carregar mais produtos" at bounding box center [637, 343] width 134 height 11
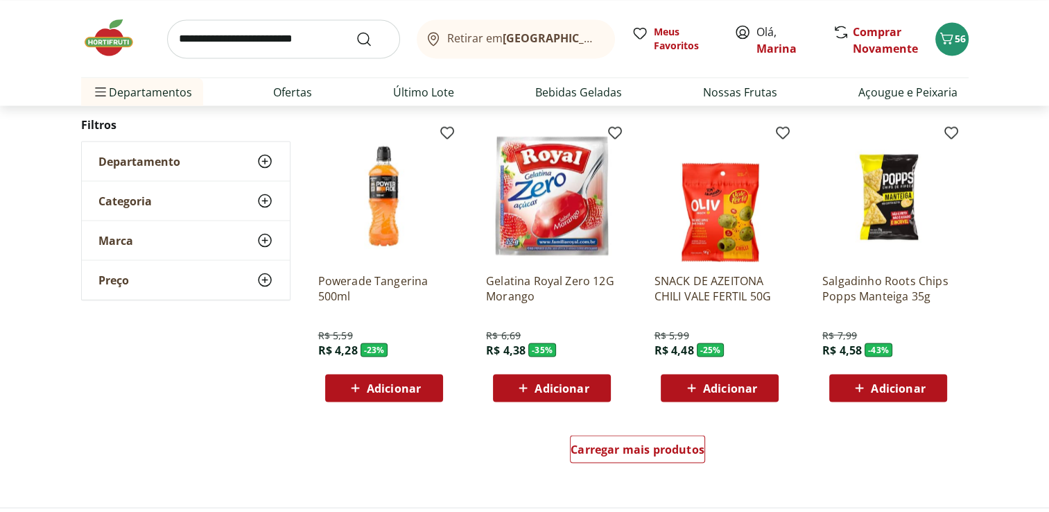
scroll to position [2565, 0]
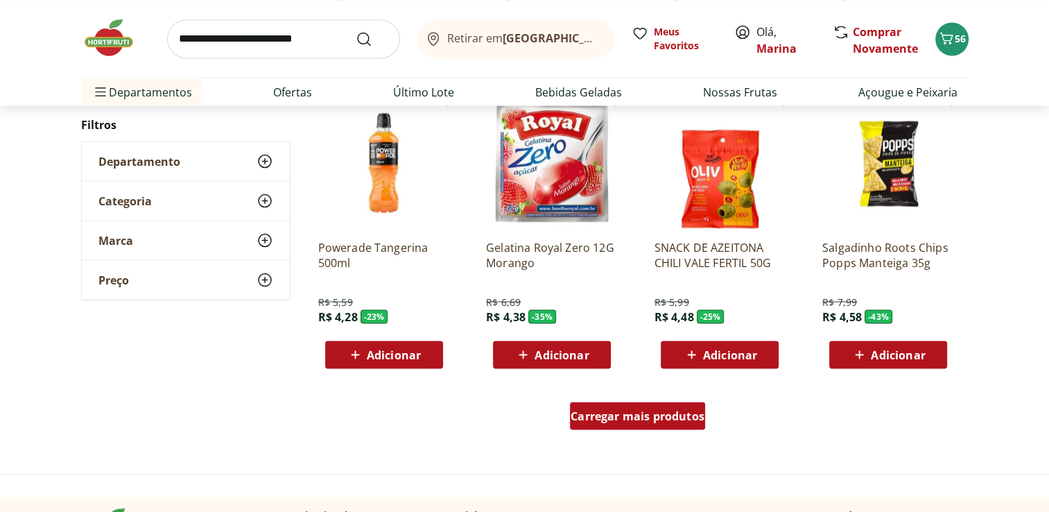
click at [625, 410] on span "Carregar mais produtos" at bounding box center [637, 415] width 134 height 11
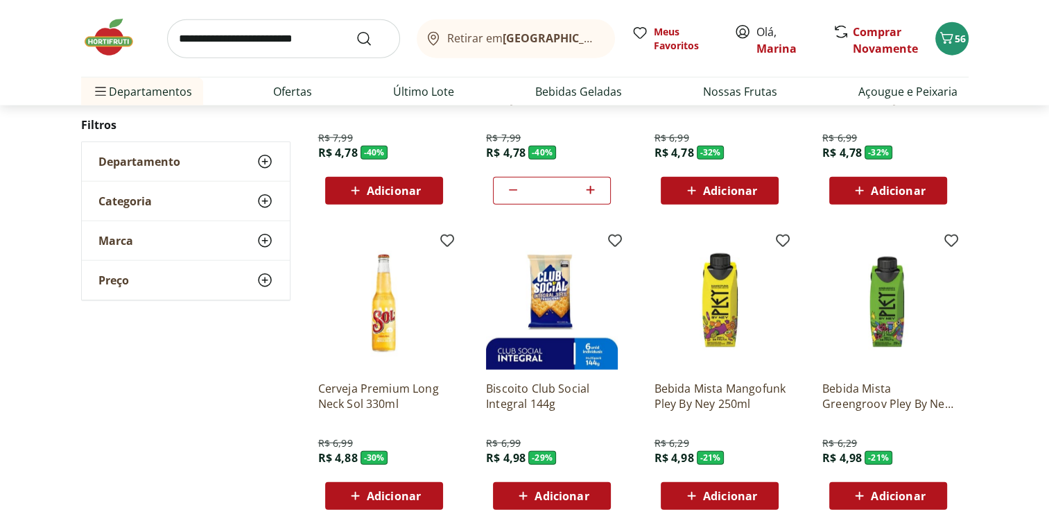
scroll to position [3466, 0]
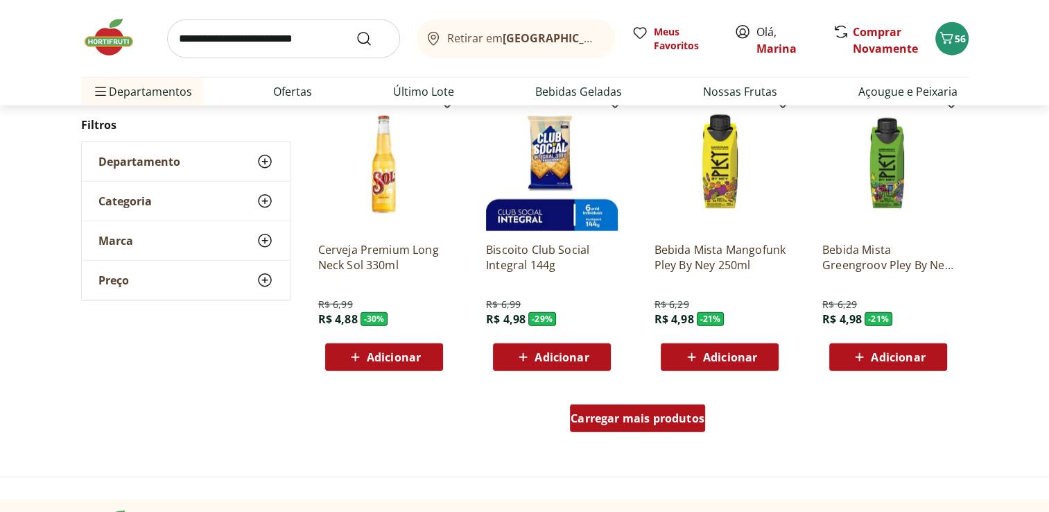
click at [638, 417] on span "Carregar mais produtos" at bounding box center [637, 417] width 134 height 11
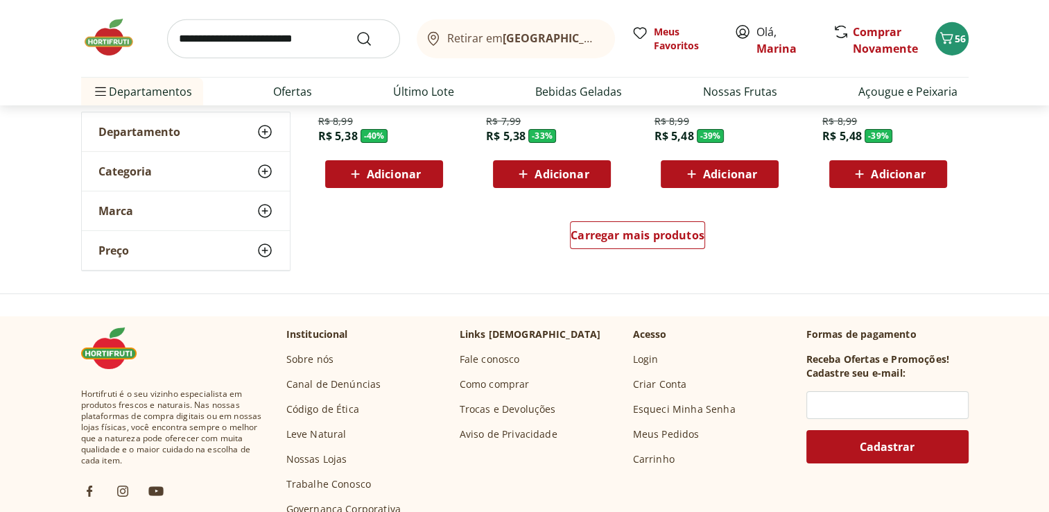
scroll to position [4575, 0]
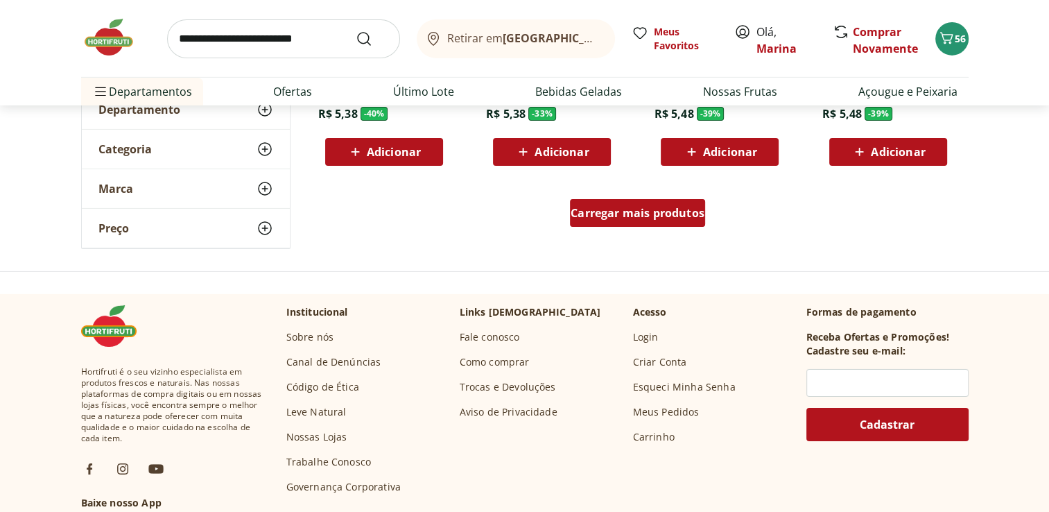
click at [641, 209] on span "Carregar mais produtos" at bounding box center [637, 212] width 134 height 11
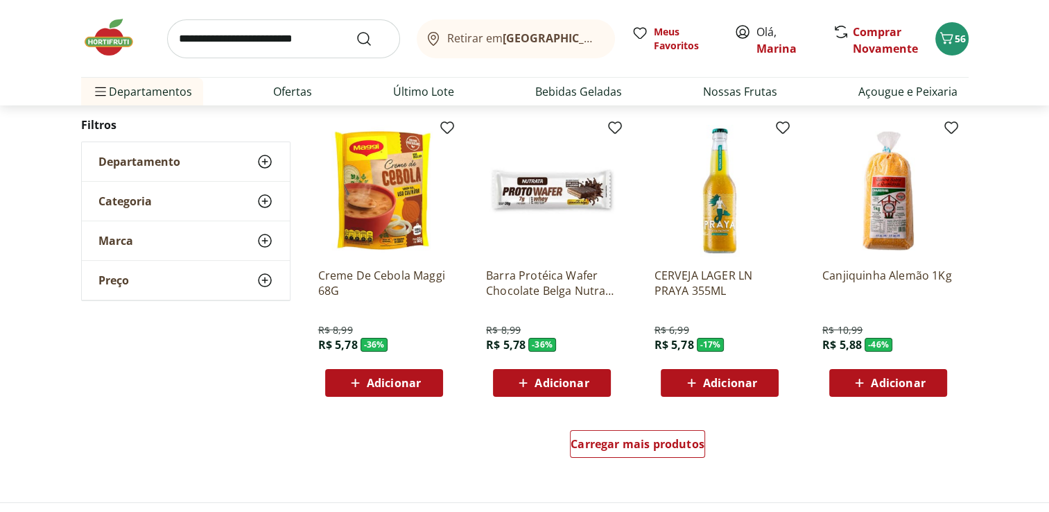
scroll to position [5268, 0]
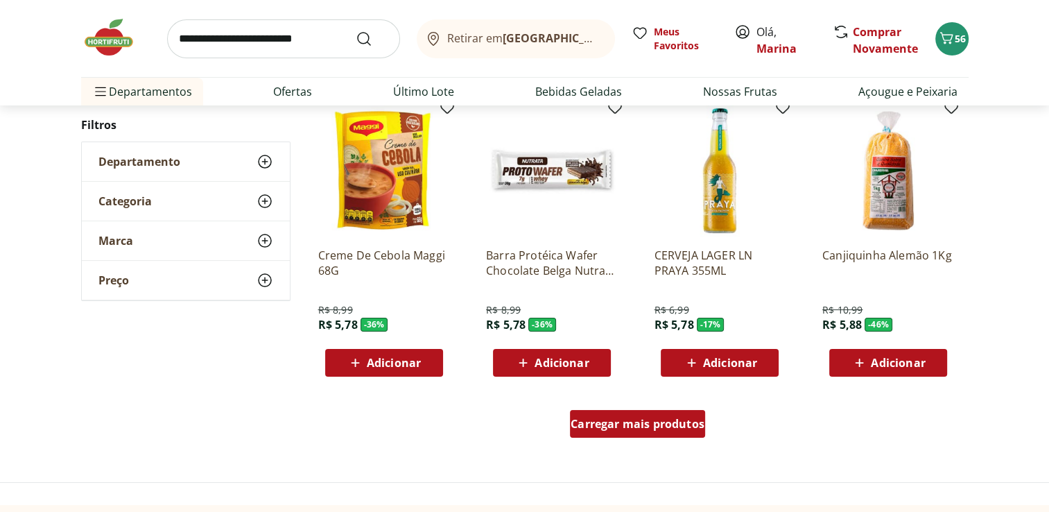
click at [601, 421] on span "Carregar mais produtos" at bounding box center [637, 423] width 134 height 11
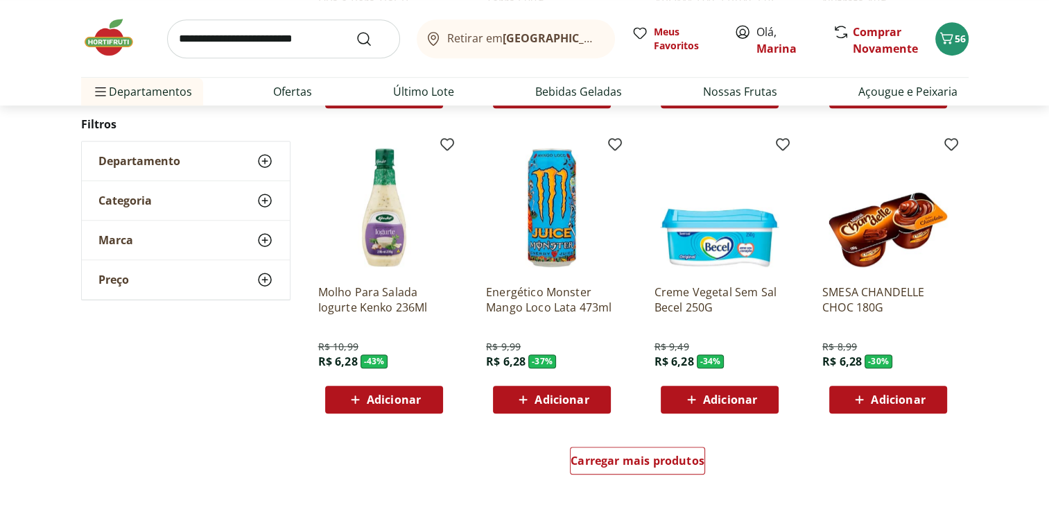
scroll to position [6308, 0]
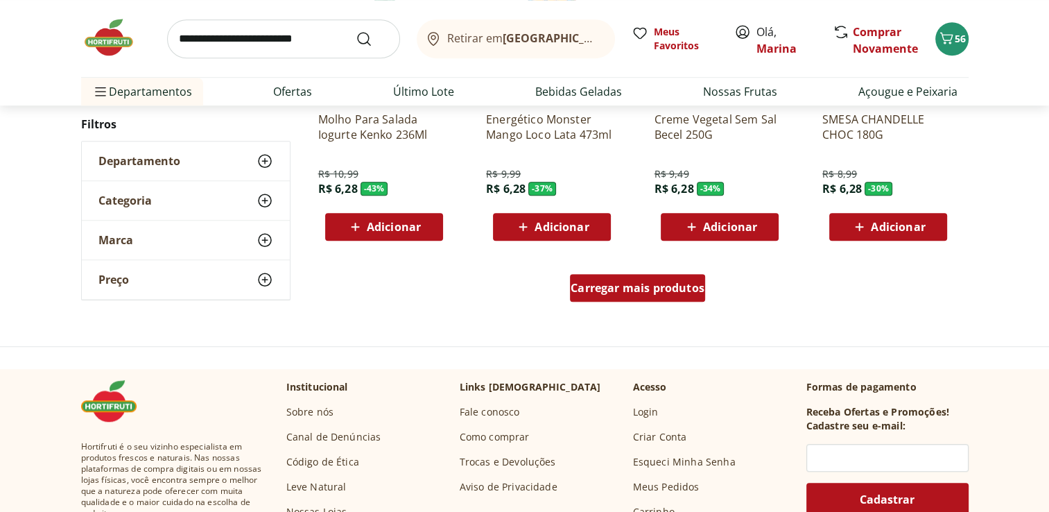
click at [657, 288] on span "Carregar mais produtos" at bounding box center [637, 287] width 134 height 11
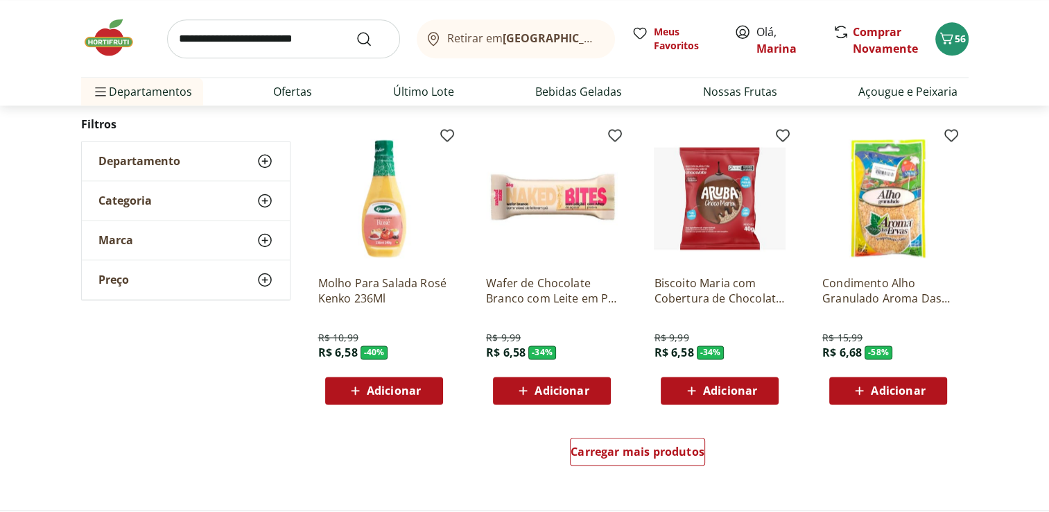
scroll to position [7139, 0]
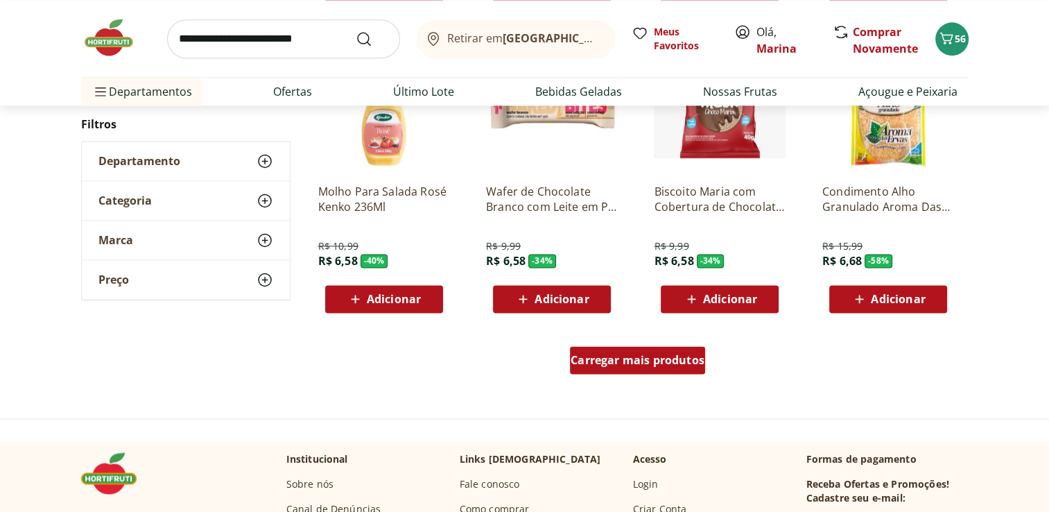
click at [613, 358] on span "Carregar mais produtos" at bounding box center [637, 359] width 134 height 11
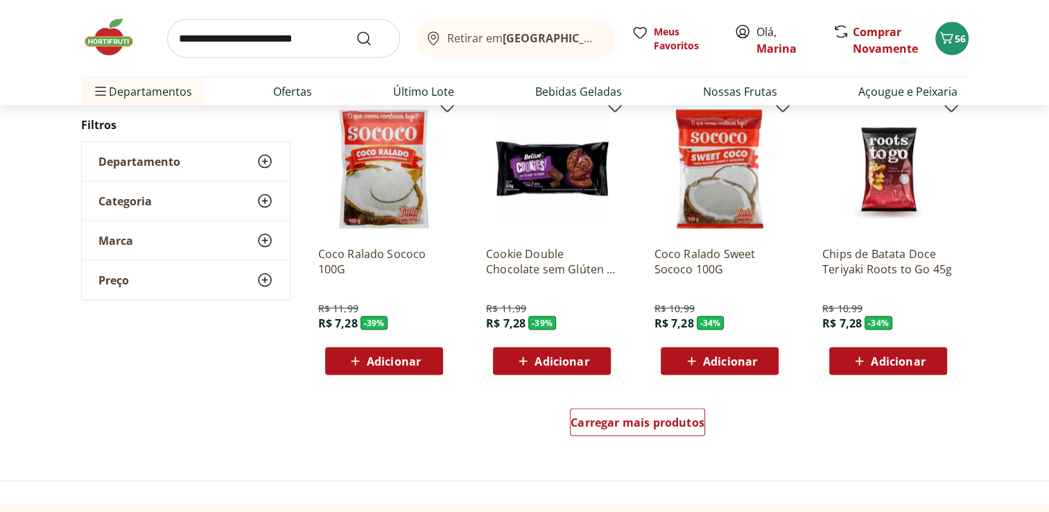
scroll to position [8041, 0]
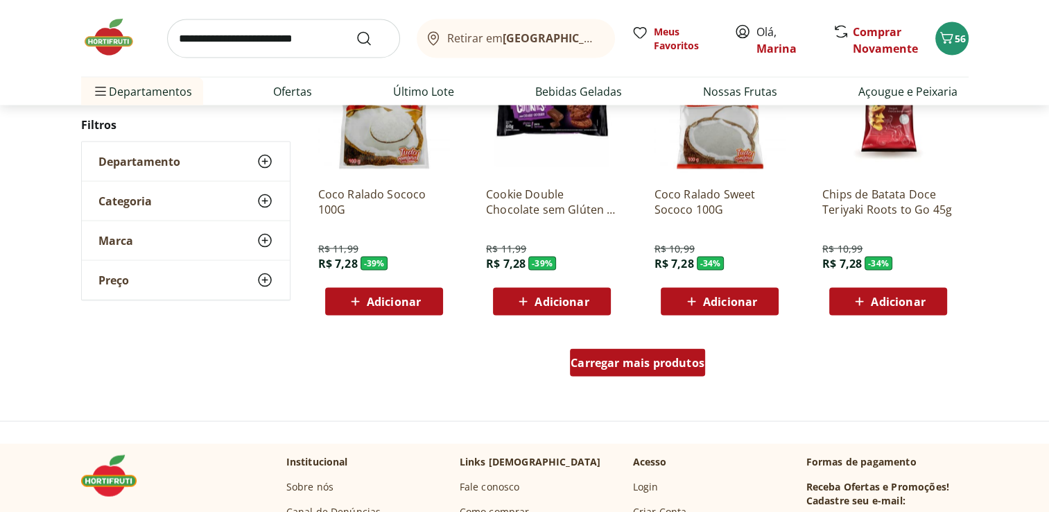
click at [601, 362] on span "Carregar mais produtos" at bounding box center [637, 362] width 134 height 11
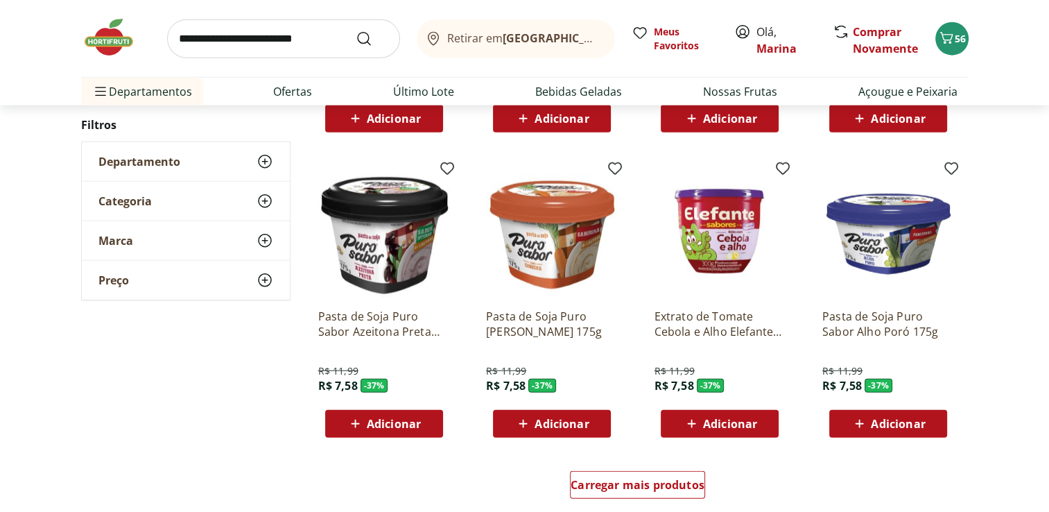
scroll to position [8942, 0]
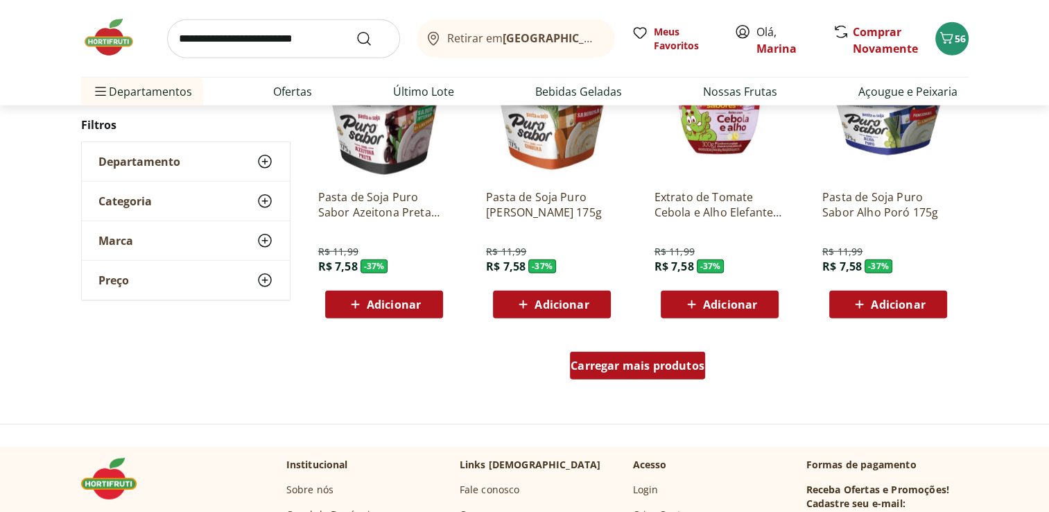
click at [645, 360] on span "Carregar mais produtos" at bounding box center [637, 365] width 134 height 11
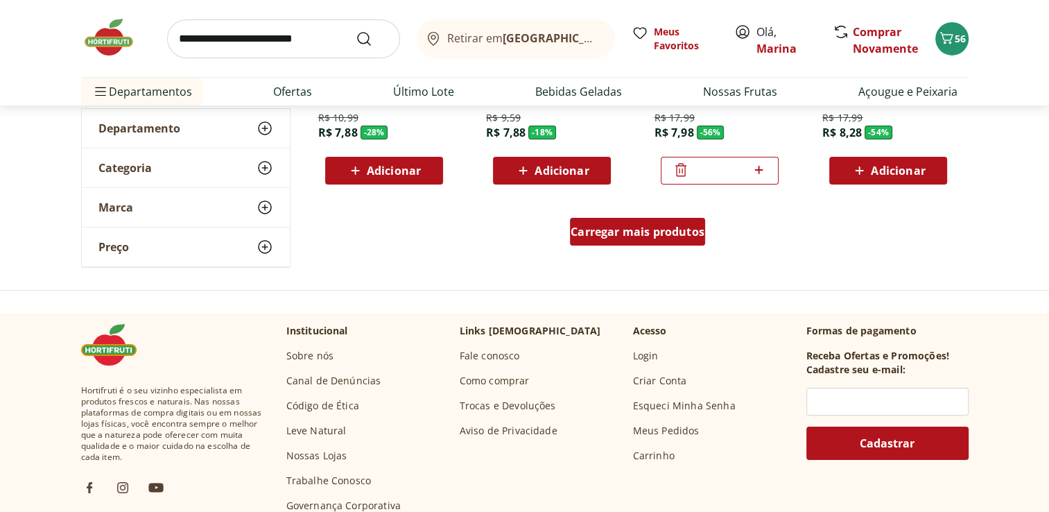
scroll to position [9981, 0]
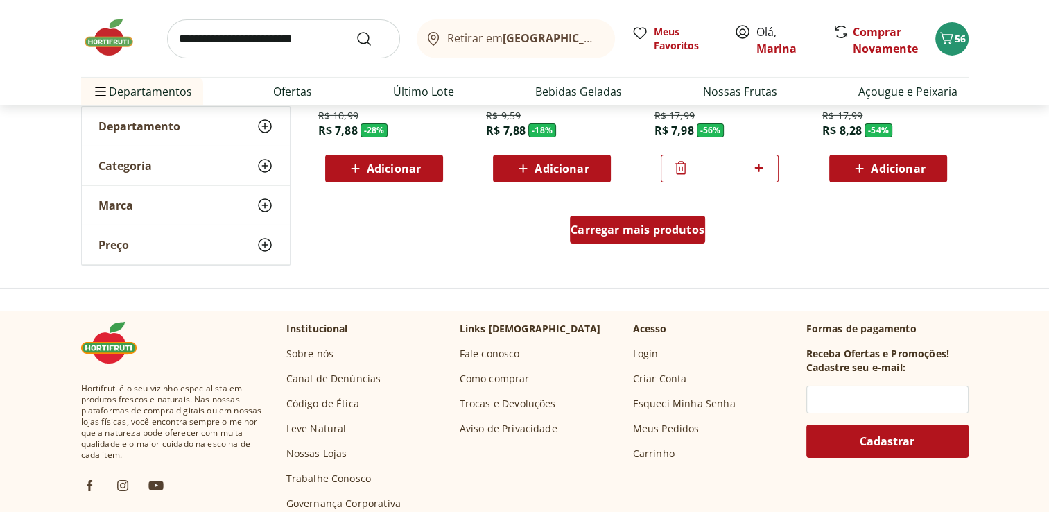
click at [685, 234] on span "Carregar mais produtos" at bounding box center [637, 229] width 134 height 11
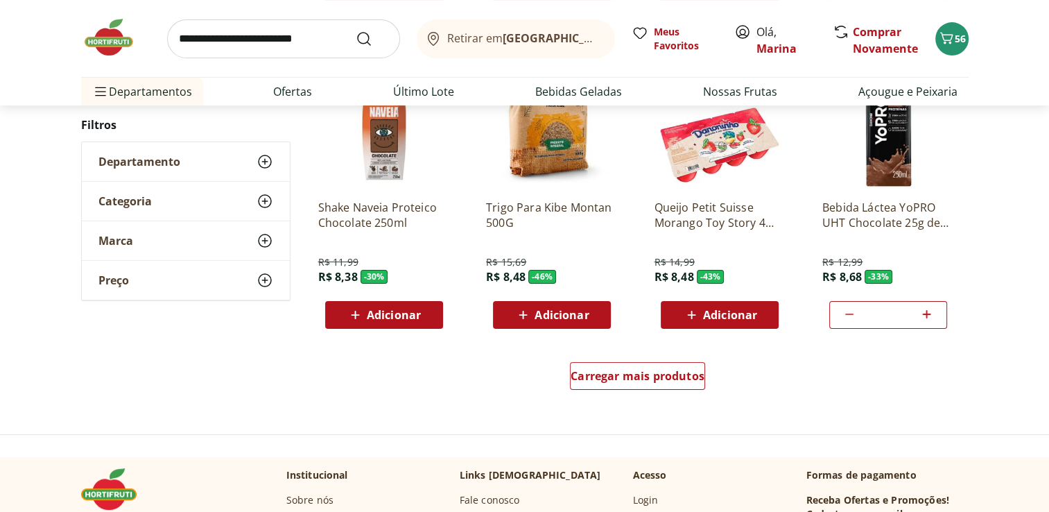
scroll to position [10744, 0]
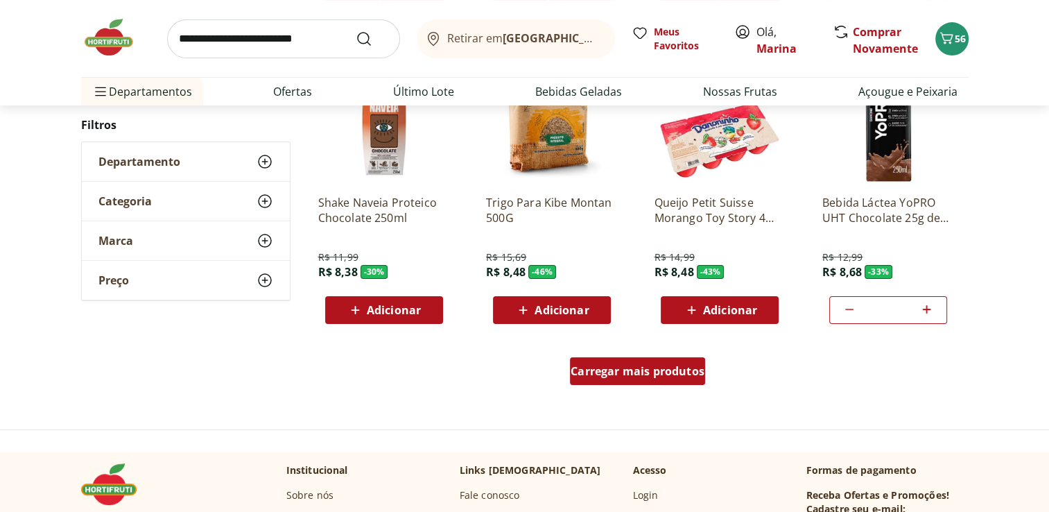
click at [616, 367] on span "Carregar mais produtos" at bounding box center [637, 370] width 134 height 11
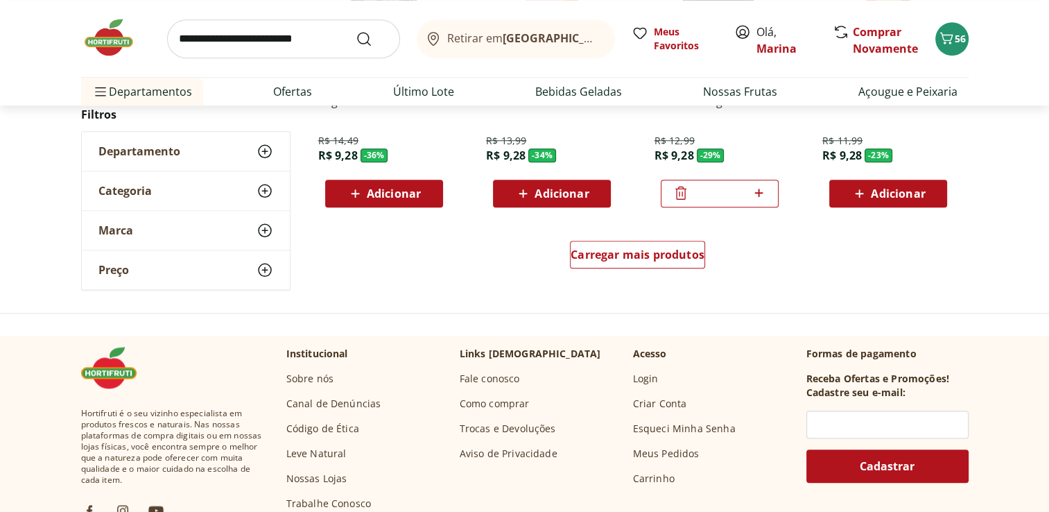
scroll to position [11784, 0]
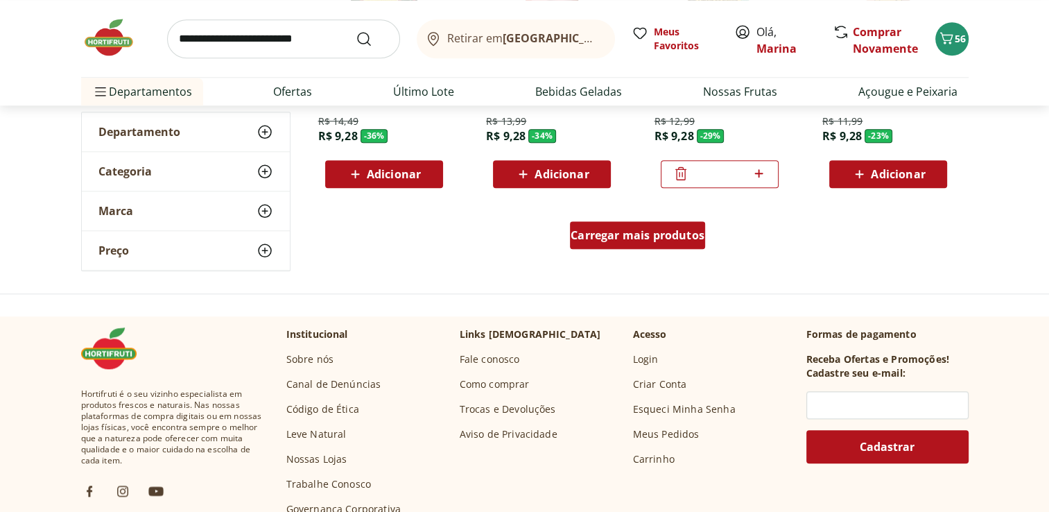
click at [668, 237] on span "Carregar mais produtos" at bounding box center [637, 234] width 134 height 11
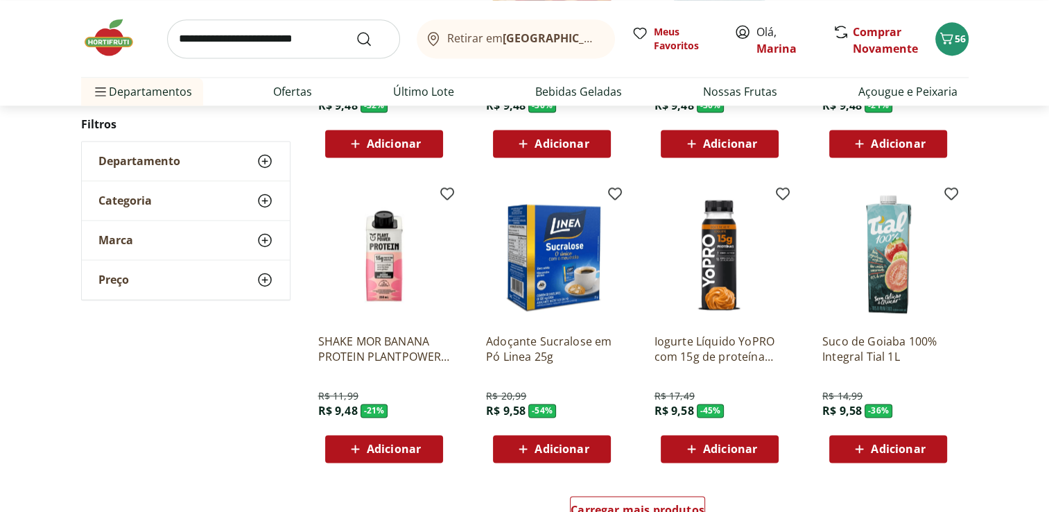
scroll to position [12615, 0]
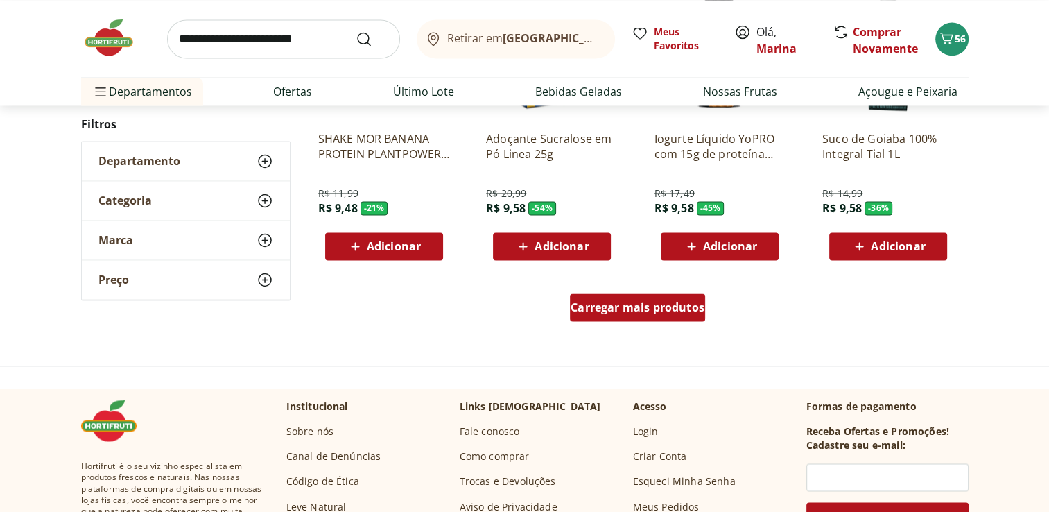
click at [654, 309] on span "Carregar mais produtos" at bounding box center [637, 307] width 134 height 11
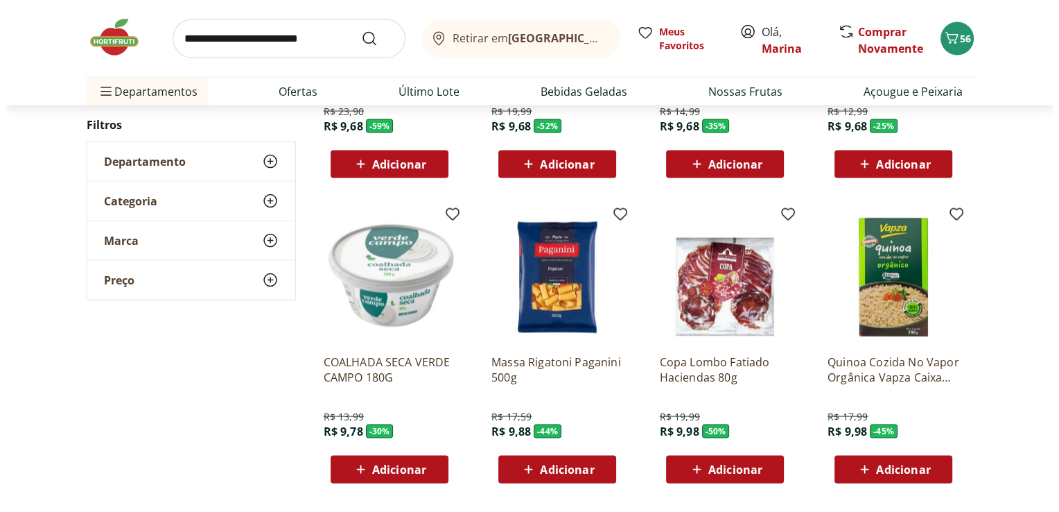
scroll to position [13308, 0]
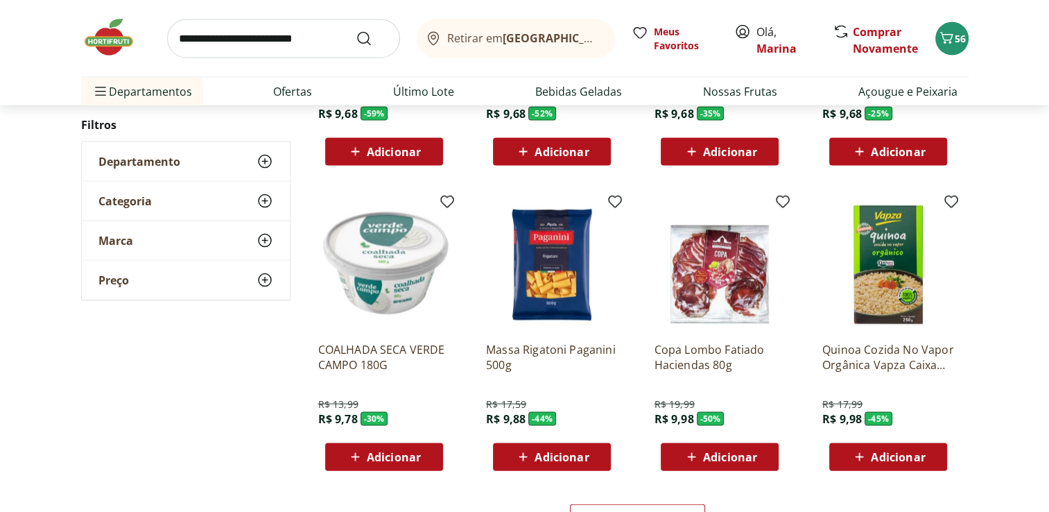
click at [553, 462] on span "Adicionar" at bounding box center [561, 456] width 54 height 11
click at [954, 41] on span "57" at bounding box center [959, 38] width 11 height 13
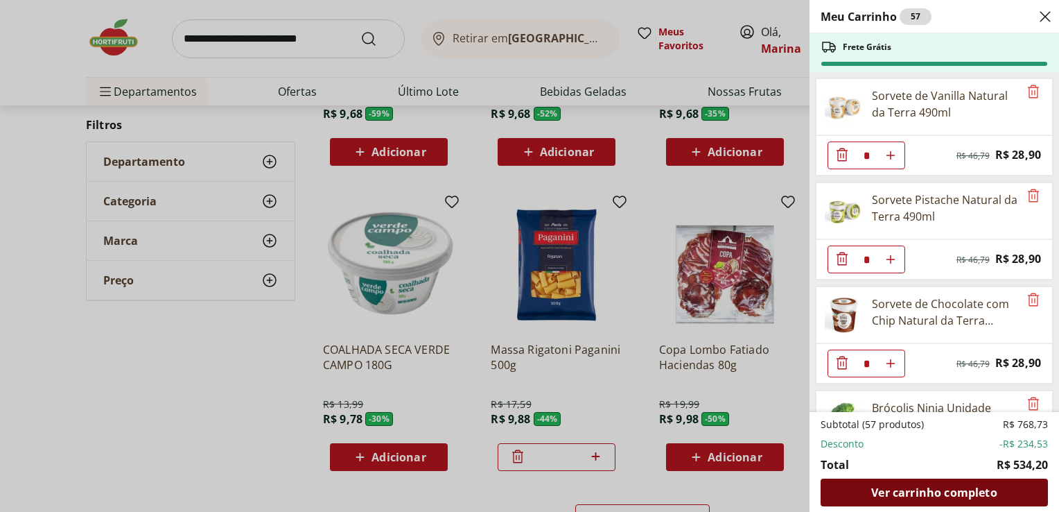
click at [930, 494] on span "Ver carrinho completo" at bounding box center [933, 492] width 125 height 11
